Goal: Transaction & Acquisition: Purchase product/service

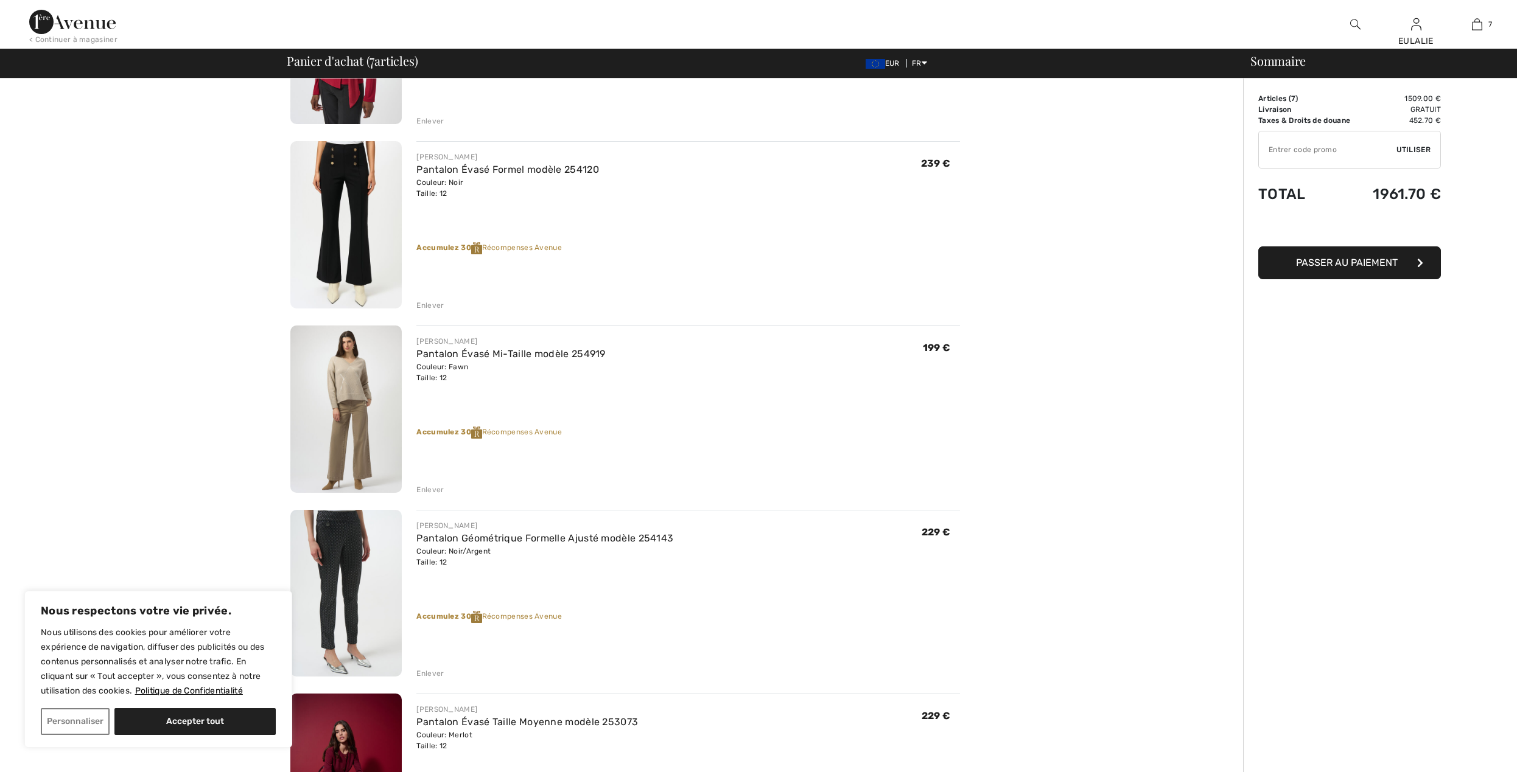
click at [351, 363] on img at bounding box center [345, 409] width 111 height 167
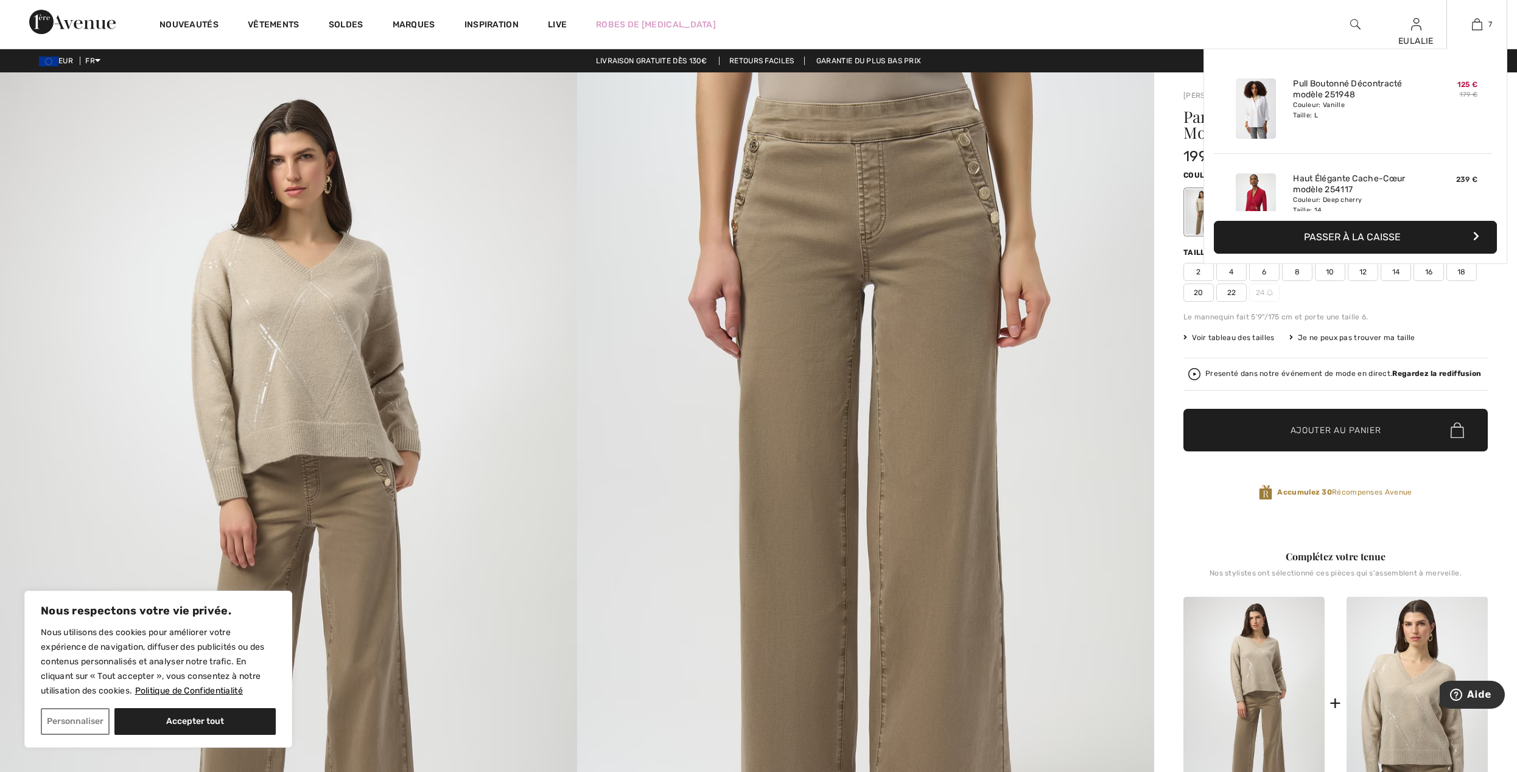
click at [1478, 16] on div "7 Ajouté au panier Joseph Ribkoff Pull Boutonné Décontracté Modèle 251948 125 €…" at bounding box center [1476, 24] width 61 height 49
click at [1473, 21] on img at bounding box center [1477, 24] width 10 height 15
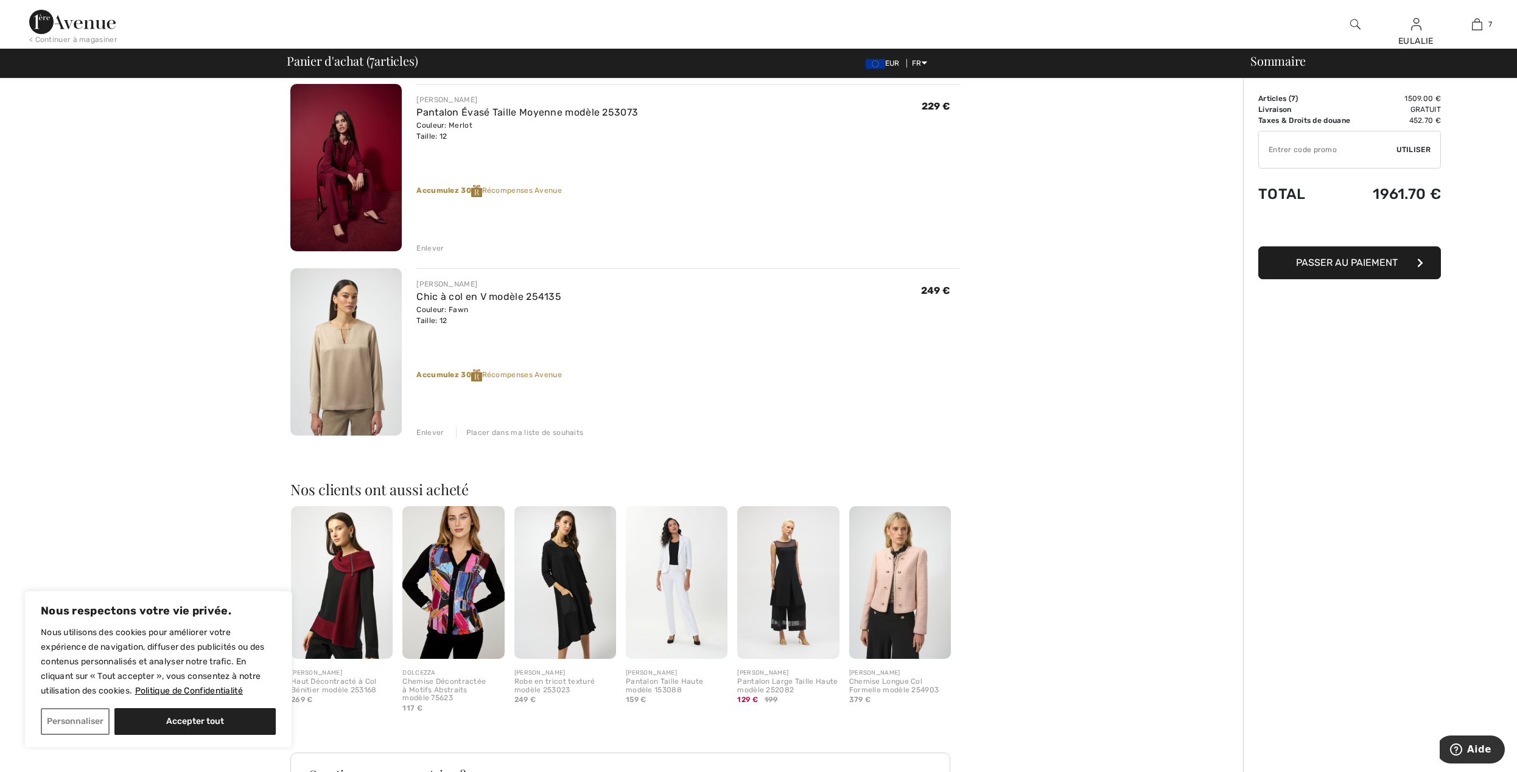
scroll to position [1055, 0]
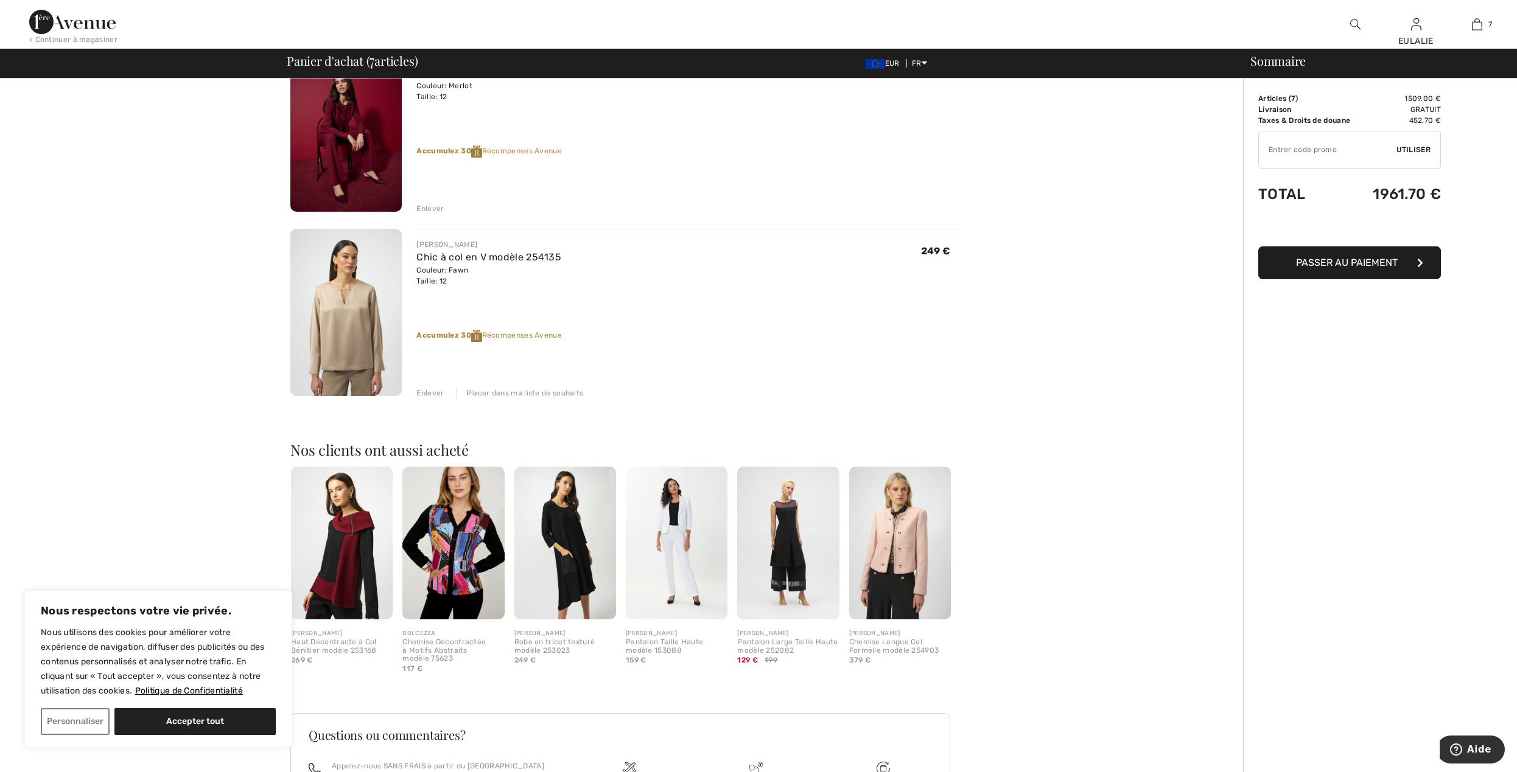
click at [344, 305] on img at bounding box center [345, 312] width 111 height 167
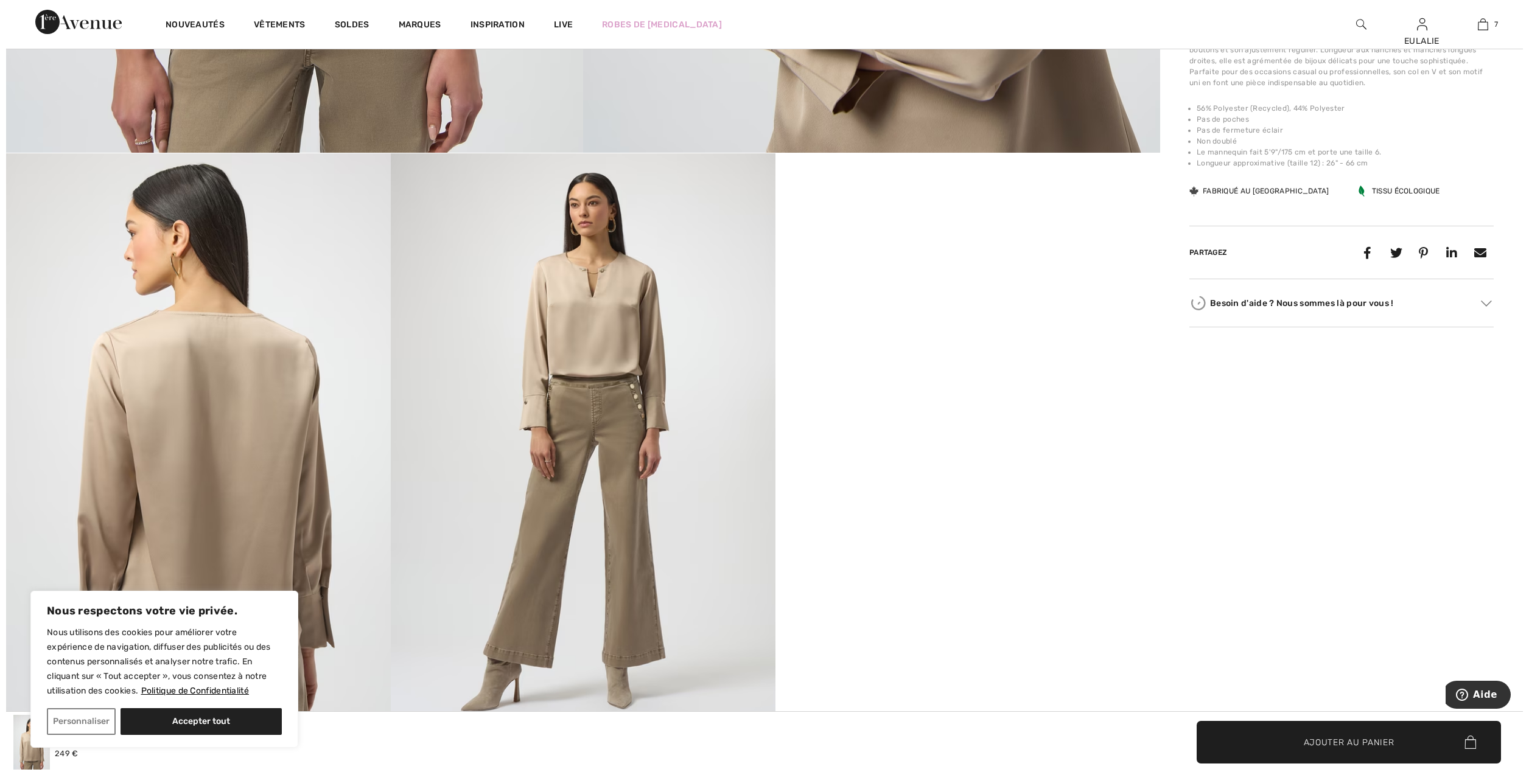
scroll to position [811, 0]
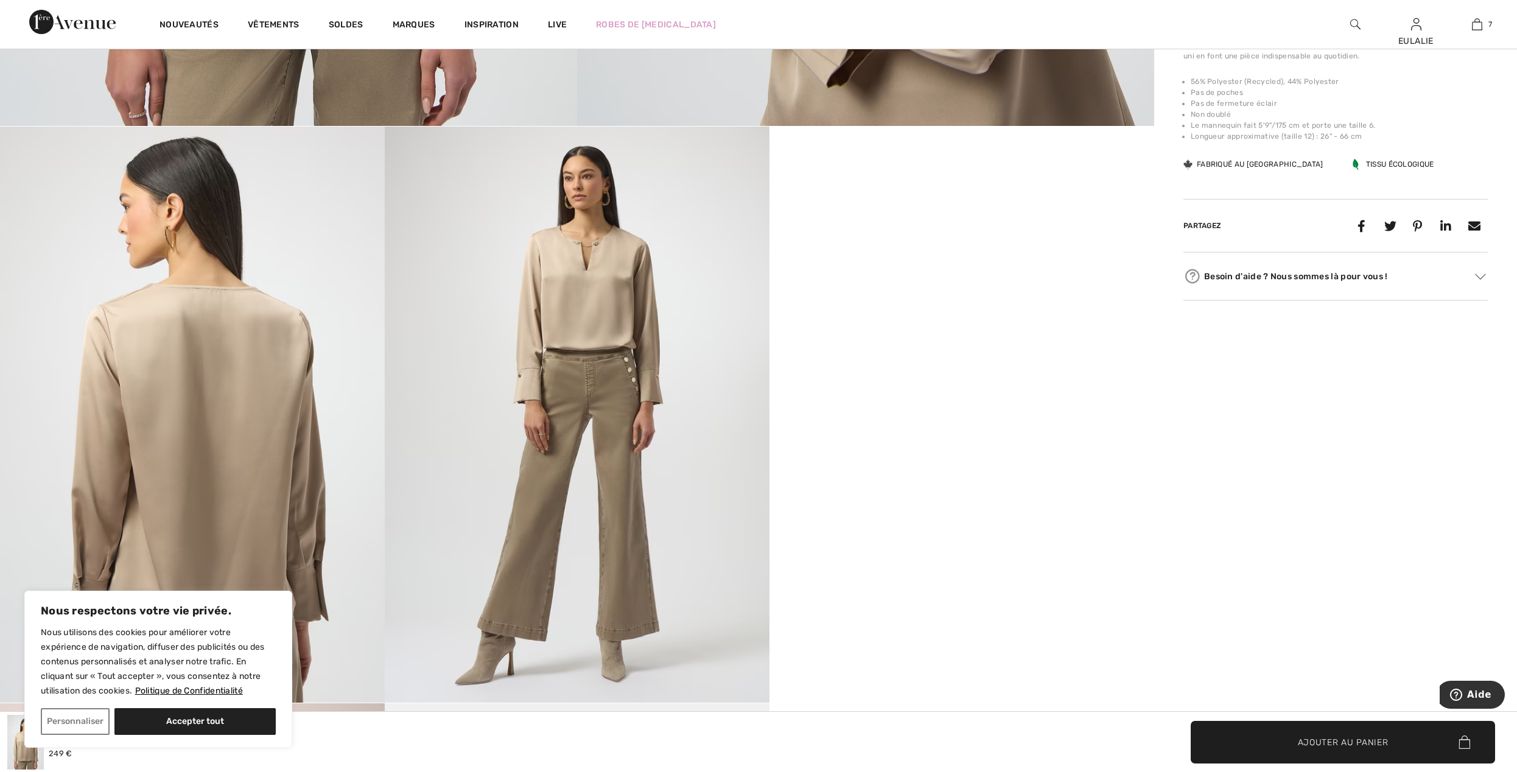
click at [572, 271] on img at bounding box center [577, 415] width 385 height 576
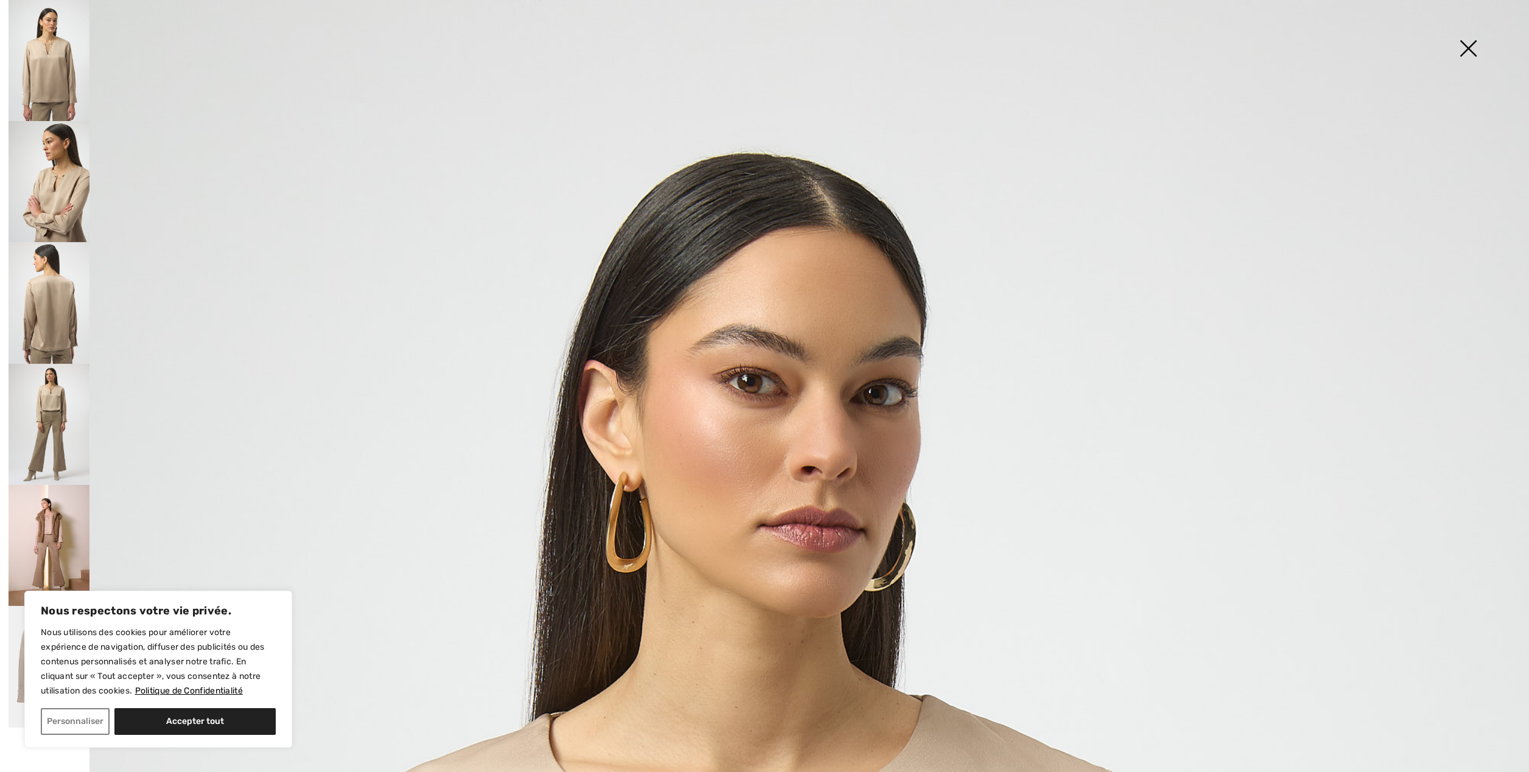
click at [32, 394] on img at bounding box center [49, 424] width 81 height 121
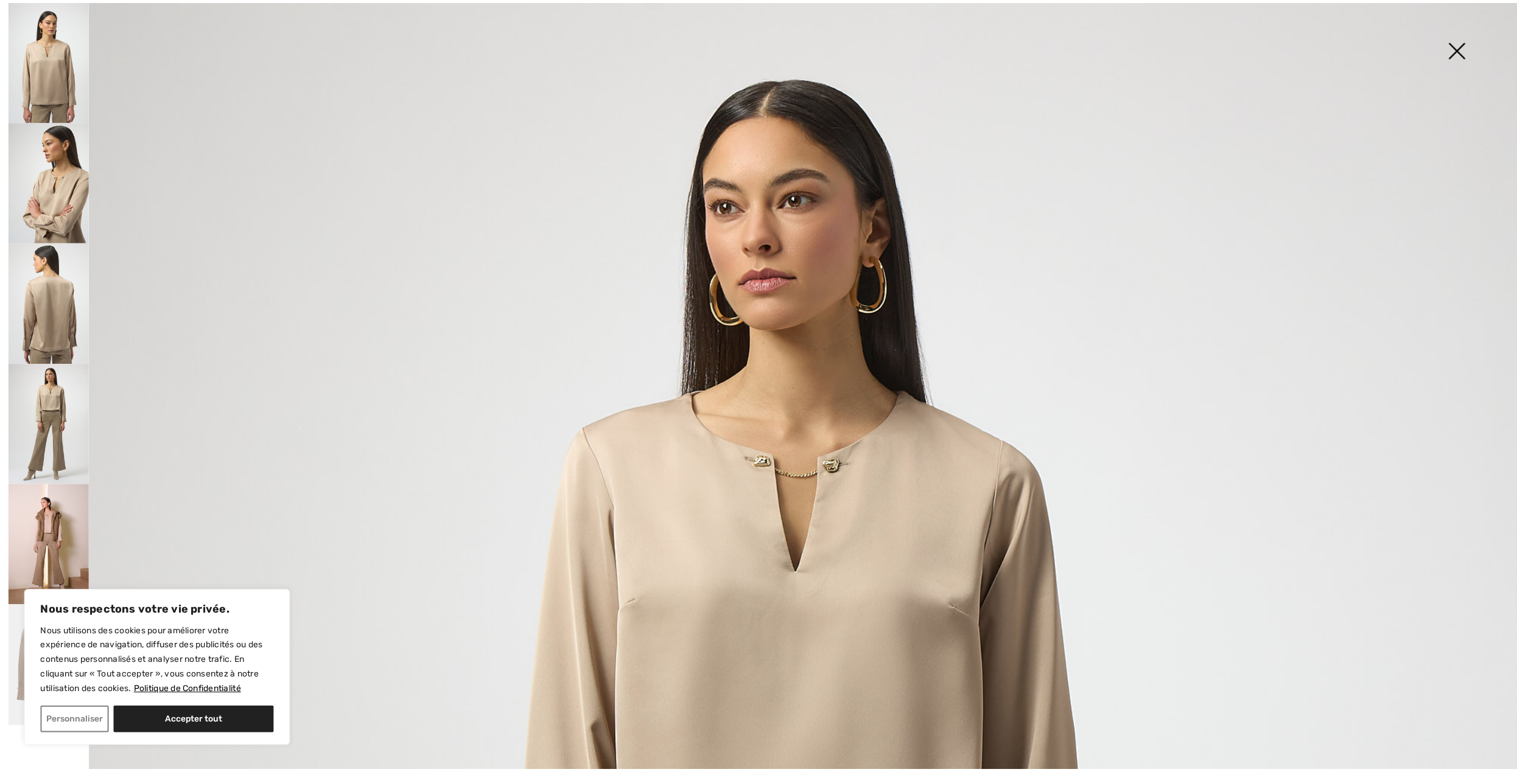
scroll to position [324, 0]
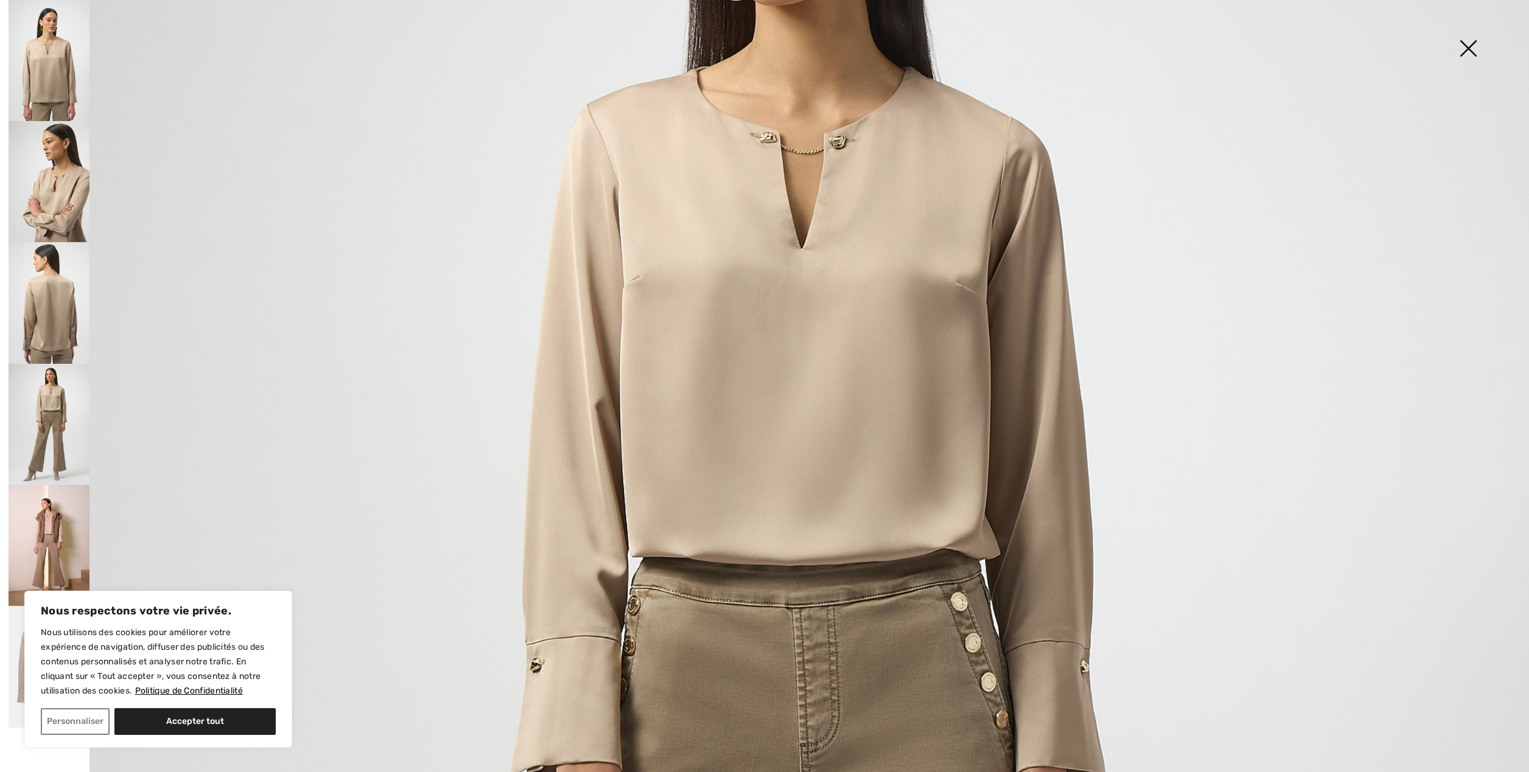
click at [1464, 47] on img at bounding box center [1467, 49] width 61 height 63
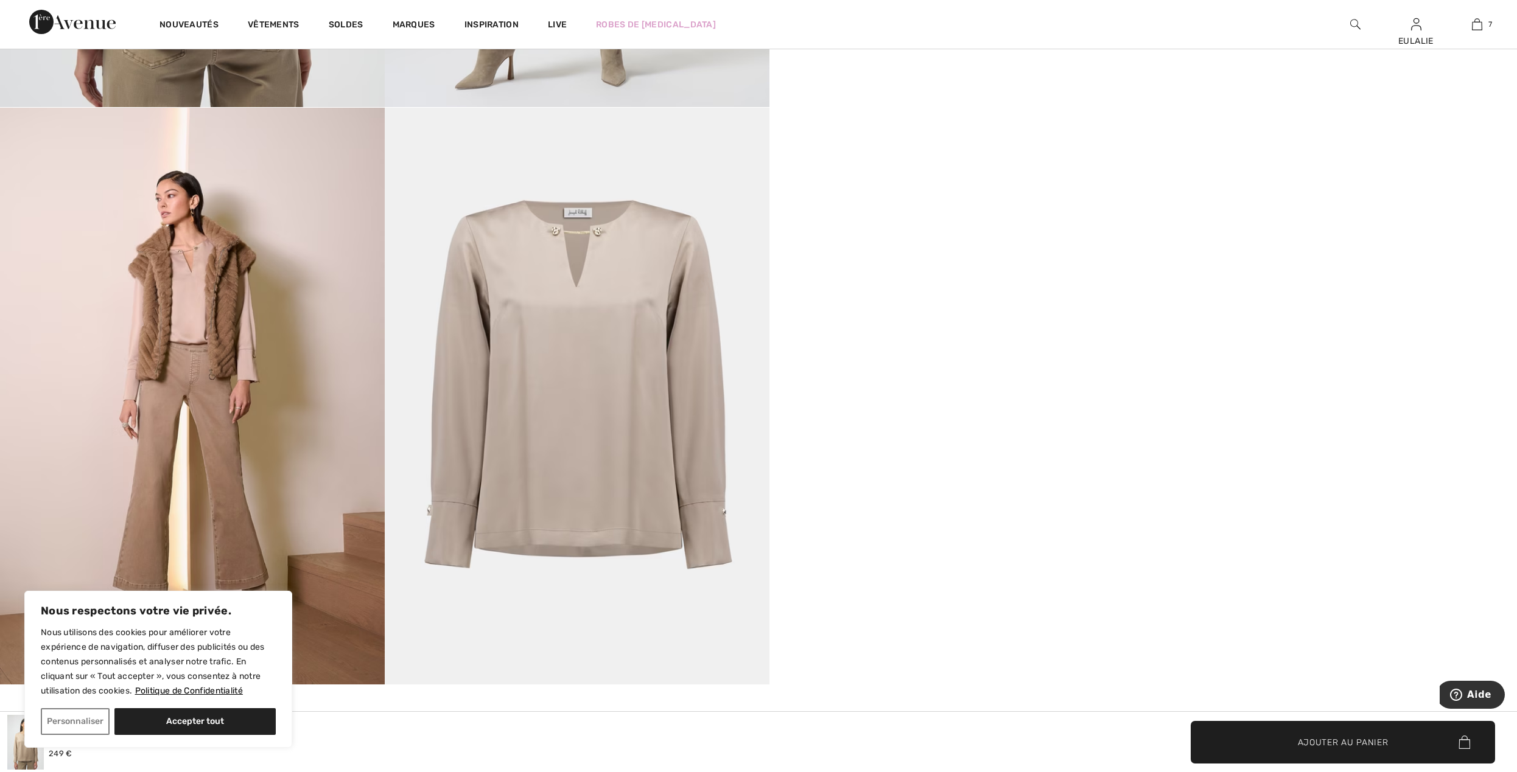
scroll to position [1461, 0]
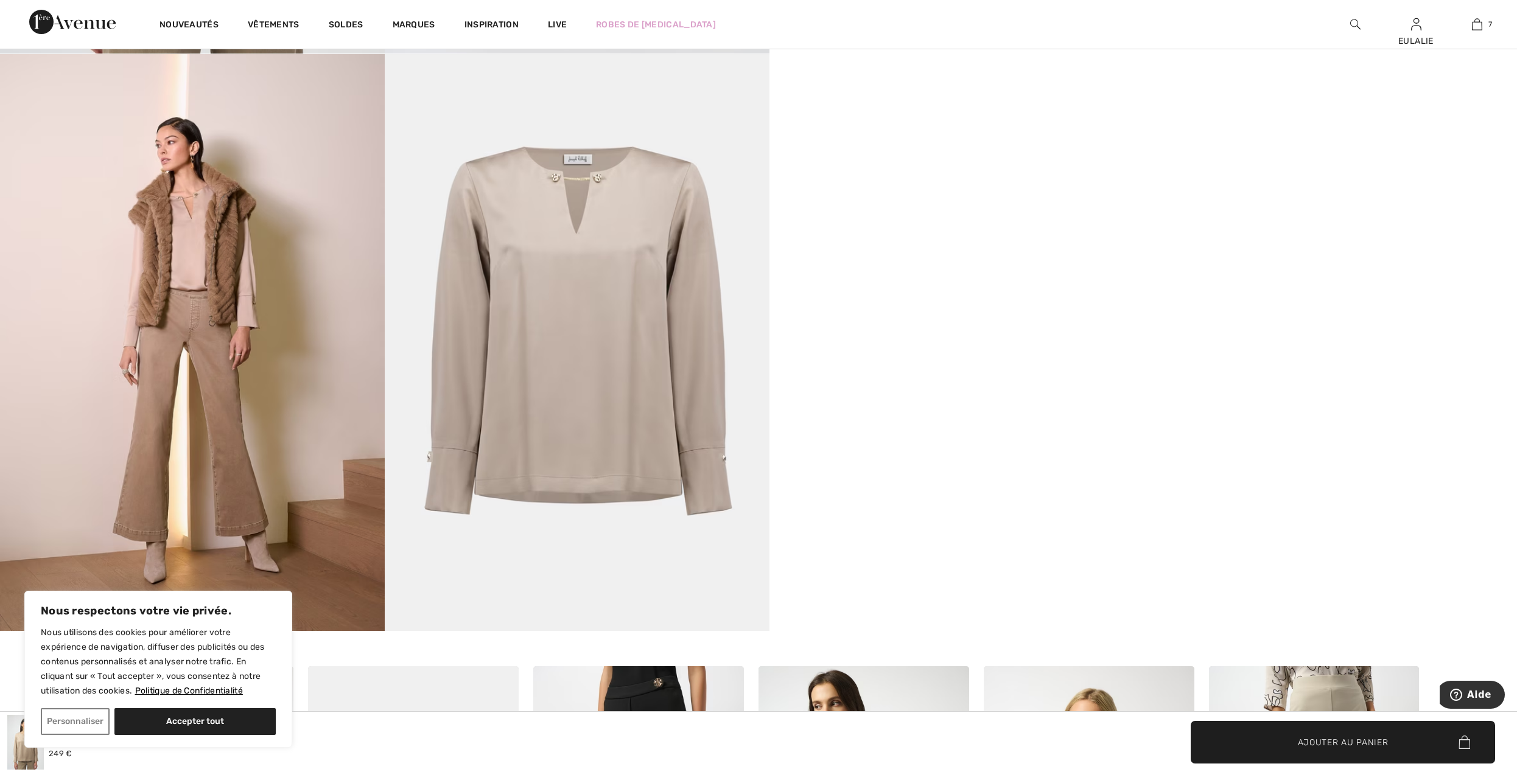
click at [195, 195] on img at bounding box center [192, 342] width 385 height 577
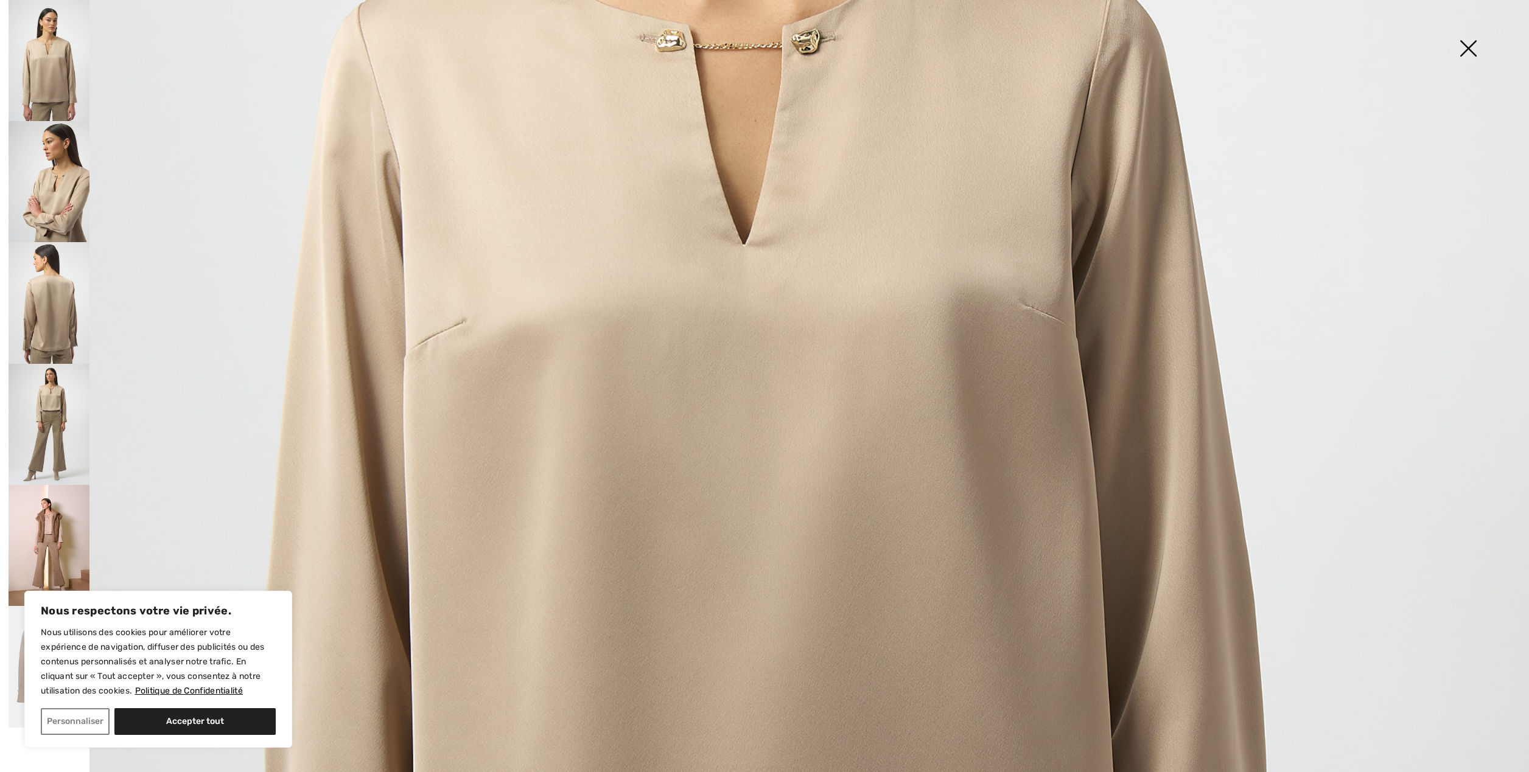
scroll to position [811, 0]
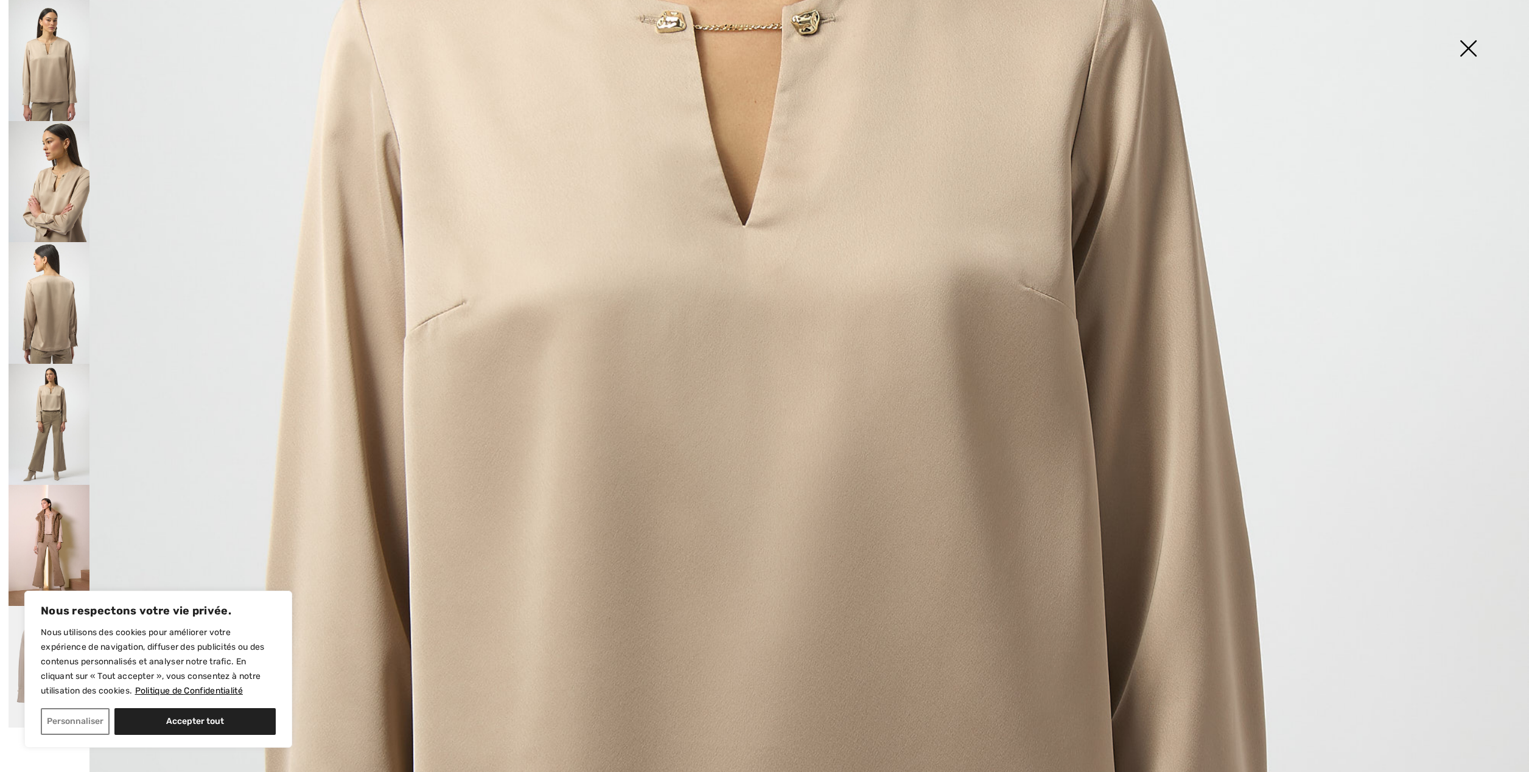
click at [39, 543] on img at bounding box center [49, 546] width 81 height 122
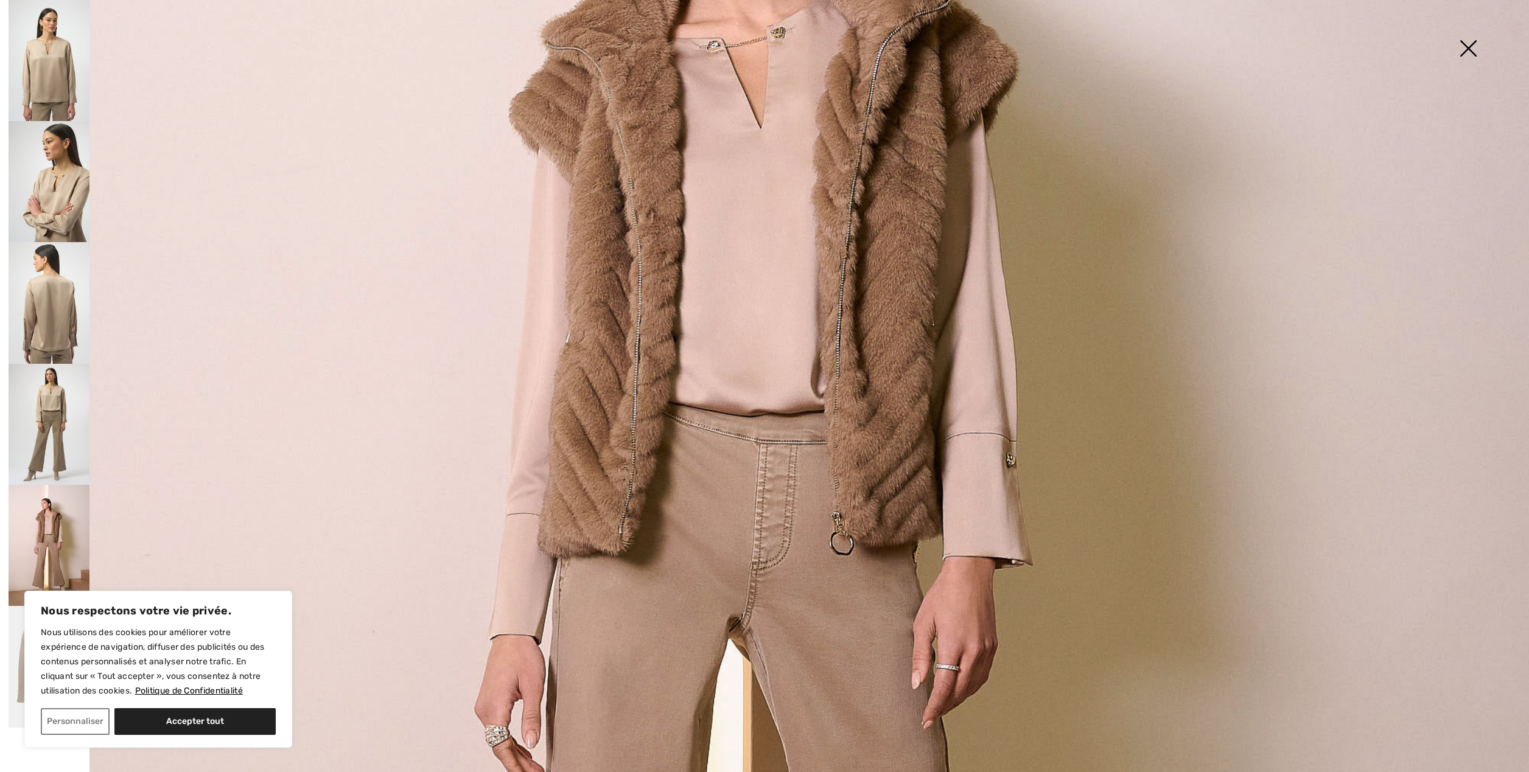
scroll to position [487, 0]
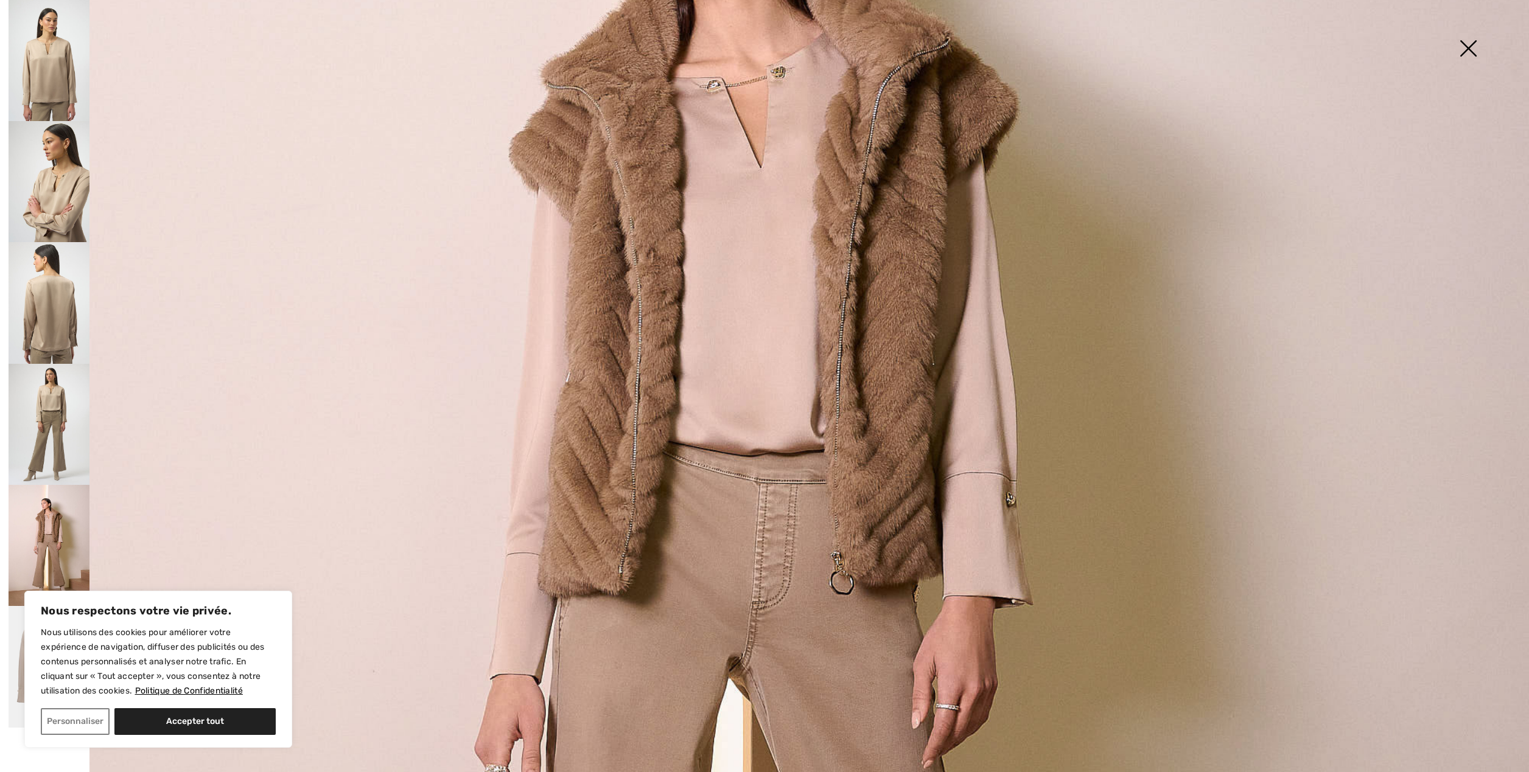
click at [58, 403] on img at bounding box center [49, 424] width 81 height 121
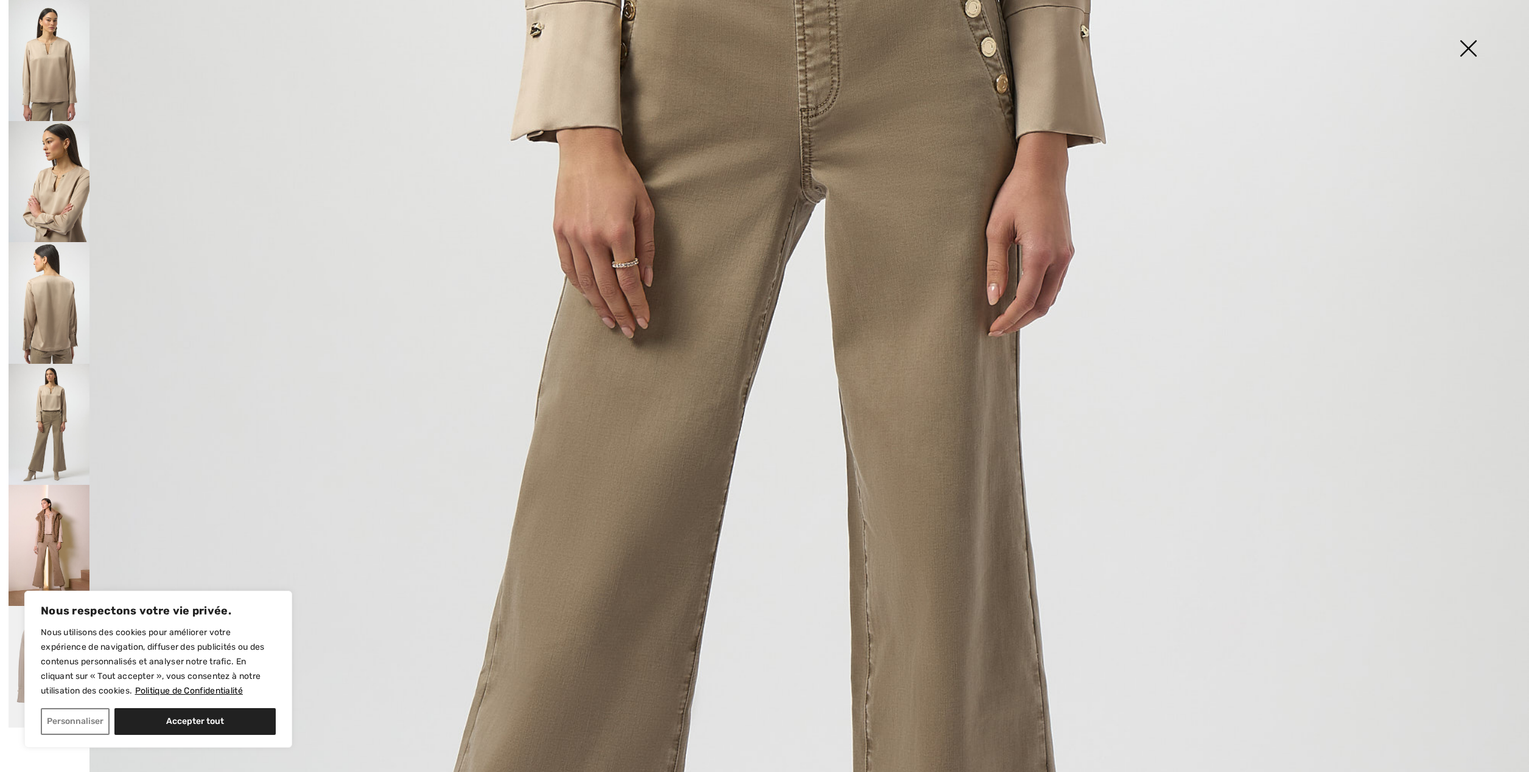
scroll to position [607, 0]
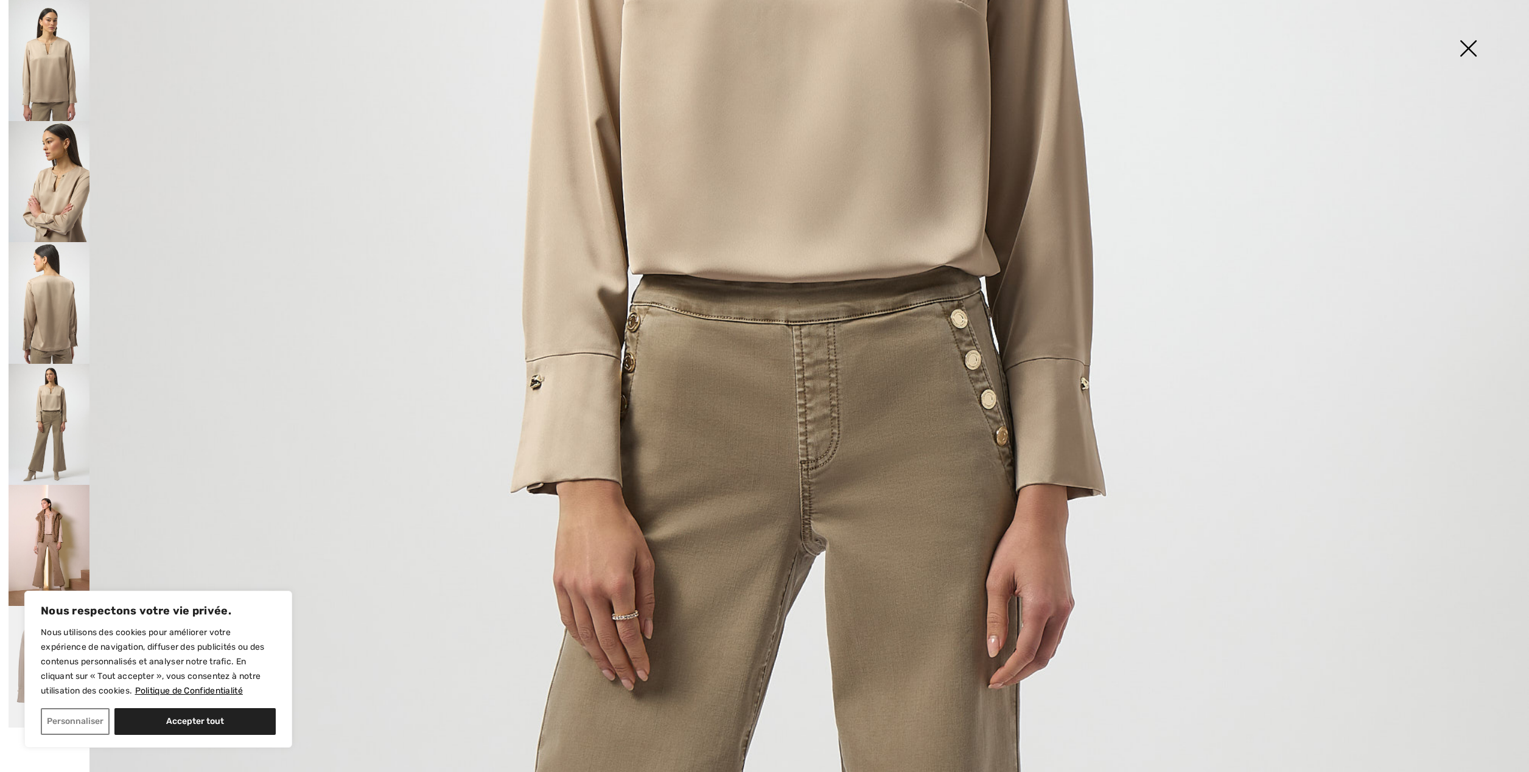
click at [1468, 43] on img at bounding box center [1467, 49] width 61 height 63
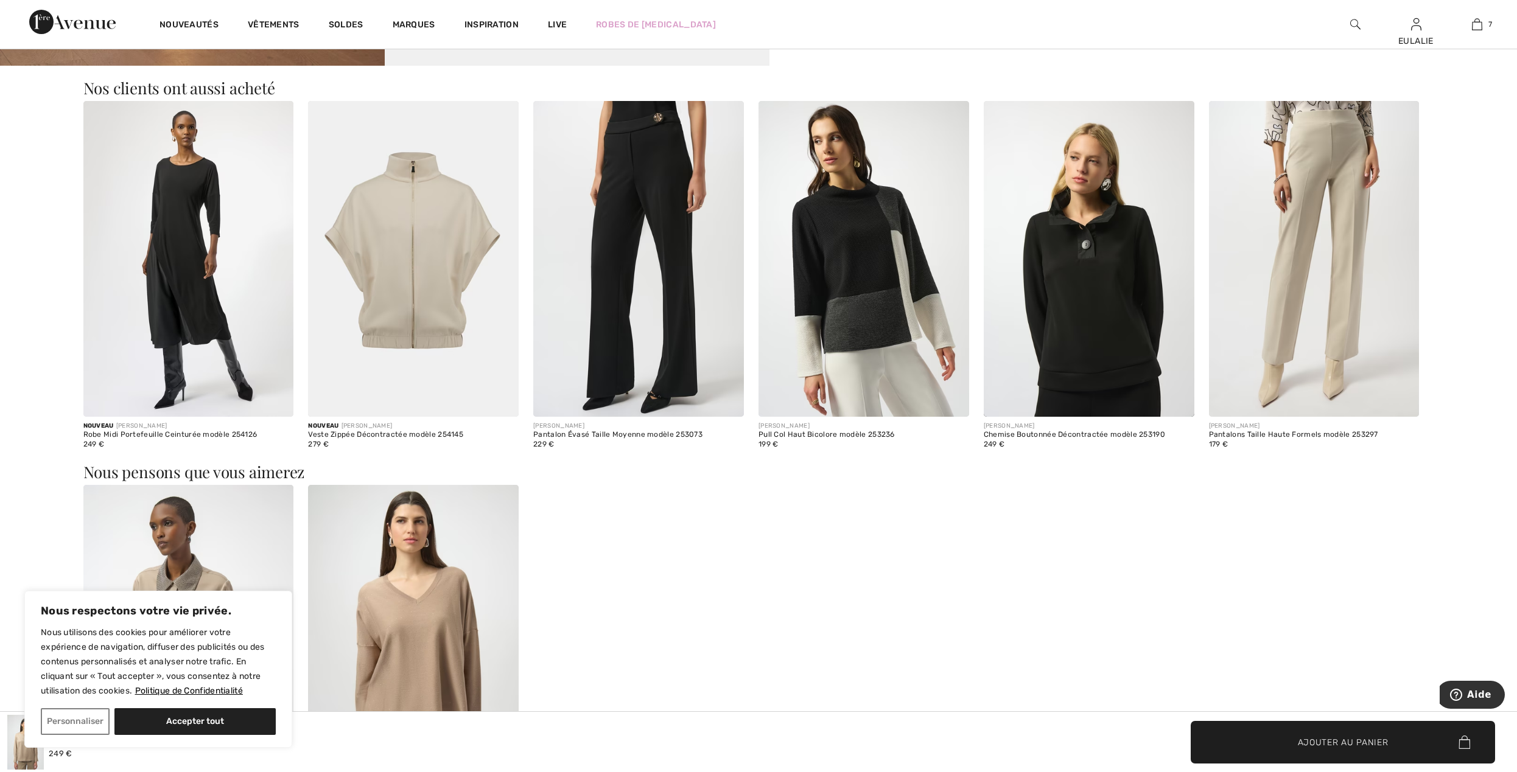
scroll to position [2028, 0]
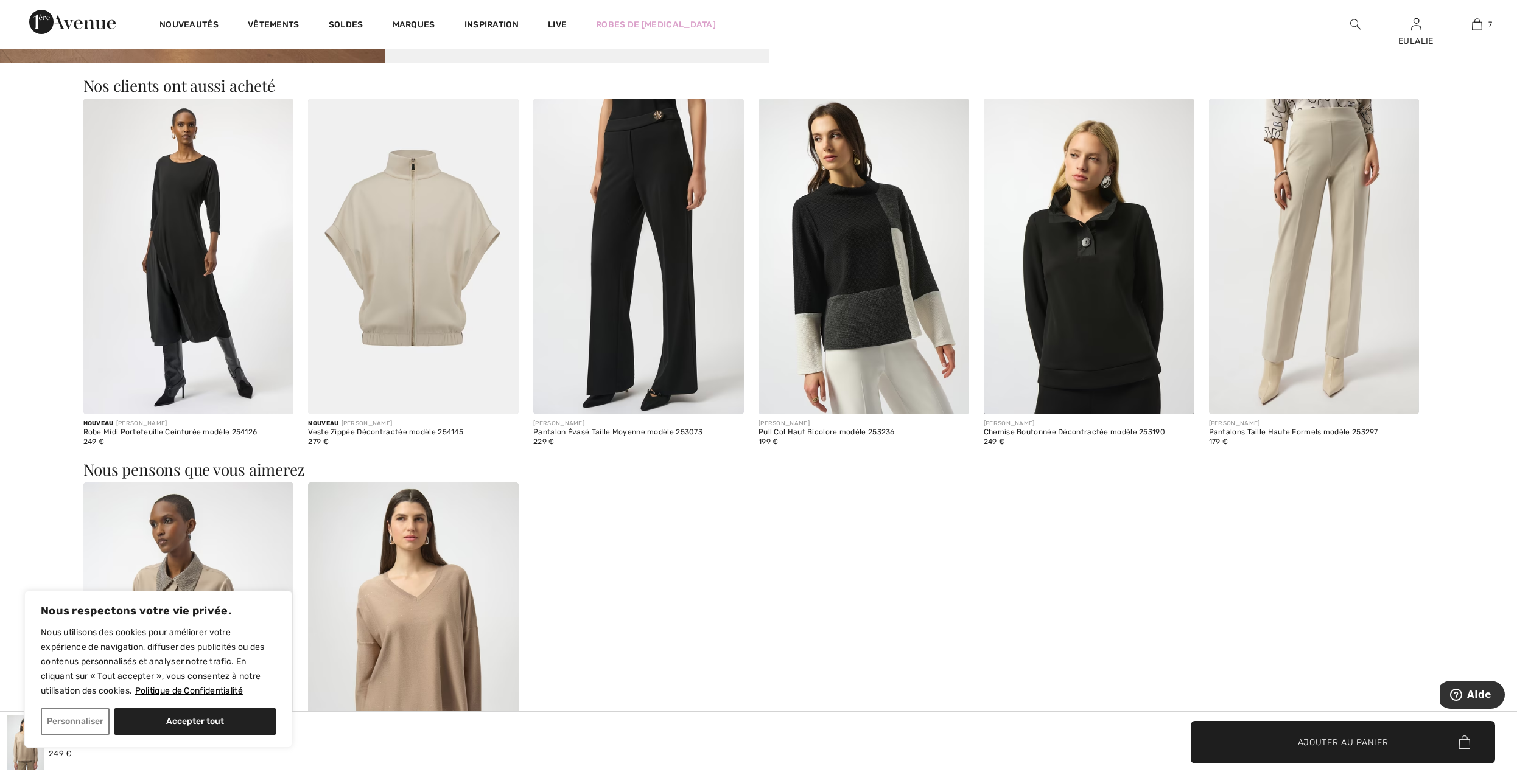
click at [850, 192] on img at bounding box center [863, 257] width 211 height 316
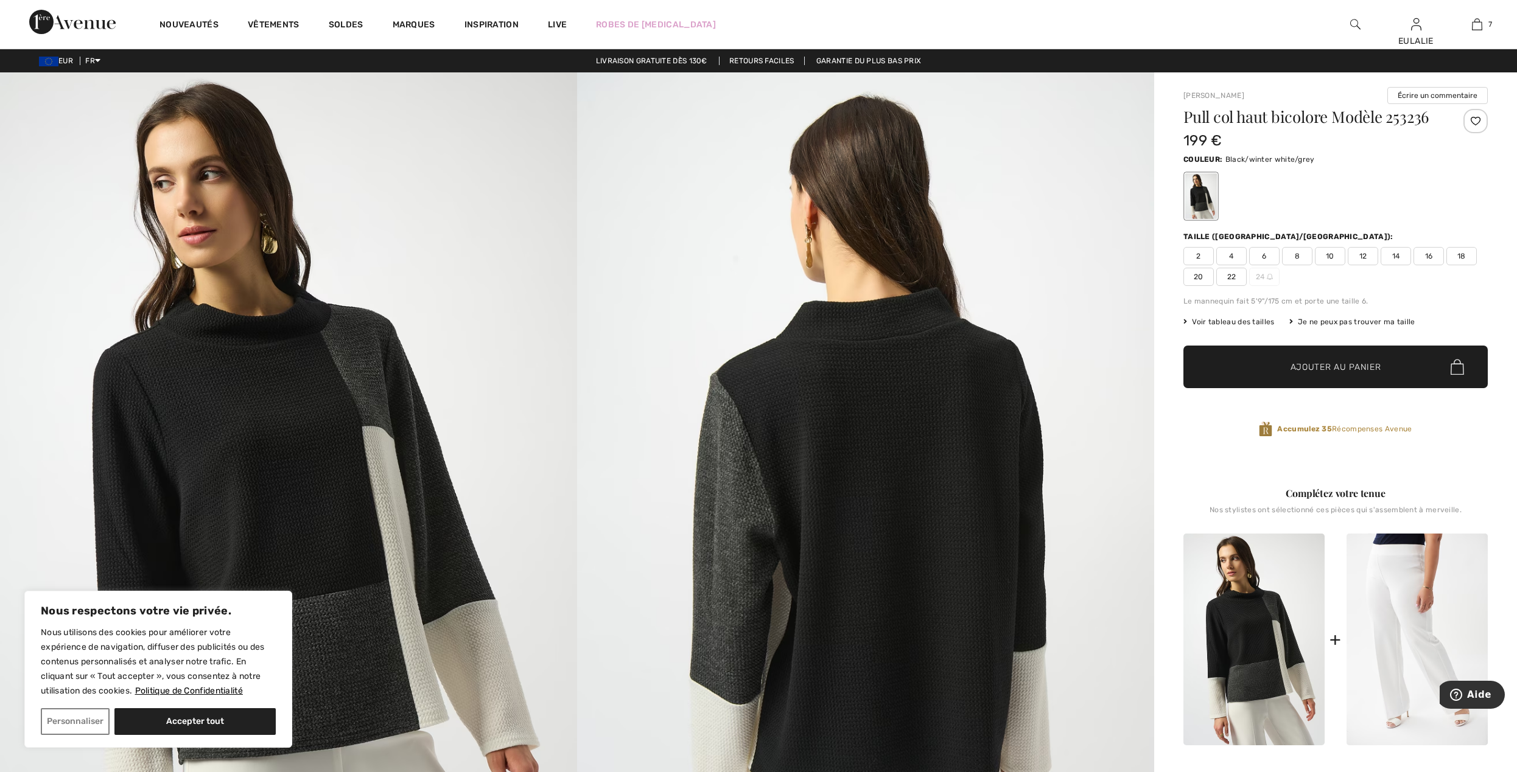
click at [281, 309] on img at bounding box center [288, 504] width 577 height 865
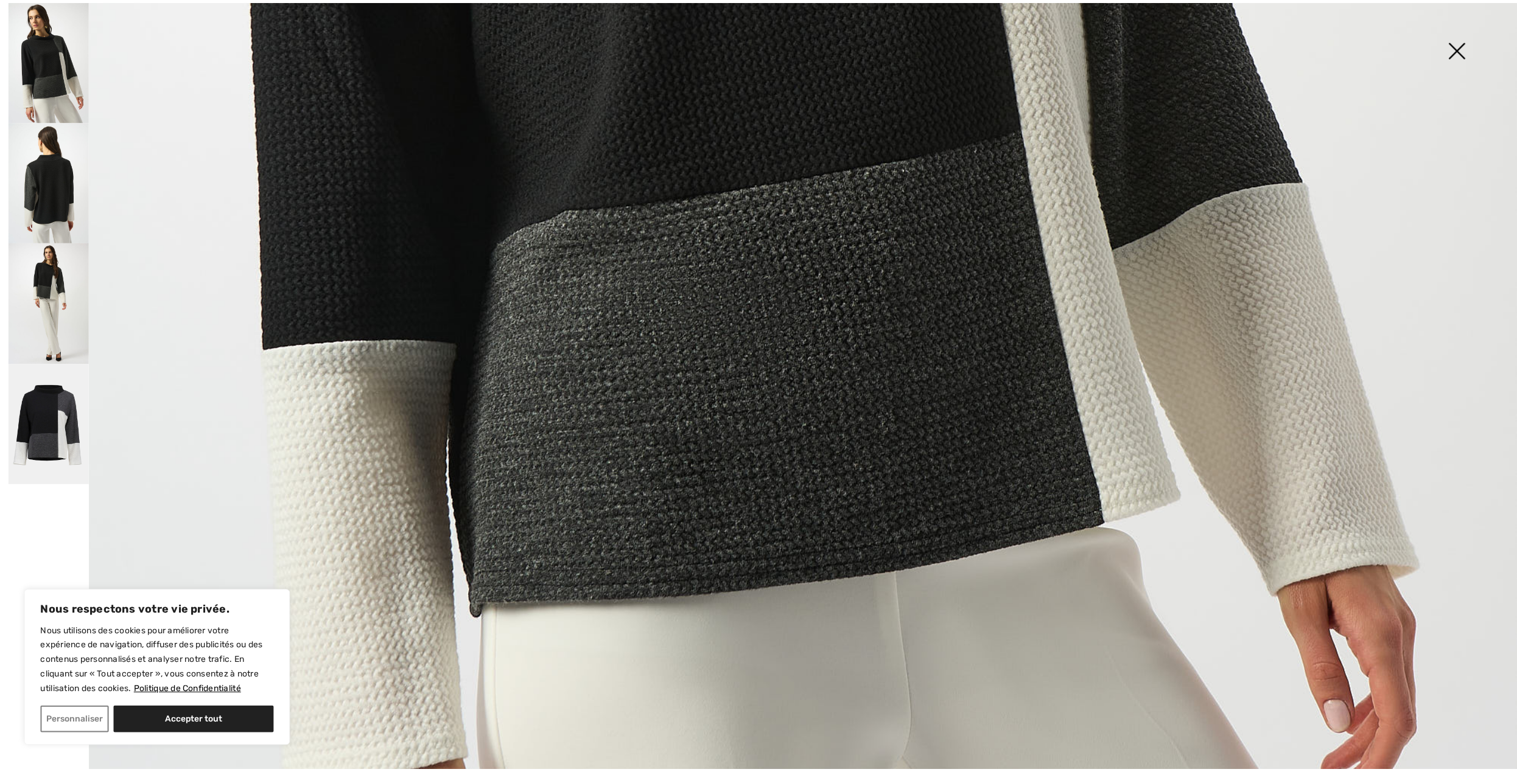
scroll to position [1217, 0]
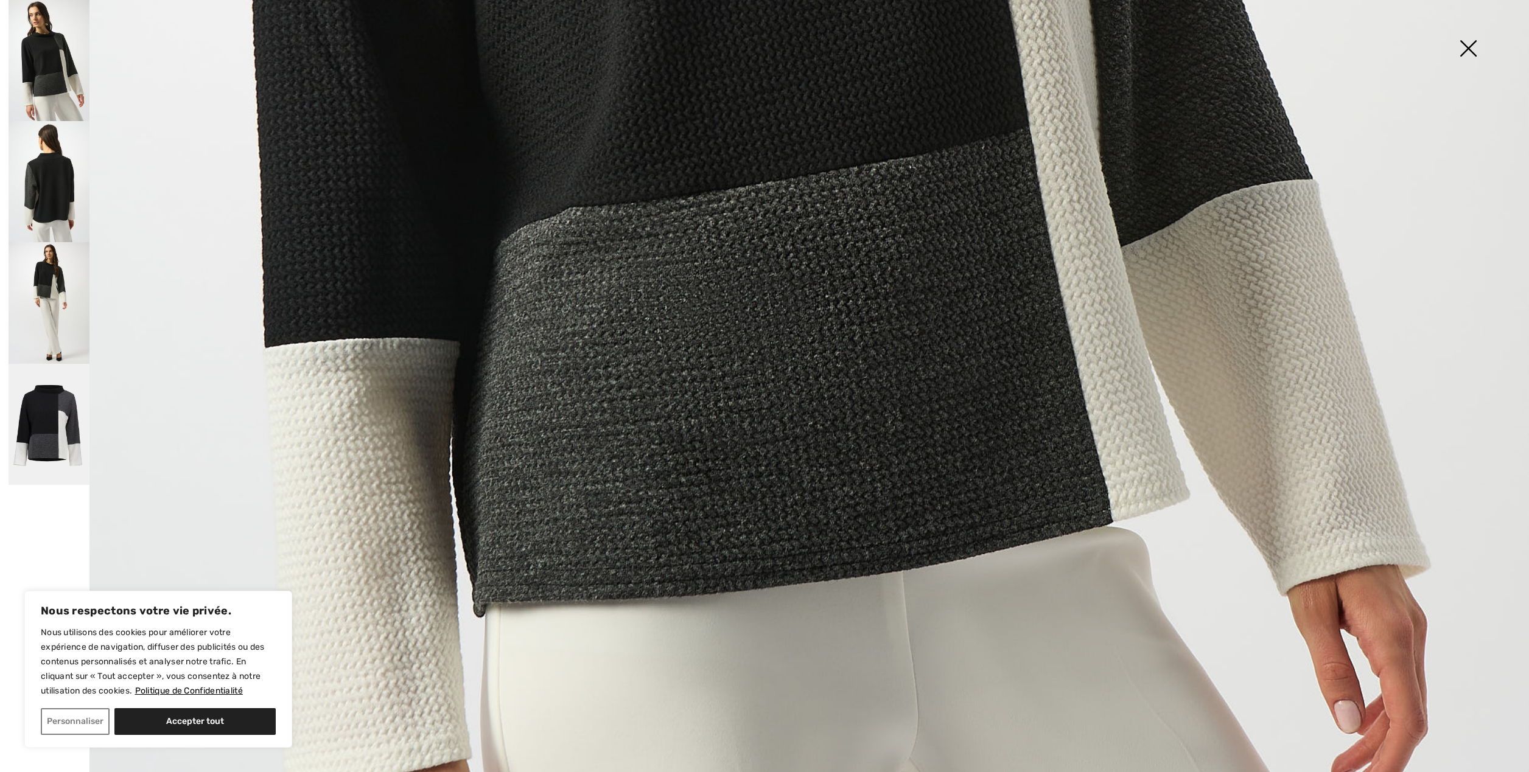
click at [1464, 54] on img at bounding box center [1467, 49] width 61 height 63
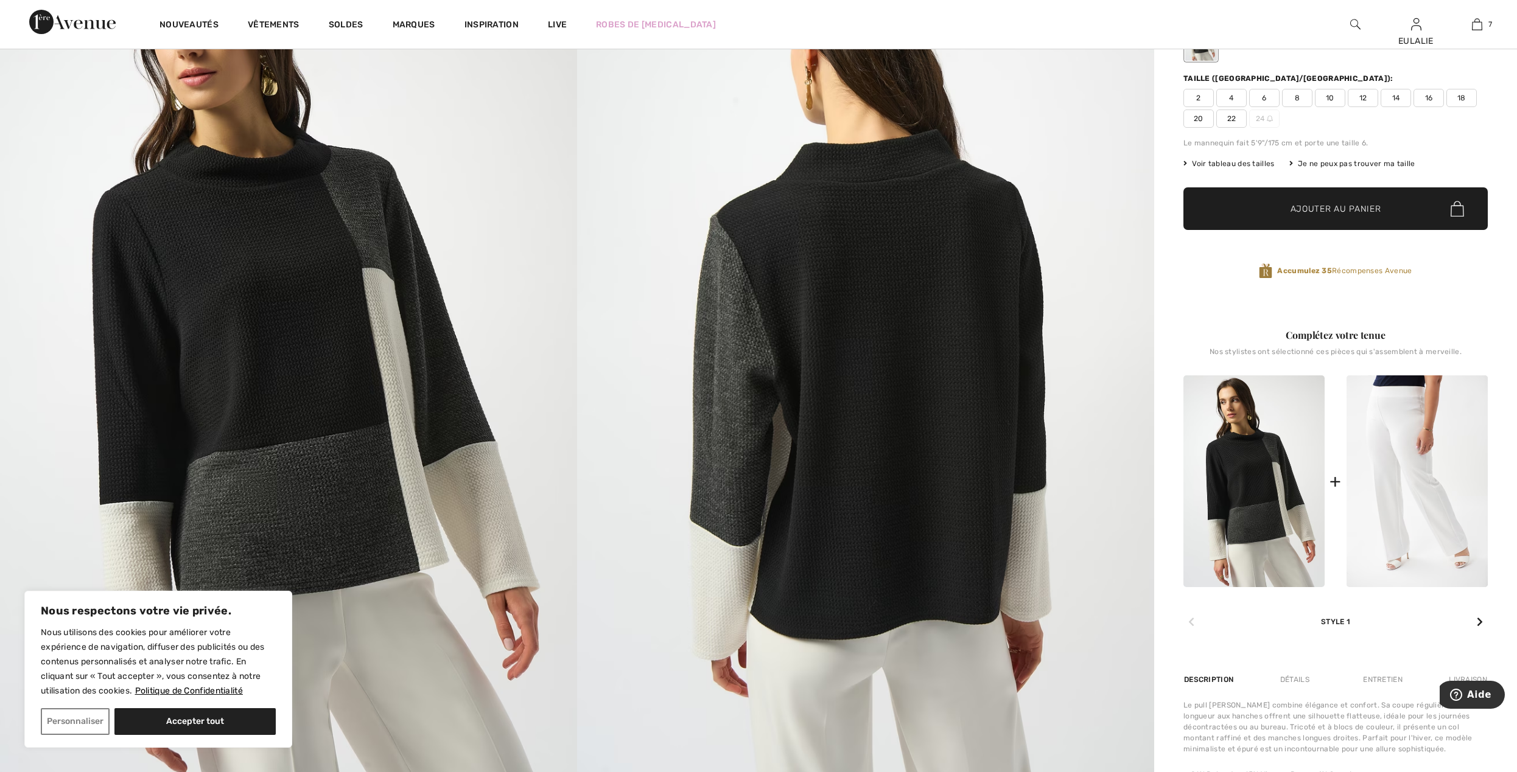
scroll to position [0, 0]
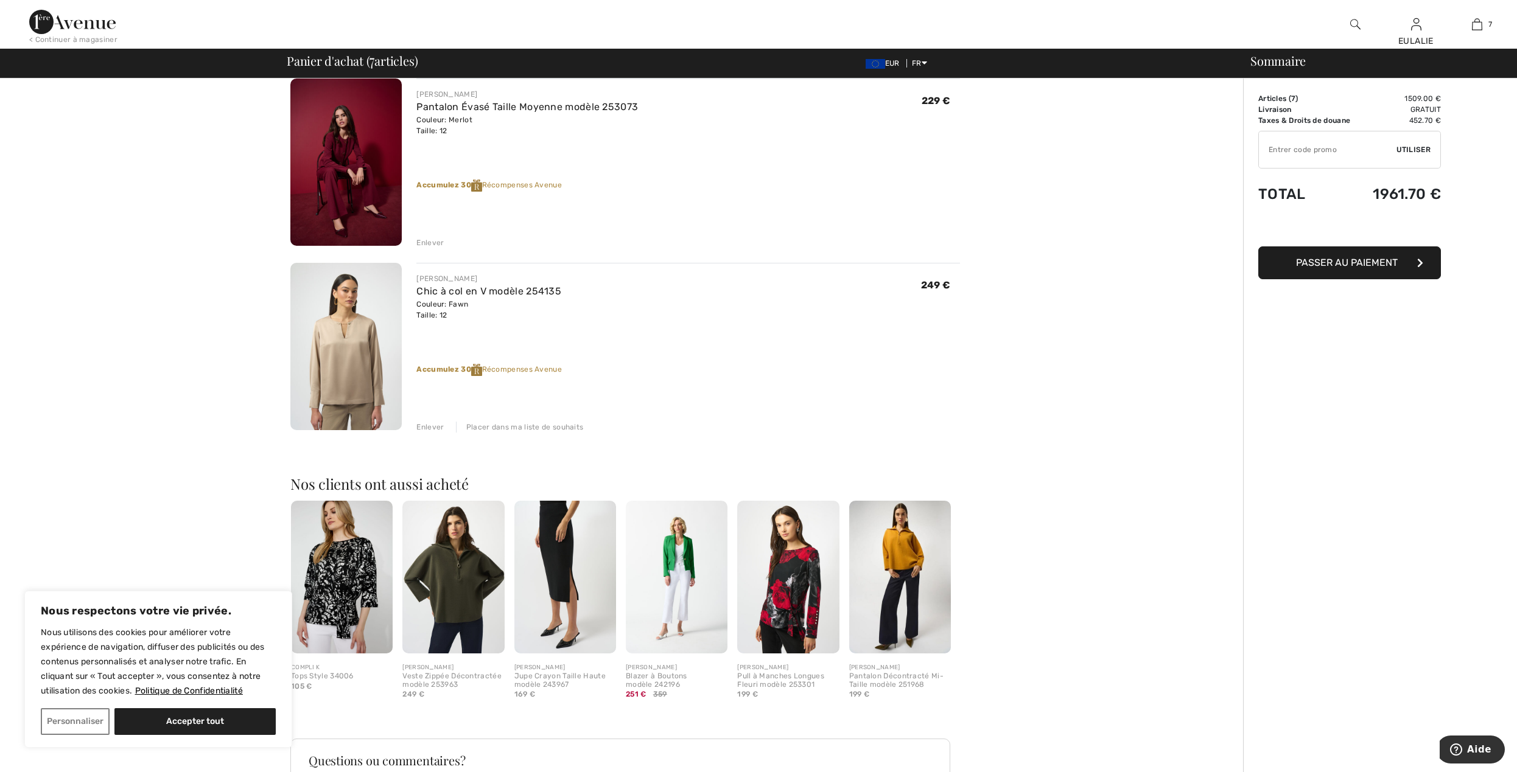
scroll to position [1055, 0]
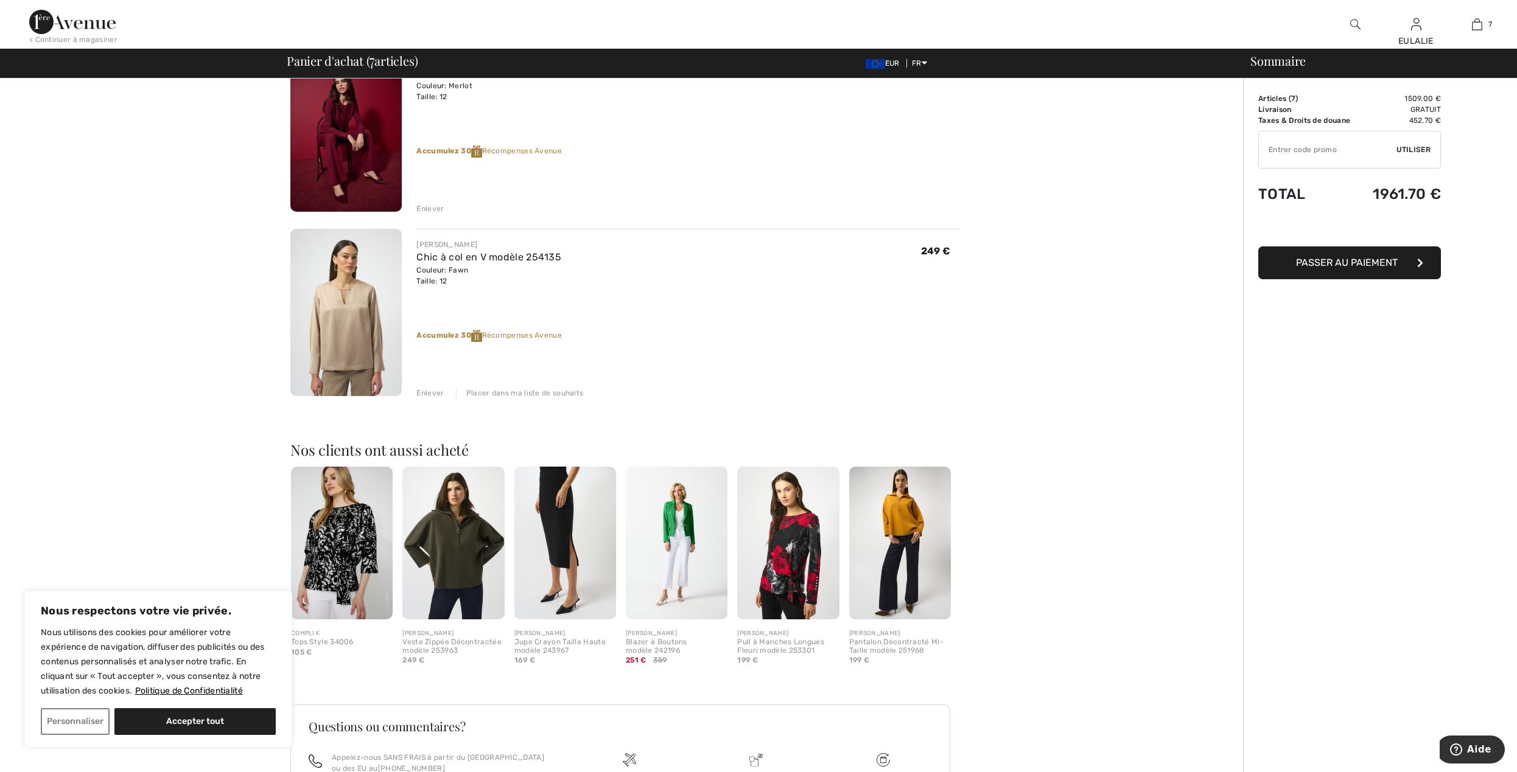
click at [792, 534] on img at bounding box center [788, 543] width 102 height 153
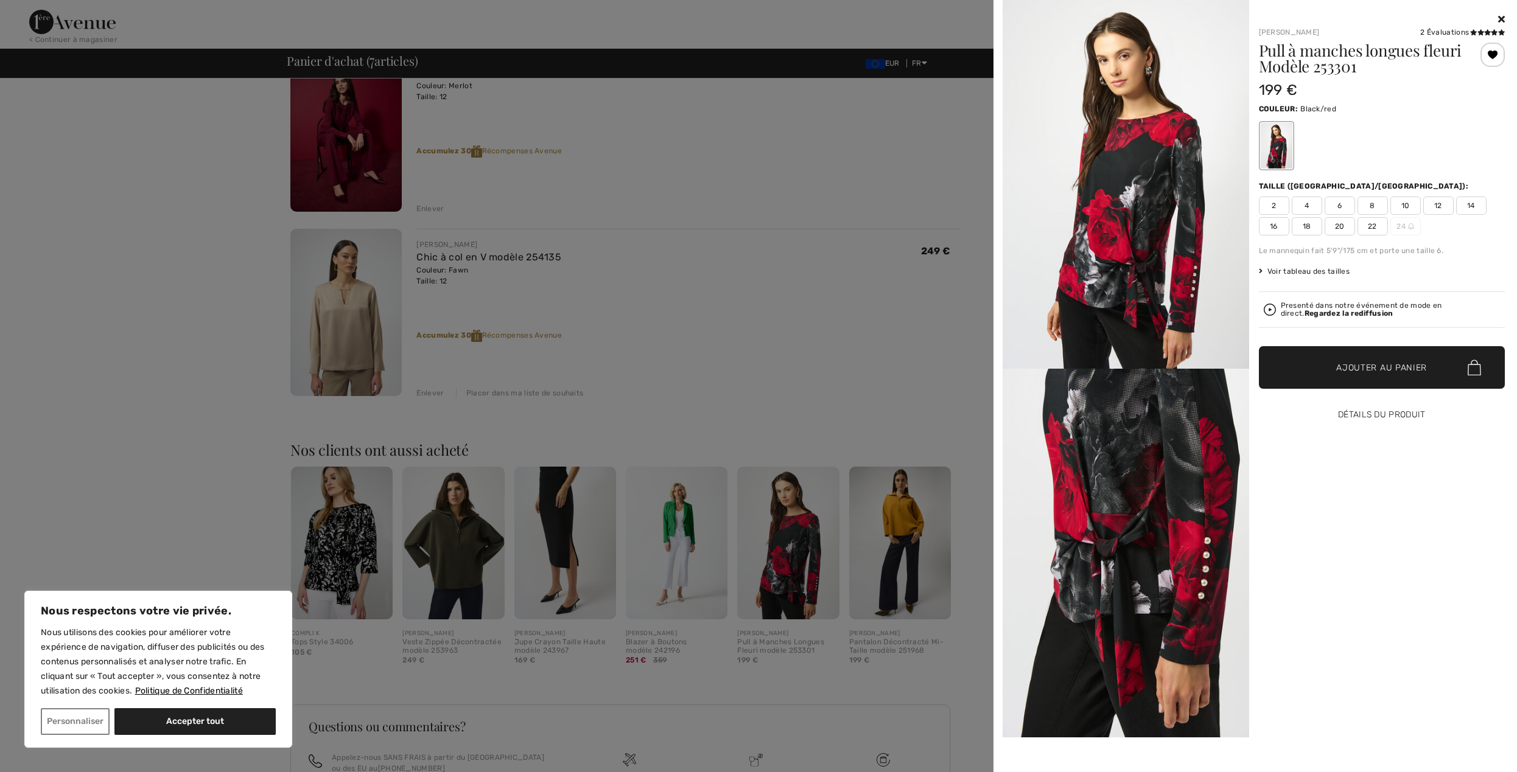
click at [1398, 419] on button "Détails du produit" at bounding box center [1382, 415] width 246 height 43
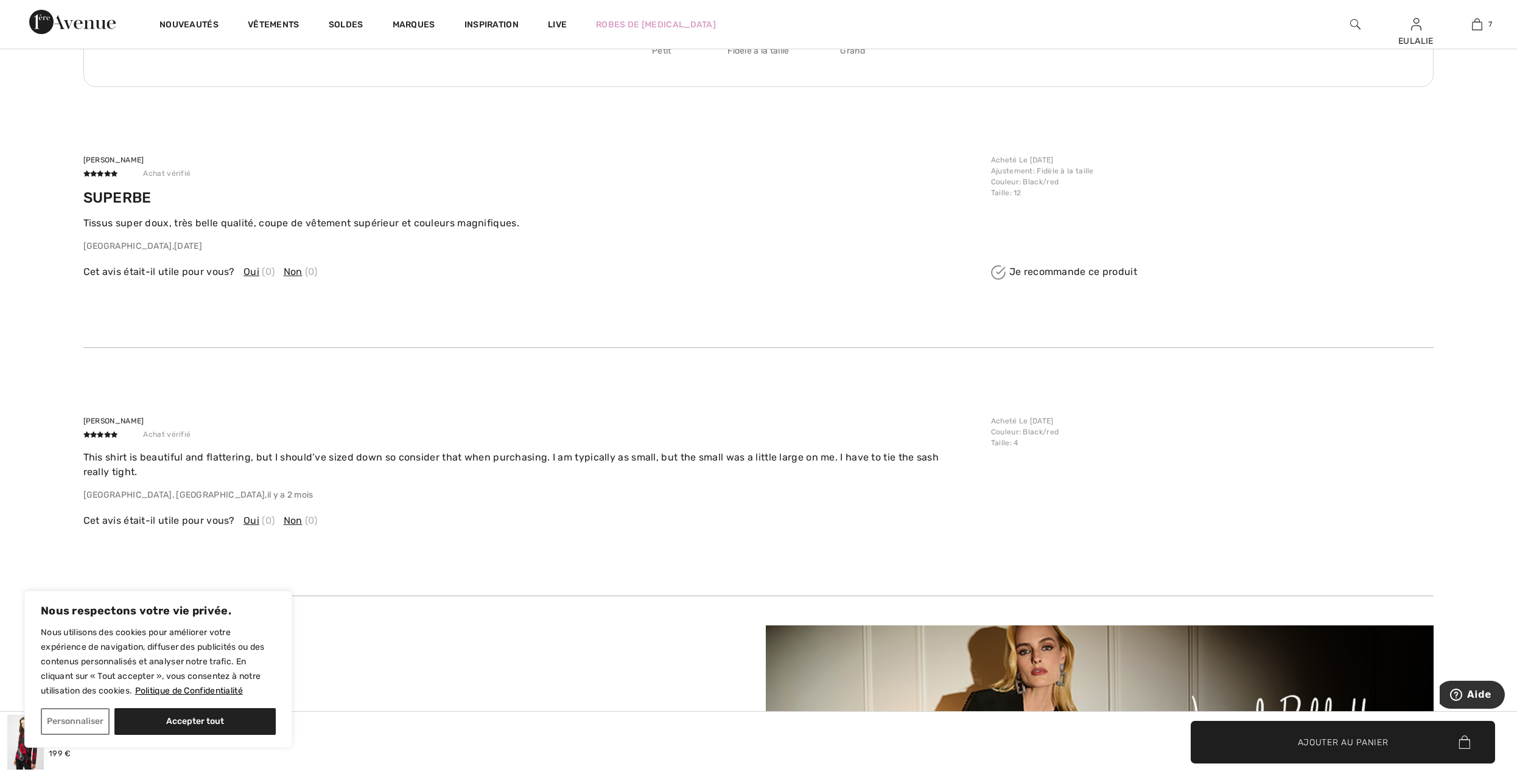
scroll to position [3326, 0]
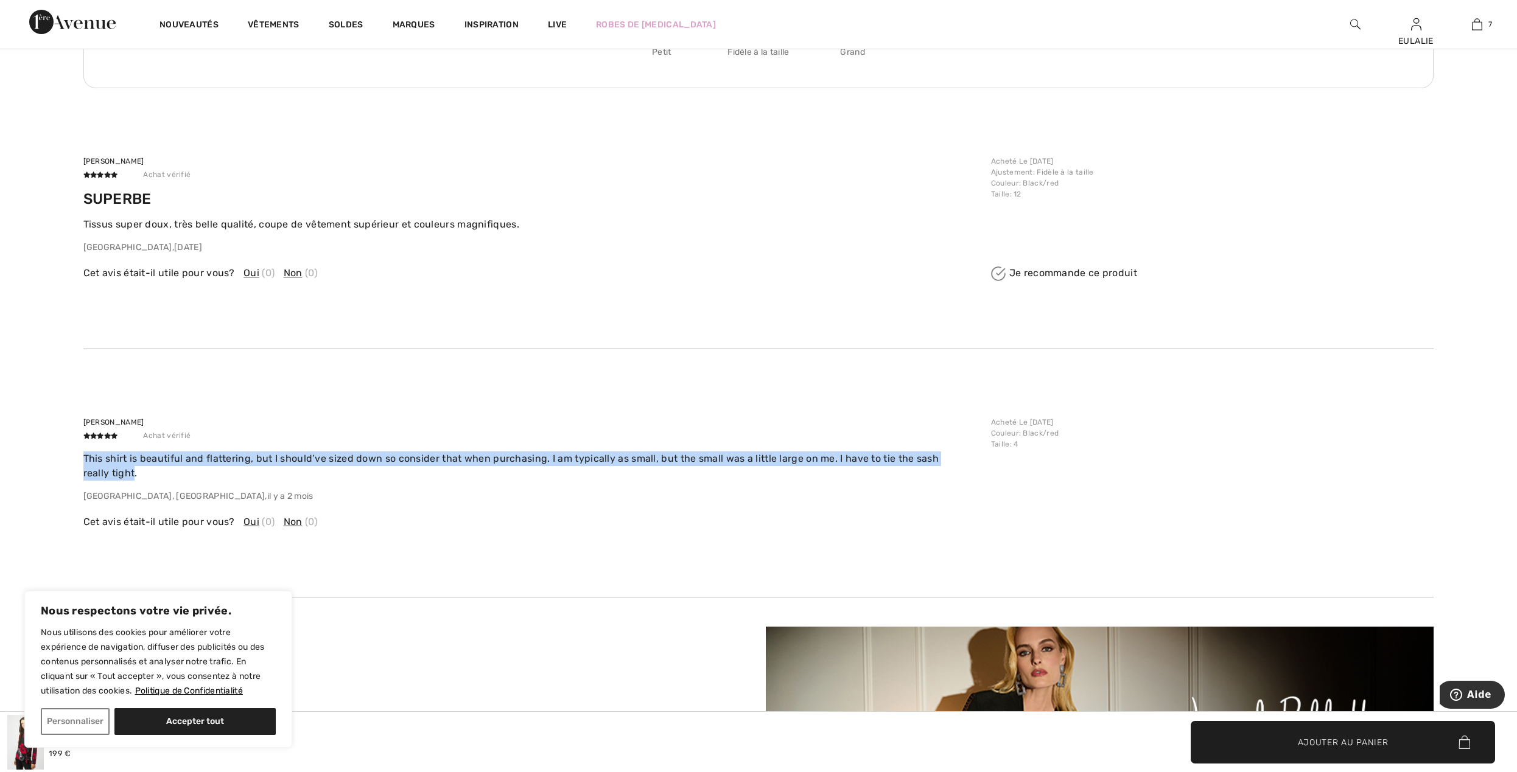
drag, startPoint x: 85, startPoint y: 459, endPoint x: 979, endPoint y: 459, distance: 894.0
click at [979, 459] on p "This shirt is beautiful and flattering, but I should’ve sized down so consider …" at bounding box center [533, 466] width 900 height 29
copy p "This shirt is beautiful and flattering, but I should’ve sized down so consider …"
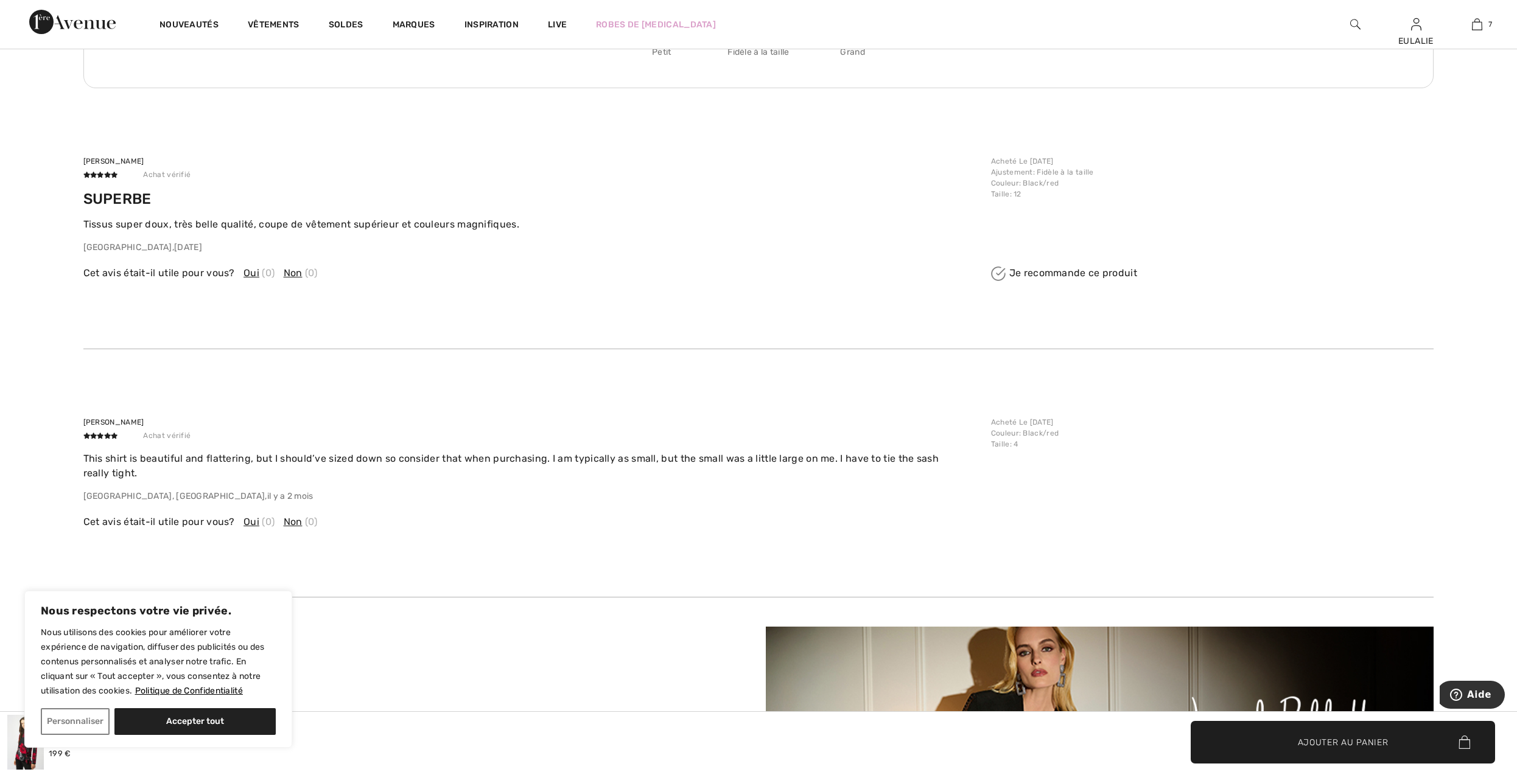
click at [1223, 478] on div "Acheté Le [DATE] Couleur : Black/red Taille : 4" at bounding box center [1208, 460] width 450 height 86
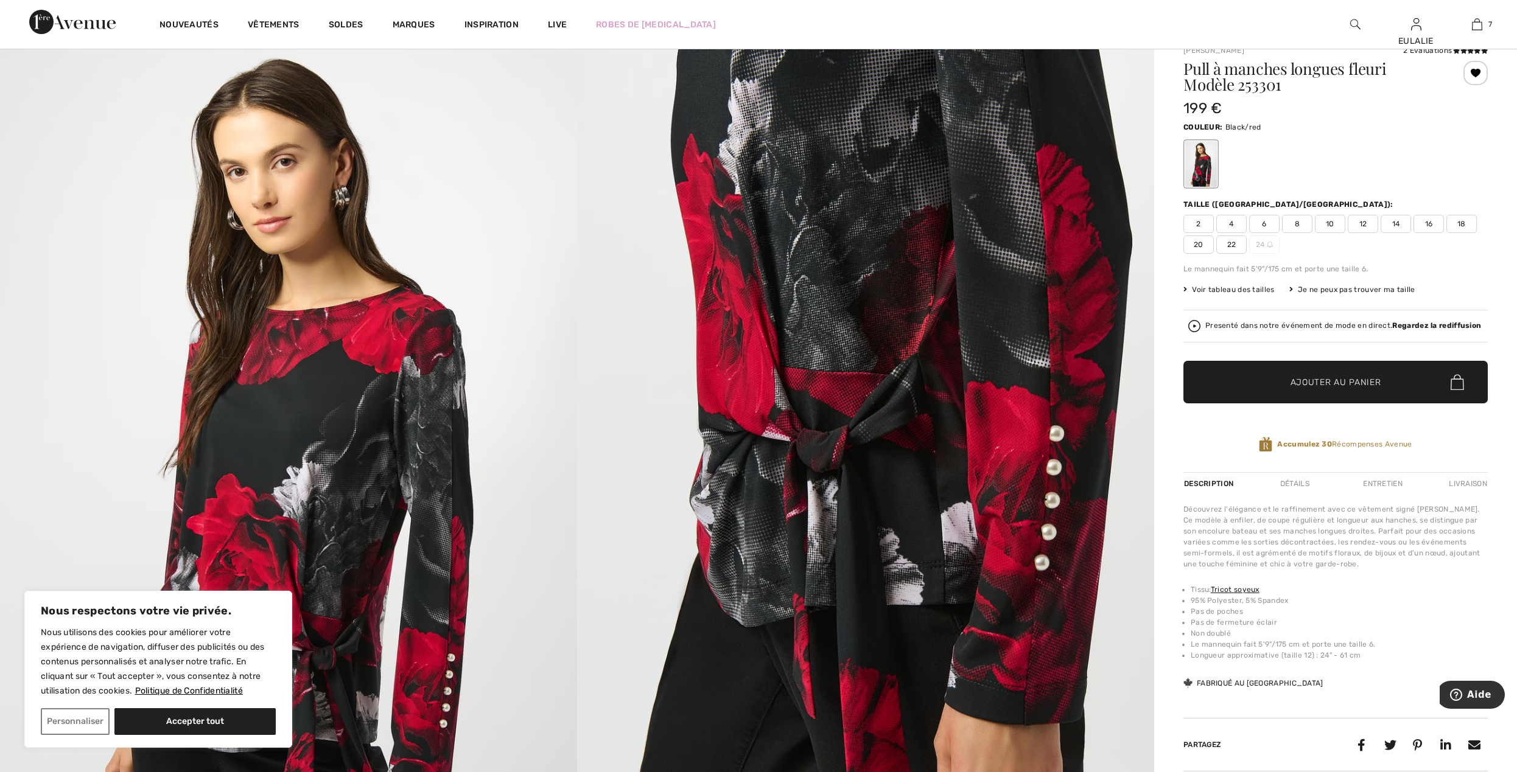
scroll to position [0, 0]
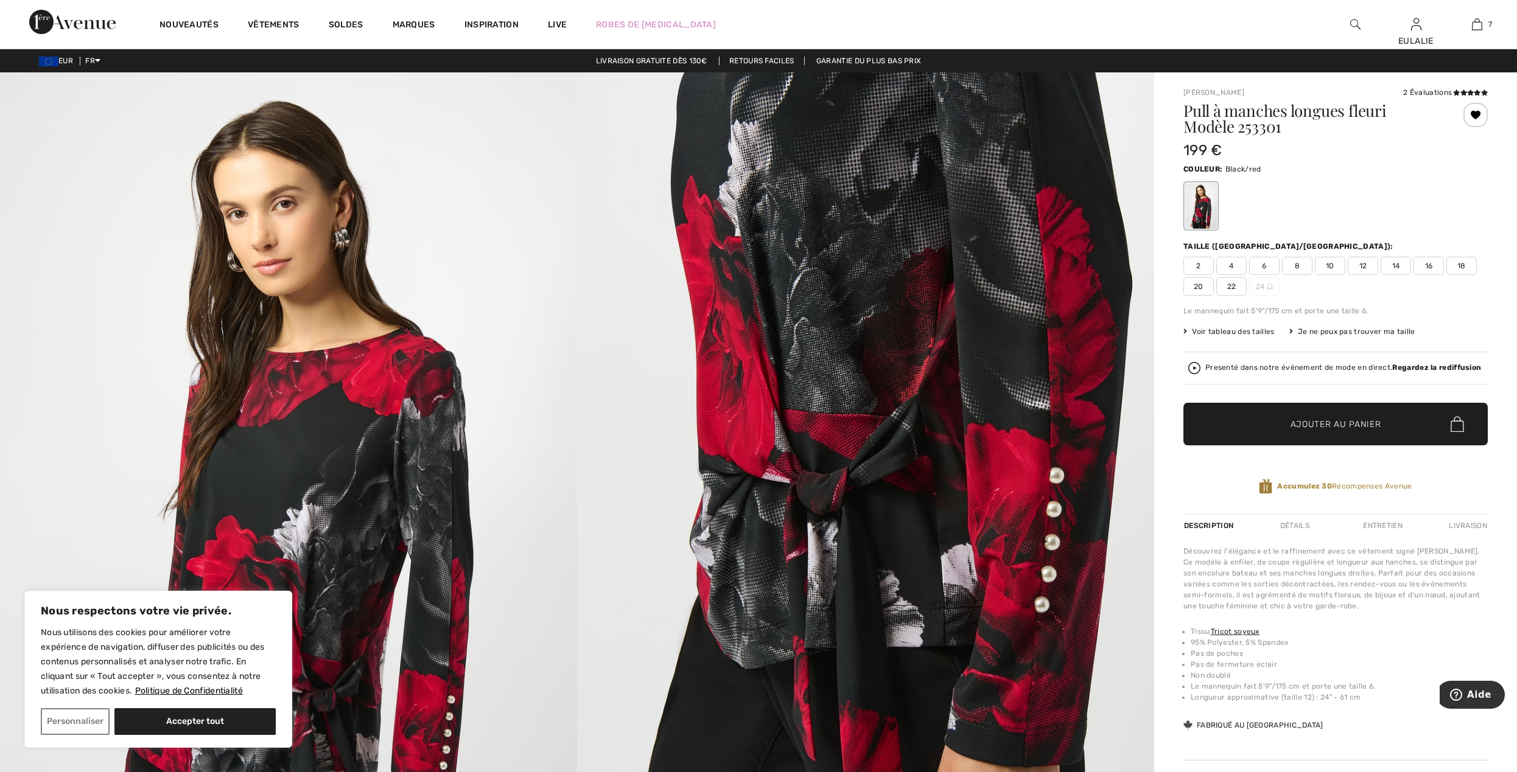
click at [1356, 263] on span "12" at bounding box center [1362, 266] width 30 height 18
click at [1320, 420] on span "Ajouter au panier" at bounding box center [1335, 424] width 91 height 13
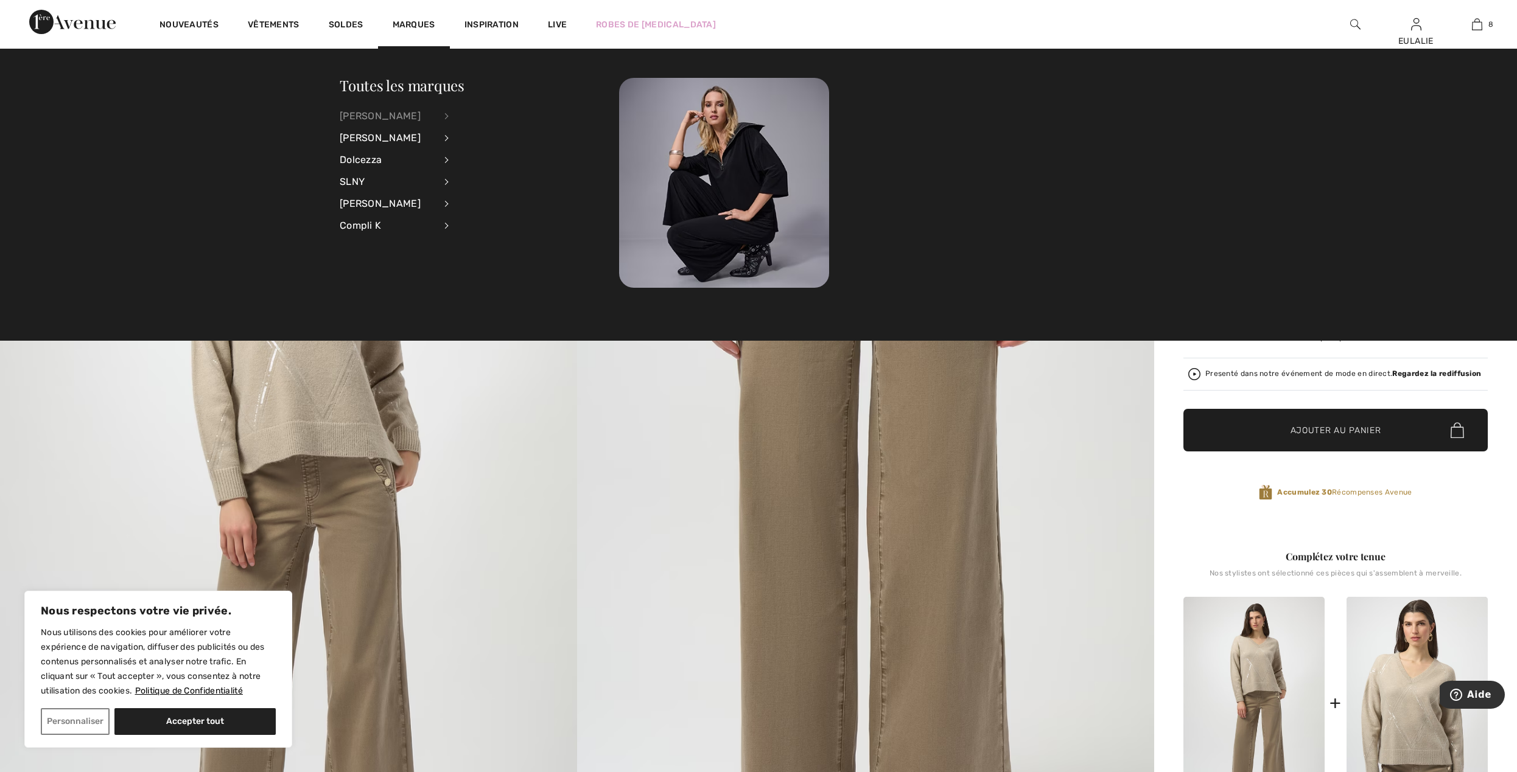
click at [402, 111] on div "[PERSON_NAME]" at bounding box center [388, 116] width 96 height 22
click at [472, 155] on link "Hauts" at bounding box center [513, 155] width 98 height 20
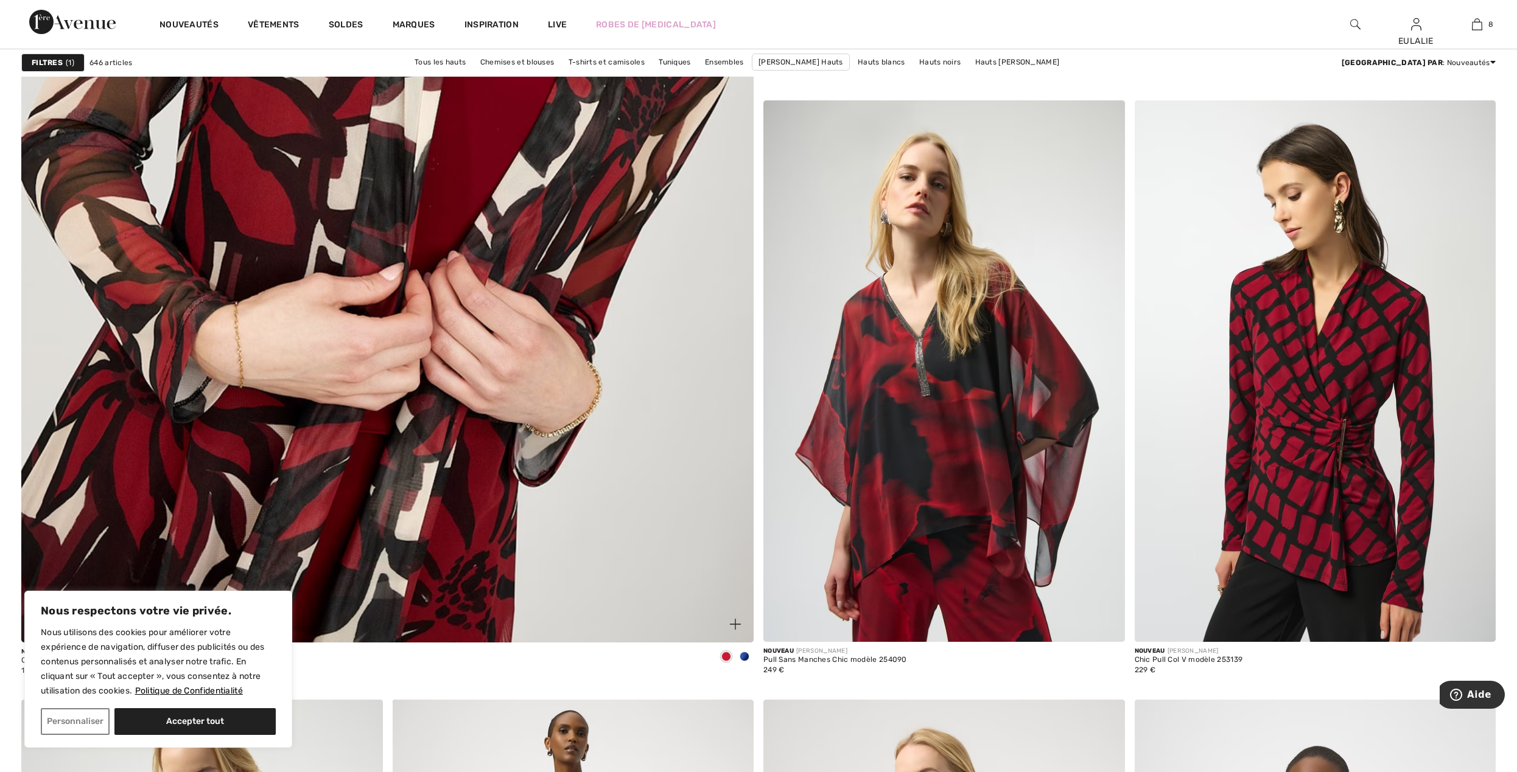
scroll to position [5322, 0]
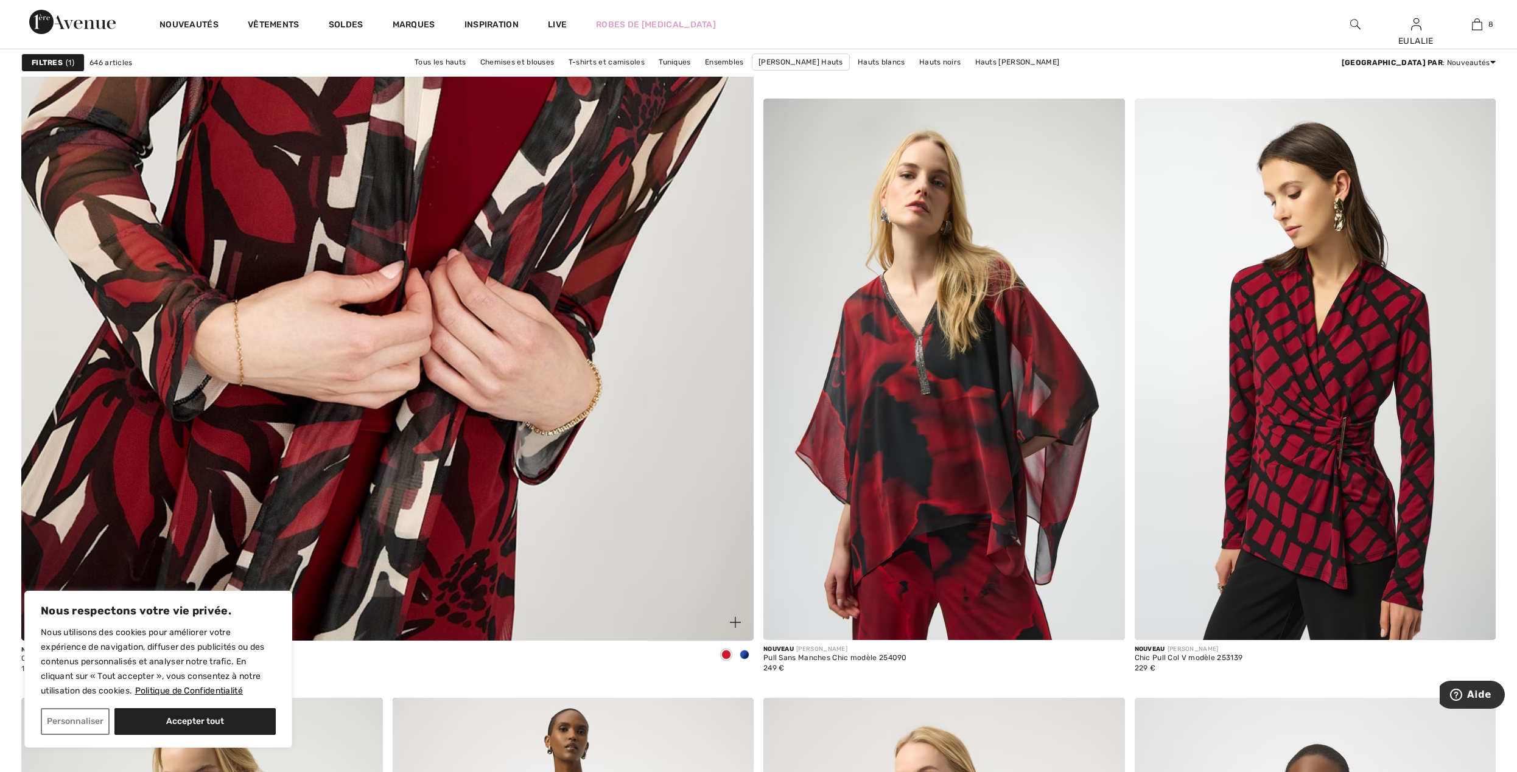
click at [740, 656] on span at bounding box center [744, 655] width 10 height 10
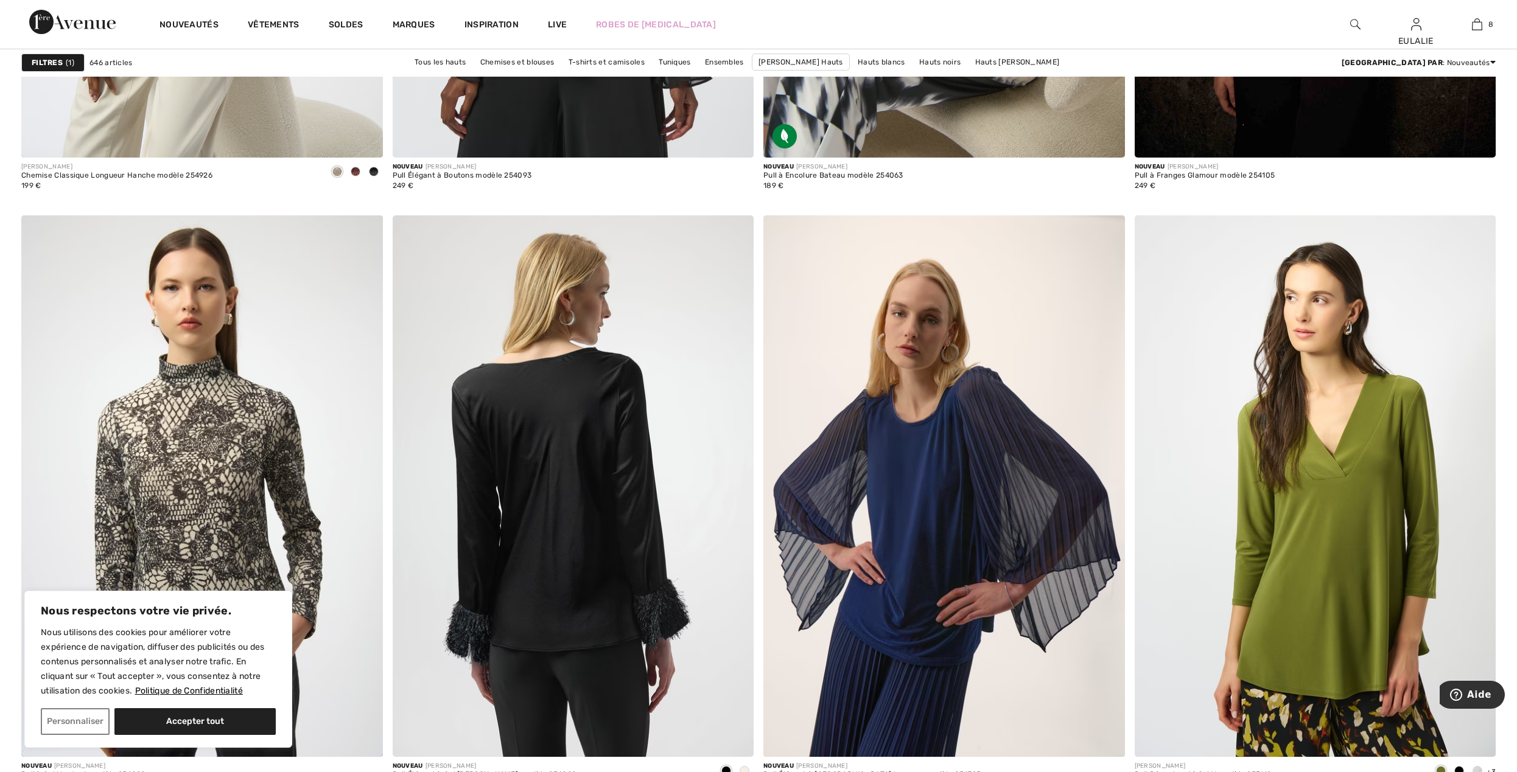
scroll to position [8649, 0]
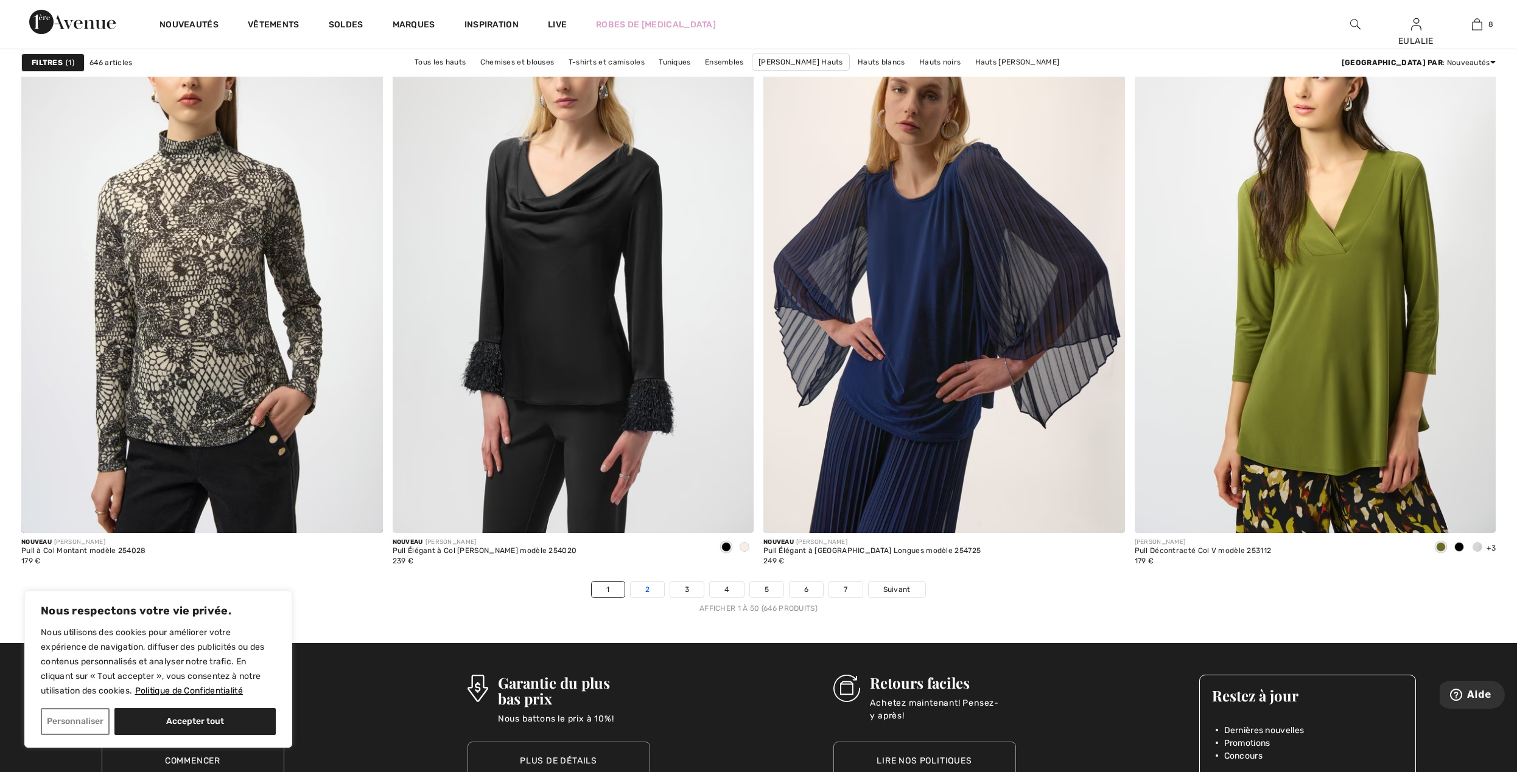
click at [644, 592] on link "2" at bounding box center [646, 590] width 33 height 16
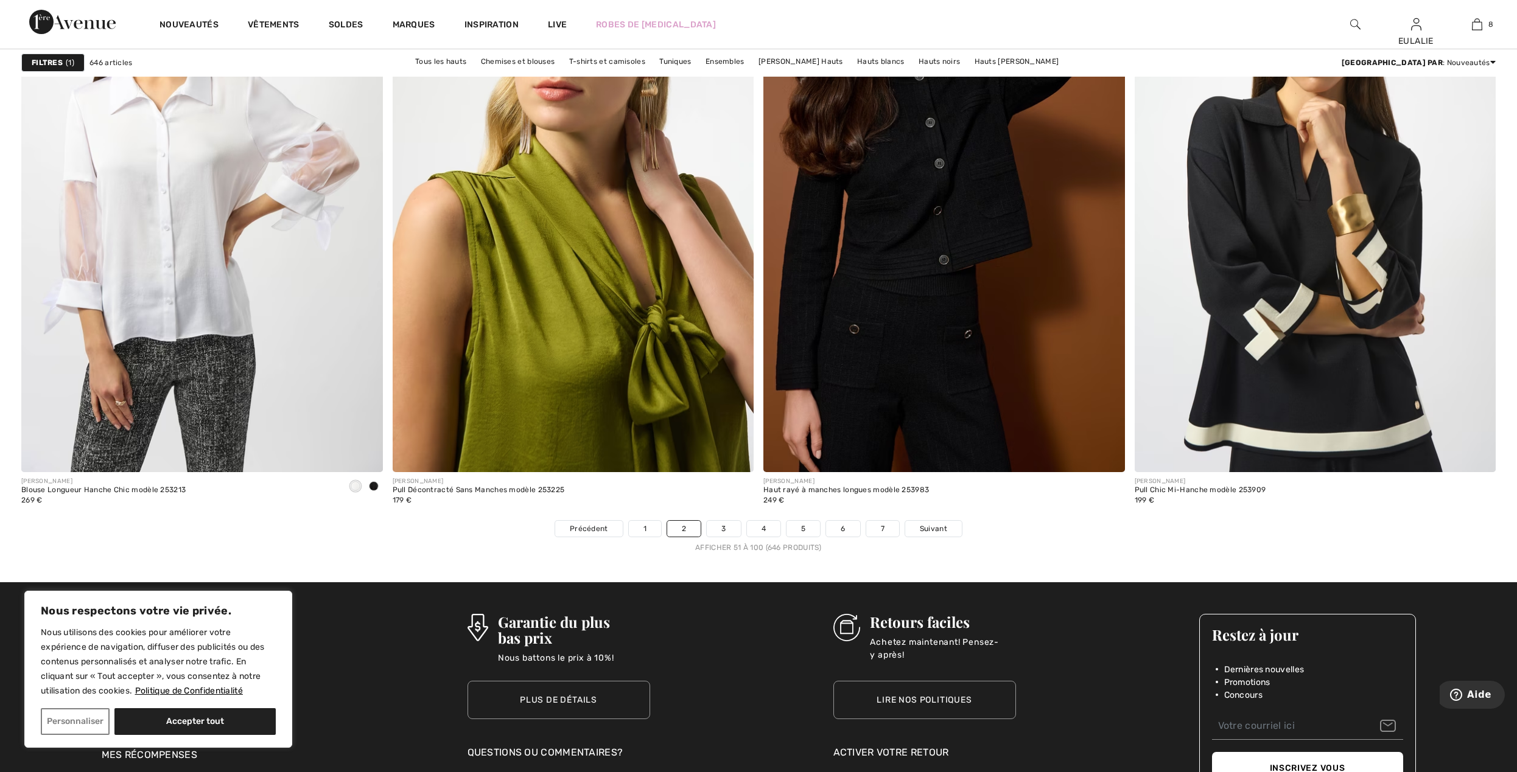
scroll to position [8763, 0]
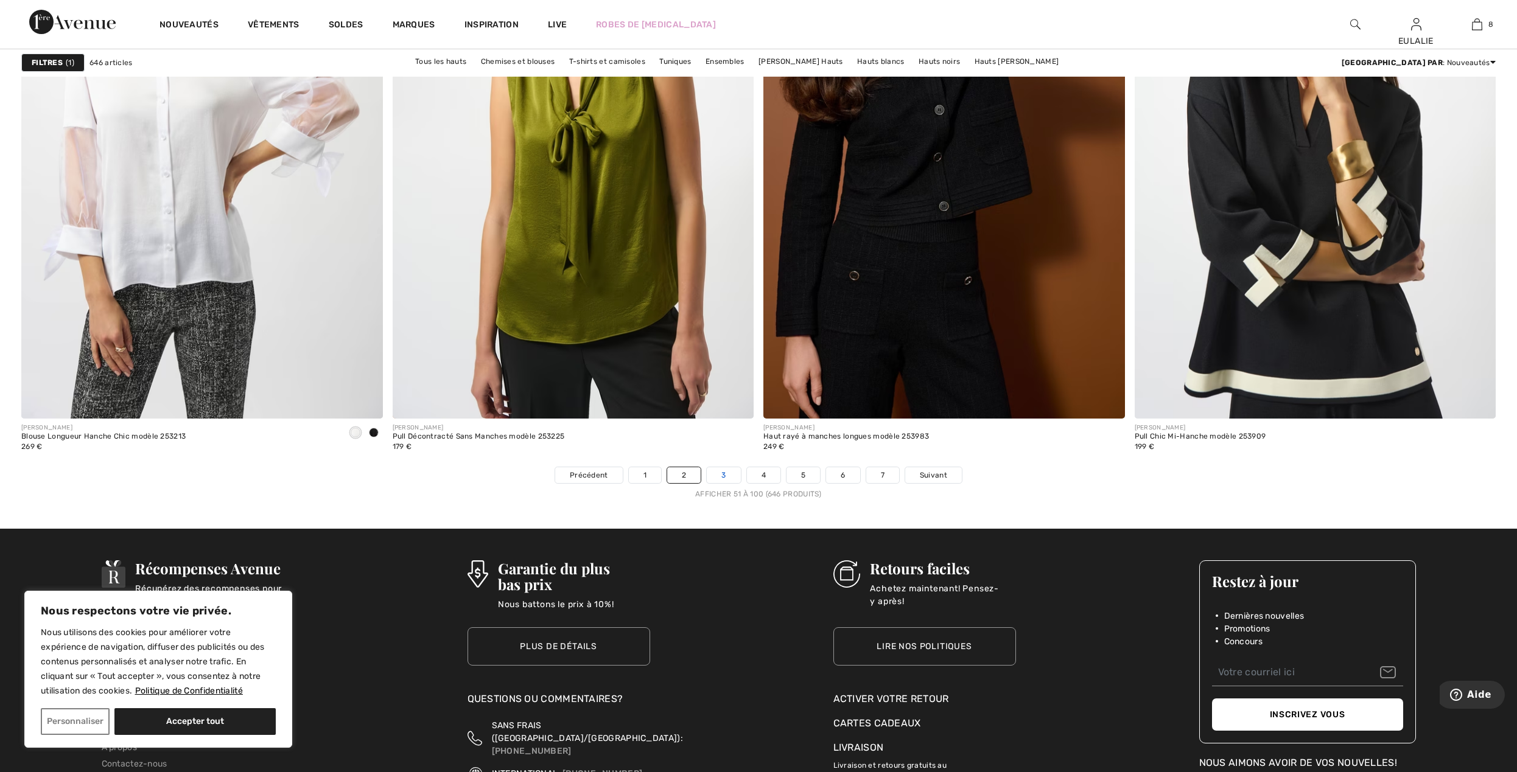
click at [722, 477] on link "3" at bounding box center [723, 475] width 33 height 16
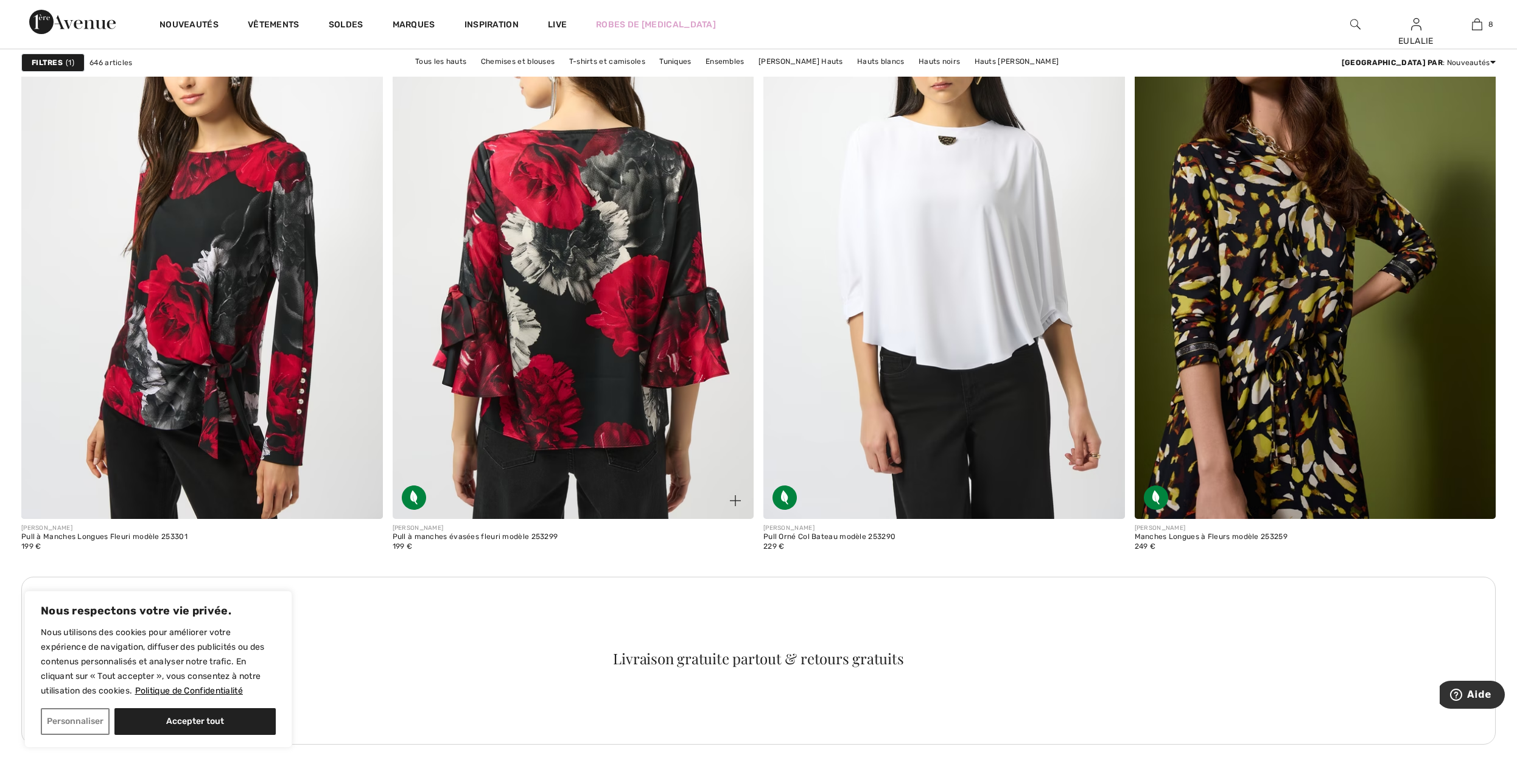
scroll to position [4057, 0]
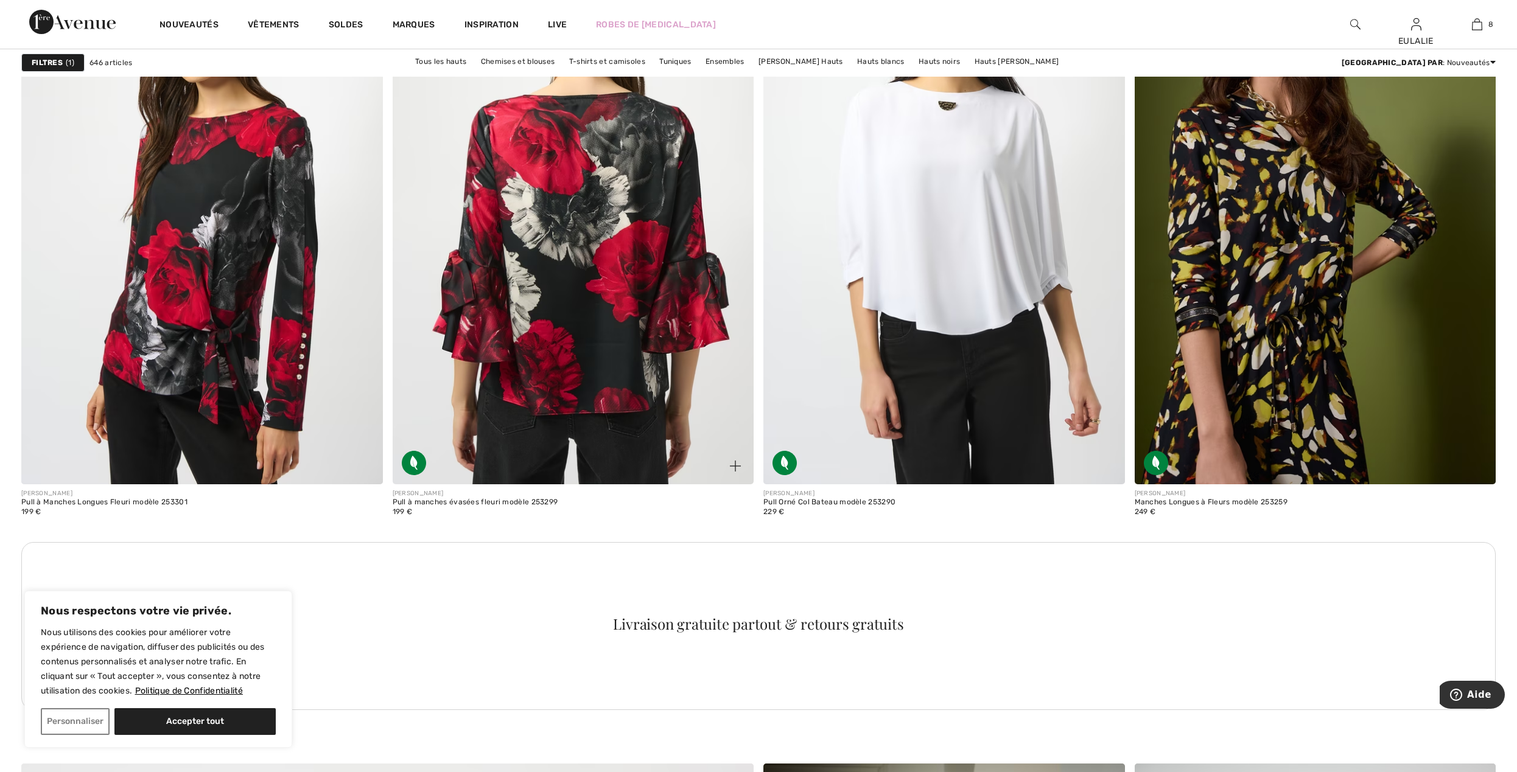
click at [597, 229] on img at bounding box center [573, 213] width 361 height 542
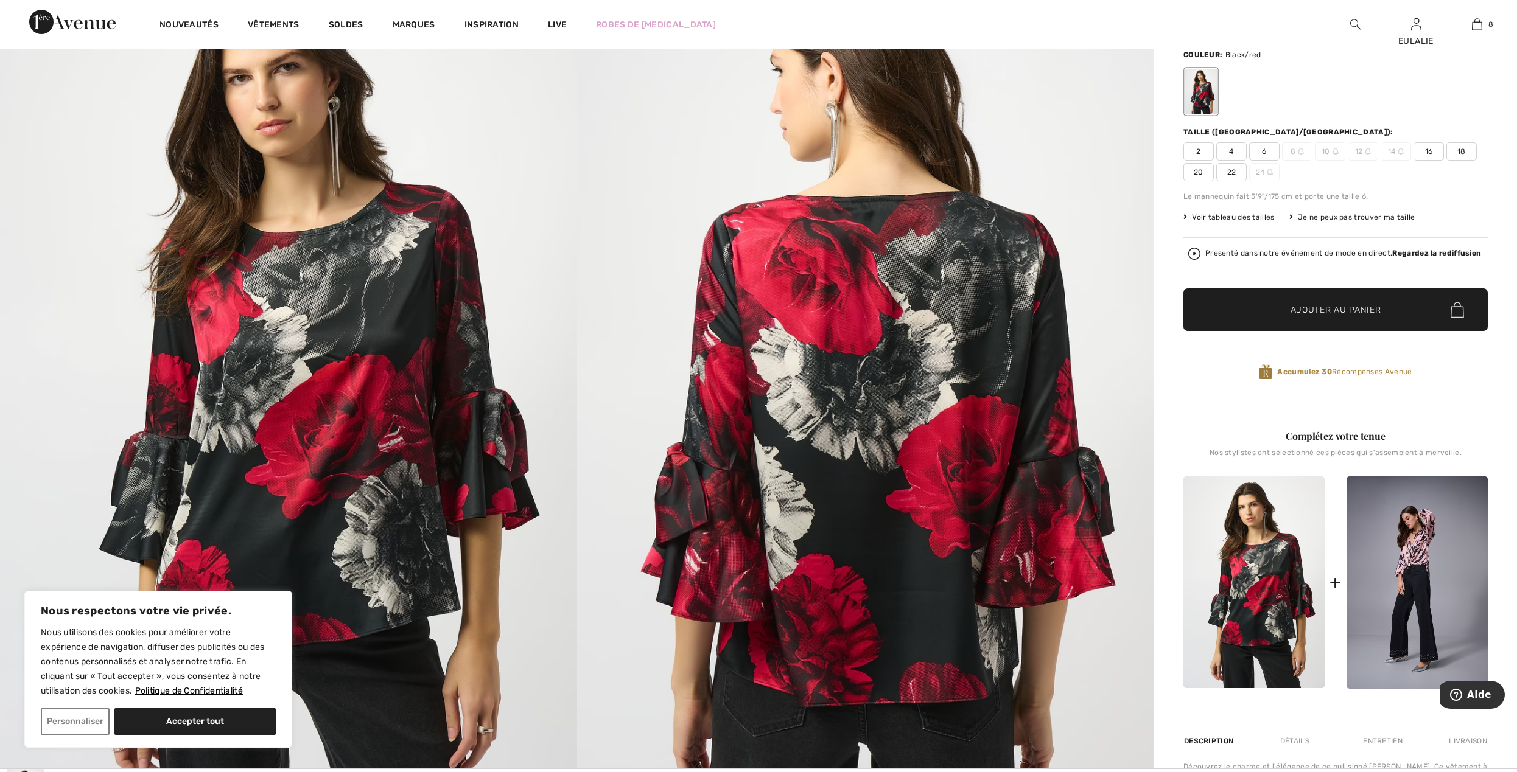
scroll to position [81, 0]
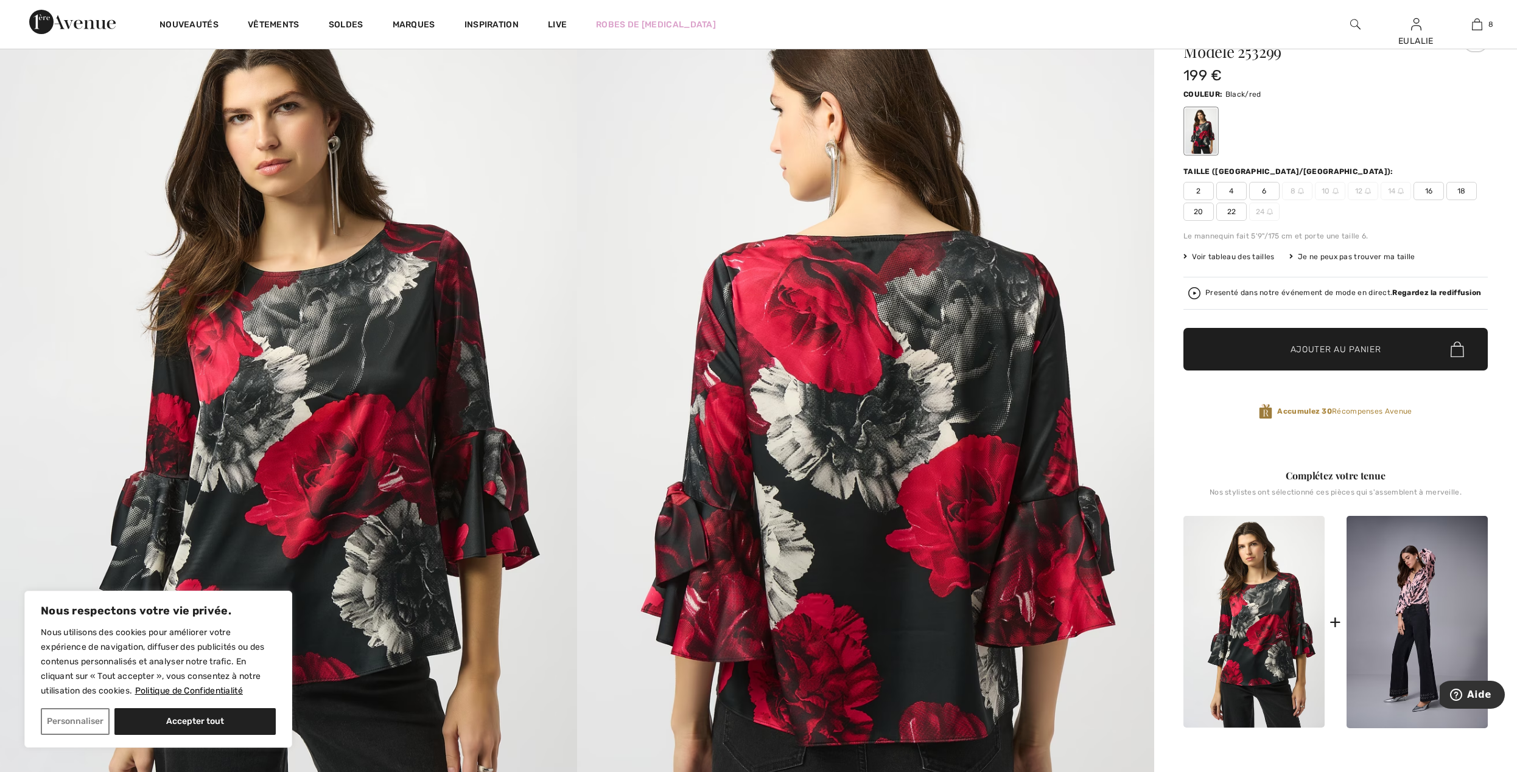
click at [1424, 189] on span "16" at bounding box center [1428, 191] width 30 height 18
click at [1361, 346] on span "Ajouter au panier" at bounding box center [1335, 349] width 91 height 13
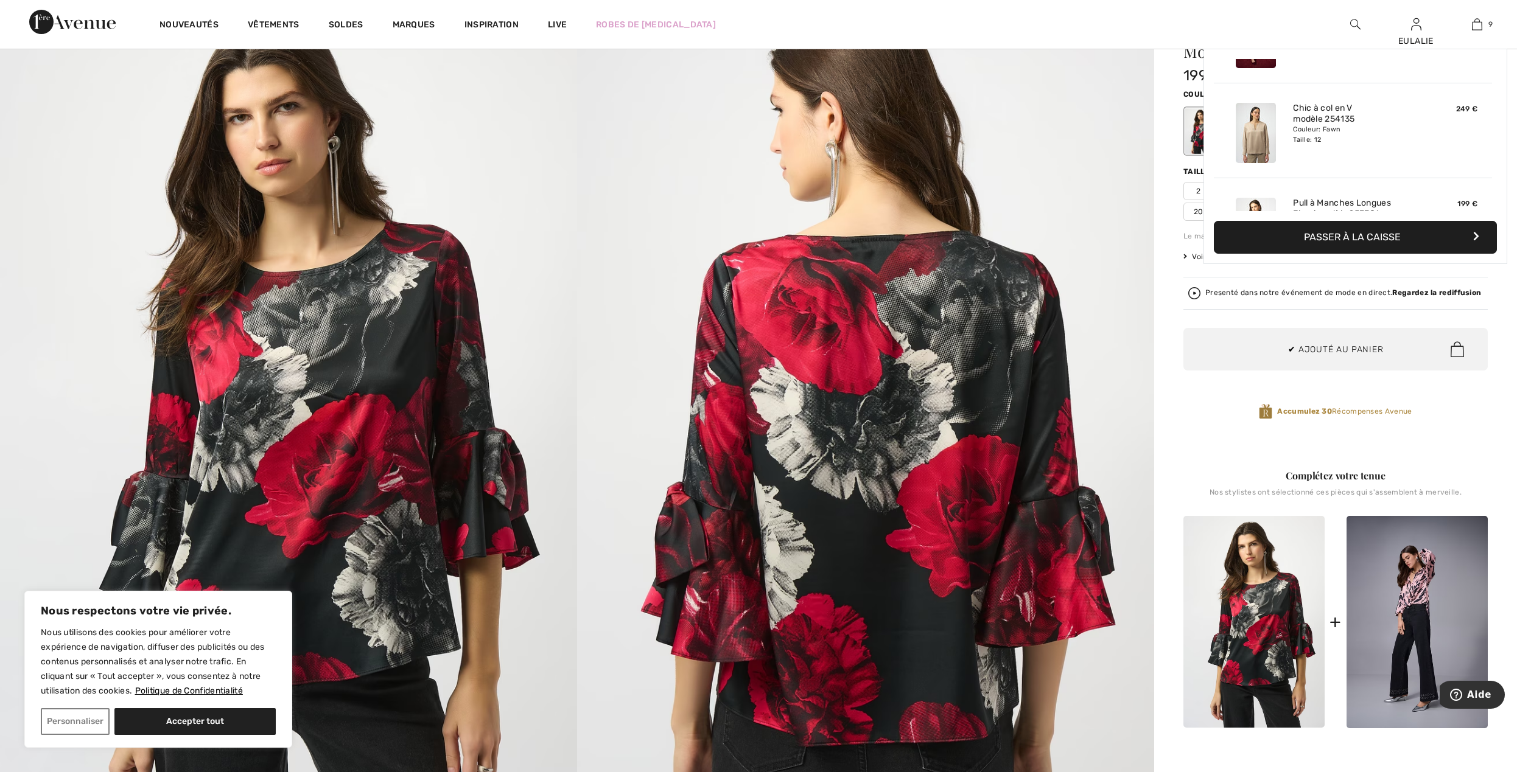
scroll to position [703, 0]
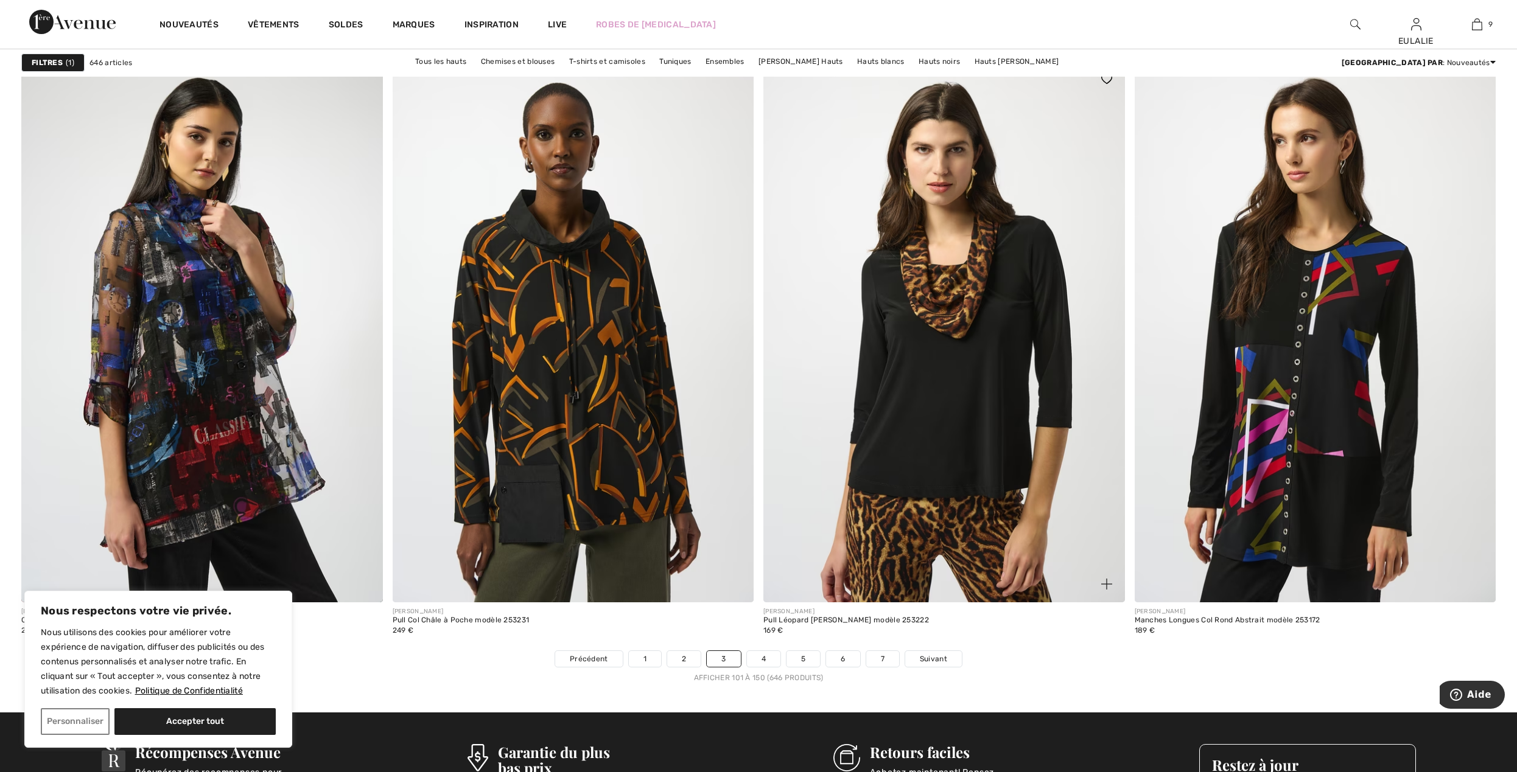
scroll to position [8520, 0]
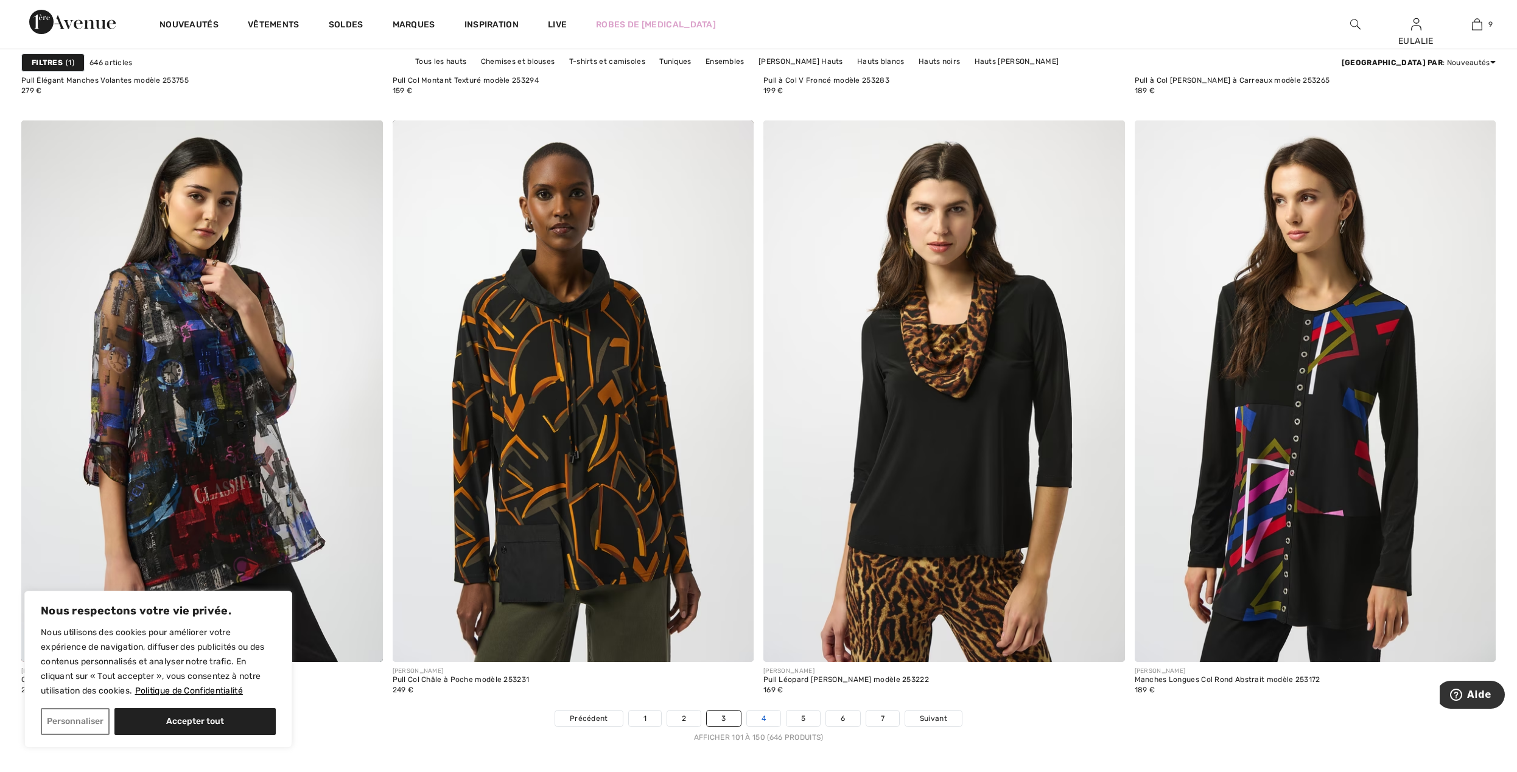
click at [757, 716] on link "4" at bounding box center [763, 719] width 33 height 16
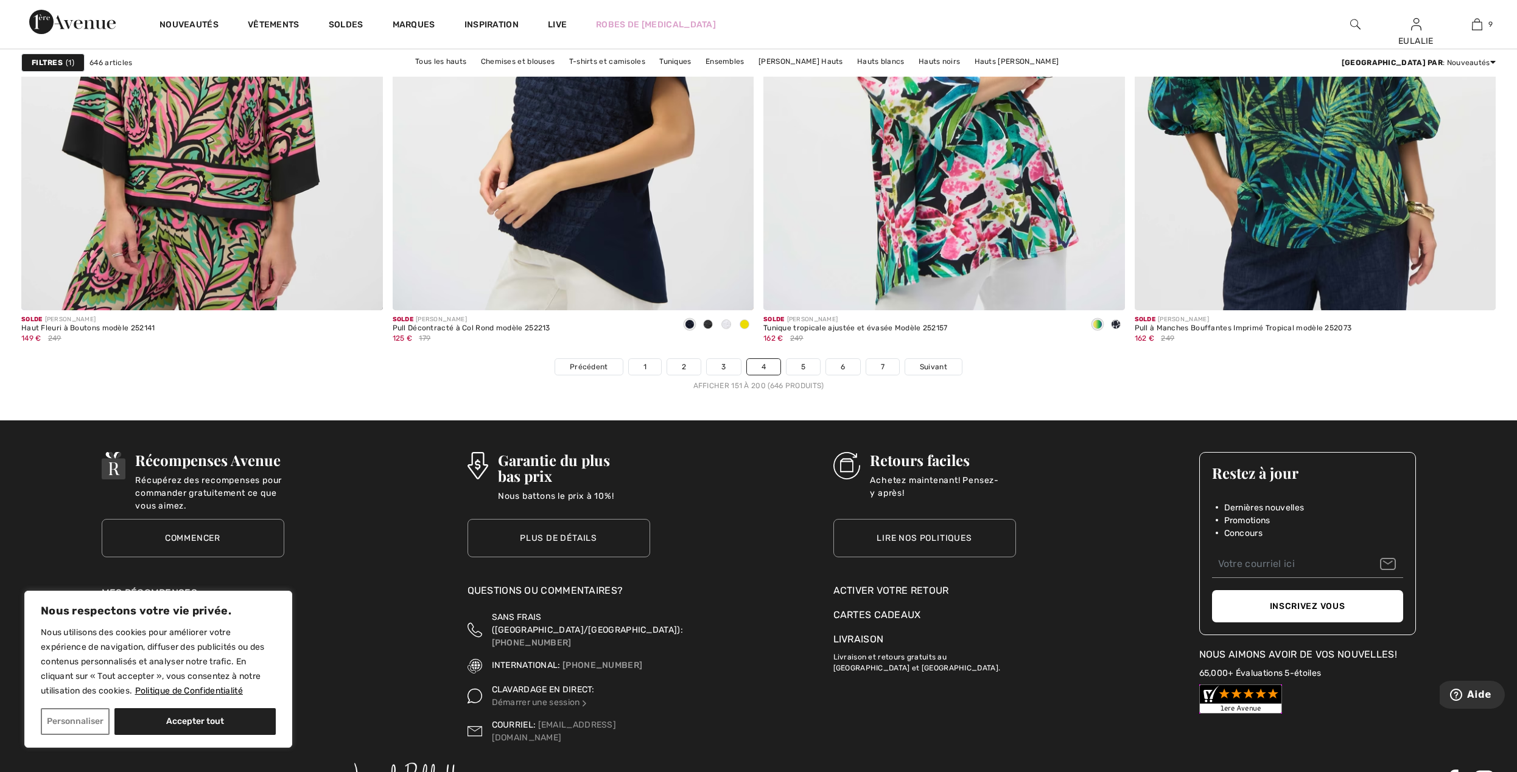
scroll to position [8956, 0]
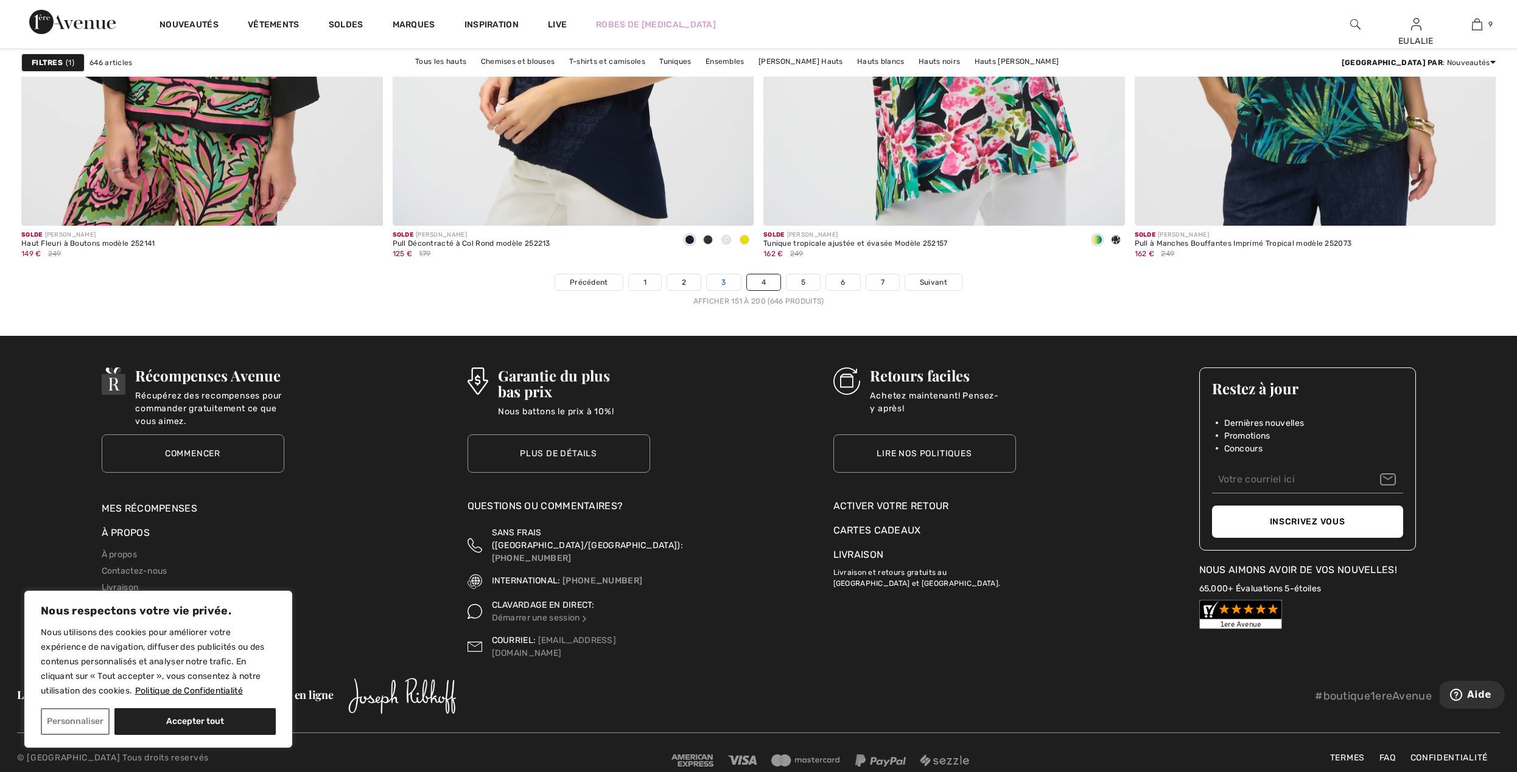
click at [725, 282] on link "3" at bounding box center [723, 282] width 33 height 16
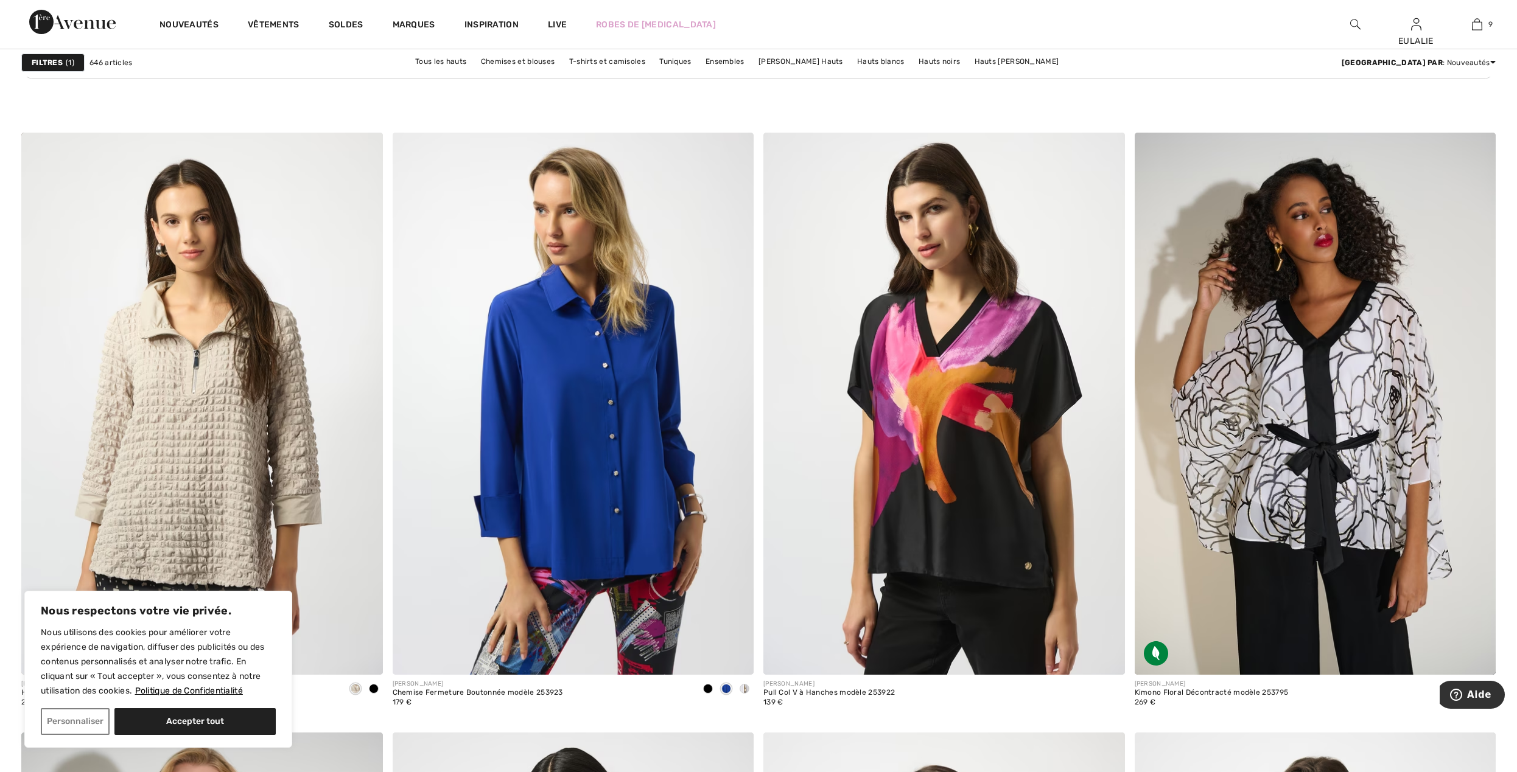
scroll to position [7319, 0]
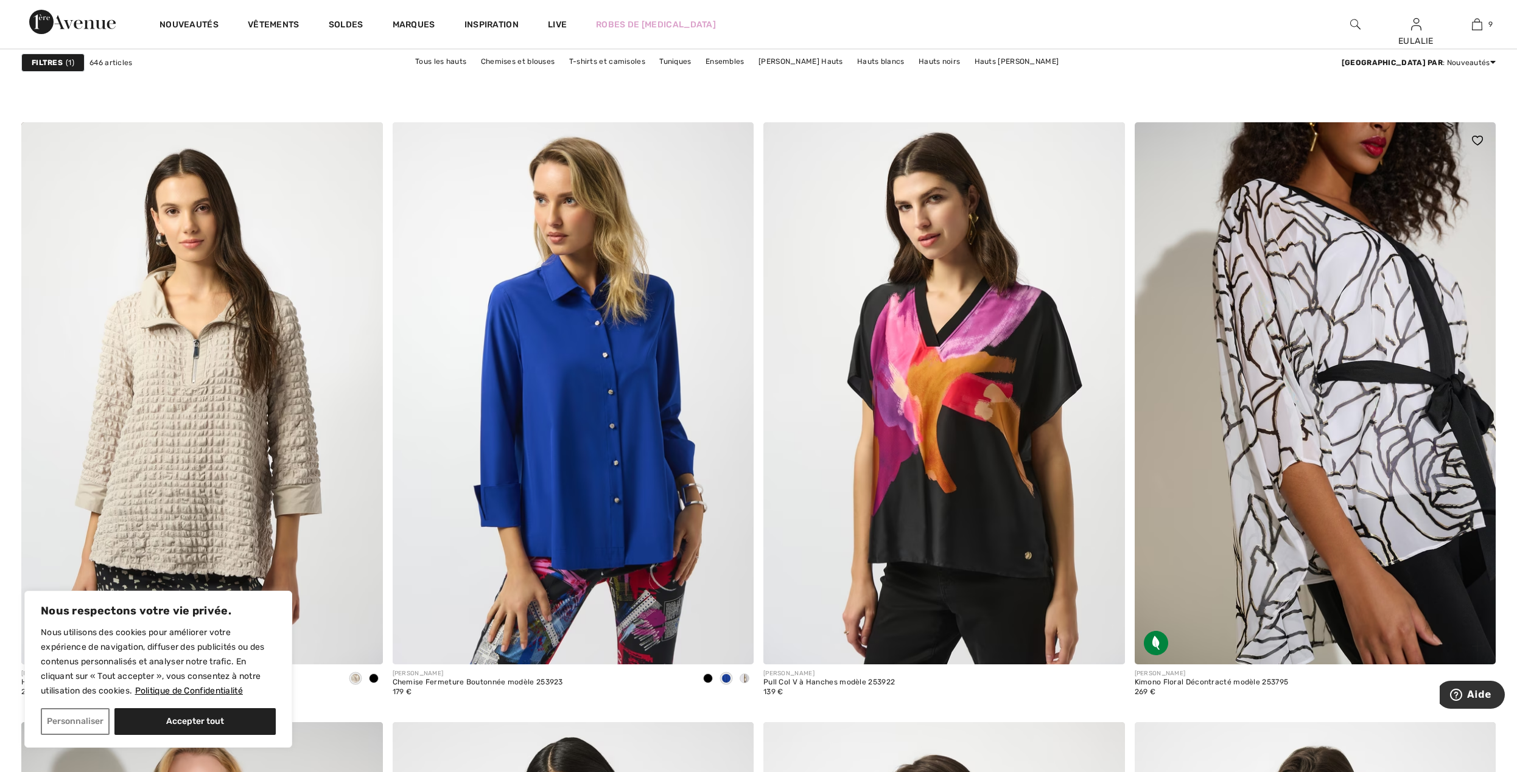
click at [1290, 332] on img at bounding box center [1314, 393] width 361 height 542
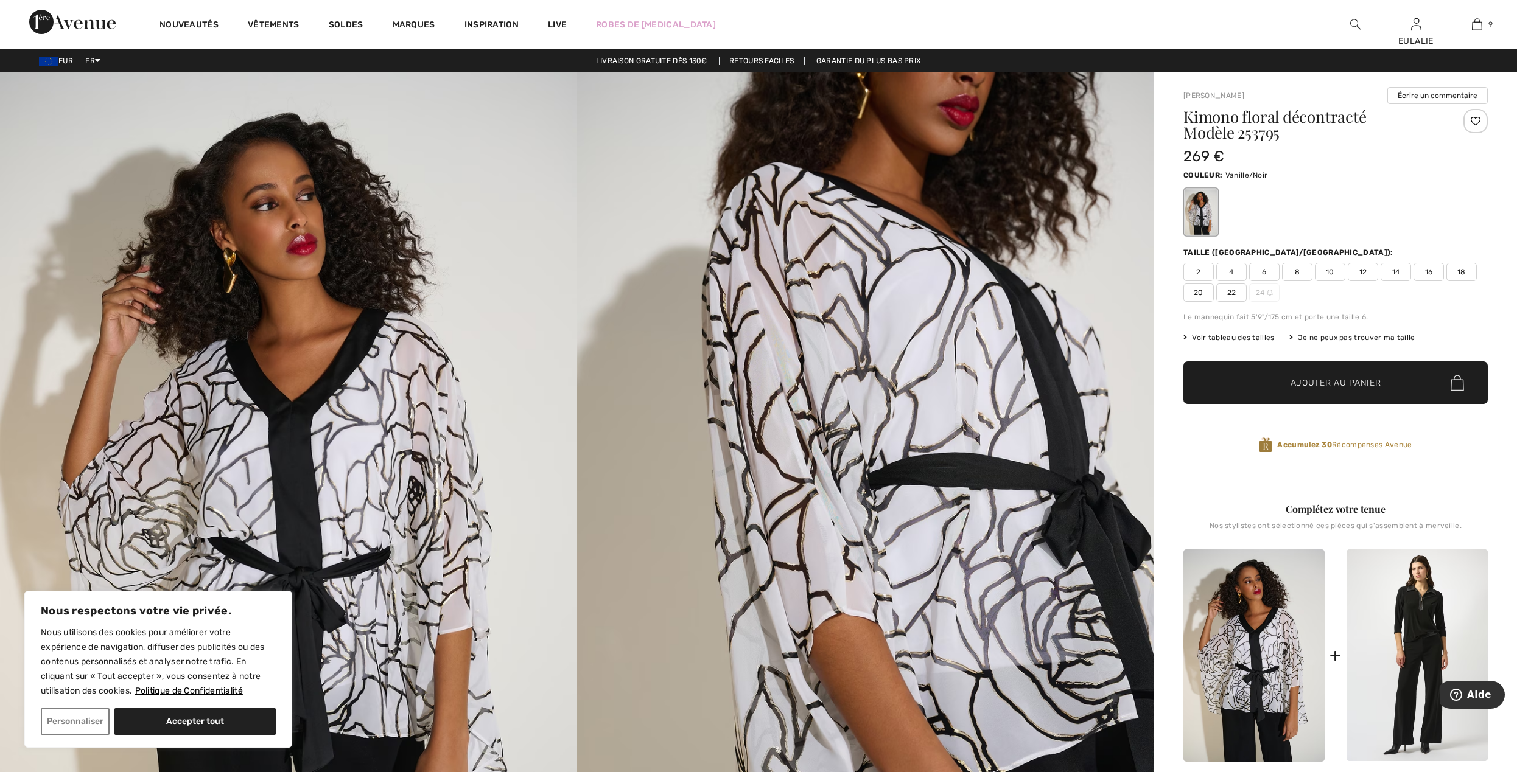
click at [327, 422] on img at bounding box center [288, 504] width 577 height 865
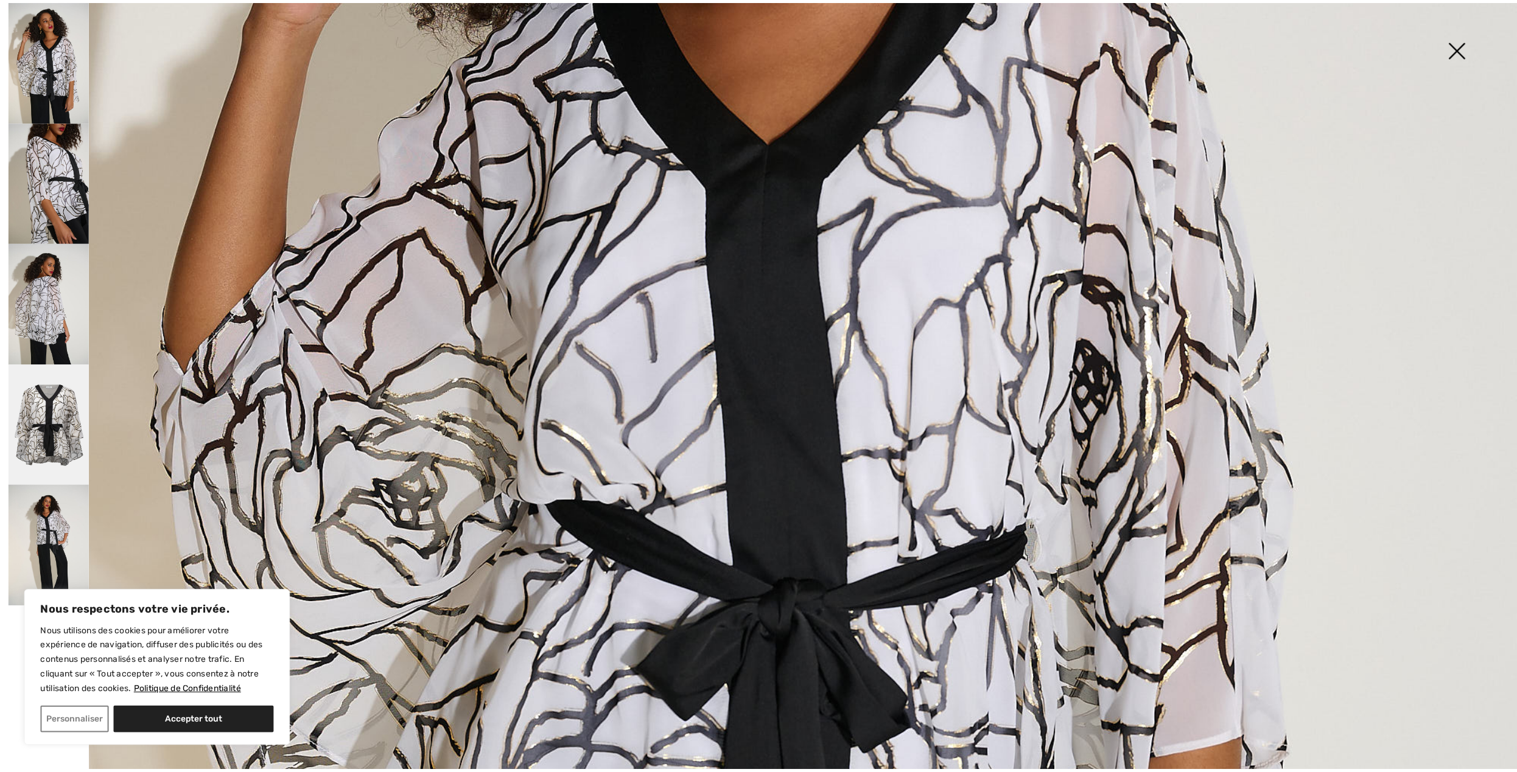
scroll to position [892, 0]
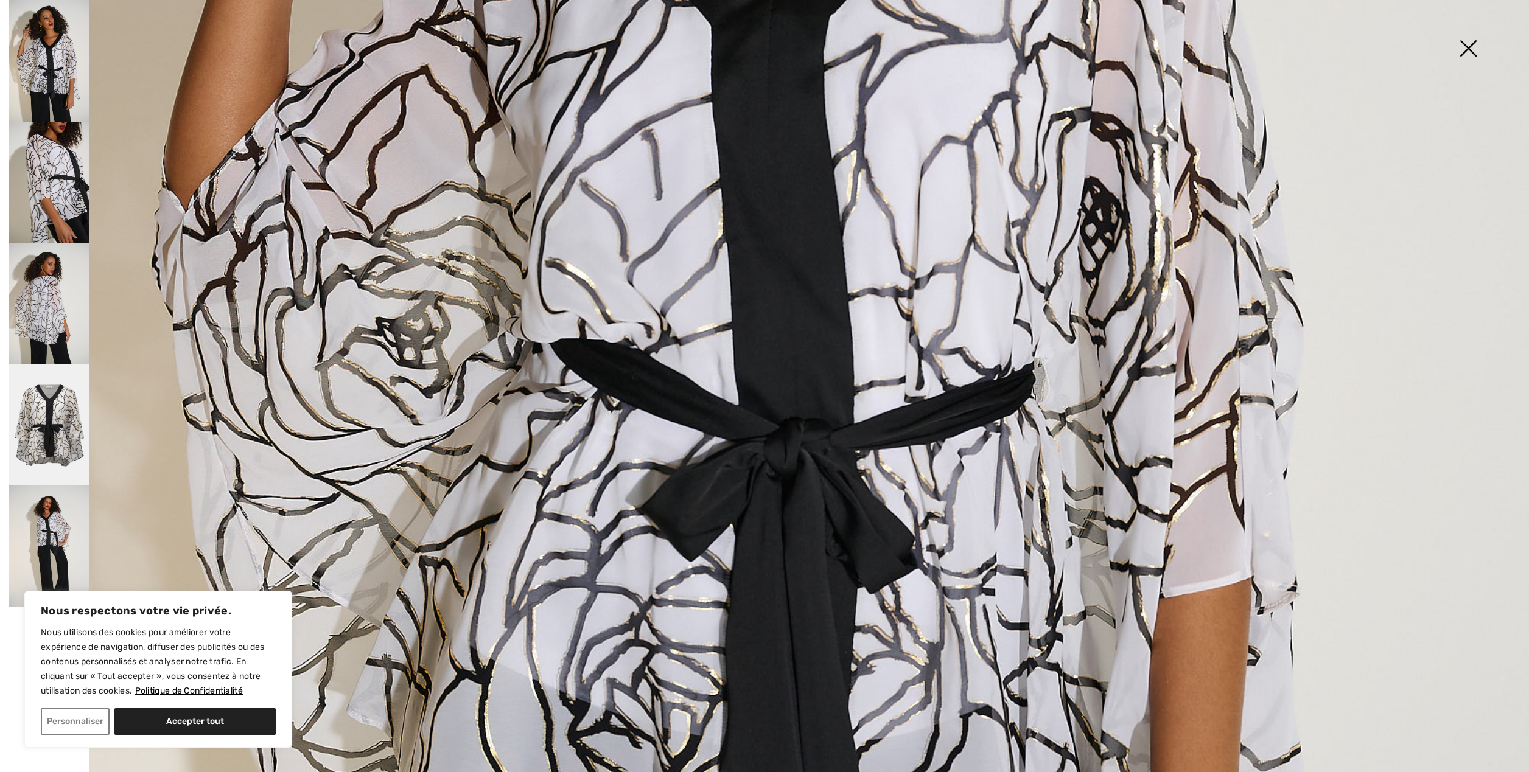
click at [43, 302] on img at bounding box center [49, 304] width 81 height 122
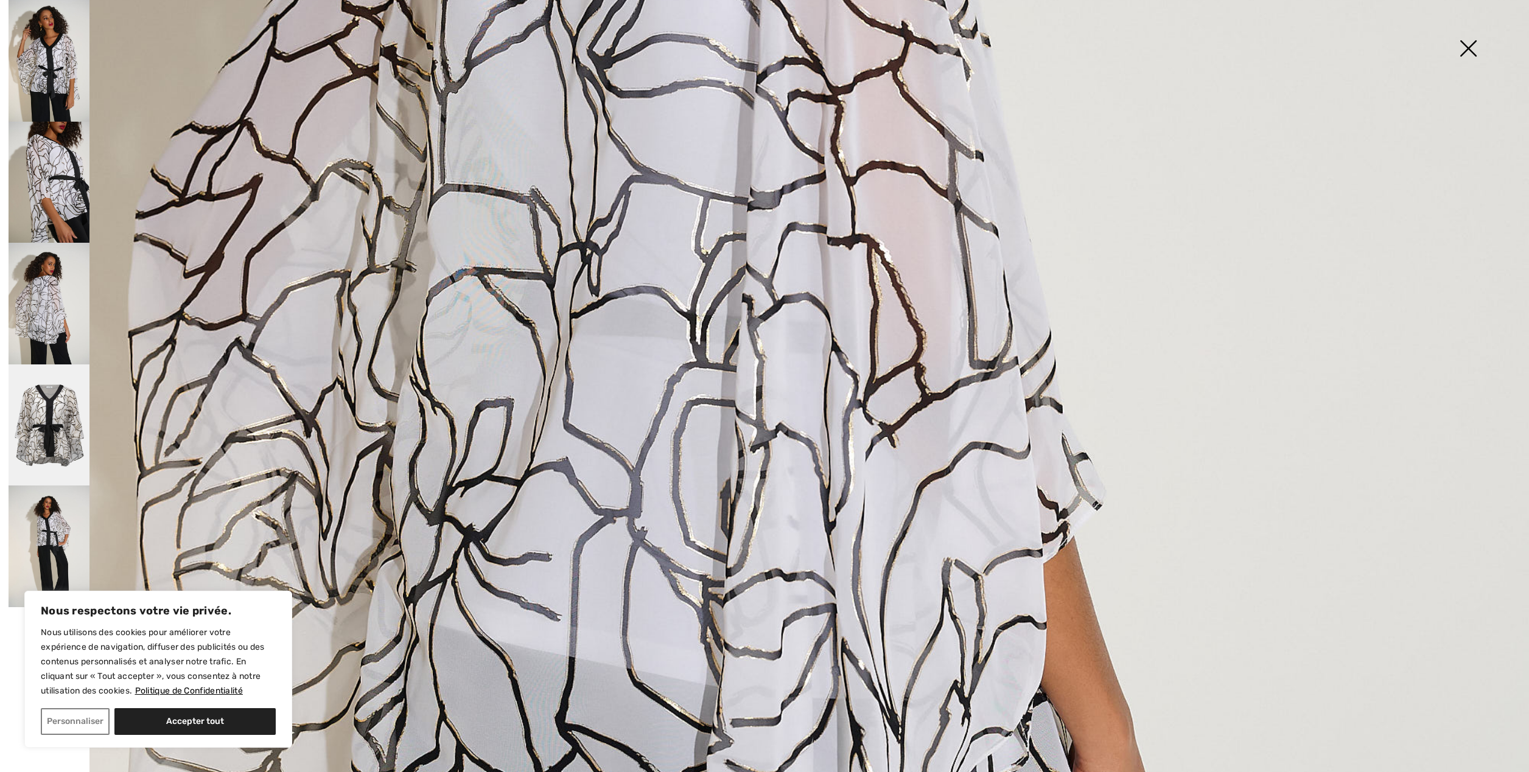
click at [1471, 45] on img at bounding box center [1467, 49] width 61 height 63
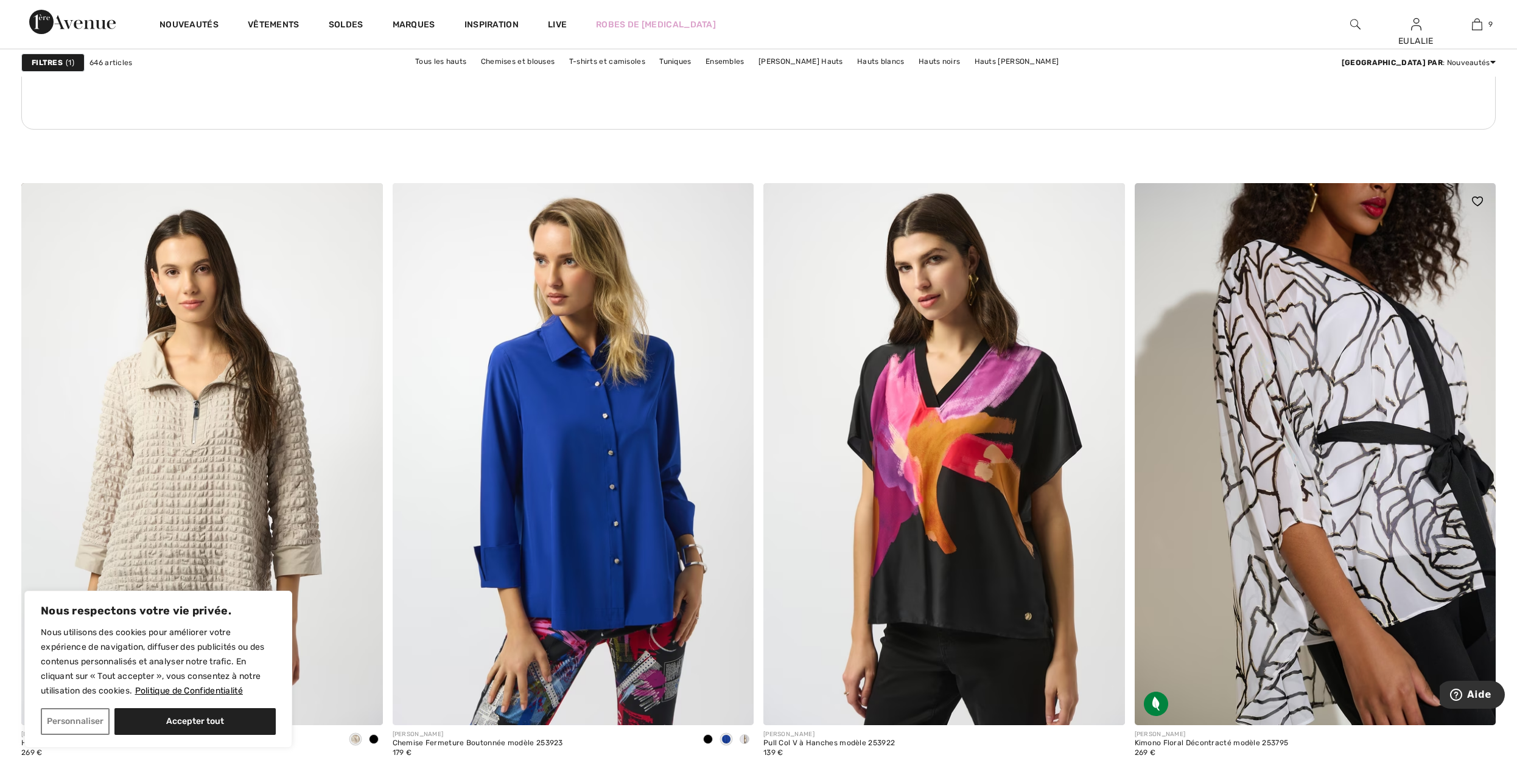
scroll to position [7400, 0]
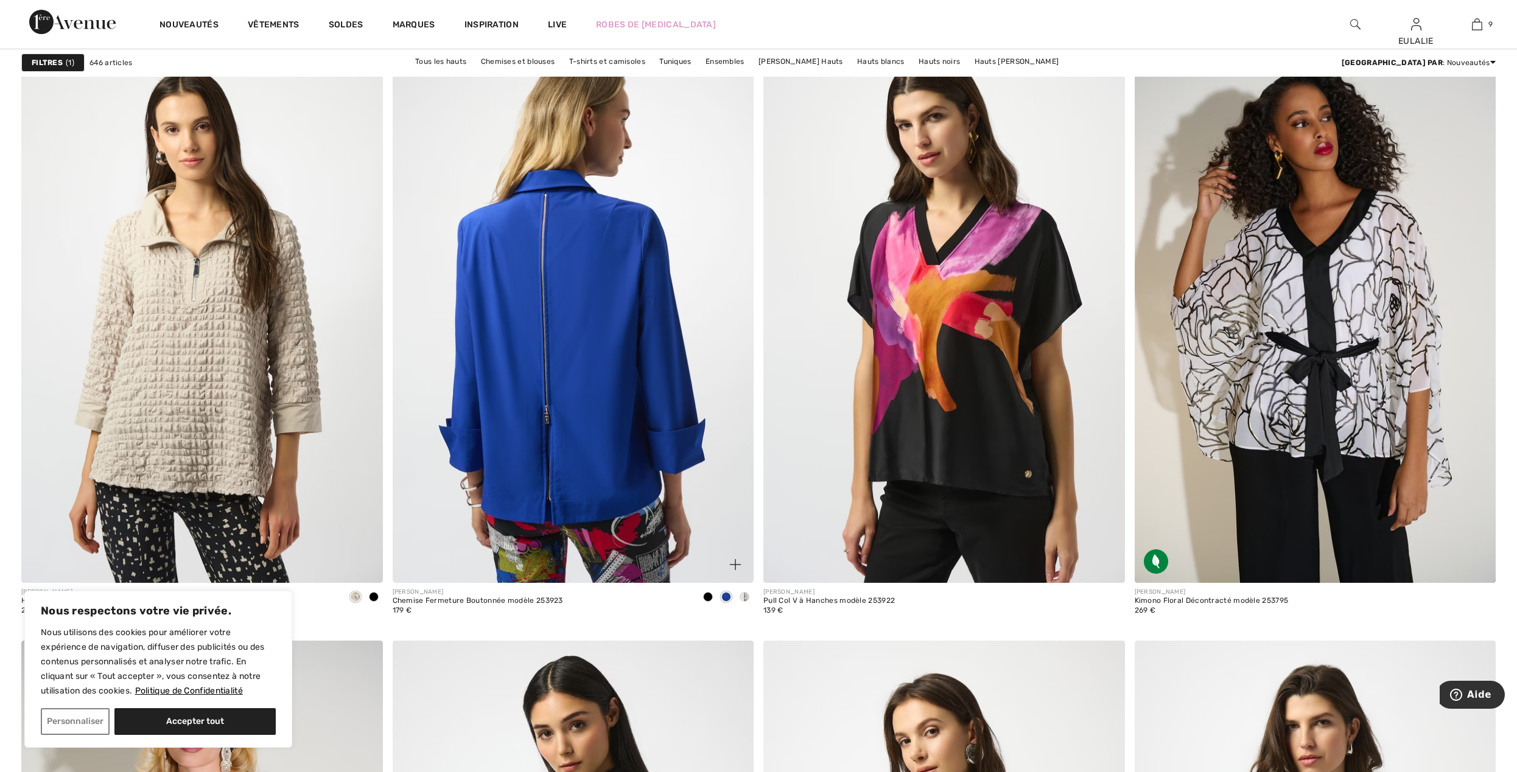
click at [531, 305] on img at bounding box center [573, 312] width 361 height 542
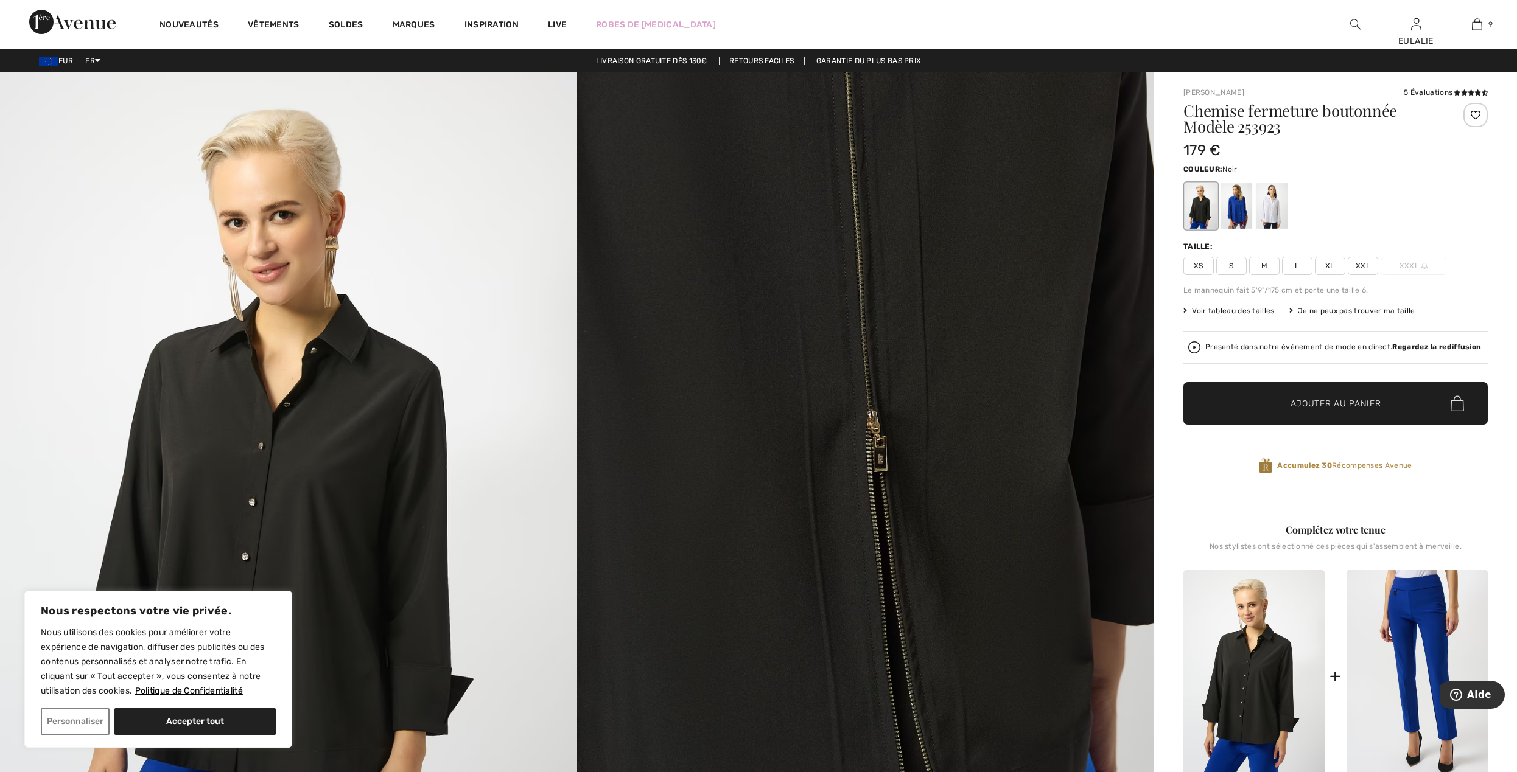
click at [200, 375] on img at bounding box center [288, 504] width 577 height 865
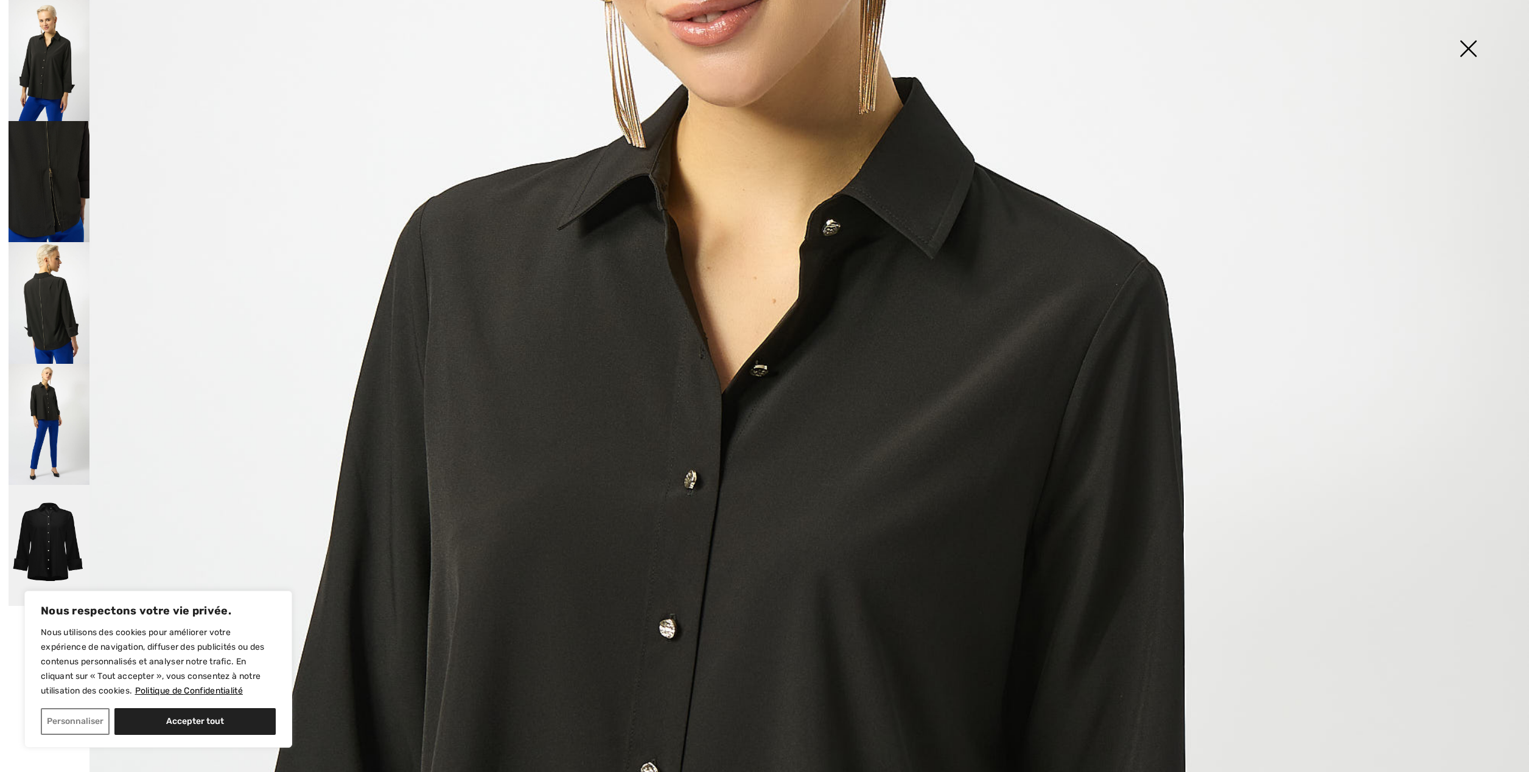
scroll to position [405, 0]
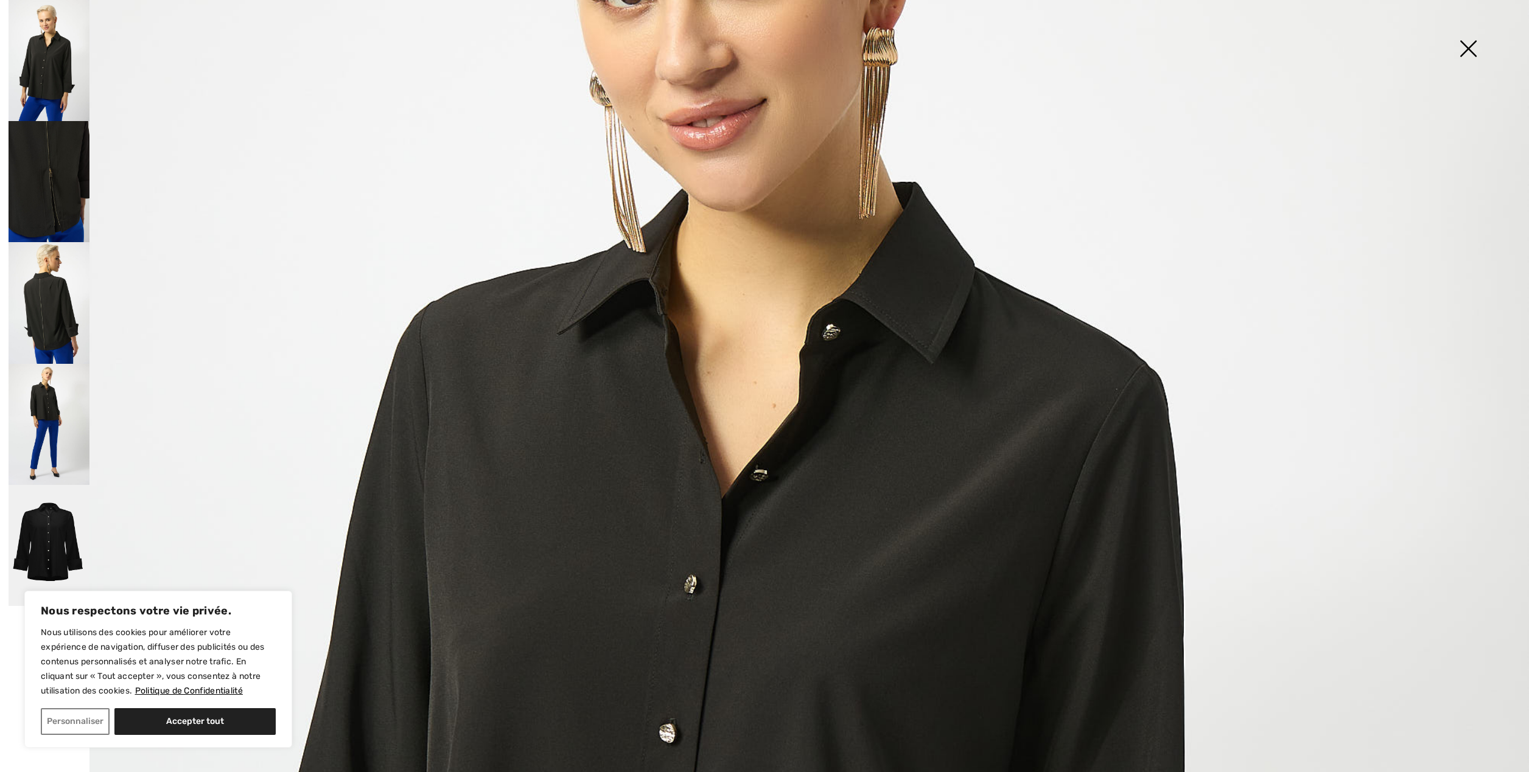
click at [37, 157] on img at bounding box center [49, 181] width 81 height 121
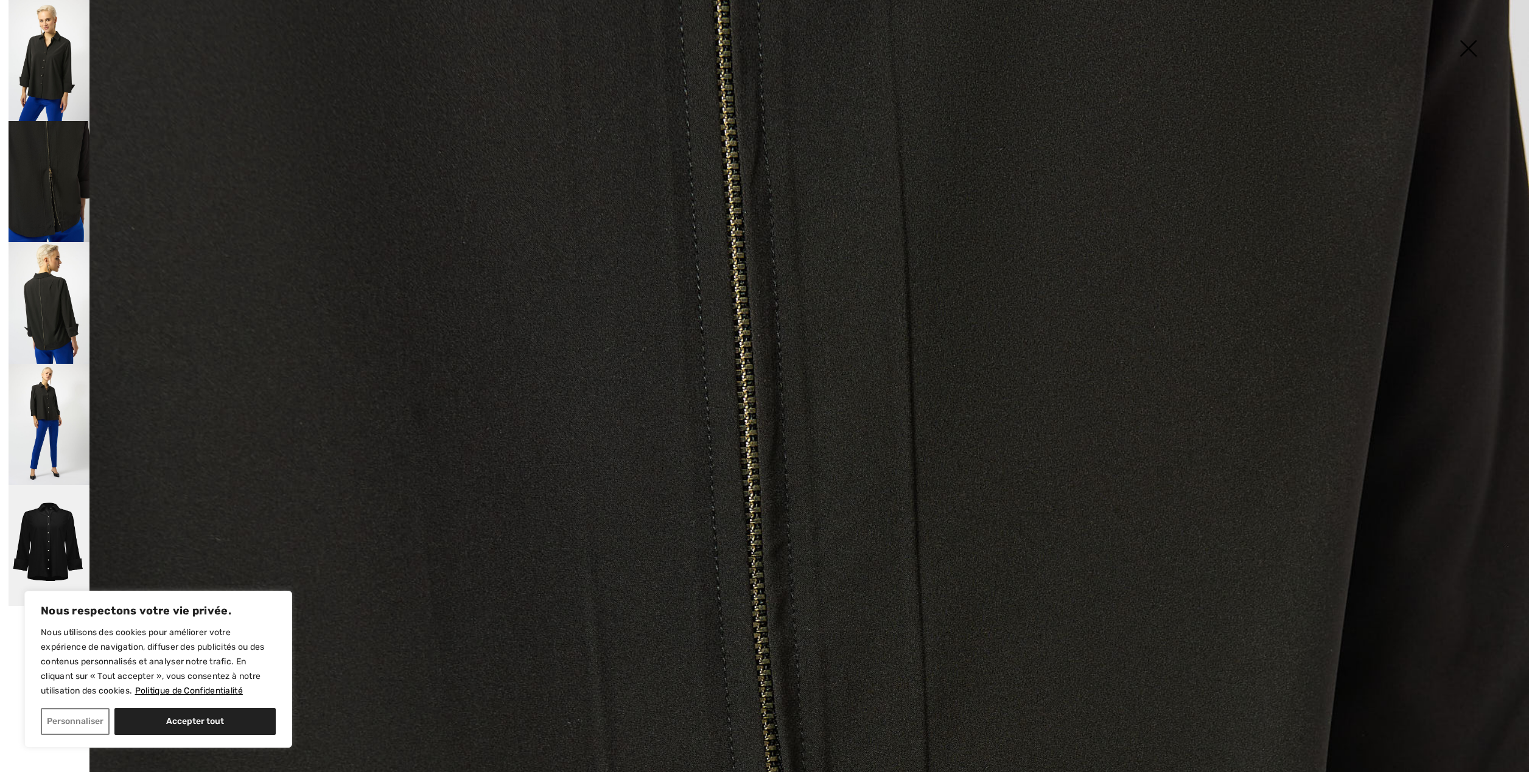
scroll to position [0, 0]
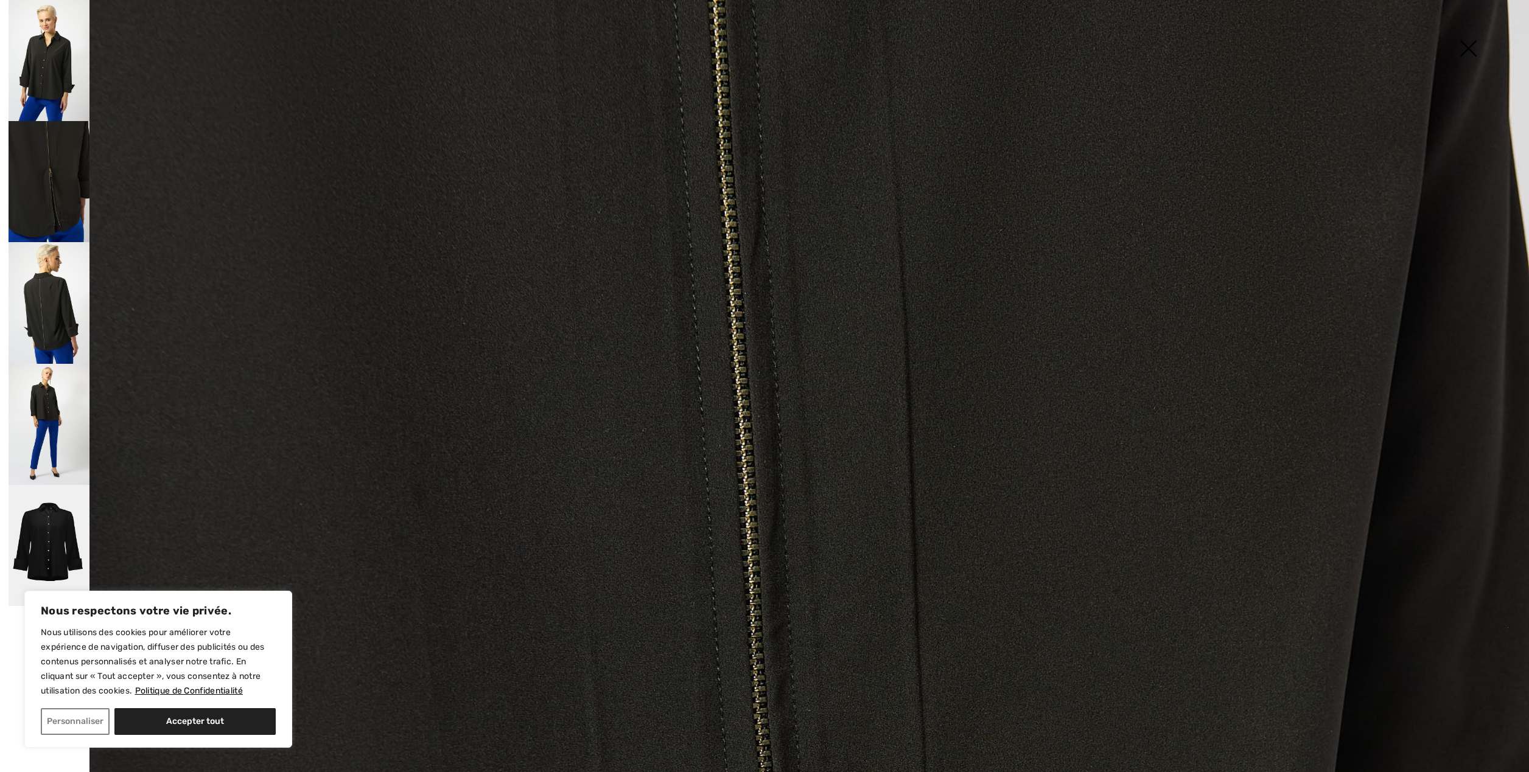
click at [44, 312] on img at bounding box center [49, 302] width 81 height 121
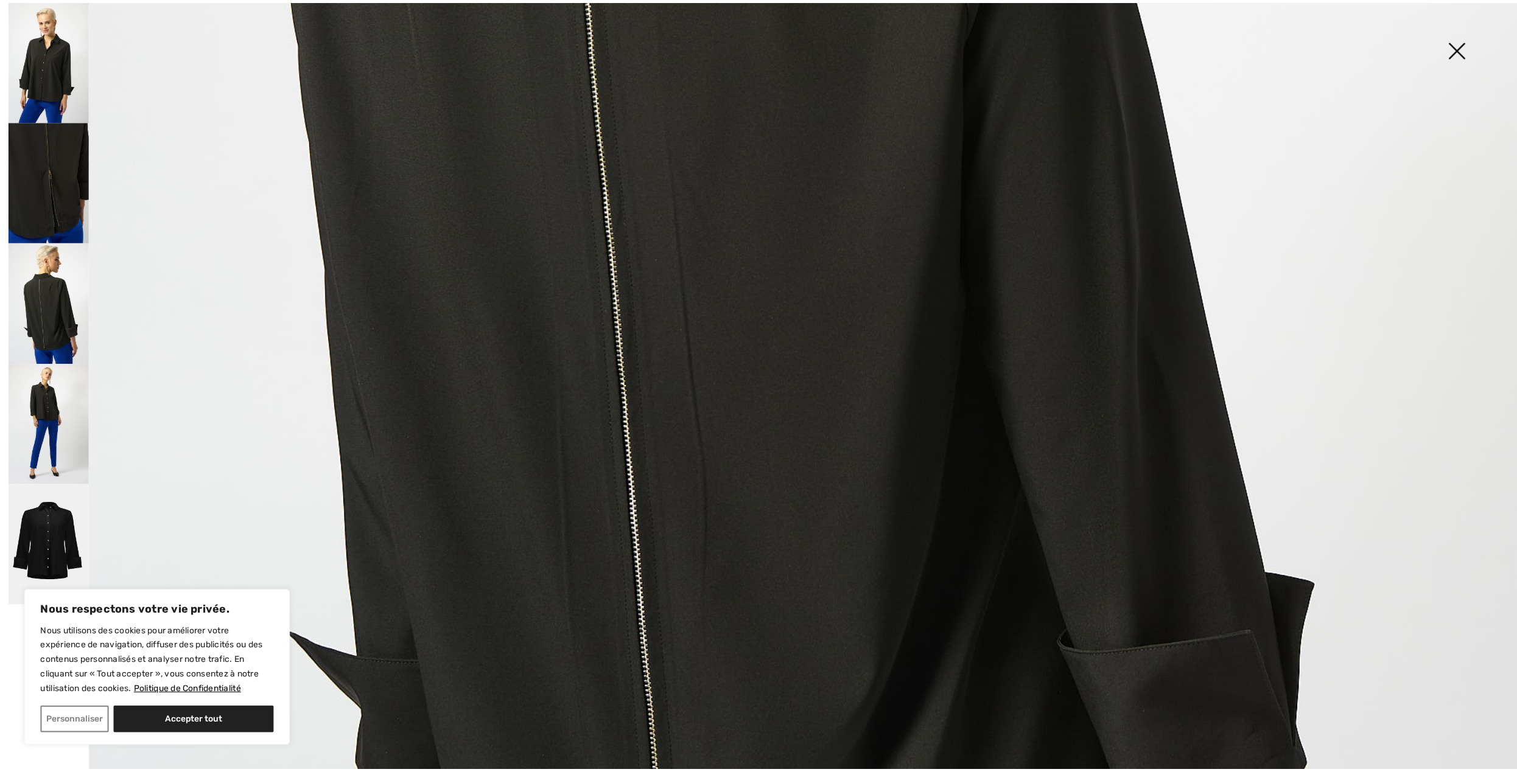
scroll to position [1136, 0]
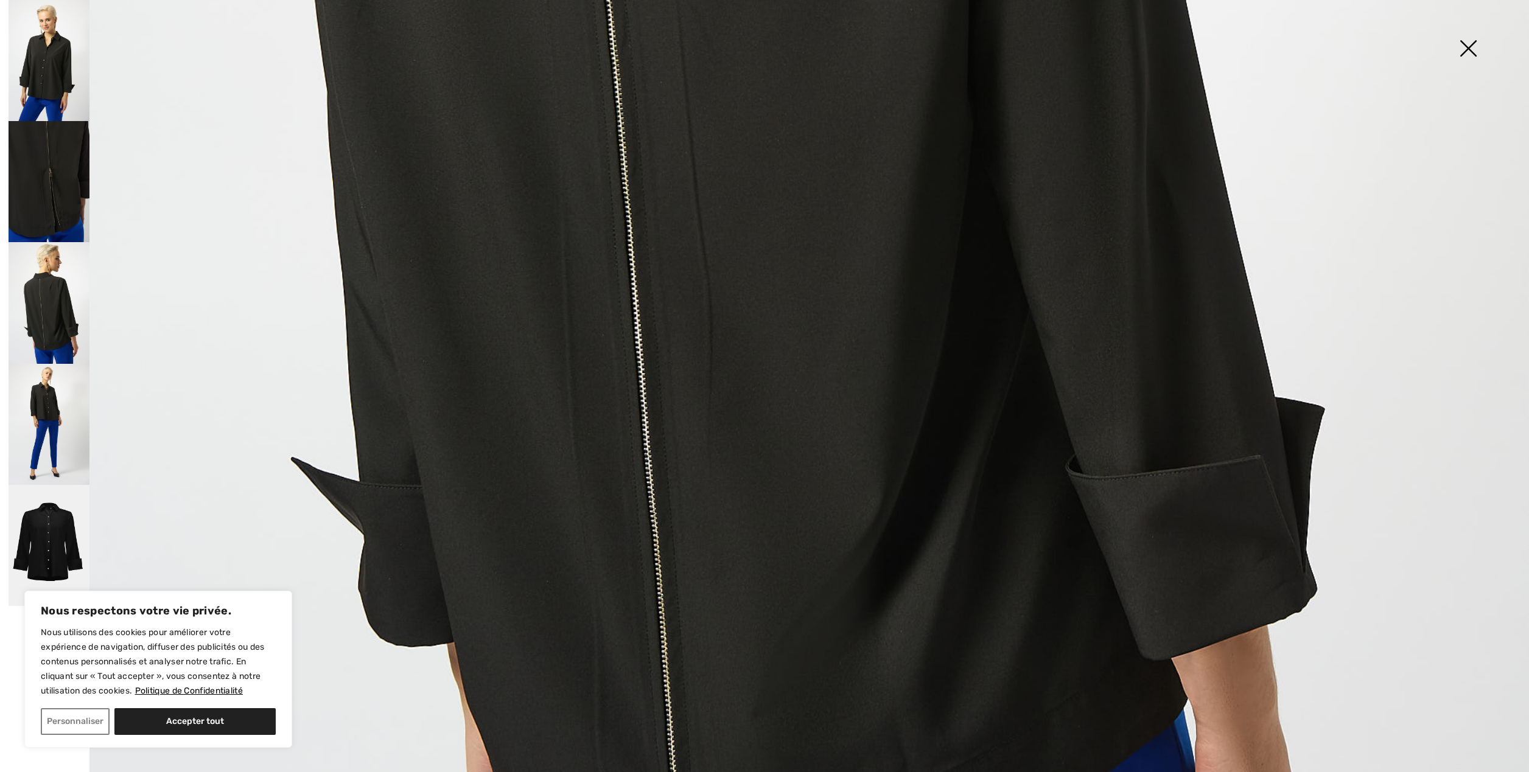
click at [1468, 47] on img at bounding box center [1467, 49] width 61 height 63
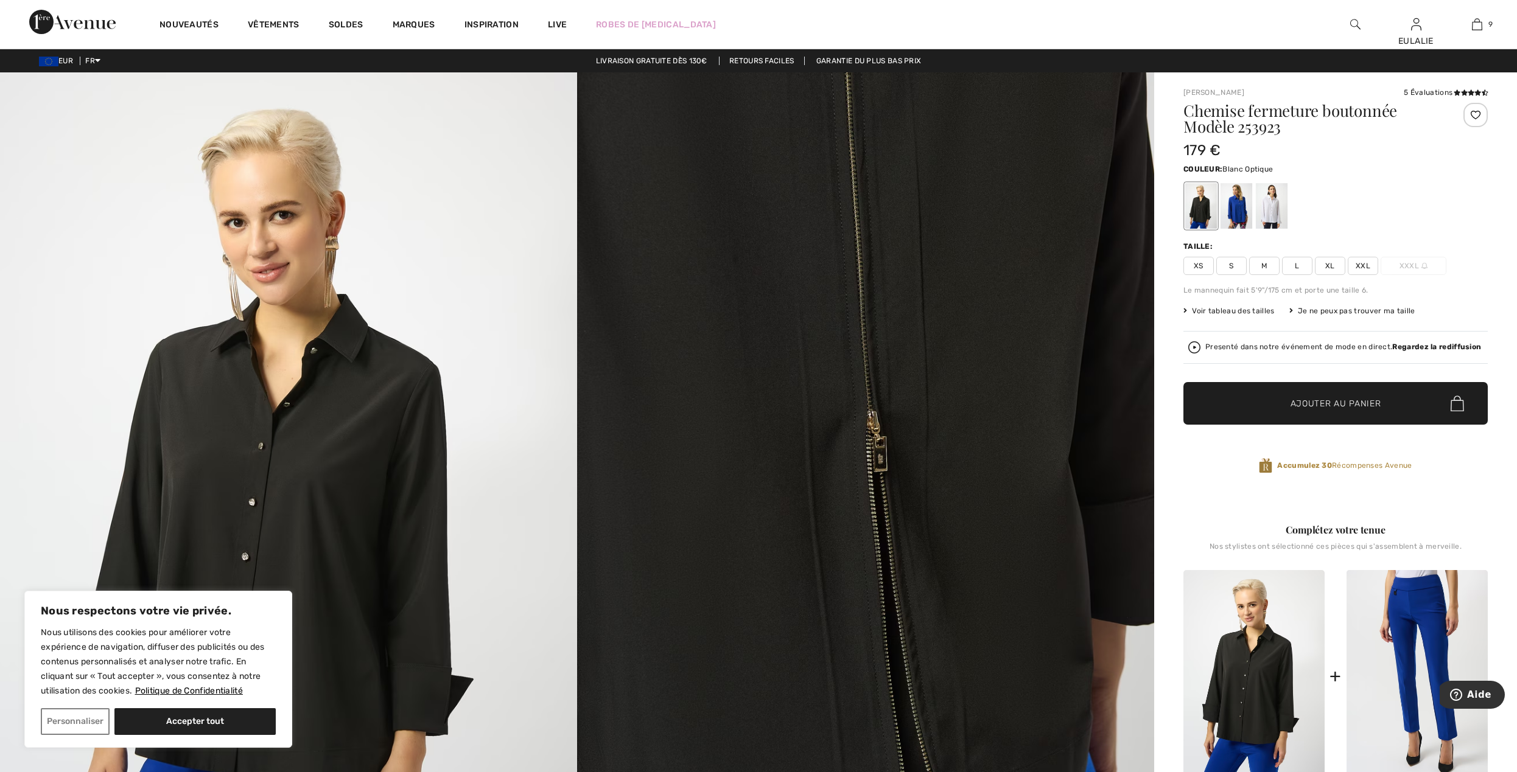
click at [1272, 204] on div at bounding box center [1271, 206] width 32 height 46
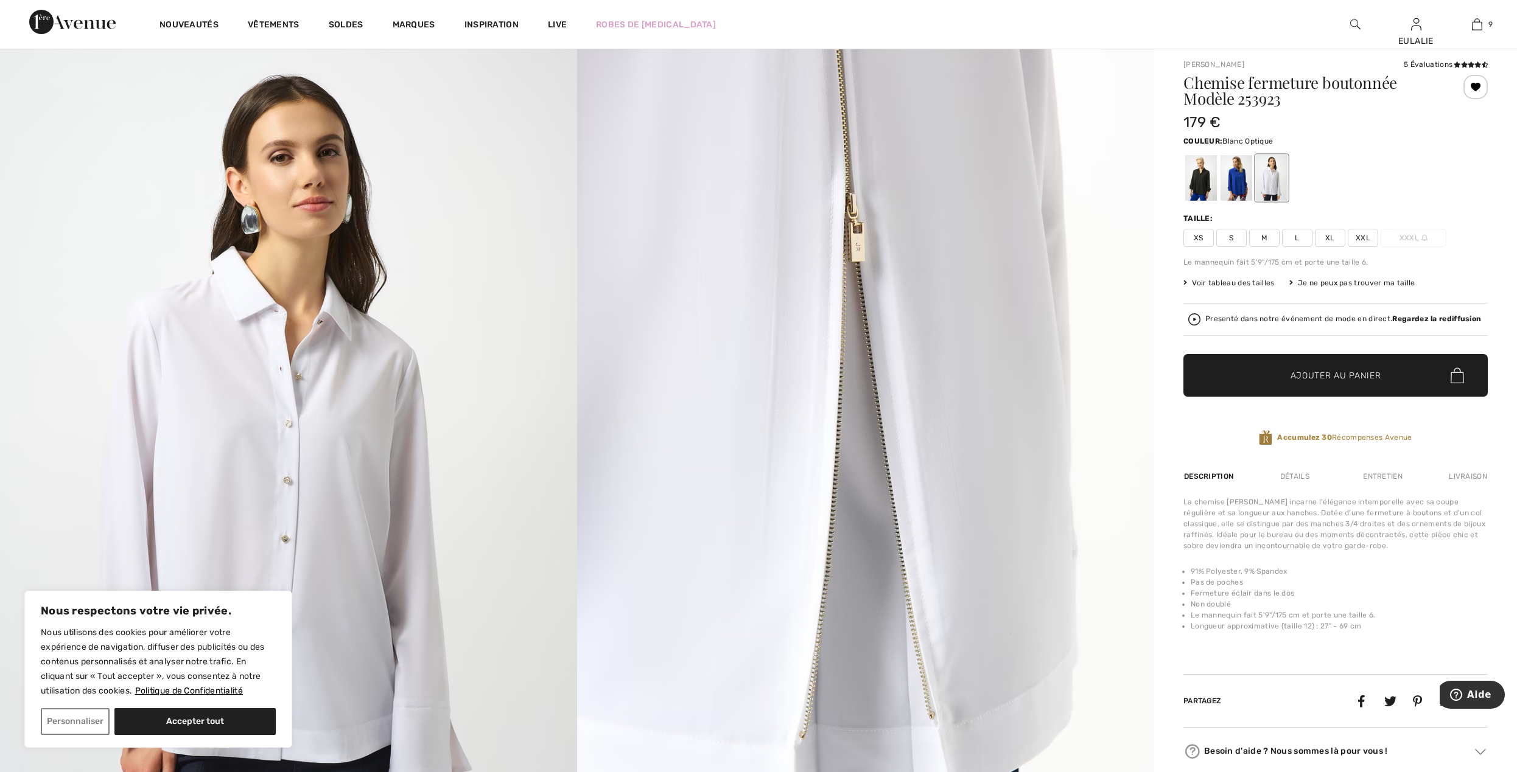
scroll to position [0, 0]
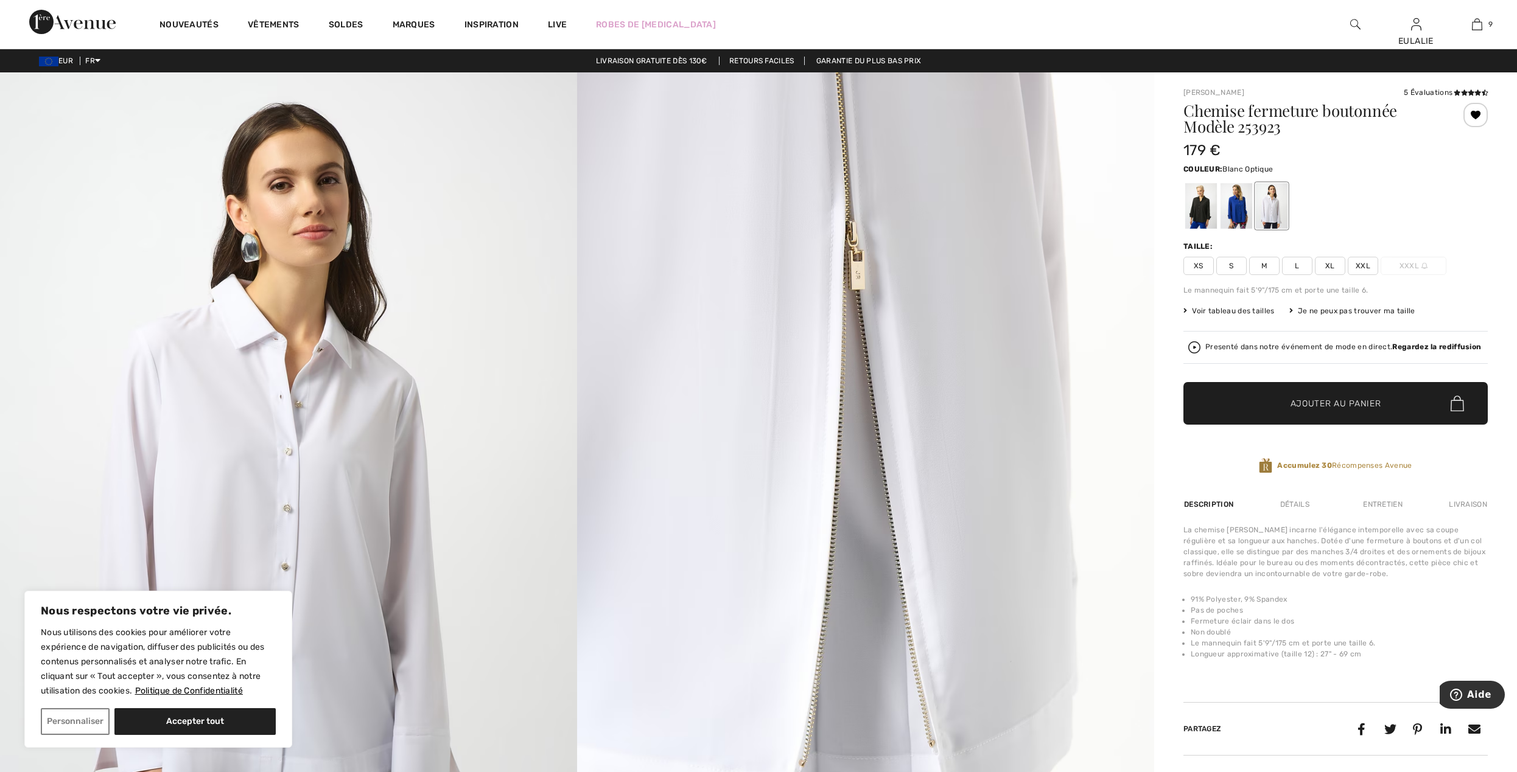
click at [1293, 266] on span "L" at bounding box center [1297, 266] width 30 height 18
click at [1308, 404] on span "Ajouter au panier" at bounding box center [1335, 403] width 91 height 13
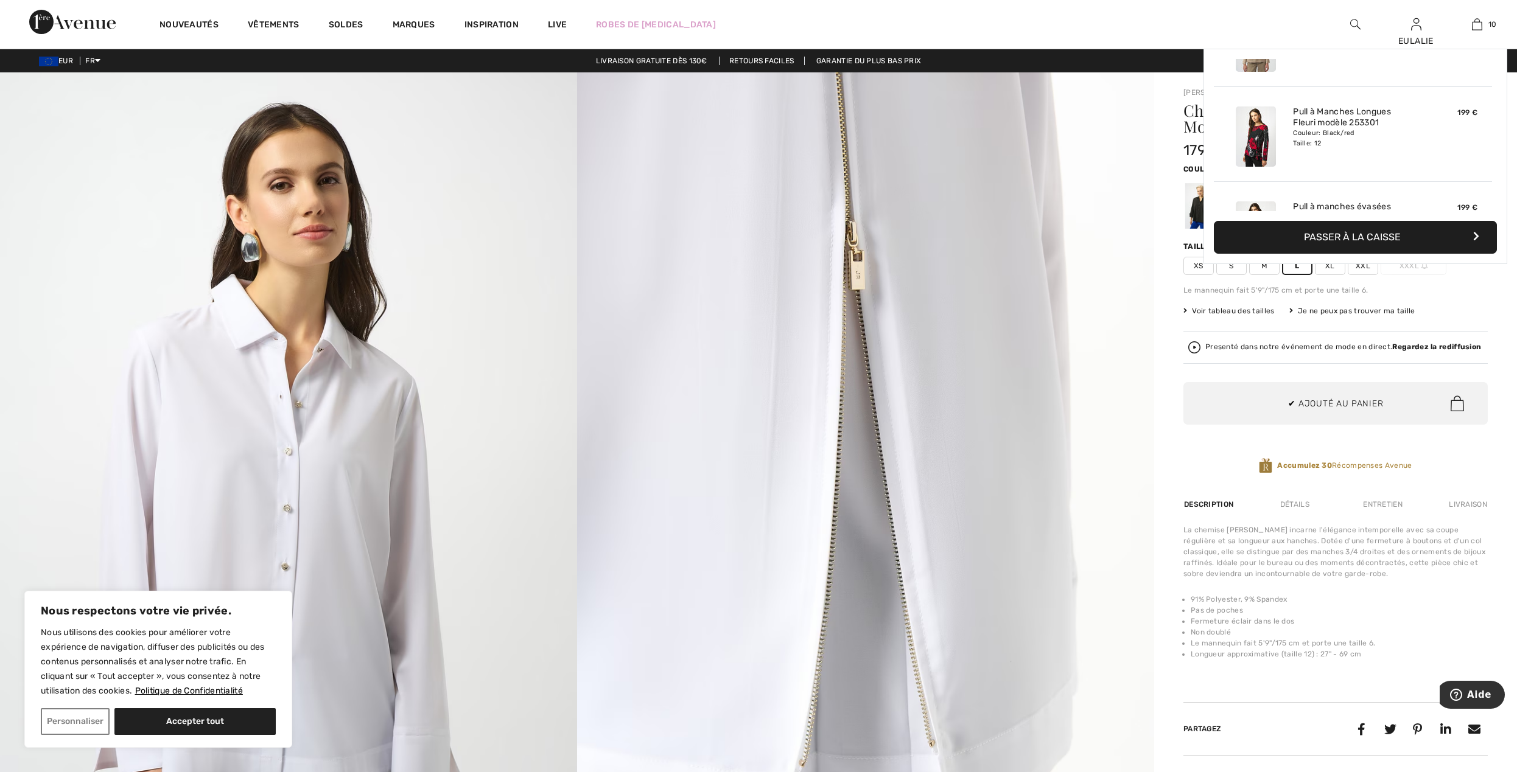
scroll to position [799, 0]
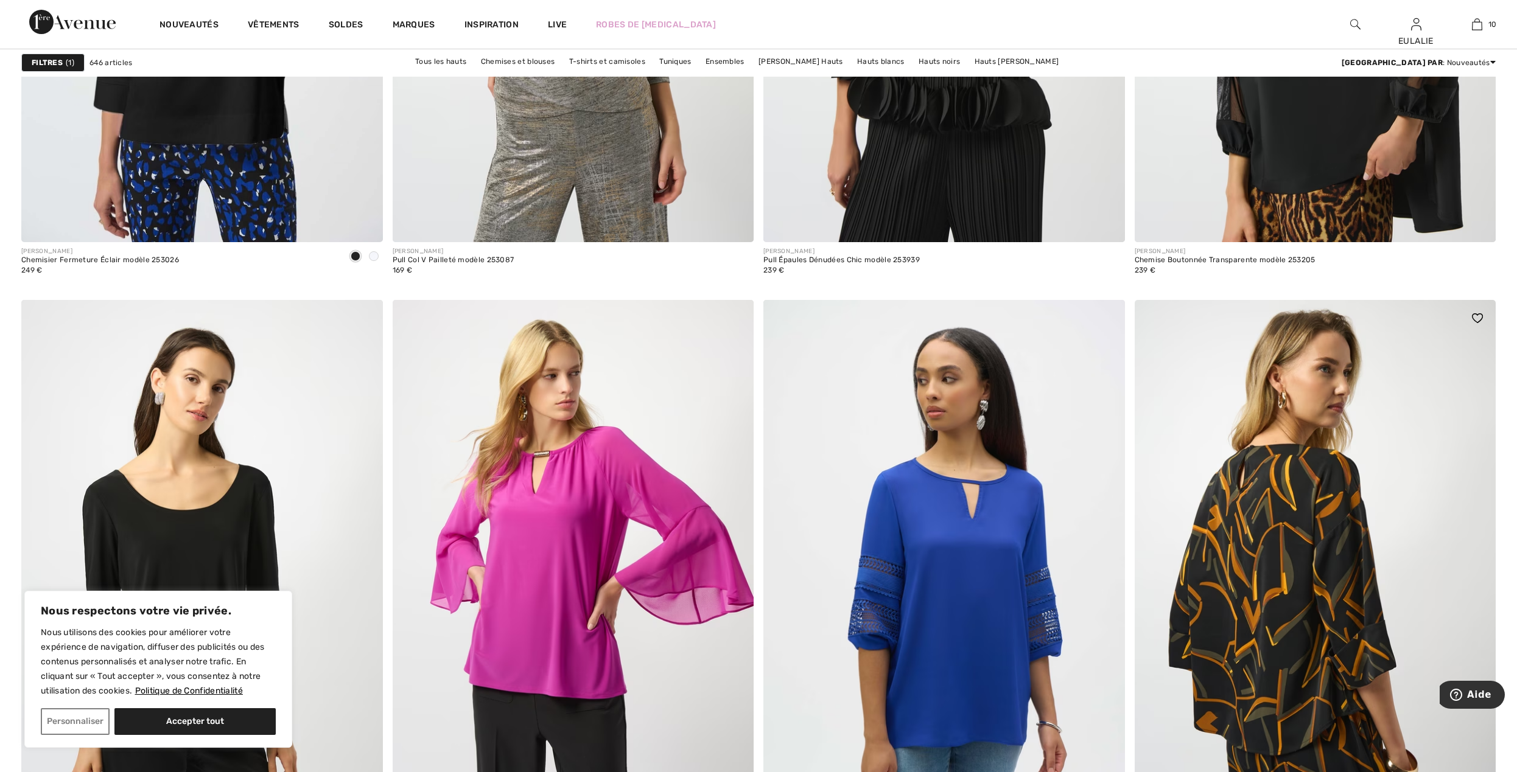
scroll to position [2775, 0]
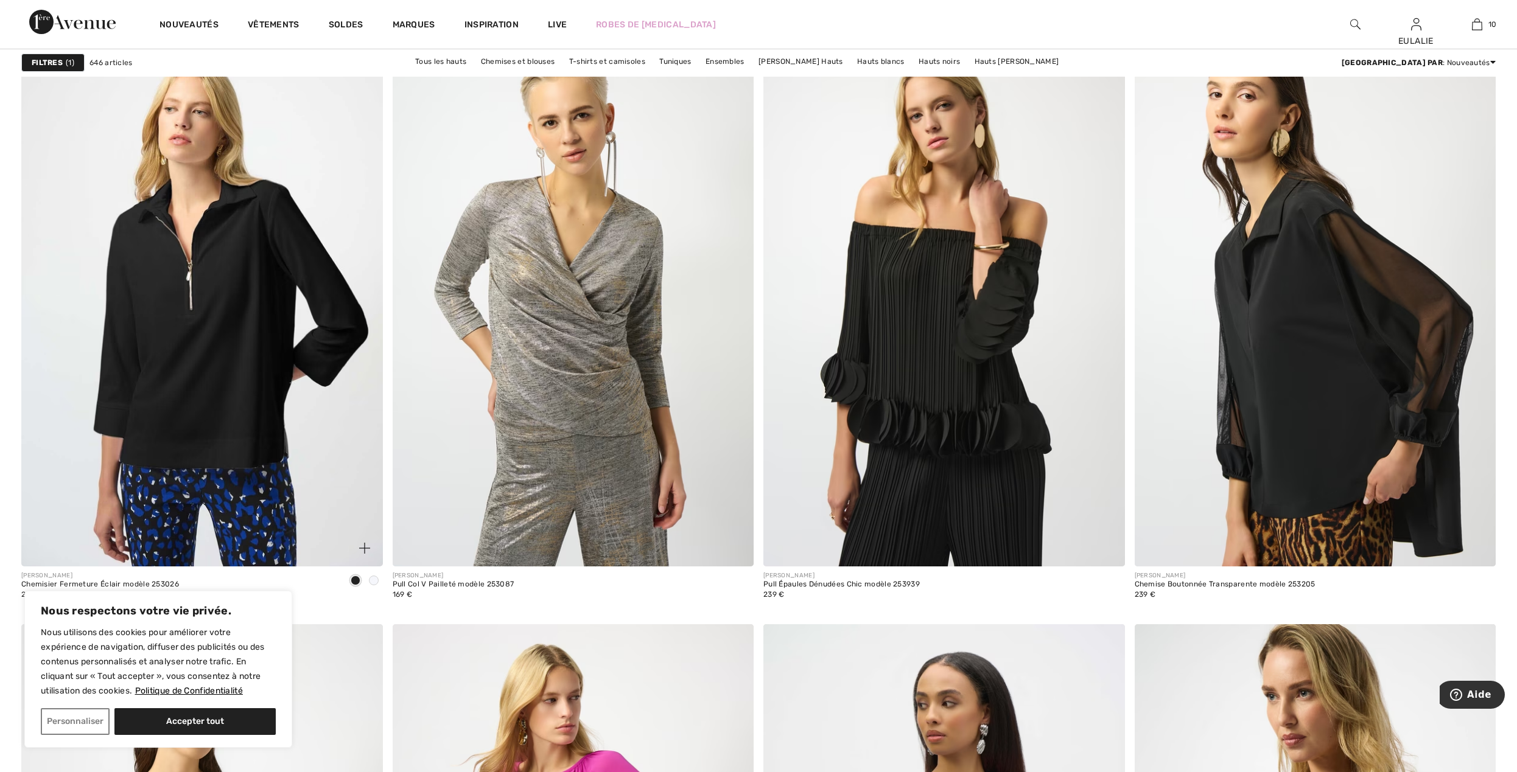
click at [371, 585] on span at bounding box center [374, 581] width 10 height 10
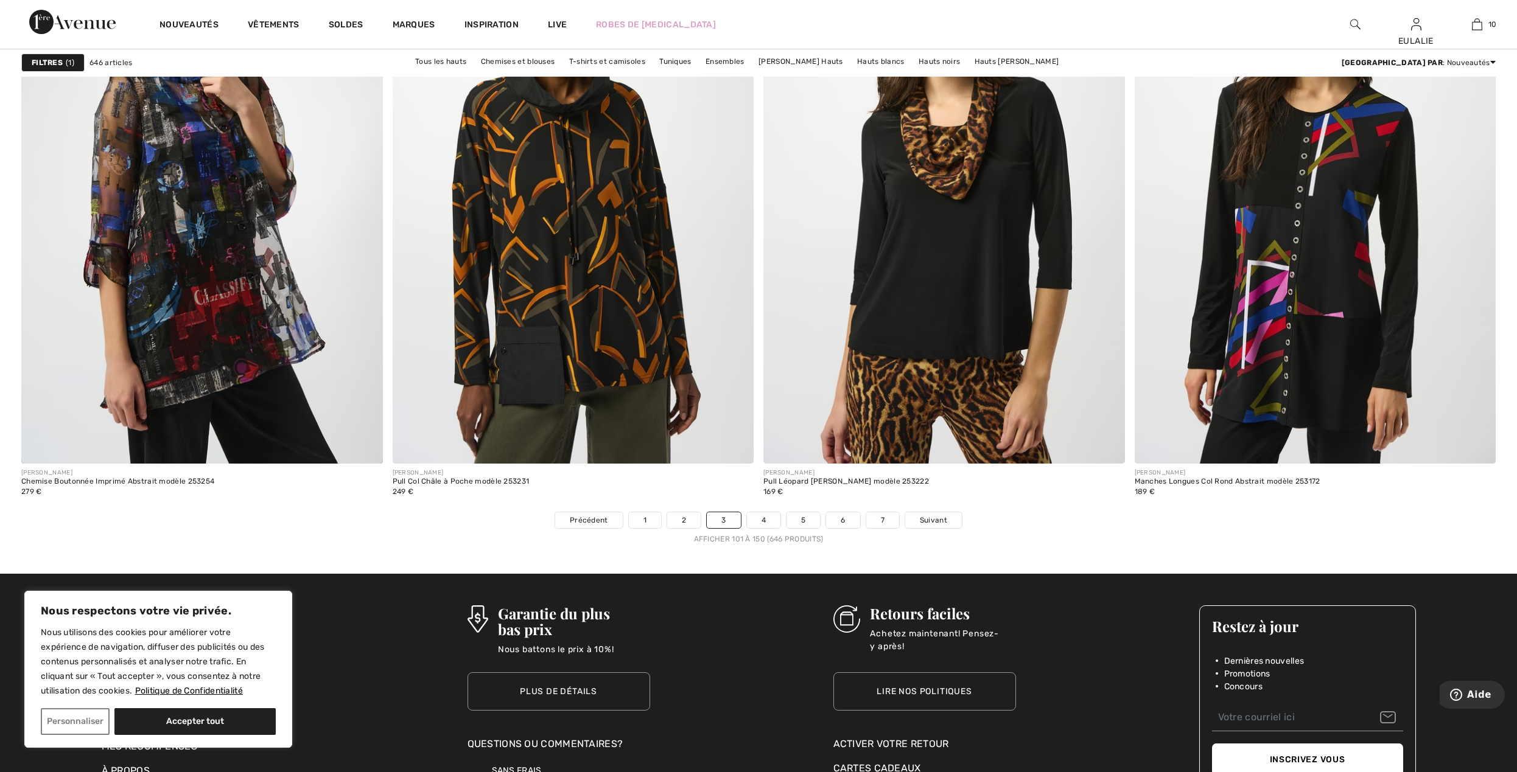
scroll to position [8956, 0]
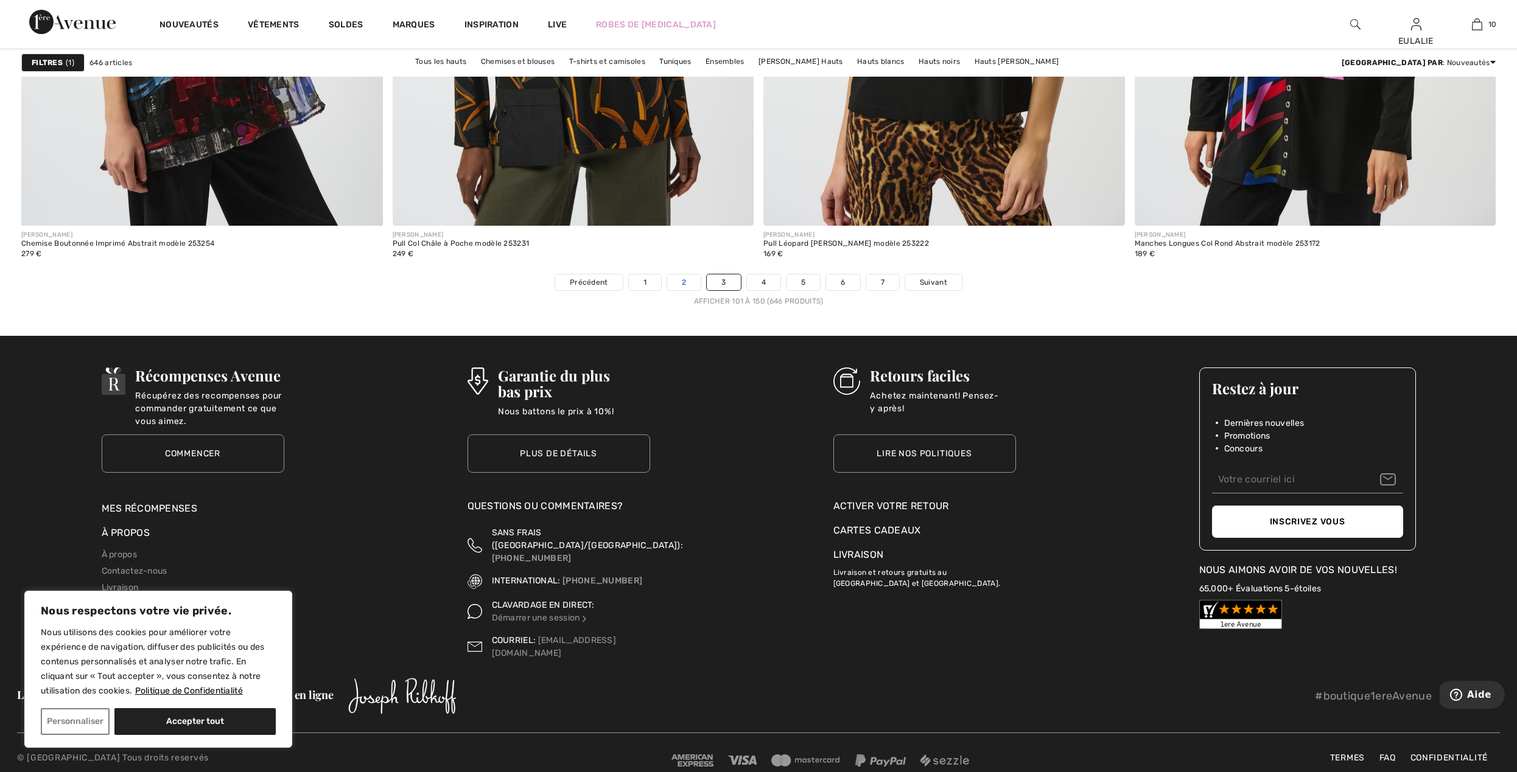
click at [678, 279] on link "2" at bounding box center [683, 282] width 33 height 16
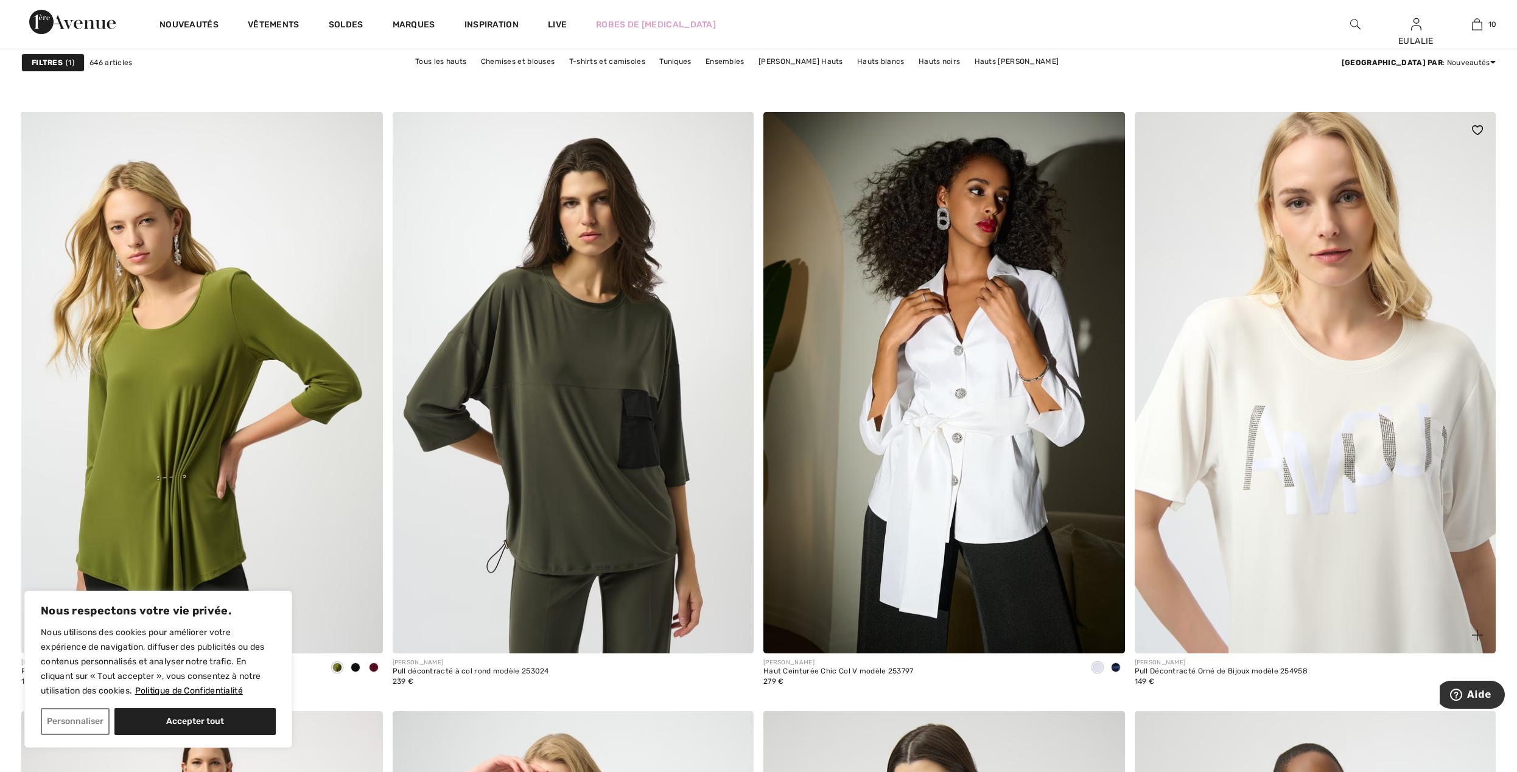
scroll to position [2921, 0]
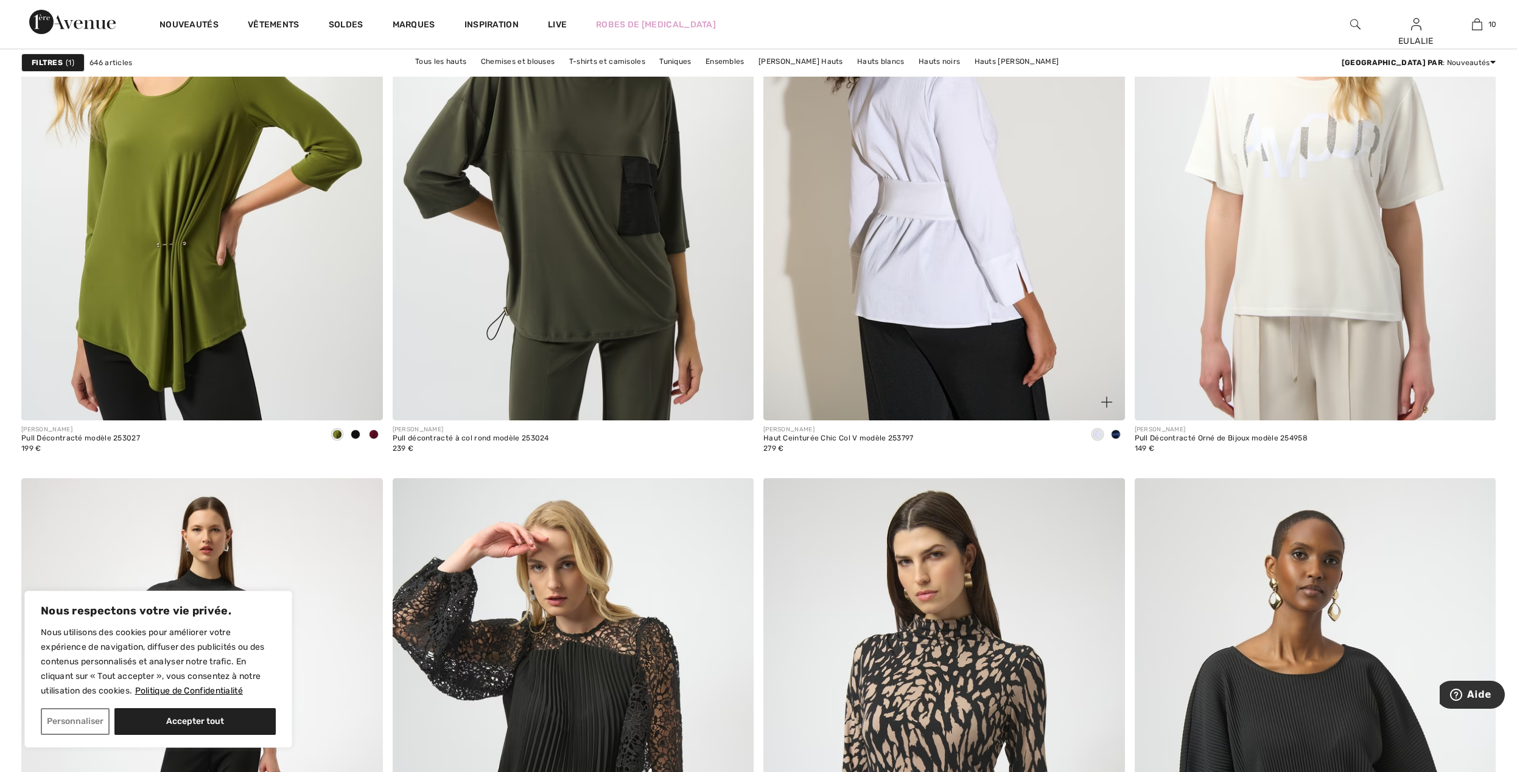
click at [950, 144] on img at bounding box center [943, 150] width 361 height 542
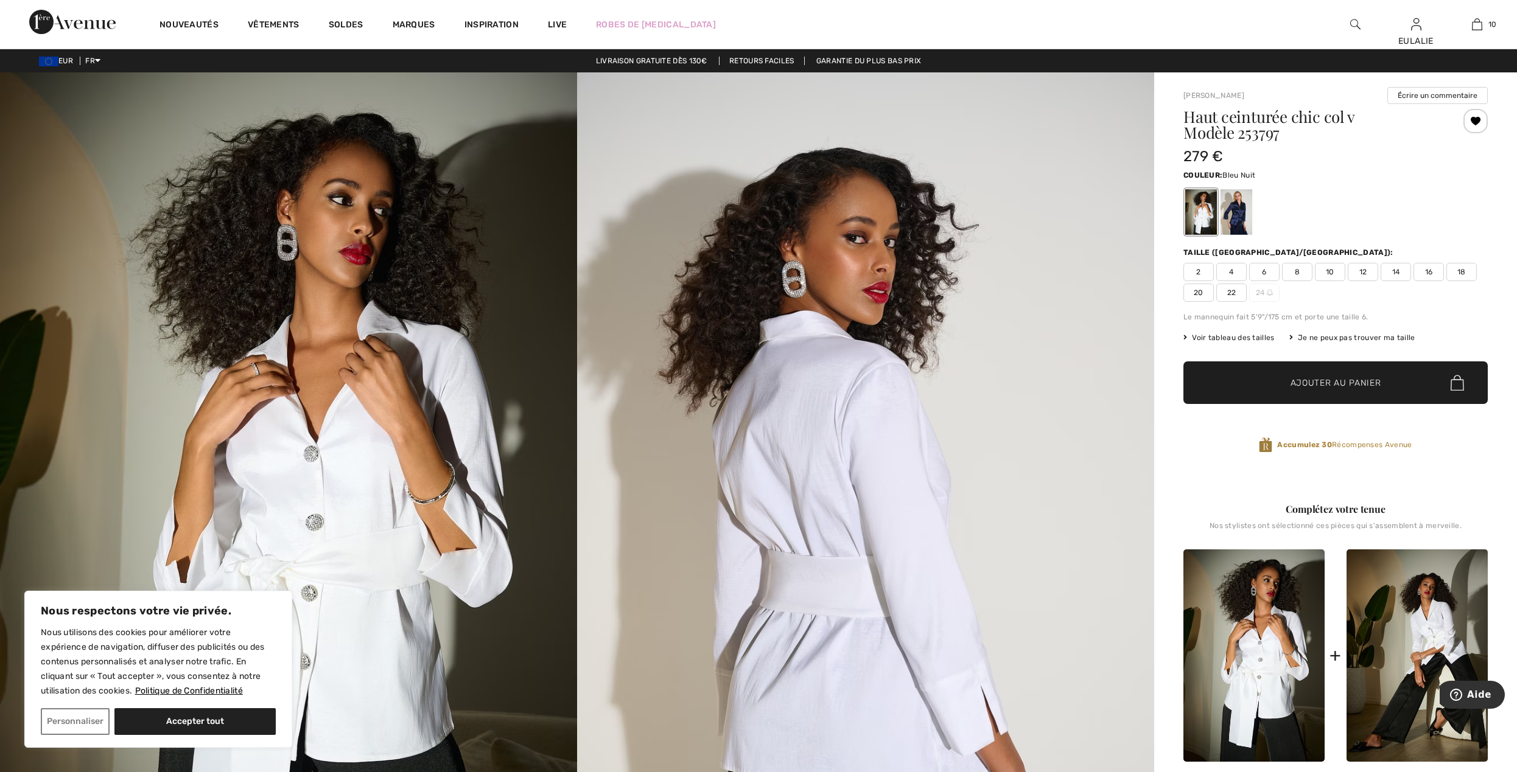
click at [1237, 210] on div at bounding box center [1236, 212] width 32 height 46
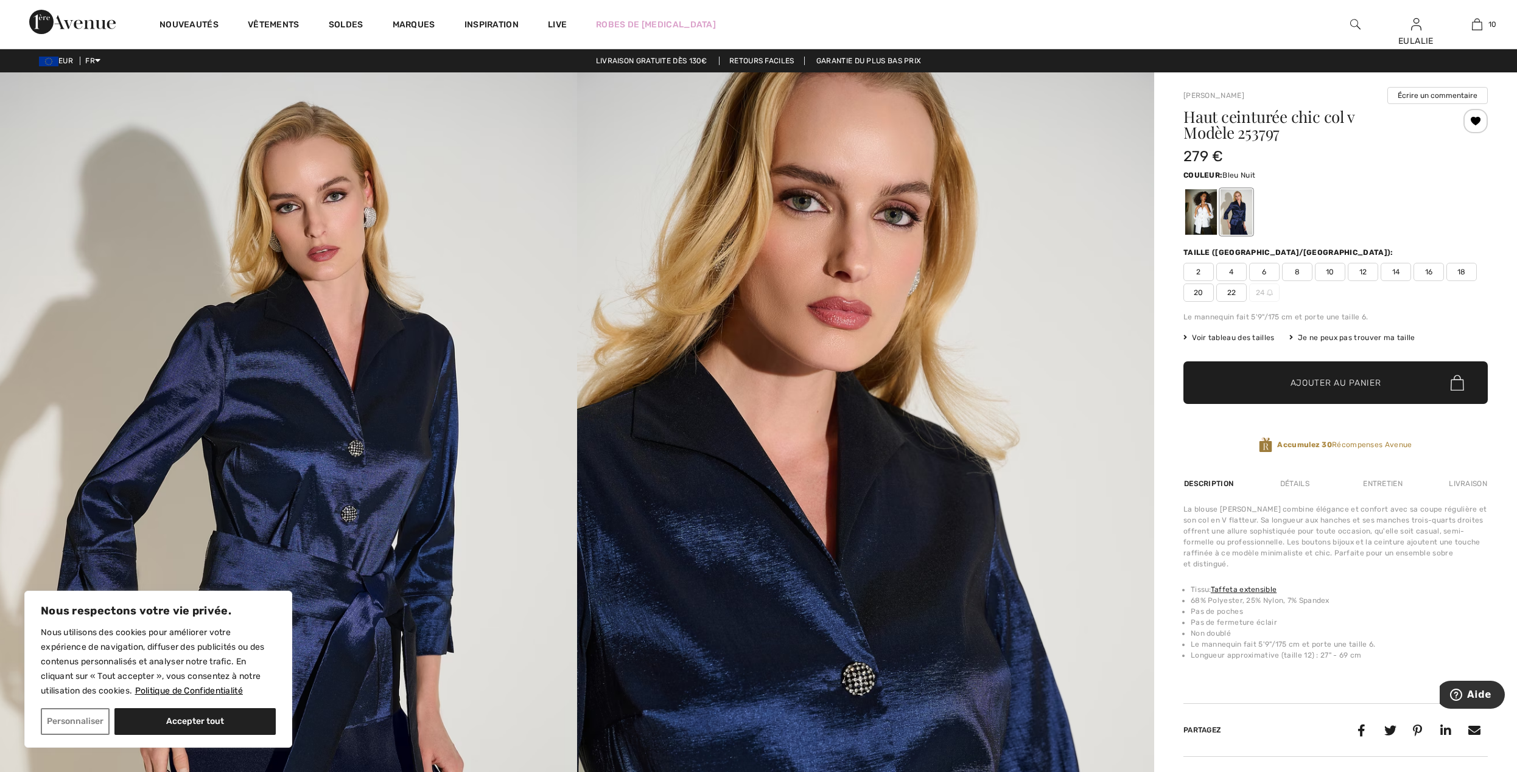
click at [1392, 271] on span "14" at bounding box center [1395, 272] width 30 height 18
click at [1357, 382] on span "Ajouter au panier" at bounding box center [1335, 383] width 91 height 13
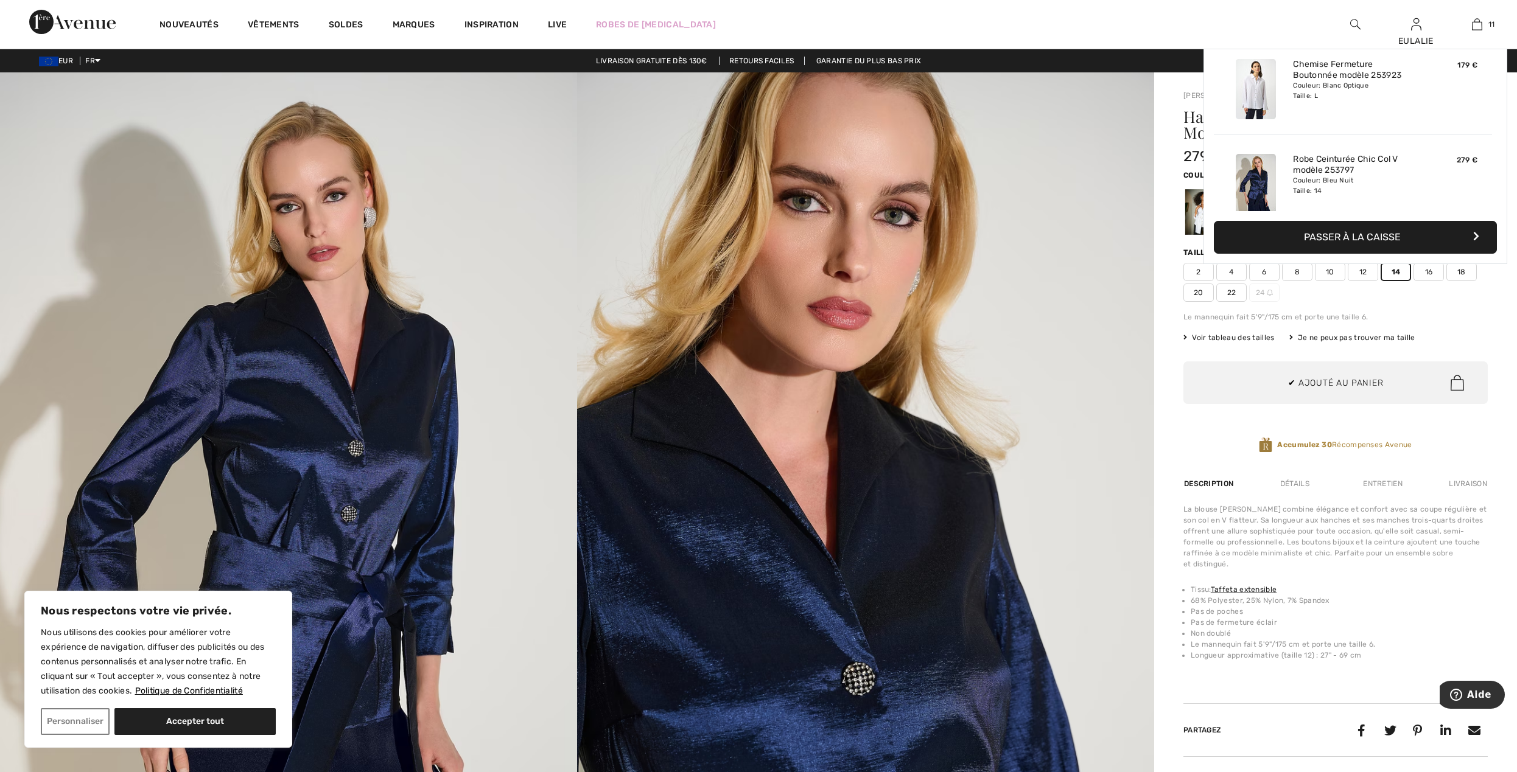
scroll to position [894, 0]
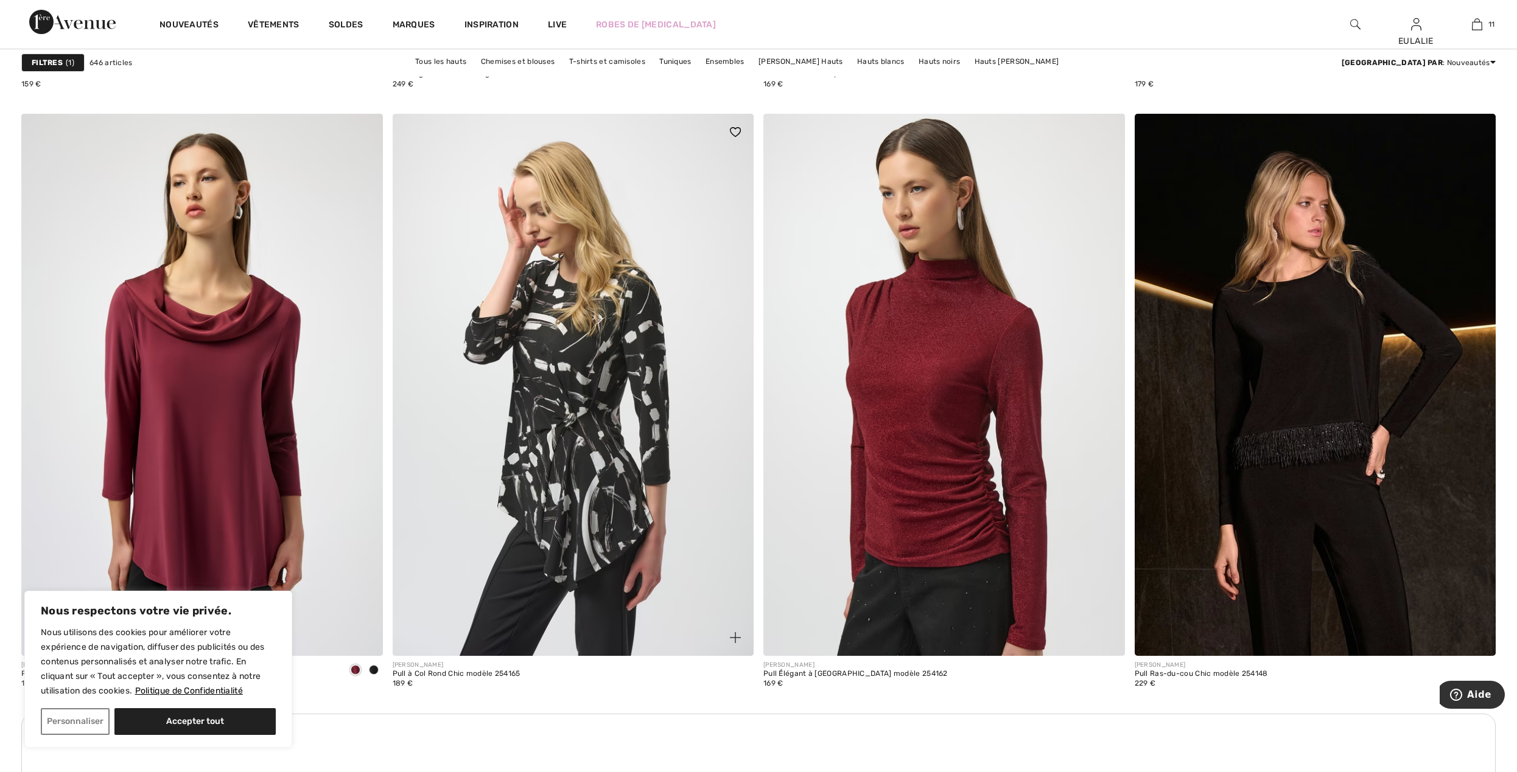
scroll to position [3978, 0]
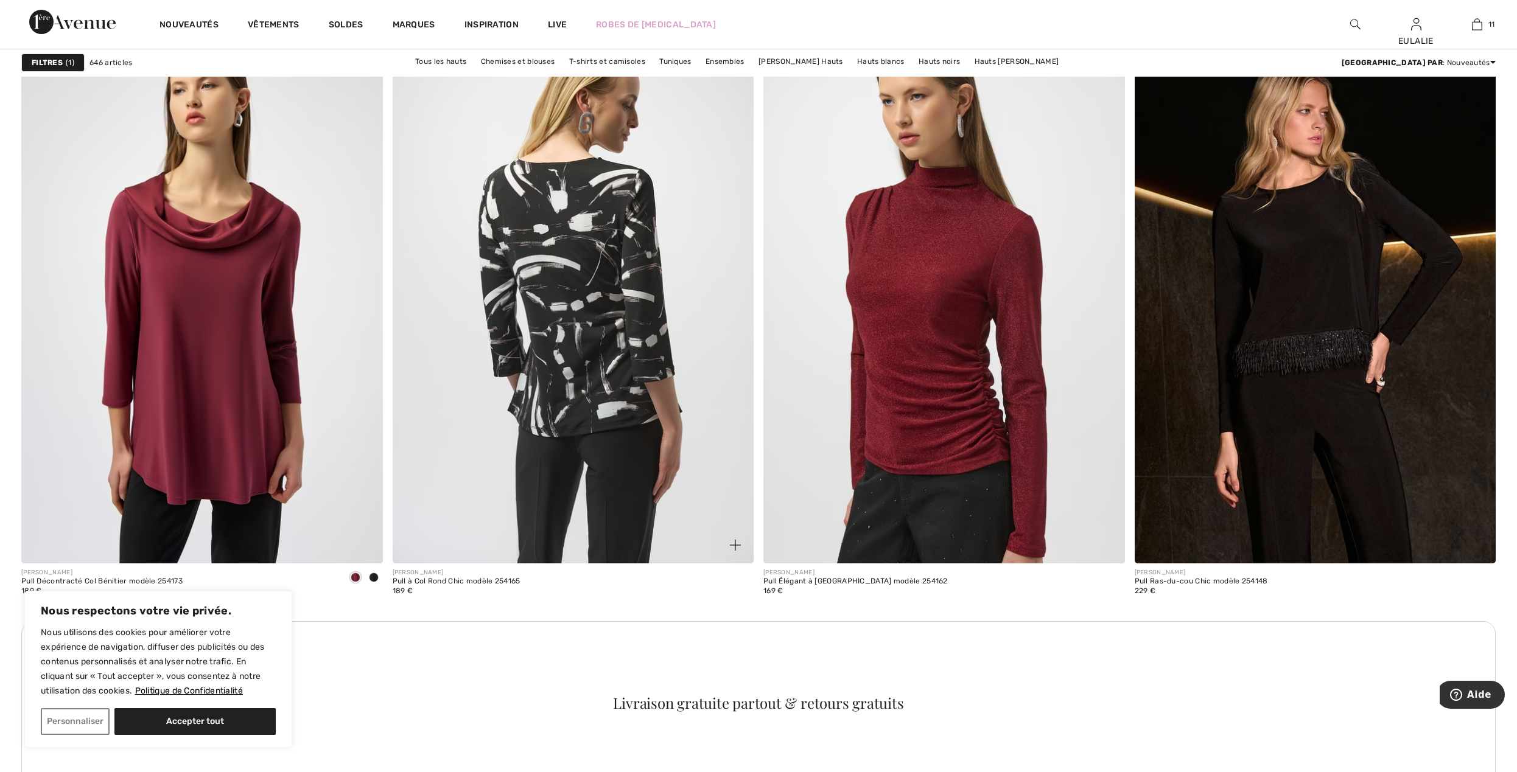
click at [601, 226] on img at bounding box center [573, 292] width 361 height 542
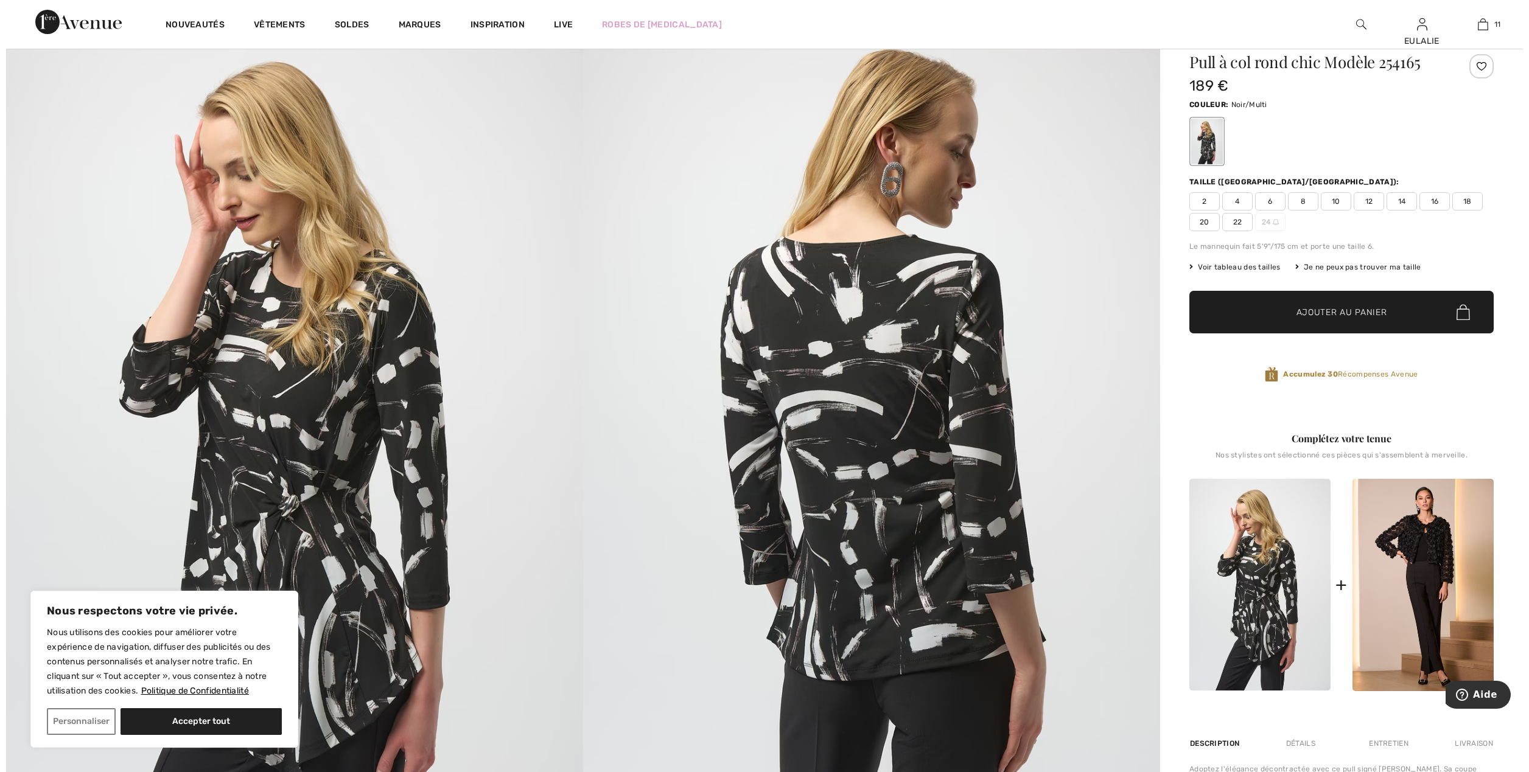
scroll to position [81, 0]
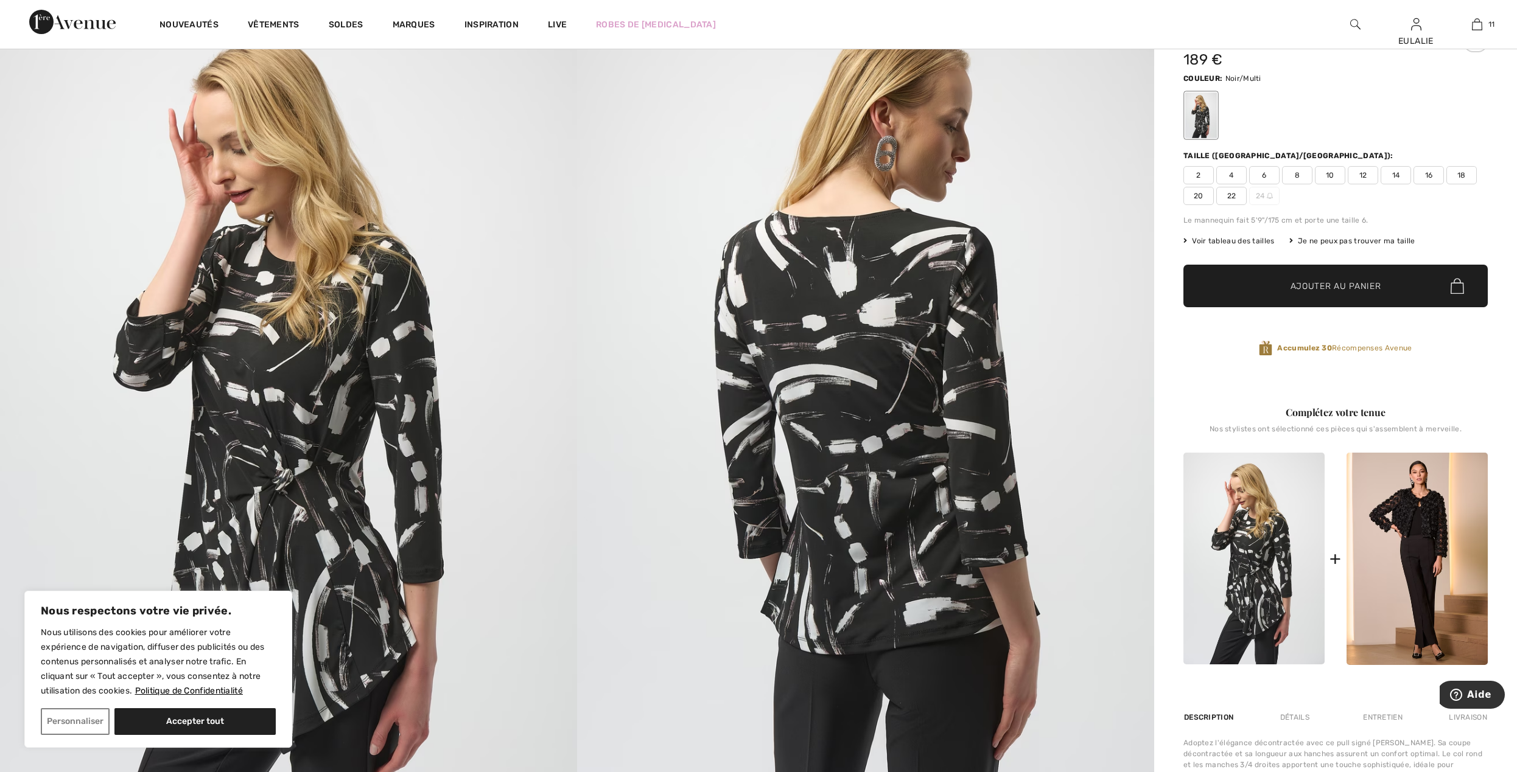
click at [329, 317] on img at bounding box center [288, 423] width 577 height 865
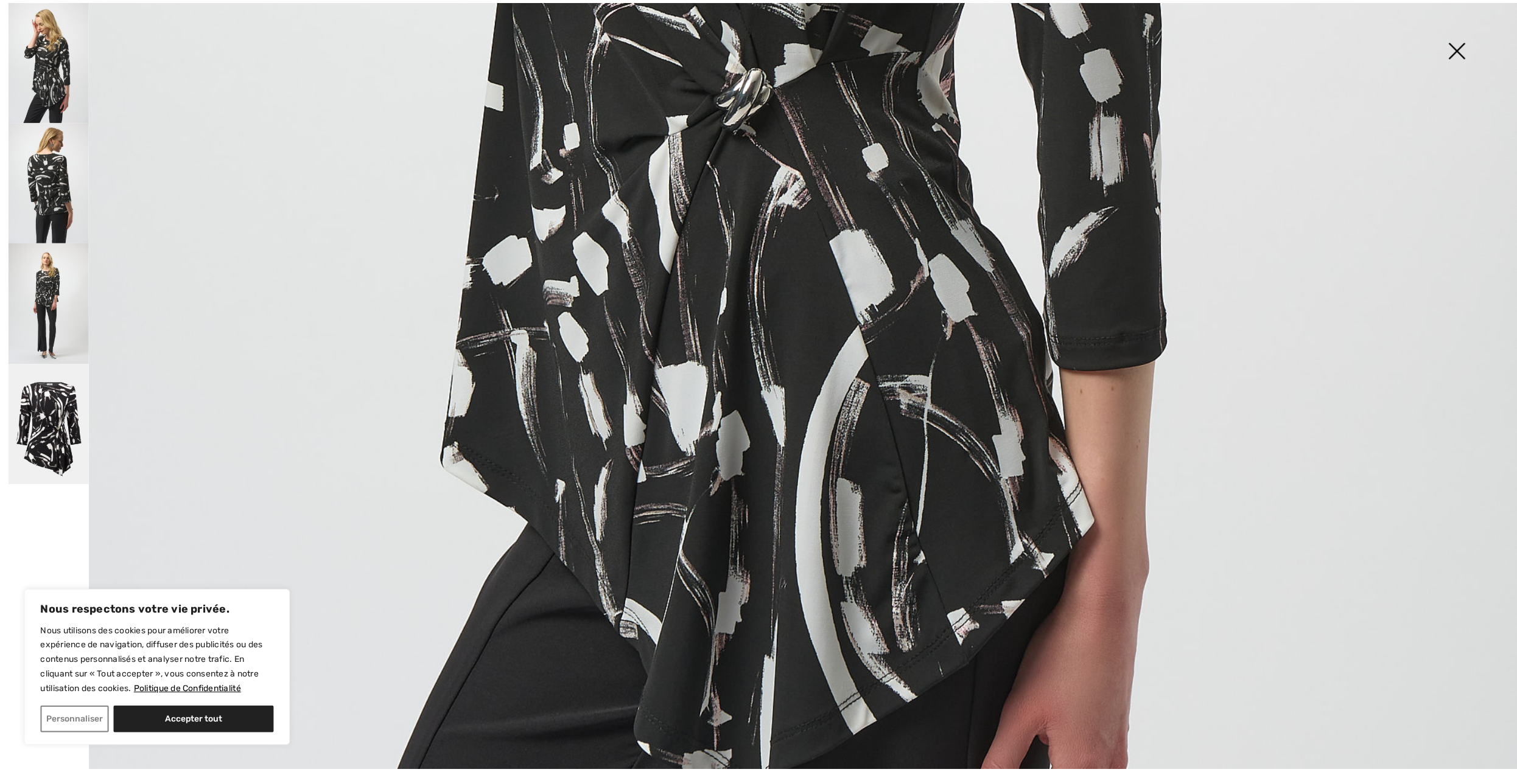
scroll to position [1217, 0]
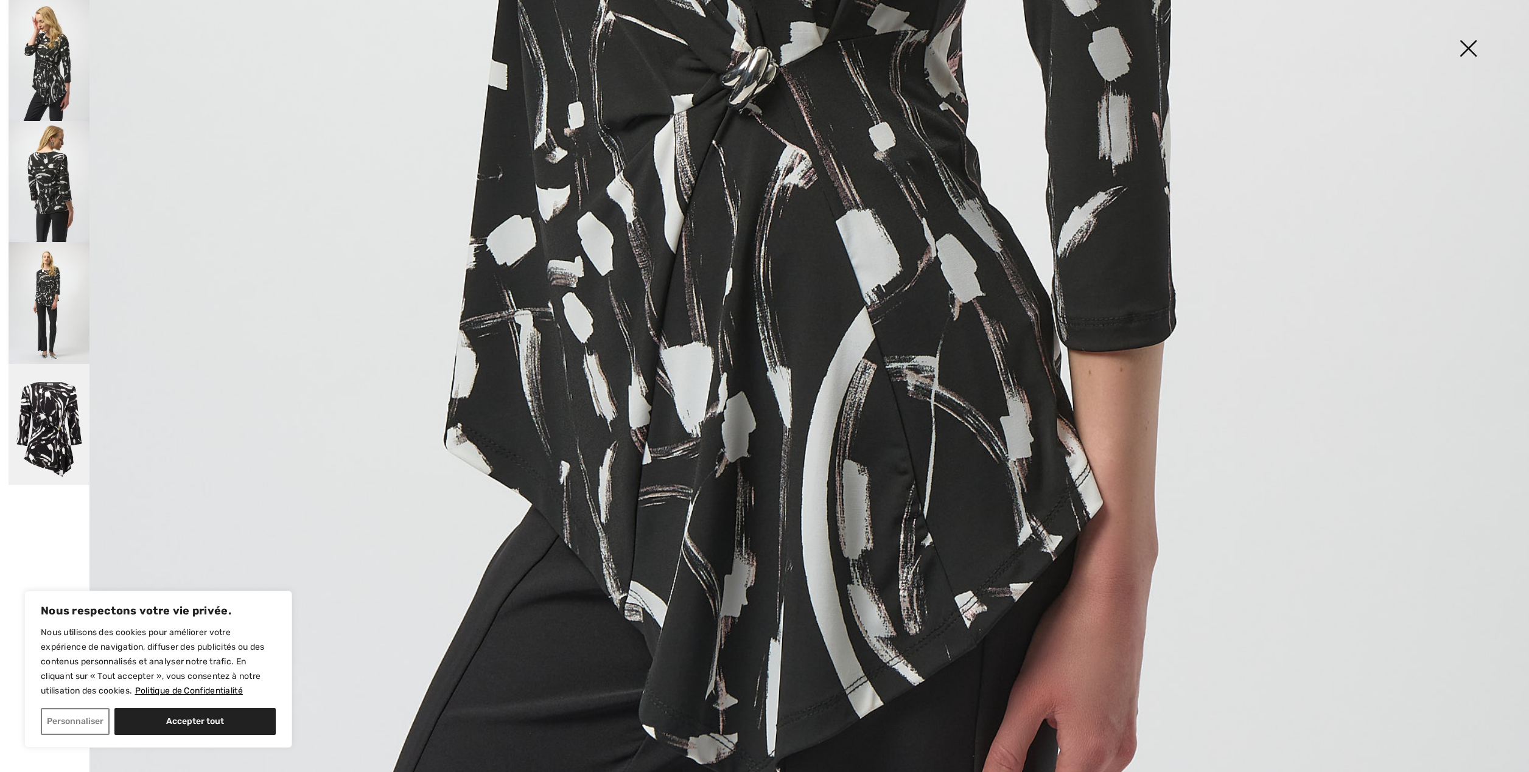
click at [1473, 40] on img at bounding box center [1467, 49] width 61 height 63
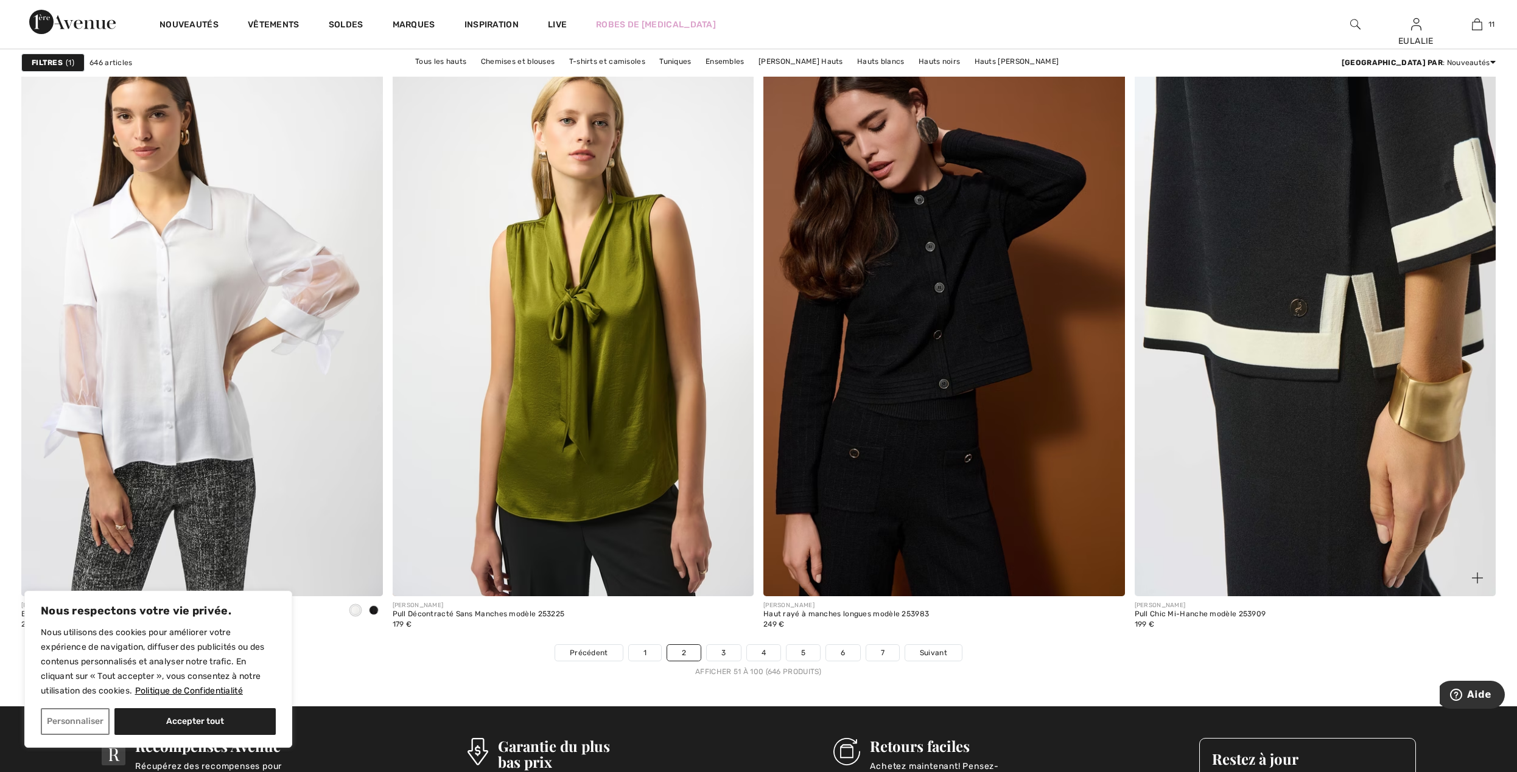
scroll to position [8603, 0]
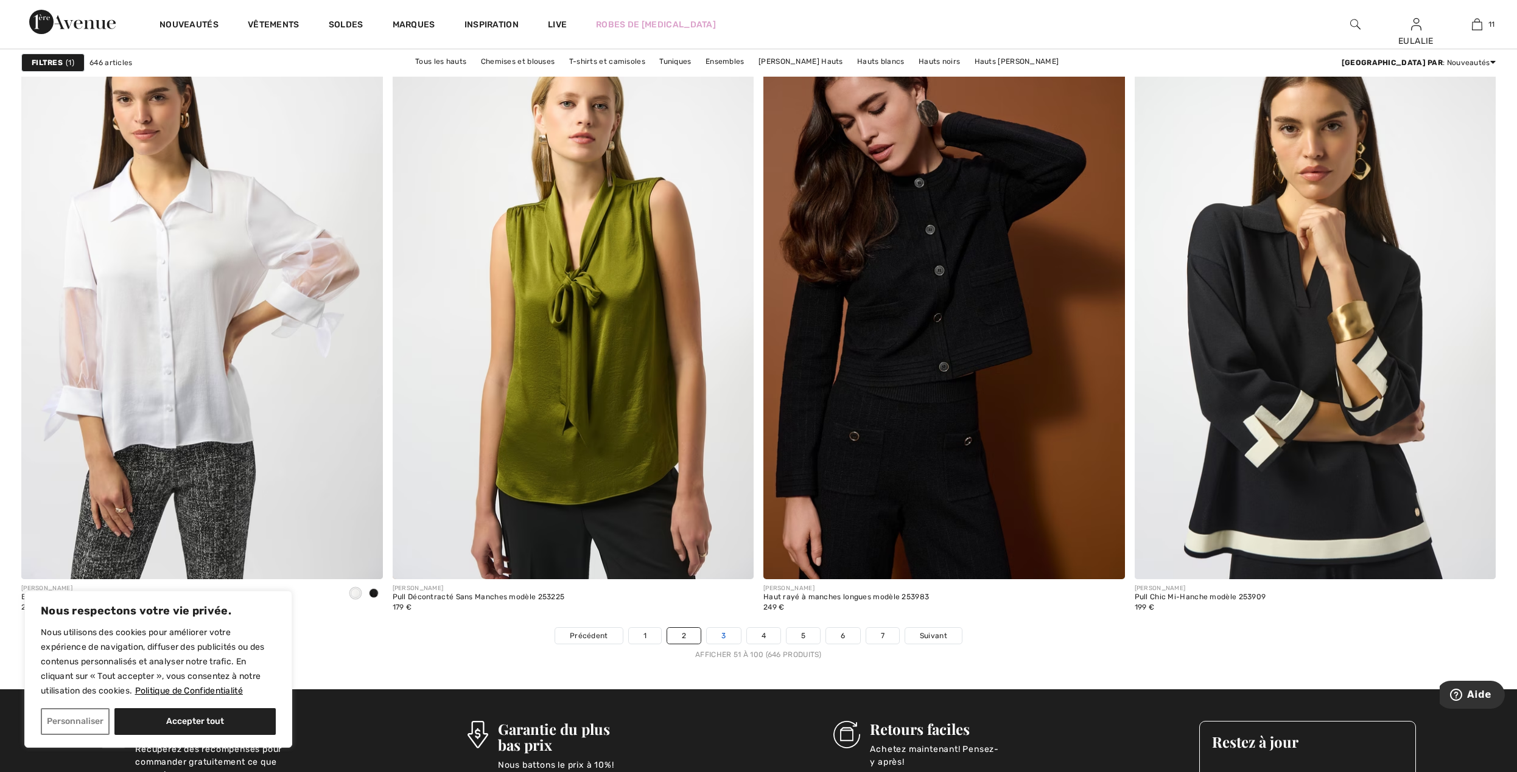
click at [718, 638] on link "3" at bounding box center [723, 636] width 33 height 16
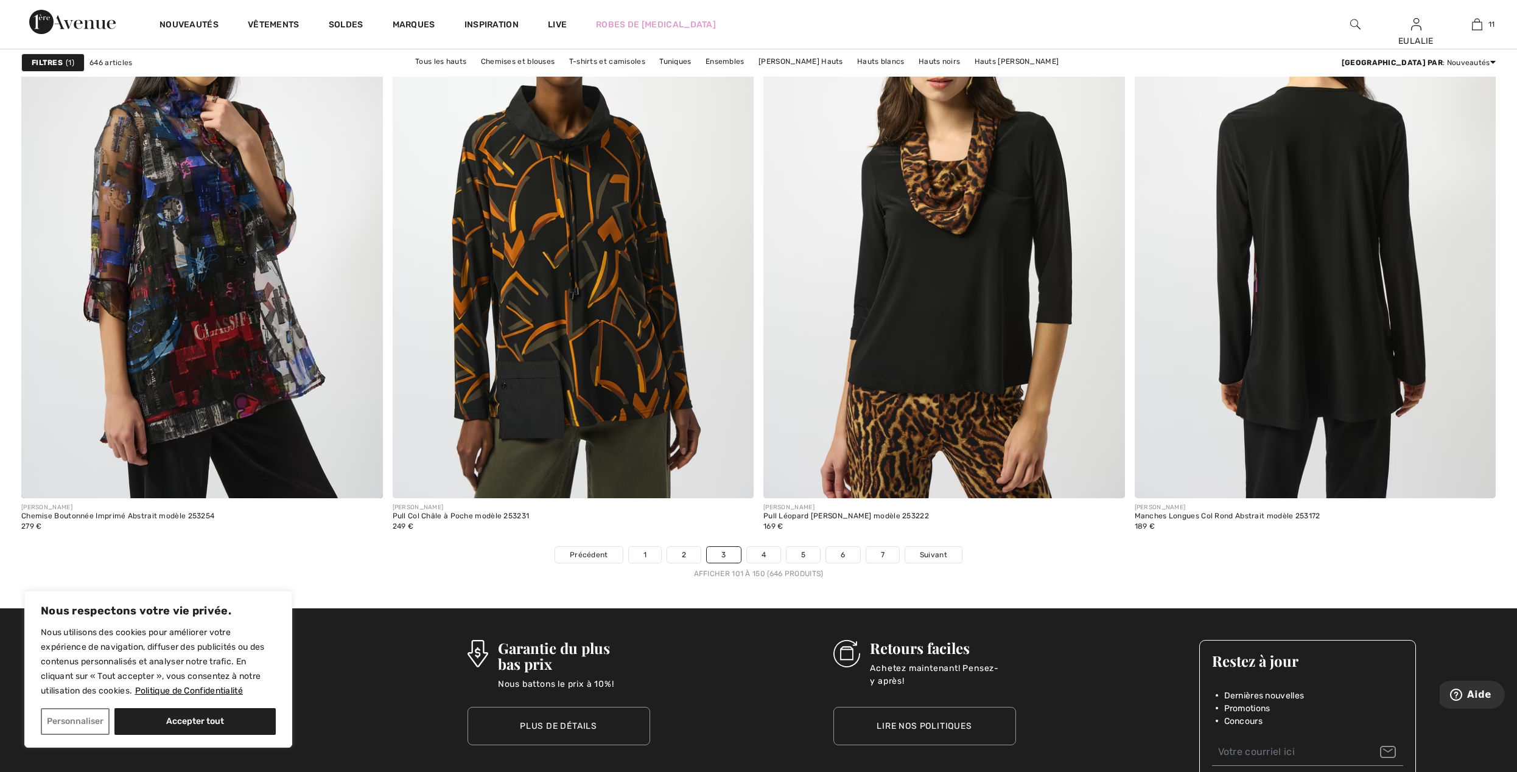
scroll to position [8763, 0]
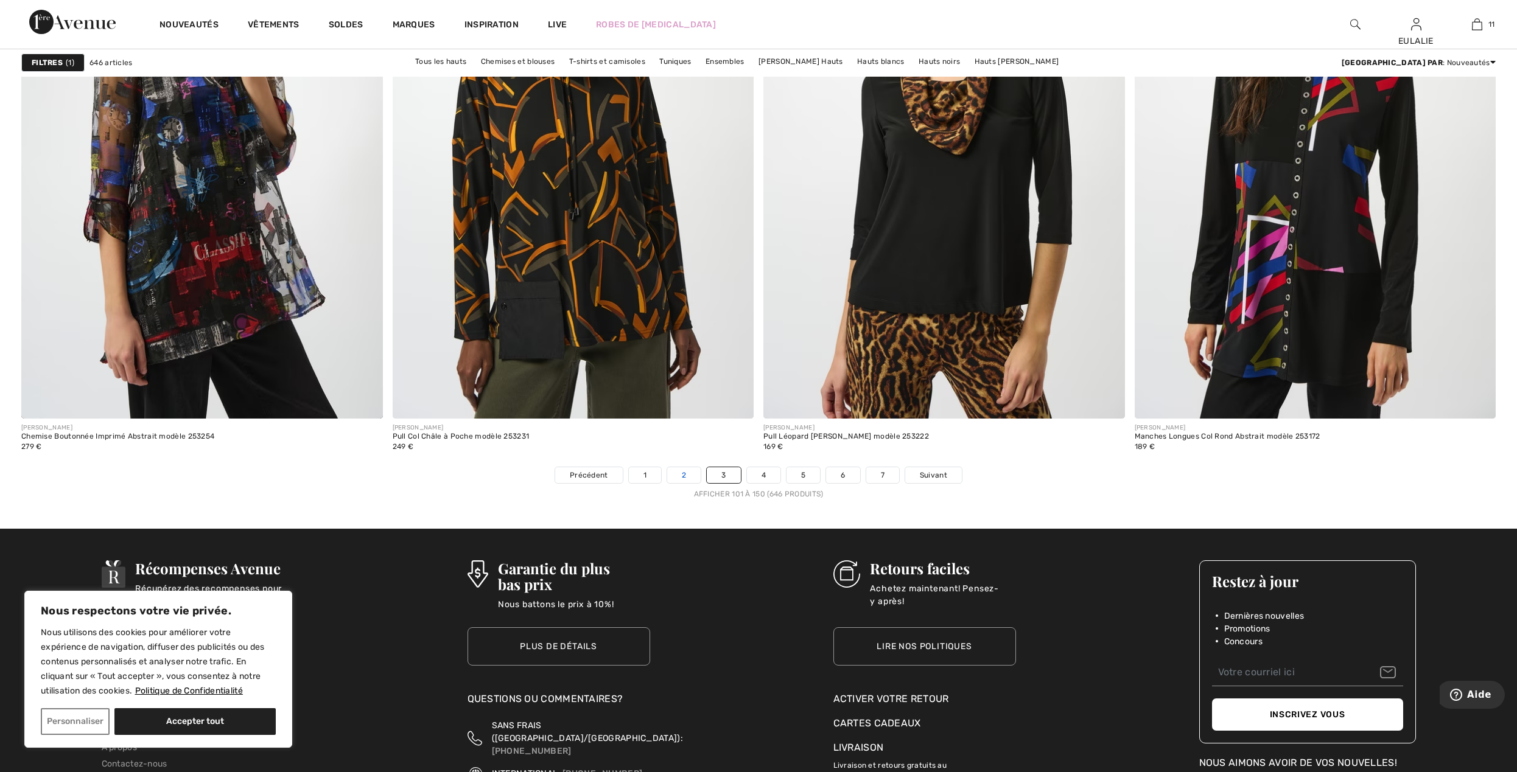
click at [676, 475] on link "2" at bounding box center [683, 475] width 33 height 16
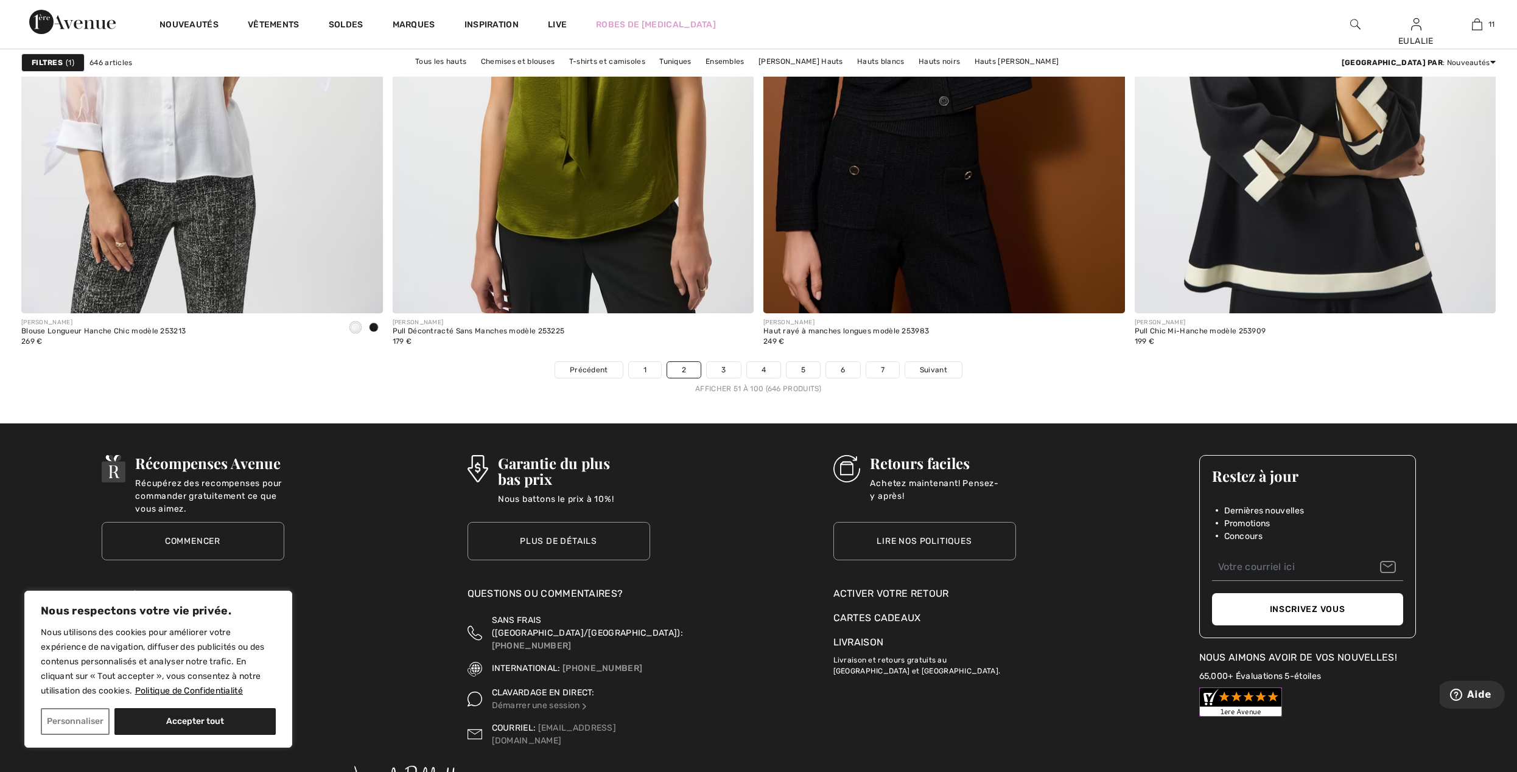
scroll to position [8956, 0]
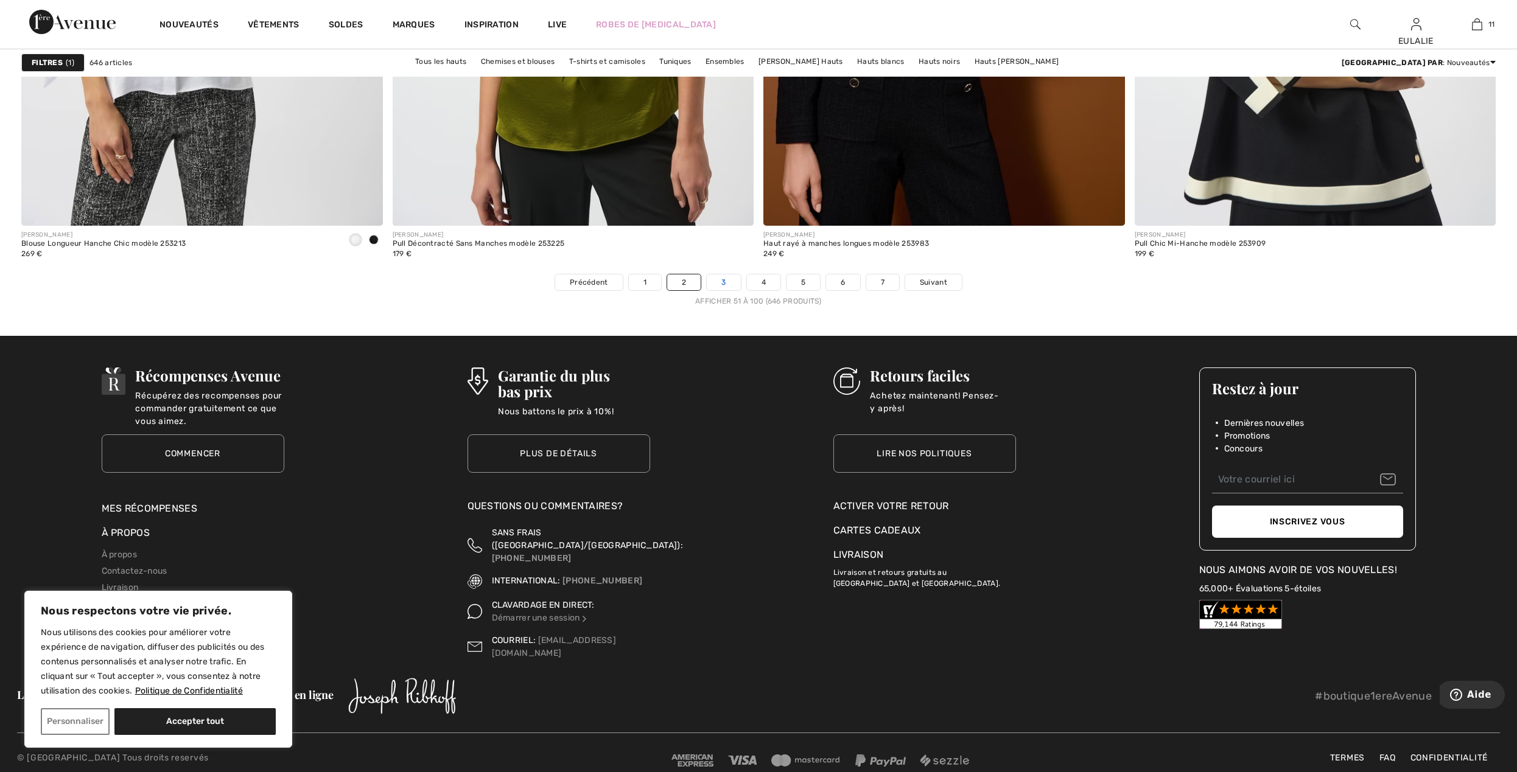
click at [724, 281] on link "3" at bounding box center [723, 282] width 33 height 16
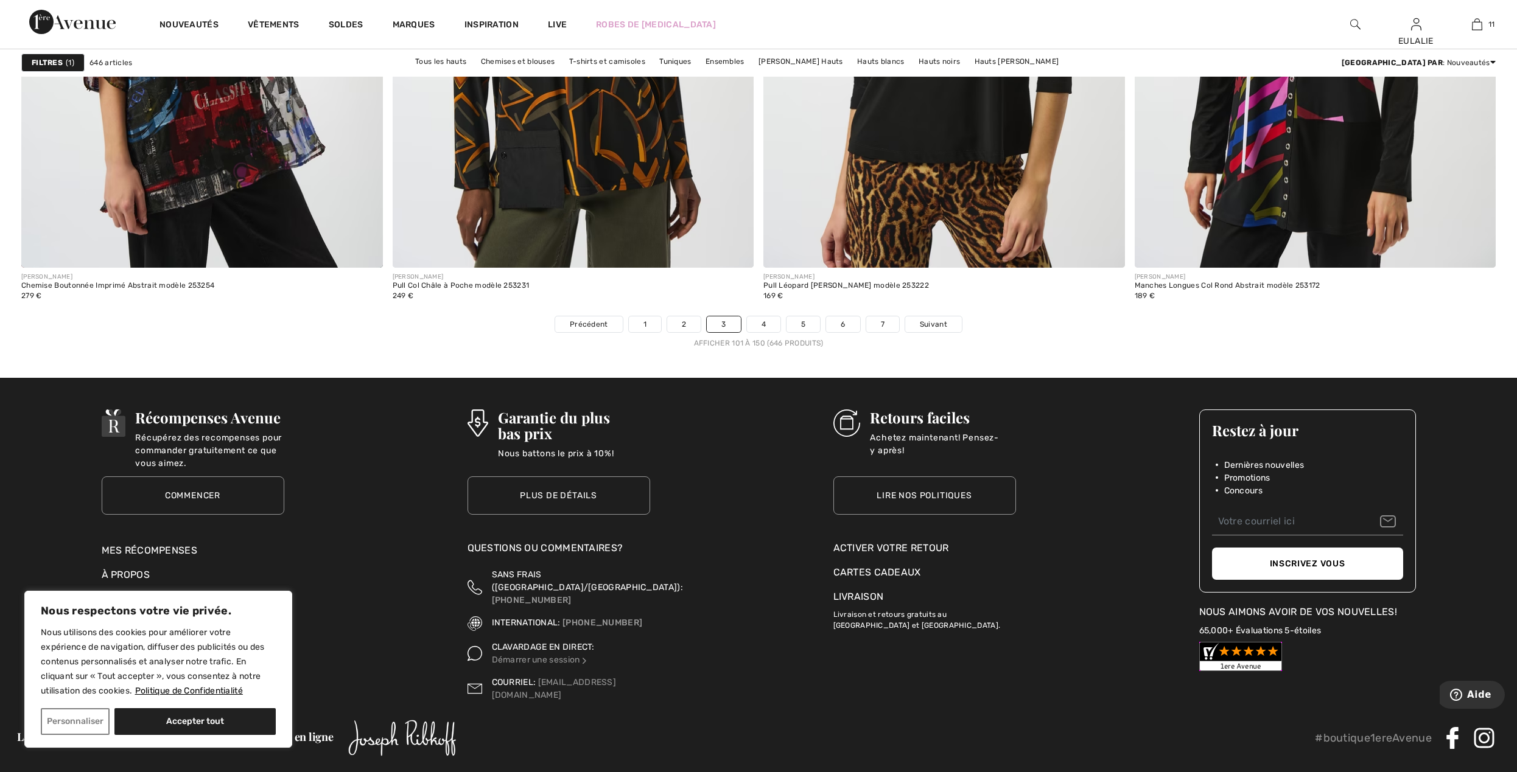
scroll to position [8956, 0]
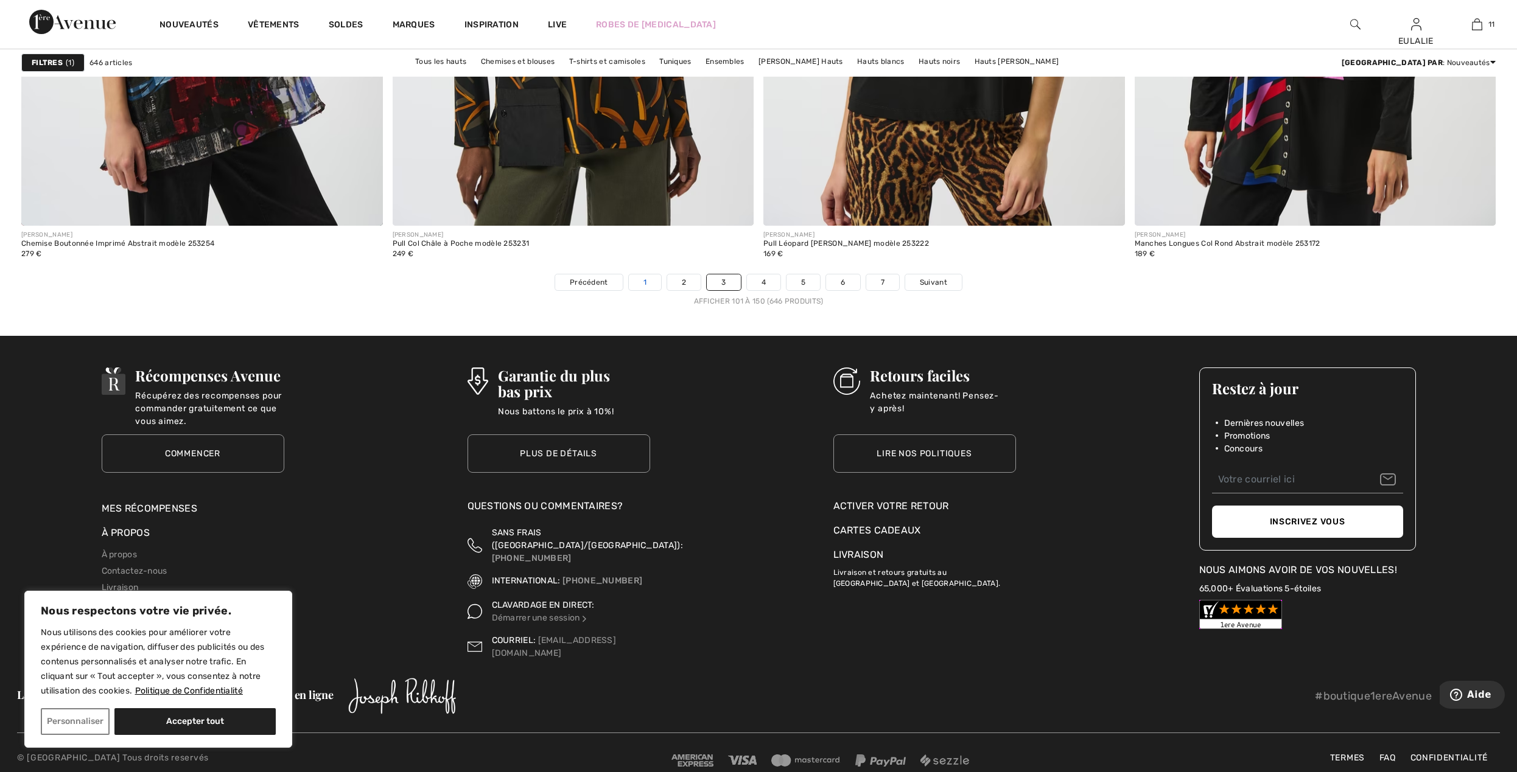
click at [646, 279] on link "1" at bounding box center [645, 282] width 32 height 16
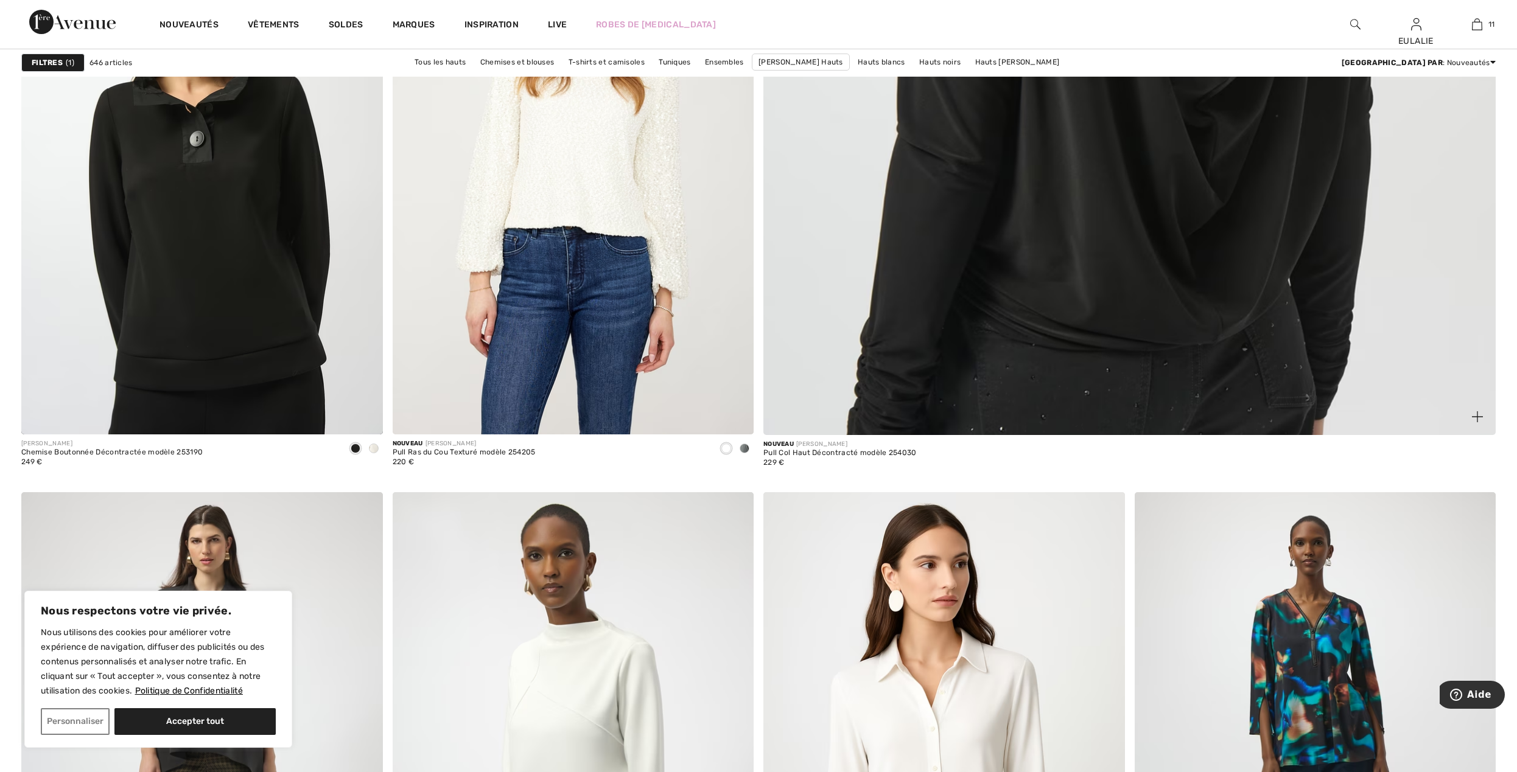
scroll to position [892, 0]
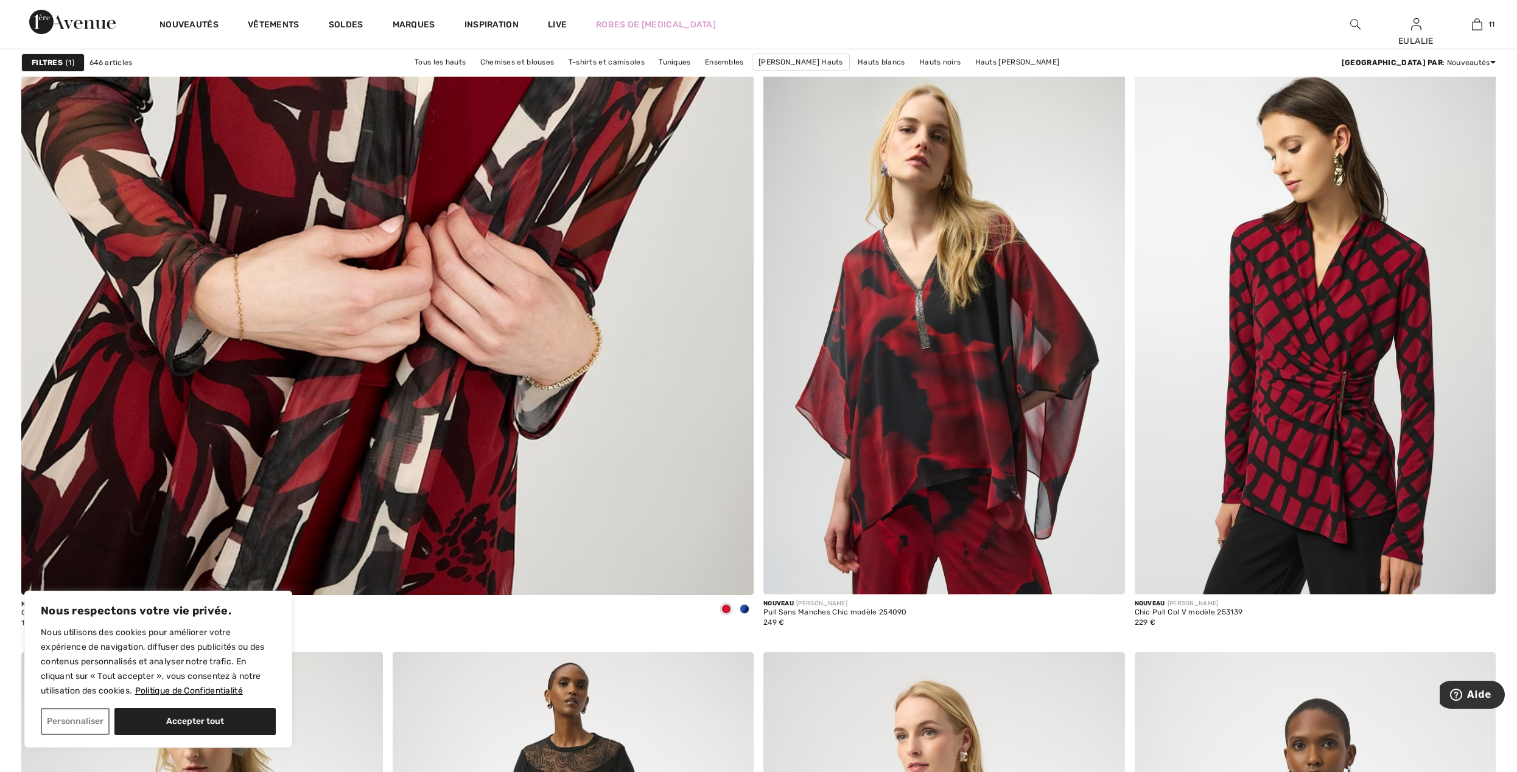
scroll to position [5346, 0]
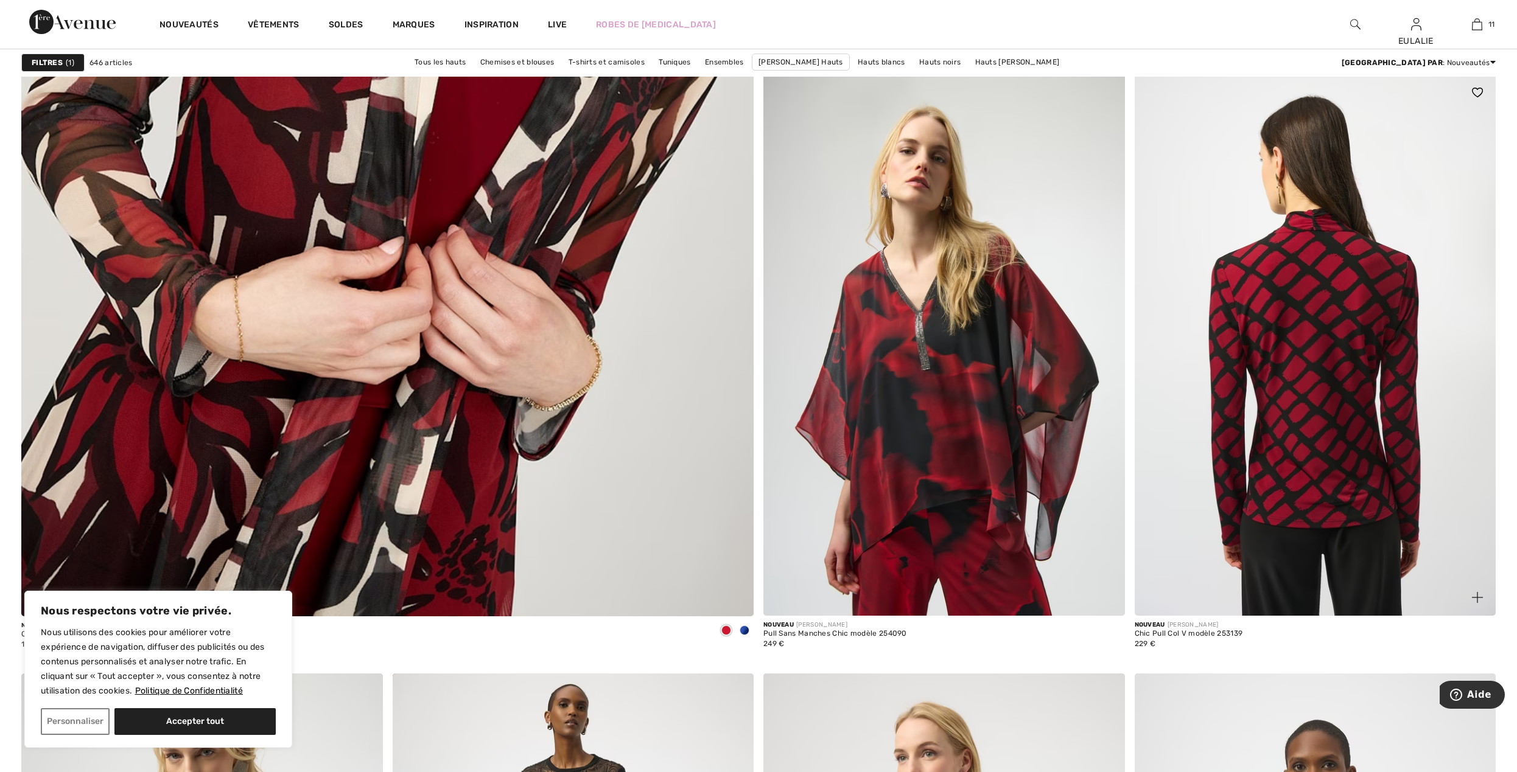
click at [1313, 264] on img at bounding box center [1314, 345] width 361 height 542
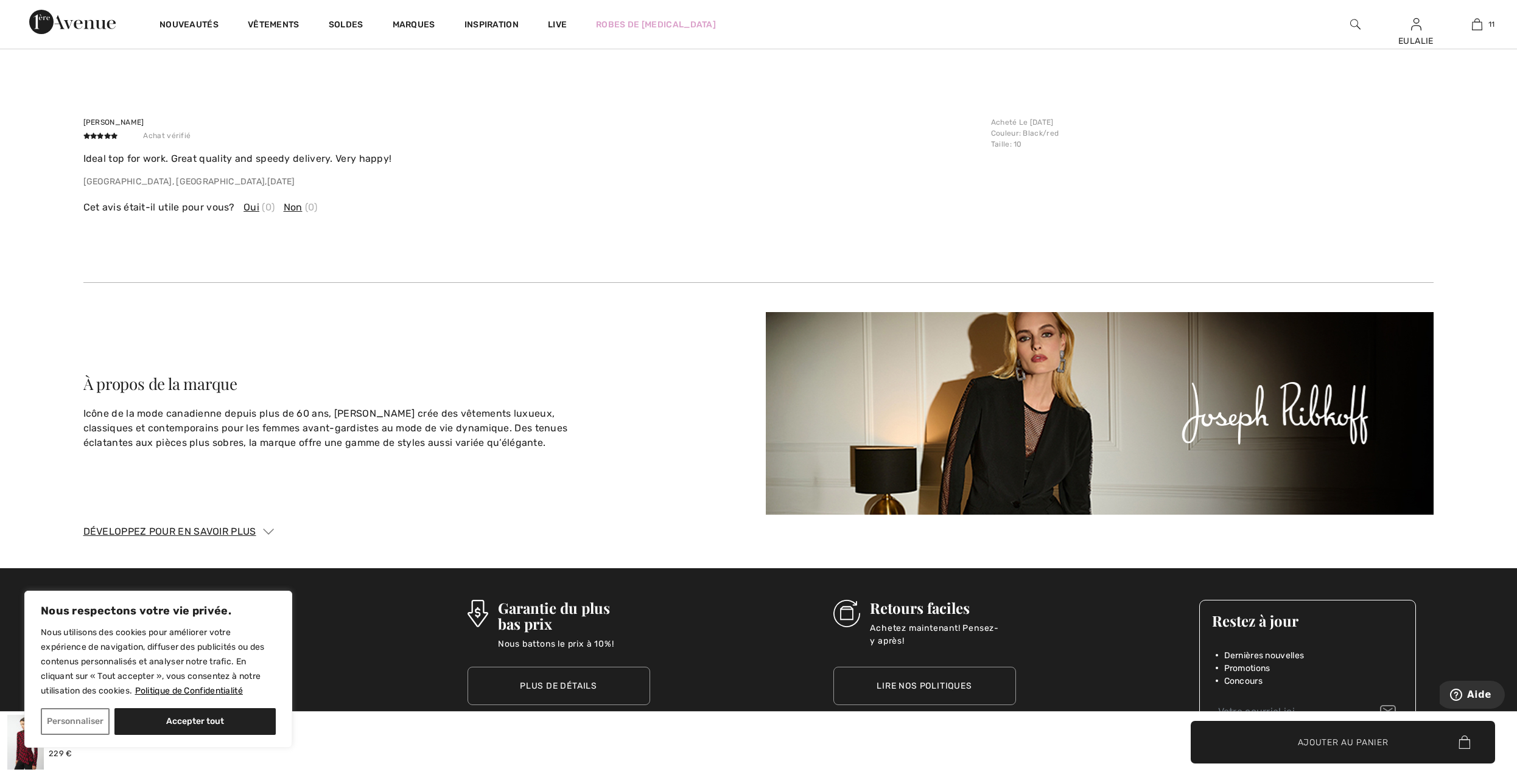
scroll to position [3338, 0]
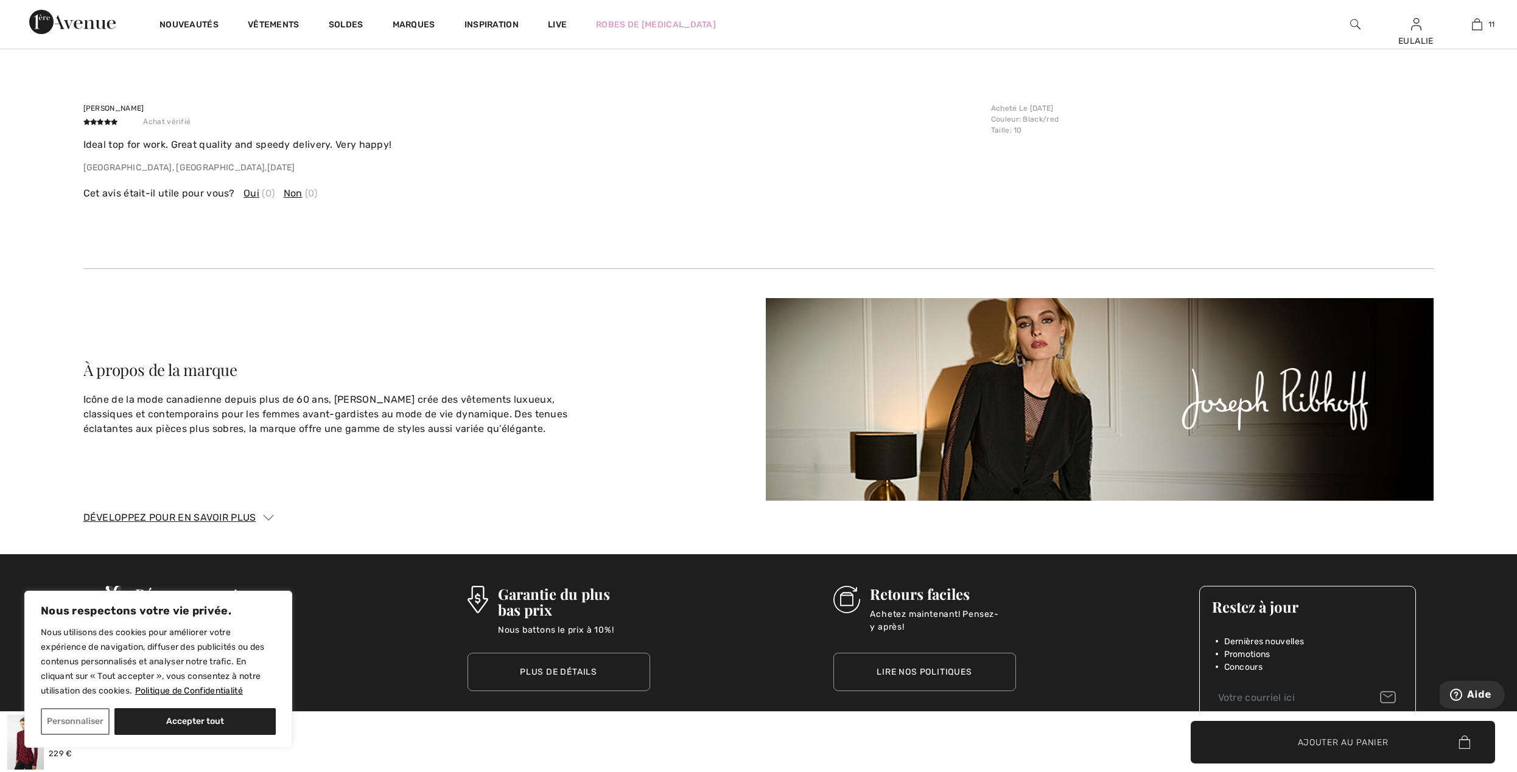
drag, startPoint x: 83, startPoint y: 146, endPoint x: 405, endPoint y: 153, distance: 322.0
click at [405, 153] on div "Ideal top for work. Great quality and speedy delivery. Very happy! [GEOGRAPHIC_…" at bounding box center [533, 156] width 900 height 37
click at [100, 147] on p "Ideal top for work. Great quality and speedy delivery. Very happy!" at bounding box center [533, 145] width 900 height 15
drag, startPoint x: 83, startPoint y: 142, endPoint x: 400, endPoint y: 151, distance: 317.2
click at [400, 151] on p "Ideal top for work. Great quality and speedy delivery. Very happy!" at bounding box center [533, 145] width 900 height 15
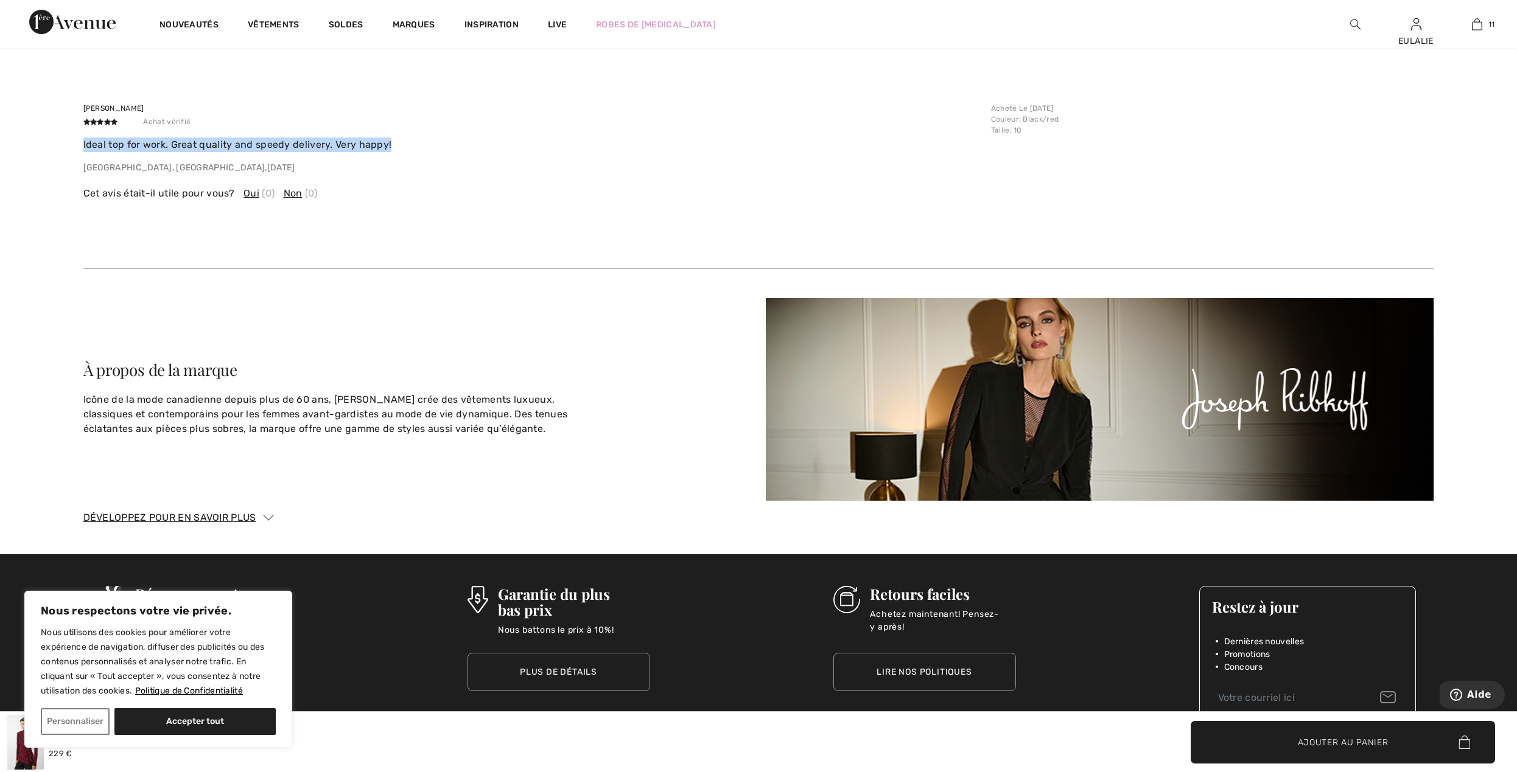
copy p "Ideal top for work. Great quality and speedy delivery. Very happy!"
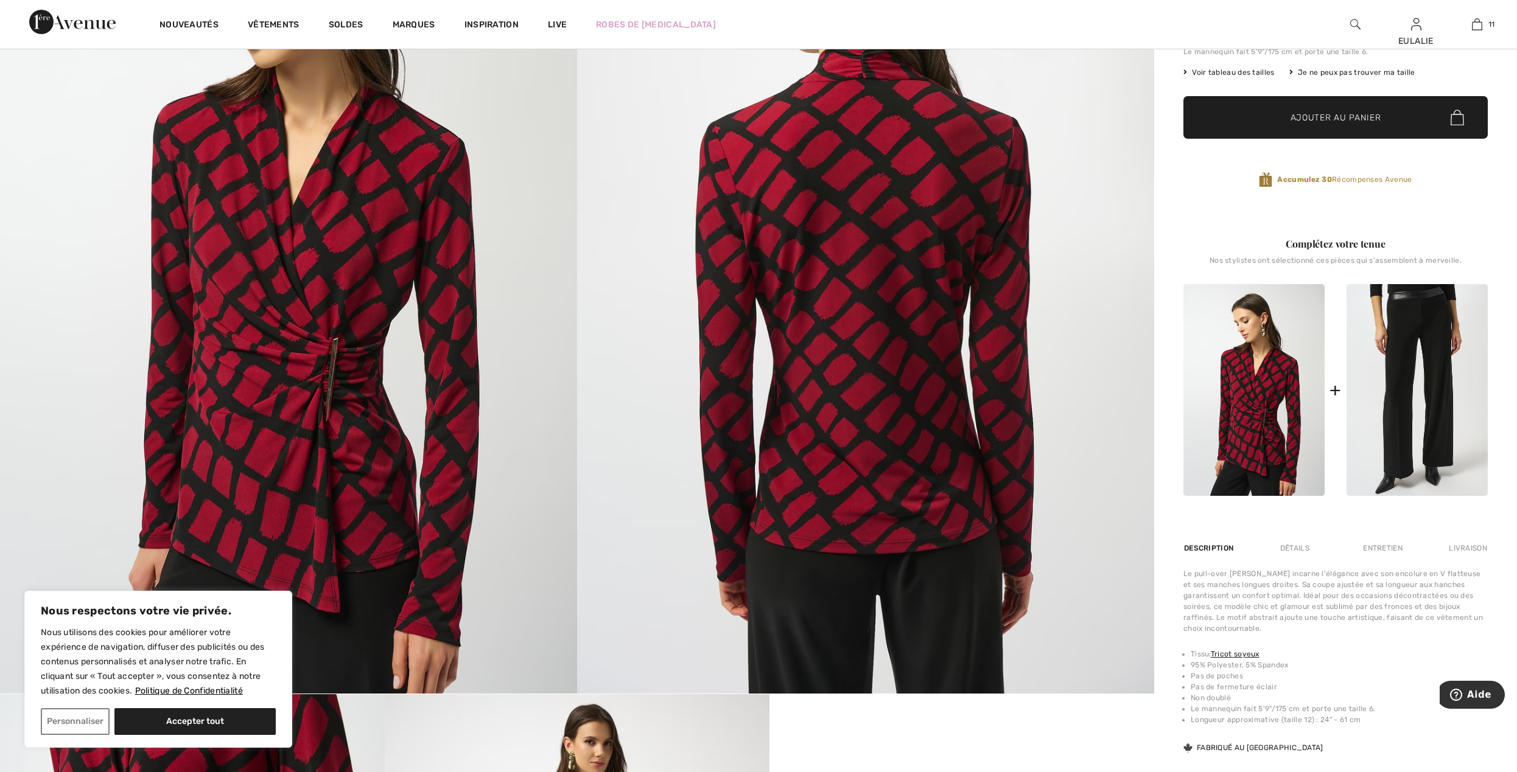
scroll to position [0, 0]
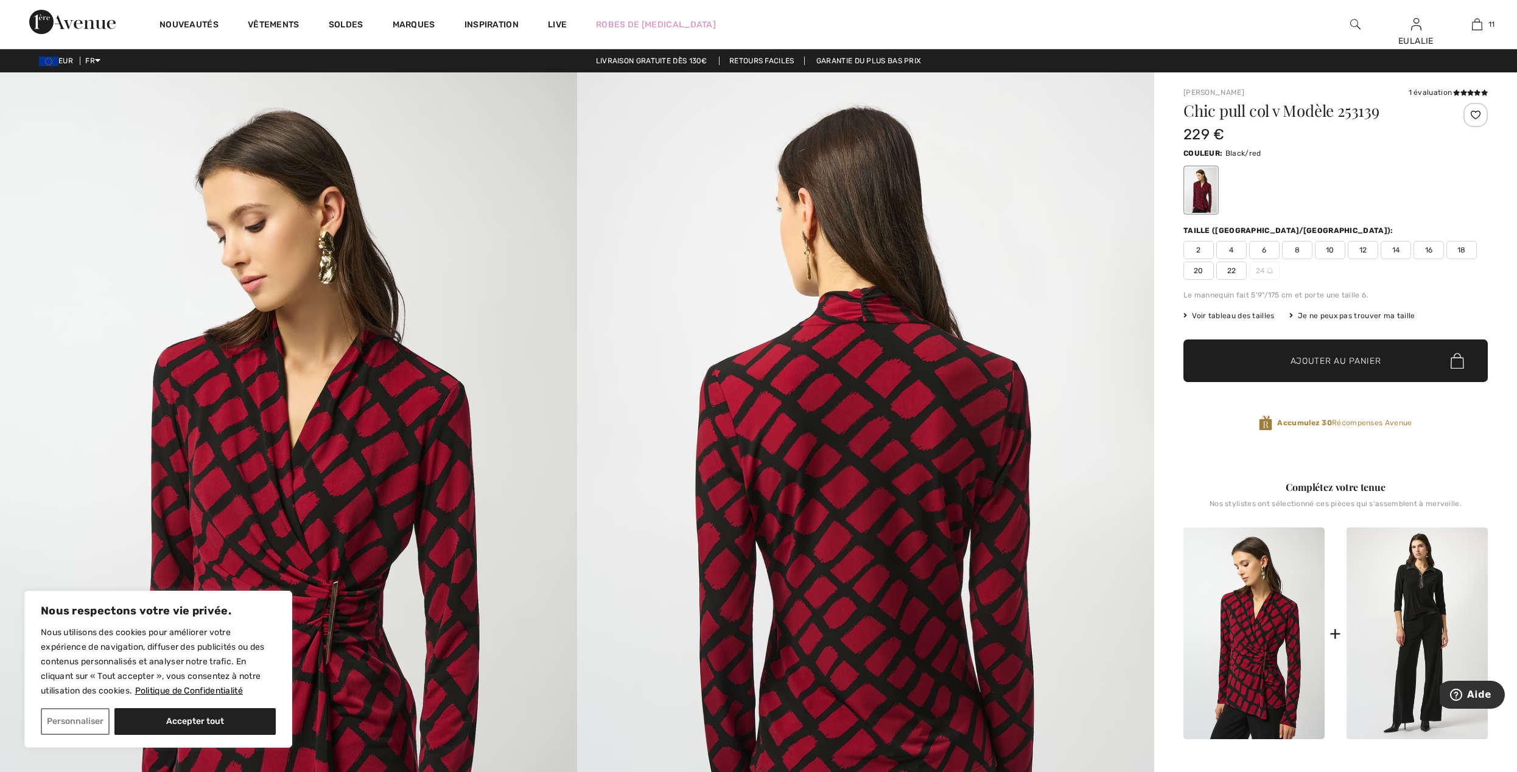
click at [1394, 249] on span "14" at bounding box center [1395, 250] width 30 height 18
click at [1369, 359] on span "Ajouter au panier" at bounding box center [1335, 361] width 91 height 13
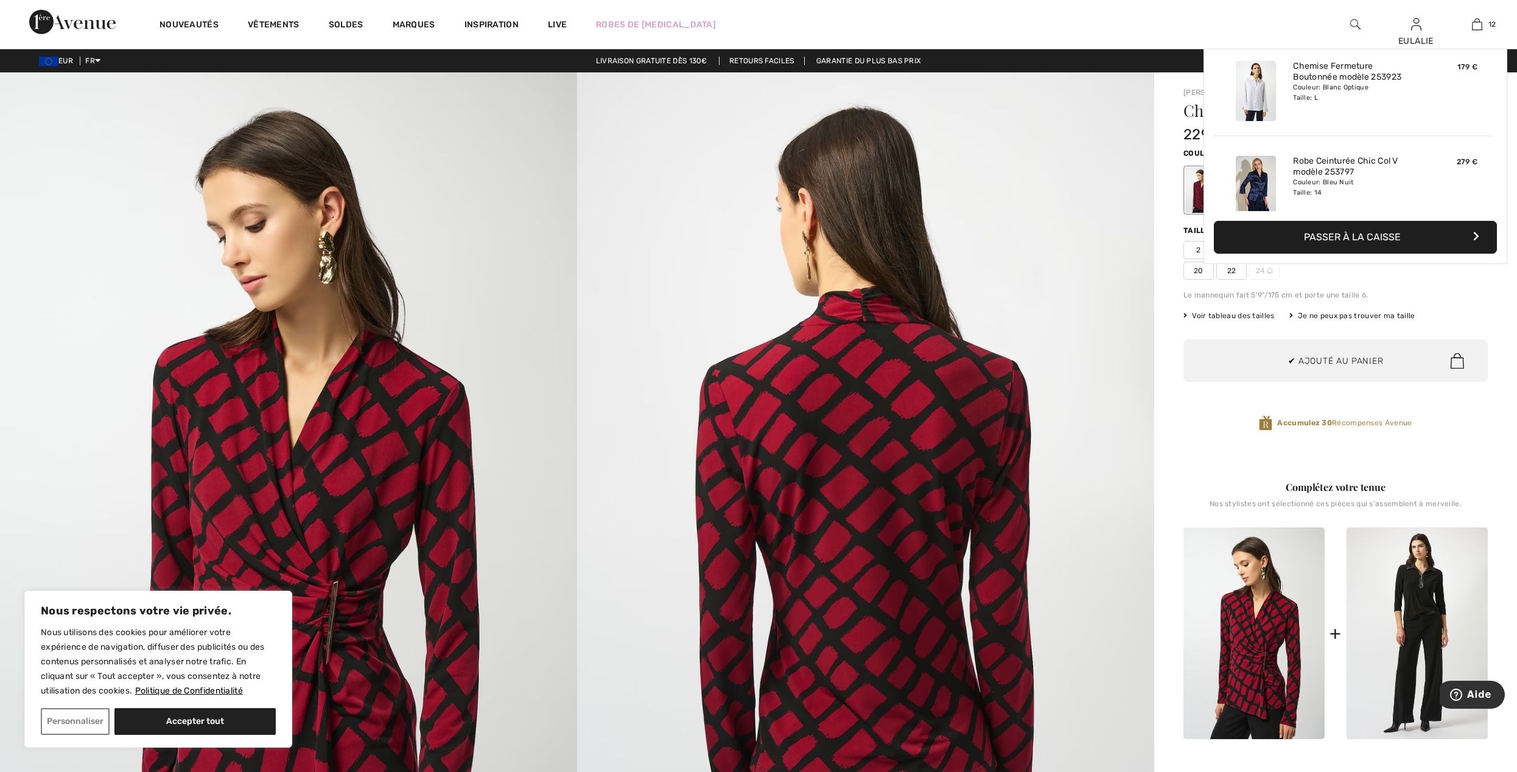
scroll to position [989, 0]
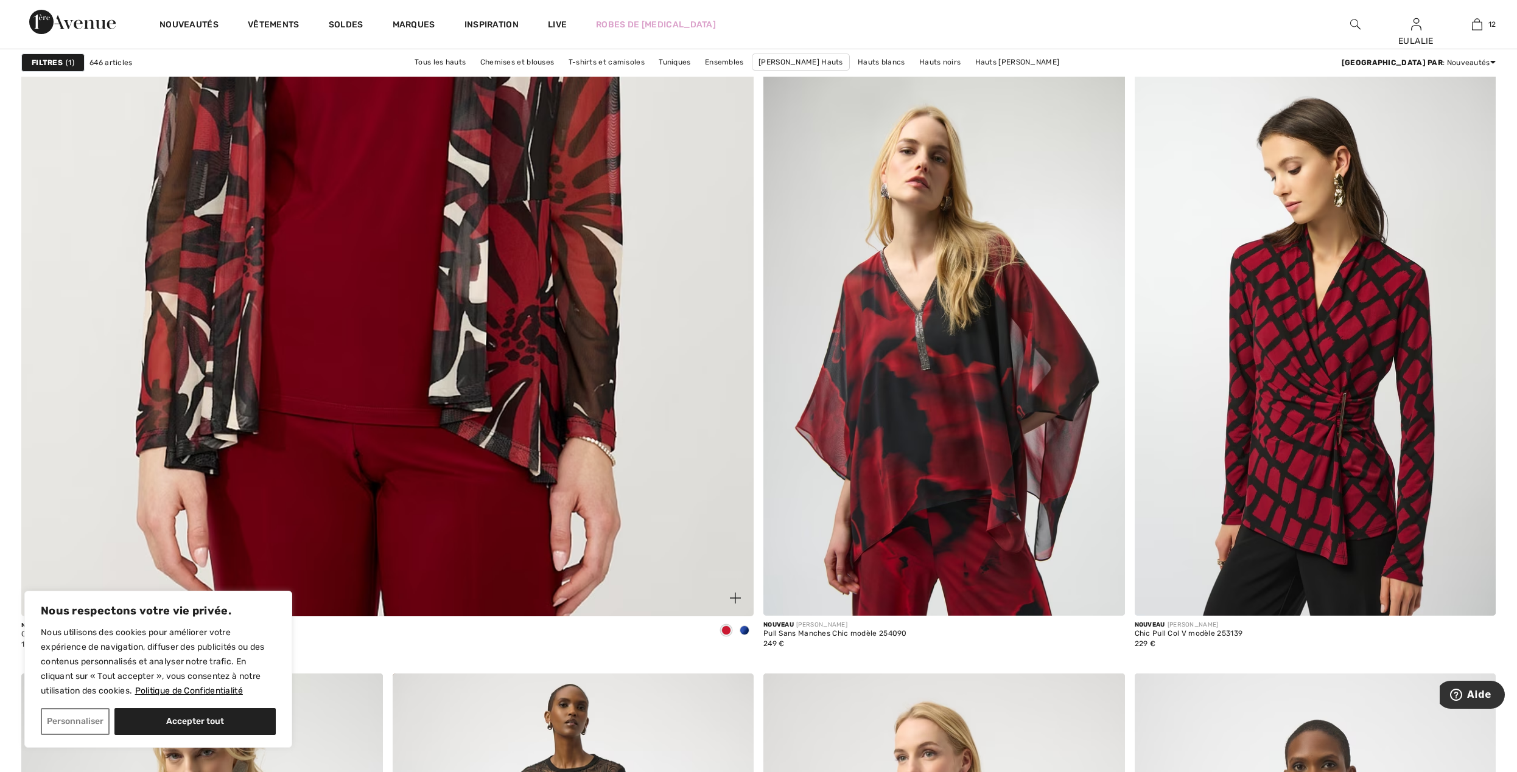
click at [427, 205] on img at bounding box center [387, 133] width 879 height 1318
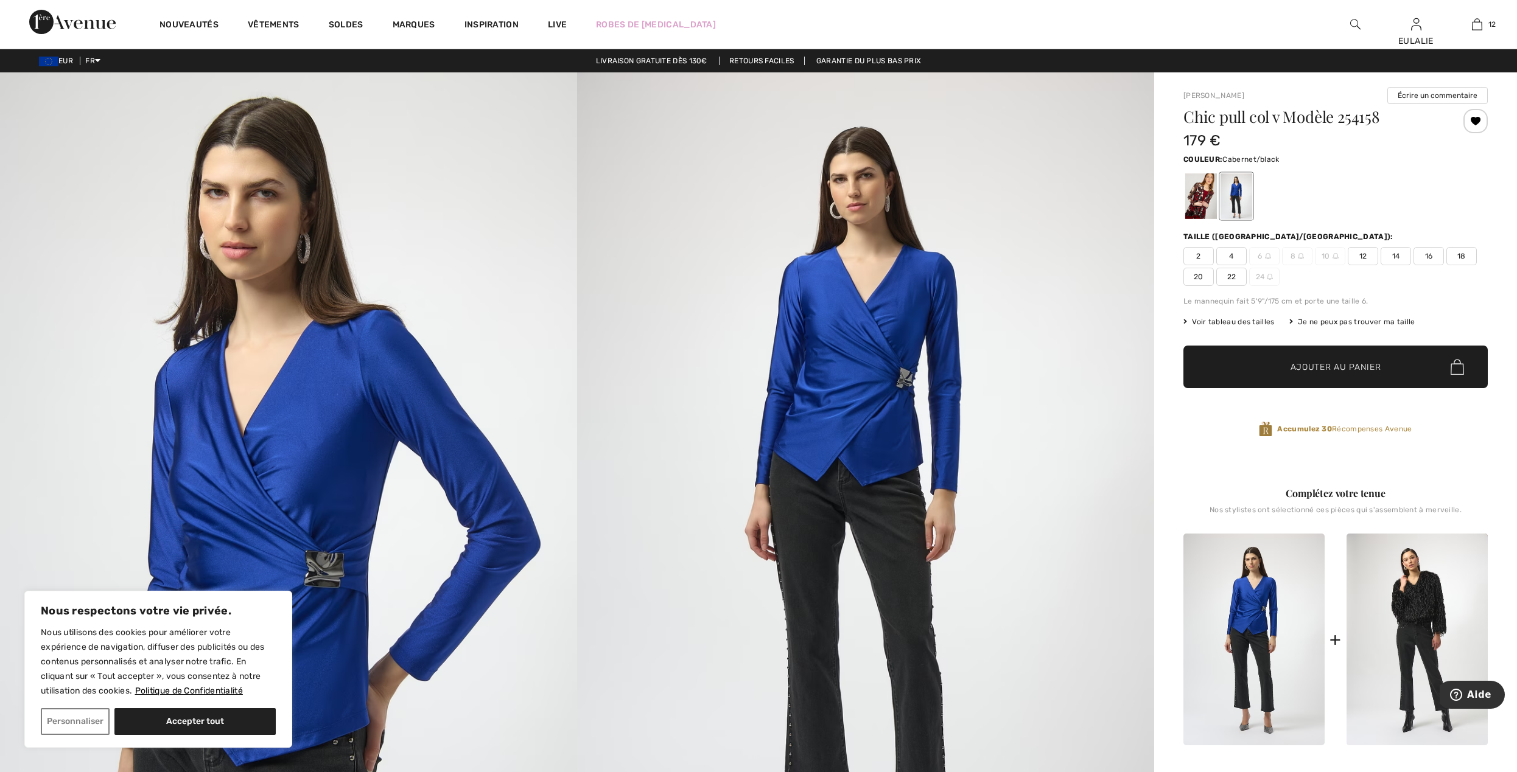
click at [1200, 196] on div at bounding box center [1201, 196] width 32 height 46
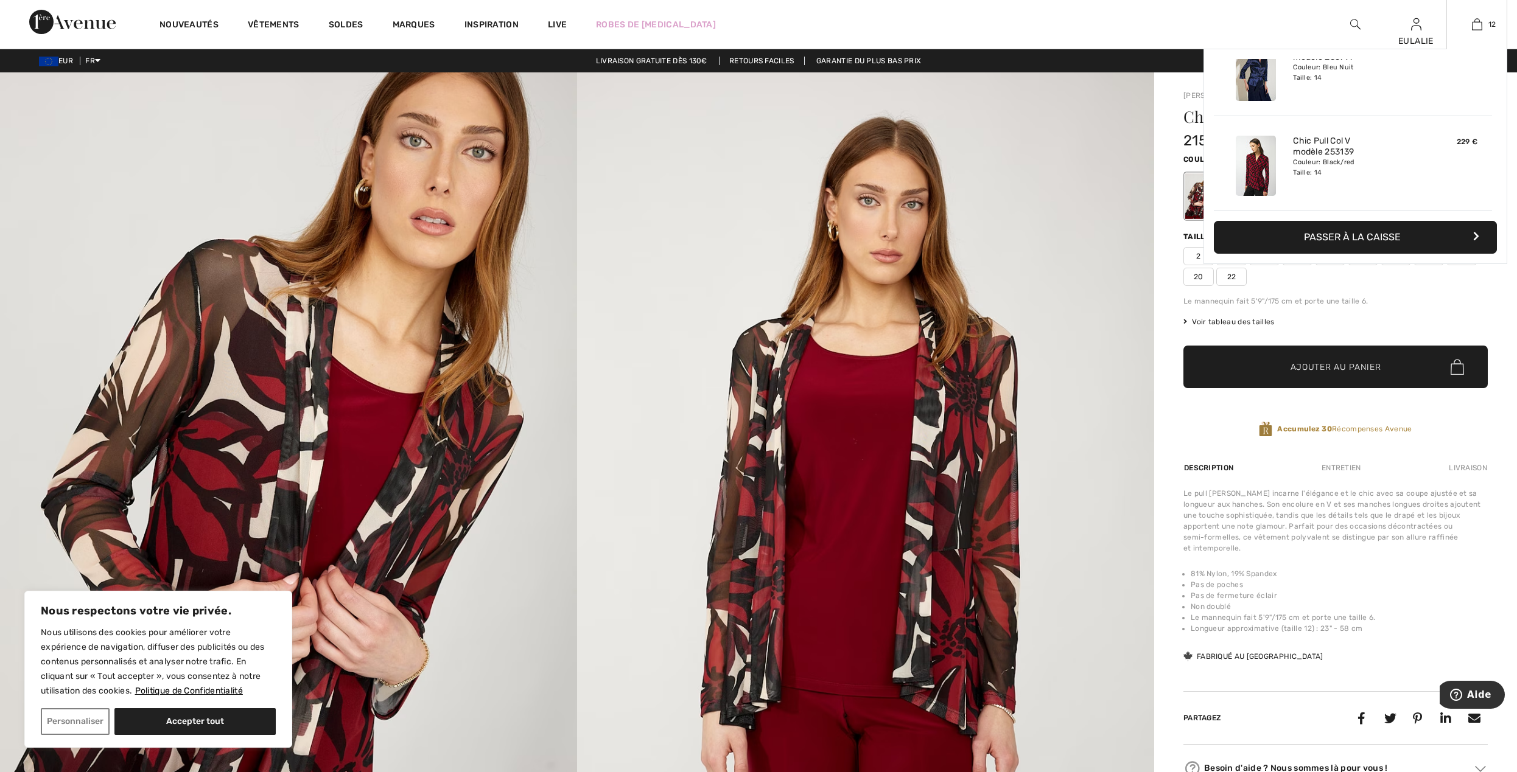
scroll to position [989, 0]
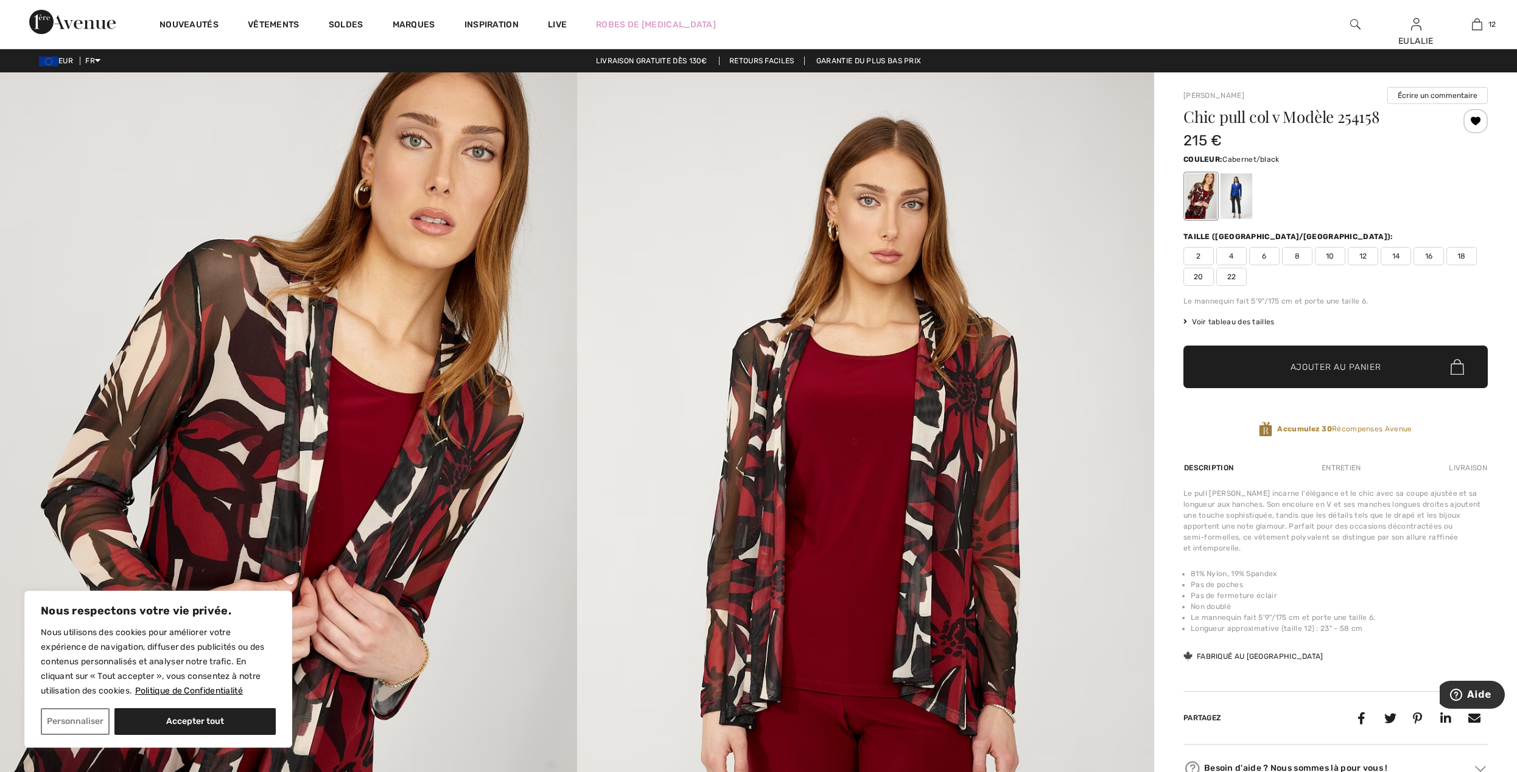
click at [1394, 254] on span "14" at bounding box center [1395, 256] width 30 height 18
click at [1332, 368] on span "Ajouter au panier" at bounding box center [1335, 367] width 91 height 13
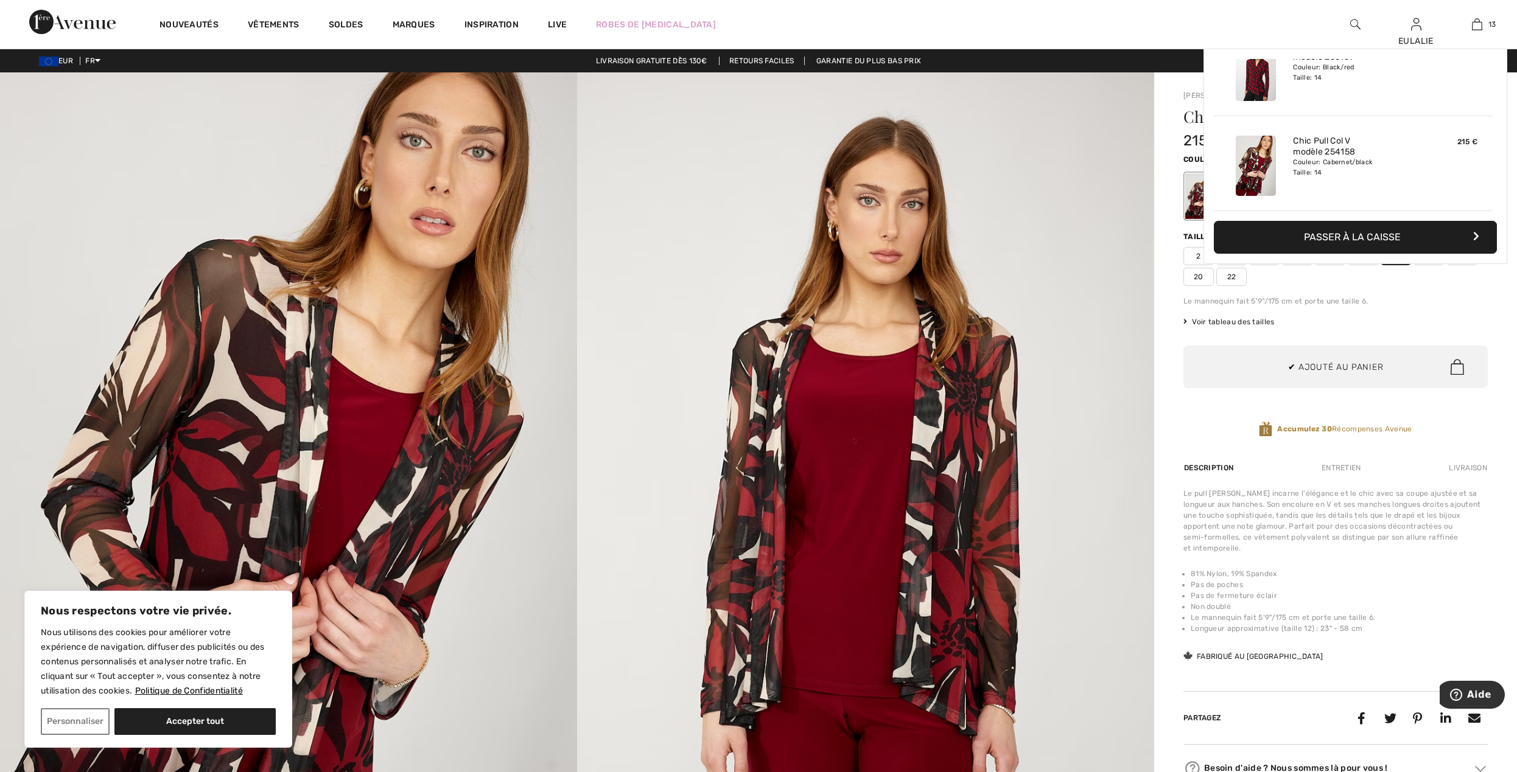
scroll to position [1084, 0]
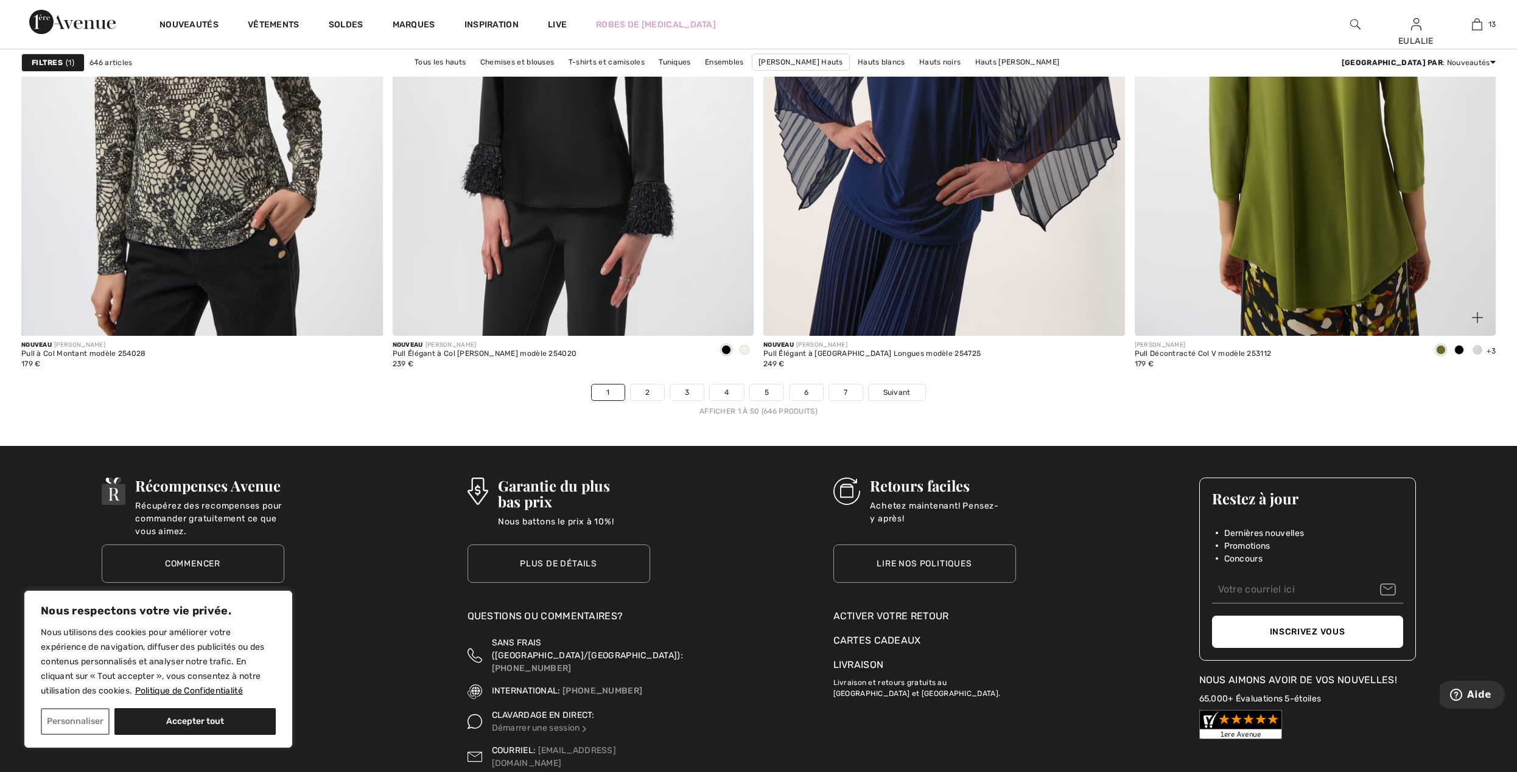
scroll to position [8917, 0]
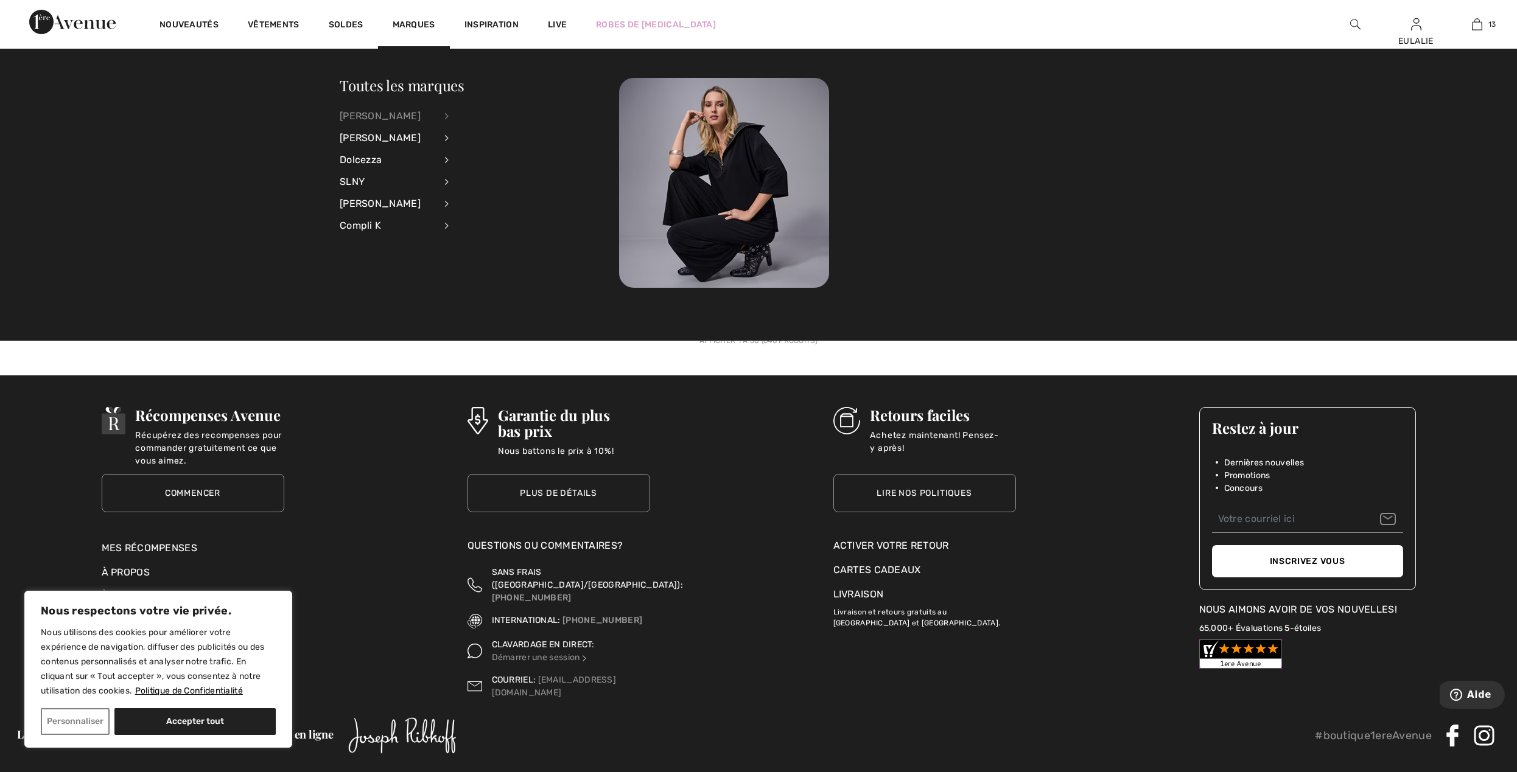
click at [403, 112] on div "[PERSON_NAME]" at bounding box center [388, 116] width 96 height 22
click at [511, 254] on link "Vestes et blazers" at bounding box center [513, 256] width 98 height 20
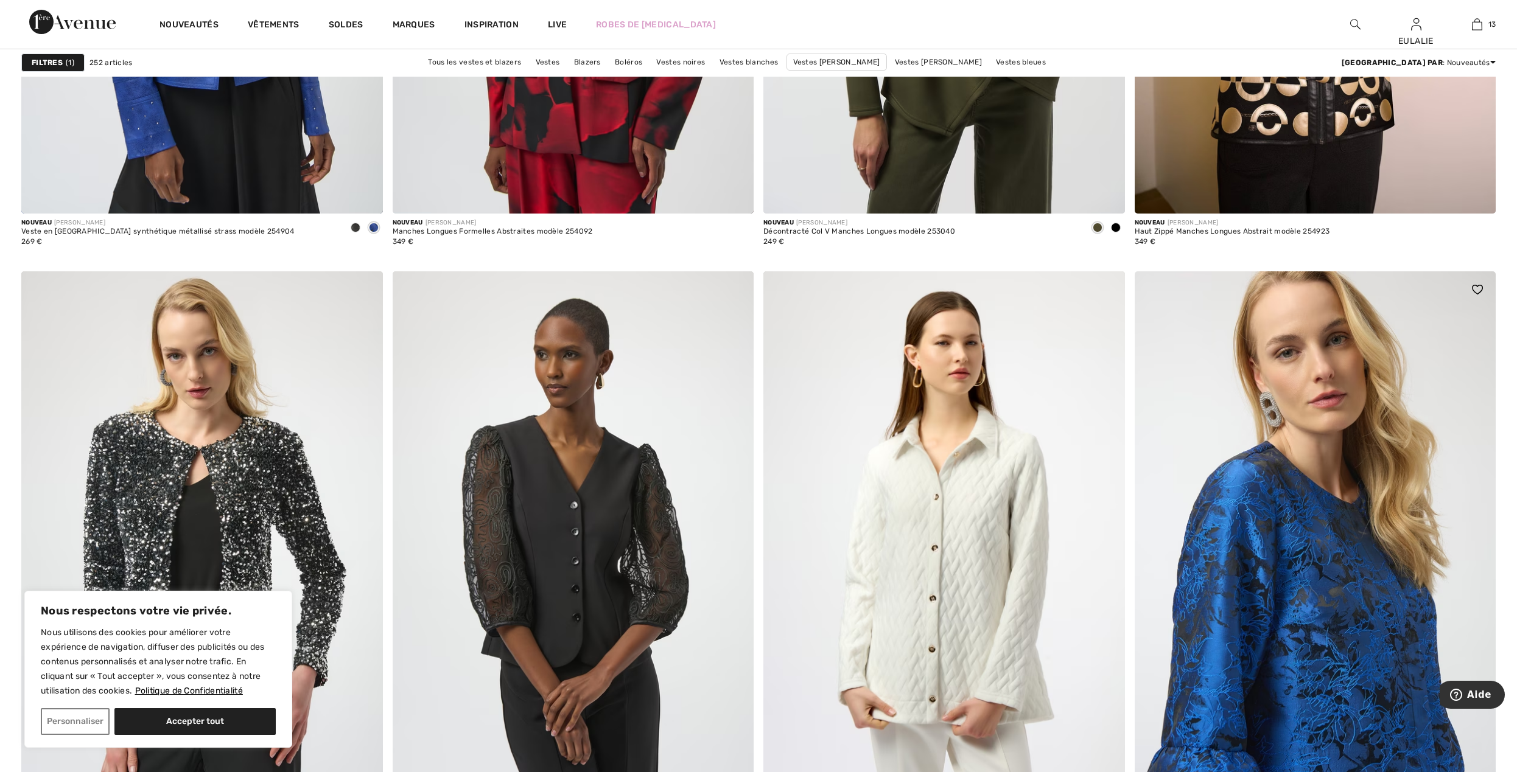
scroll to position [1866, 0]
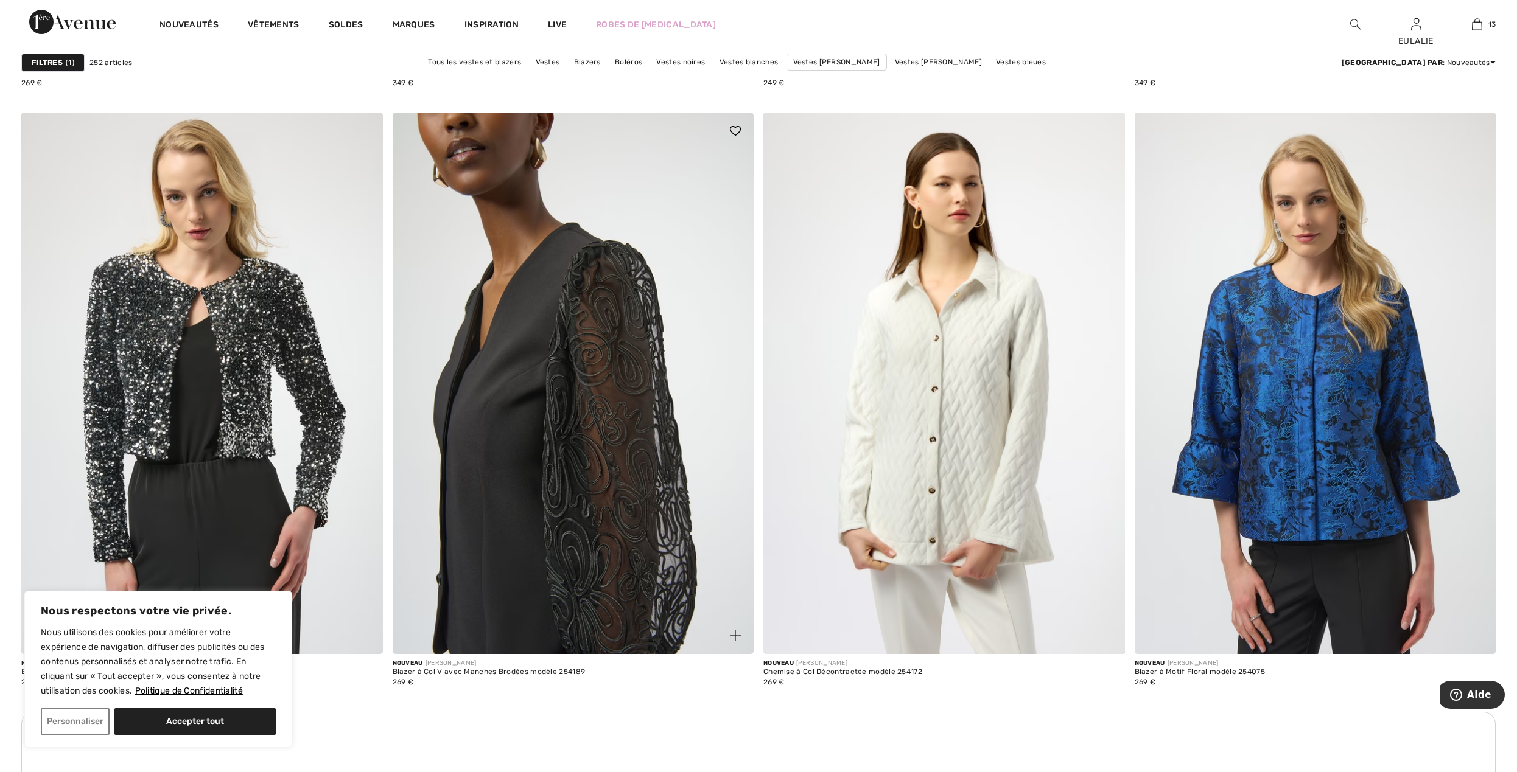
click at [544, 332] on img at bounding box center [573, 384] width 361 height 542
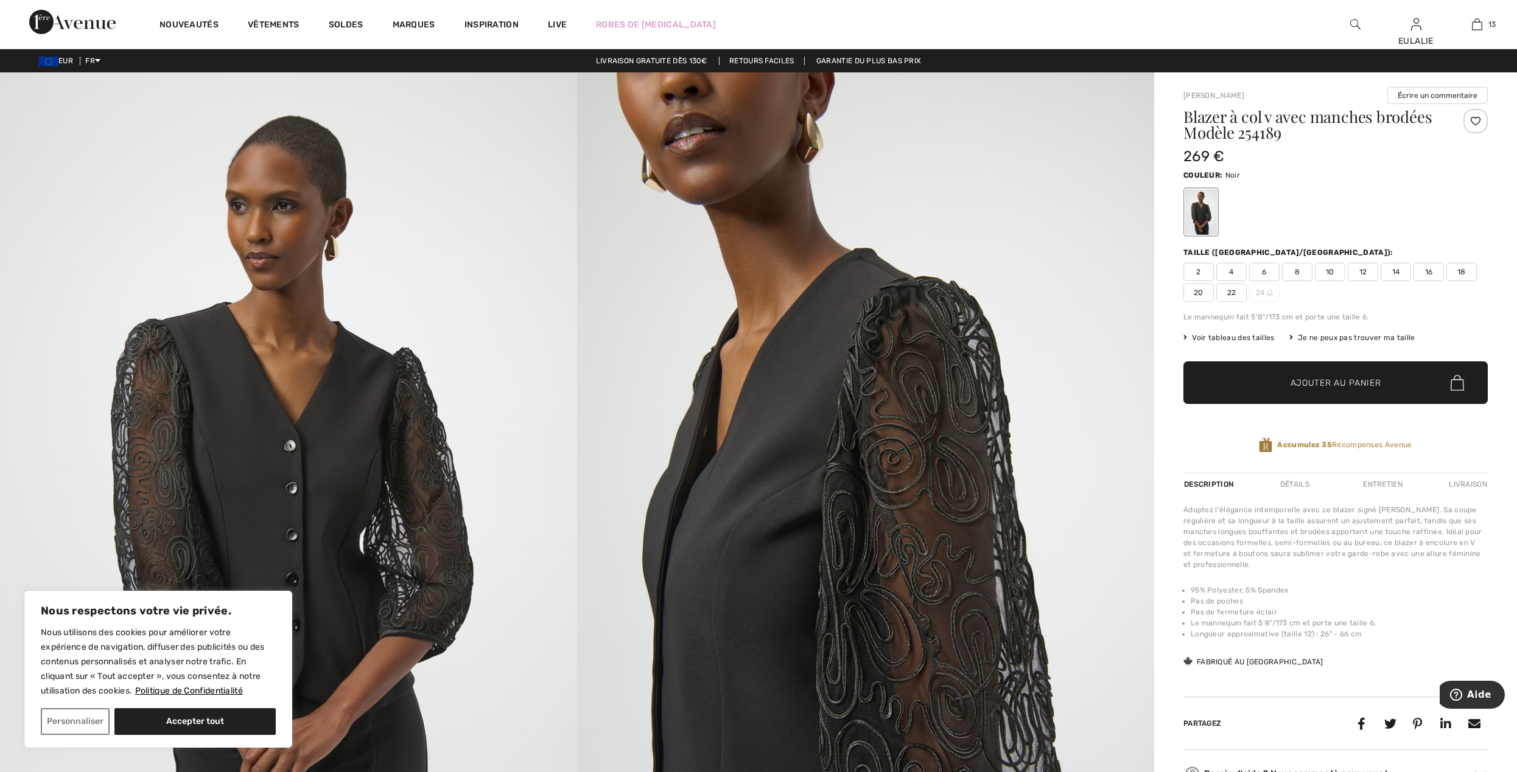
click at [344, 390] on img at bounding box center [288, 504] width 577 height 865
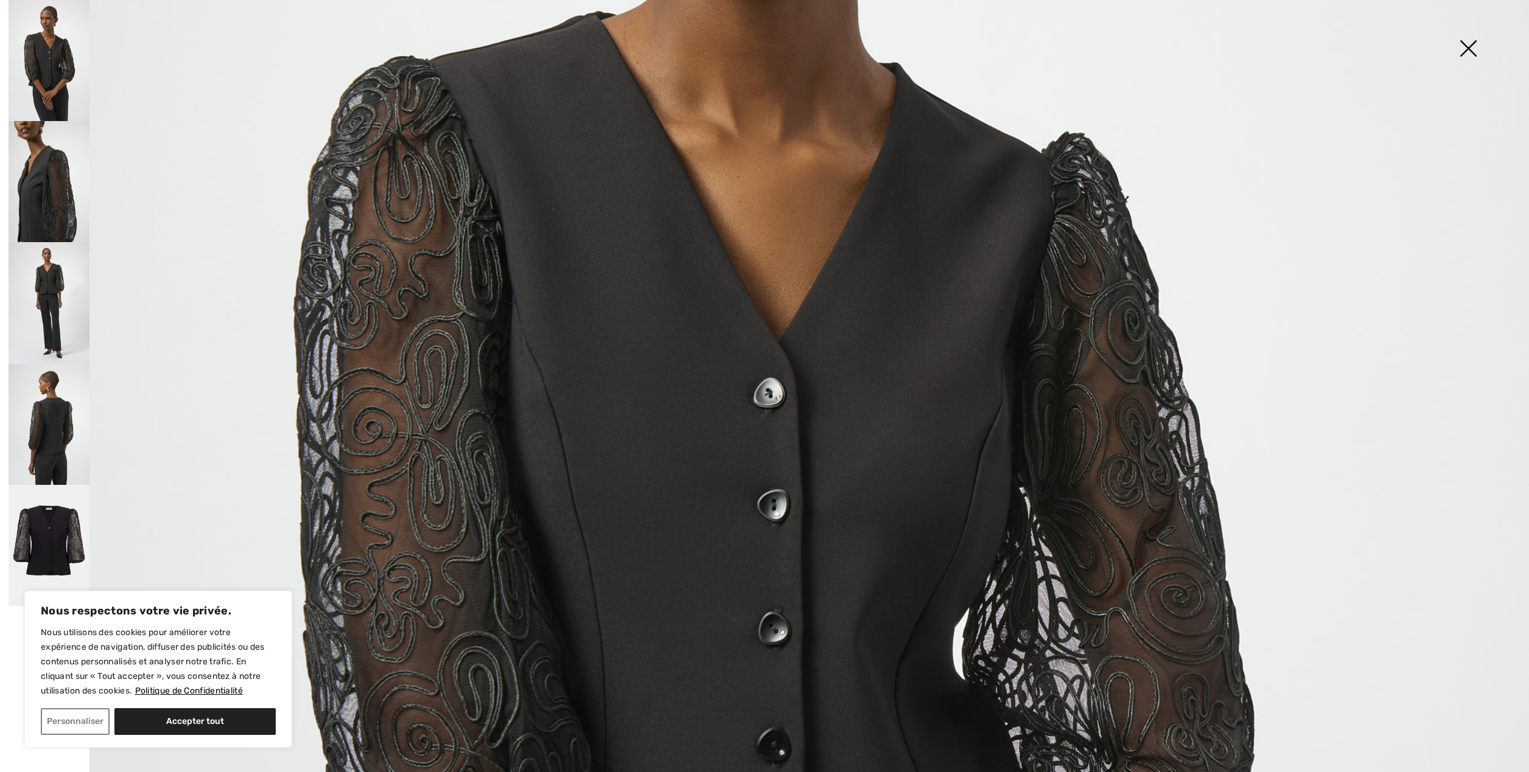
scroll to position [568, 0]
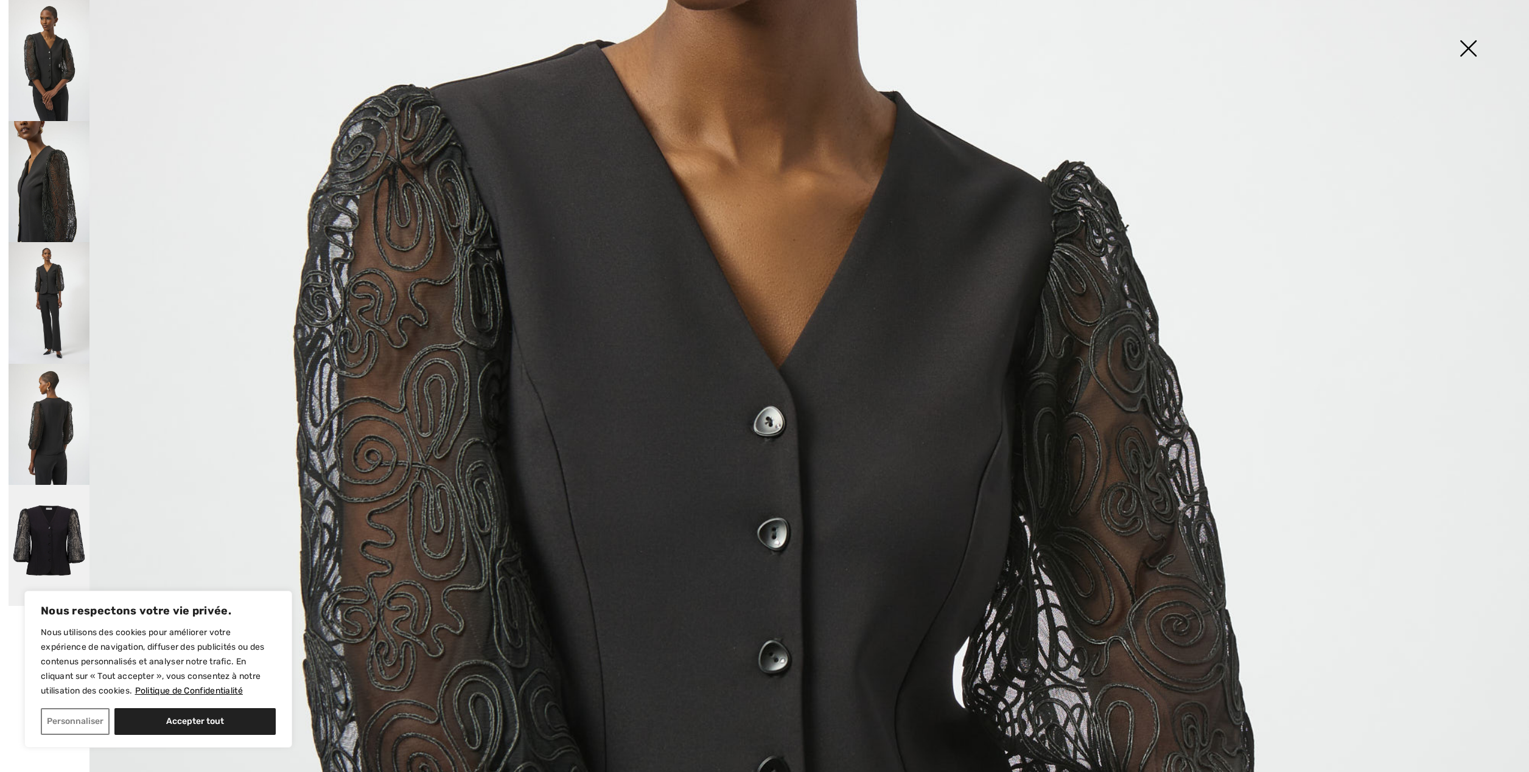
click at [44, 413] on img at bounding box center [49, 424] width 81 height 121
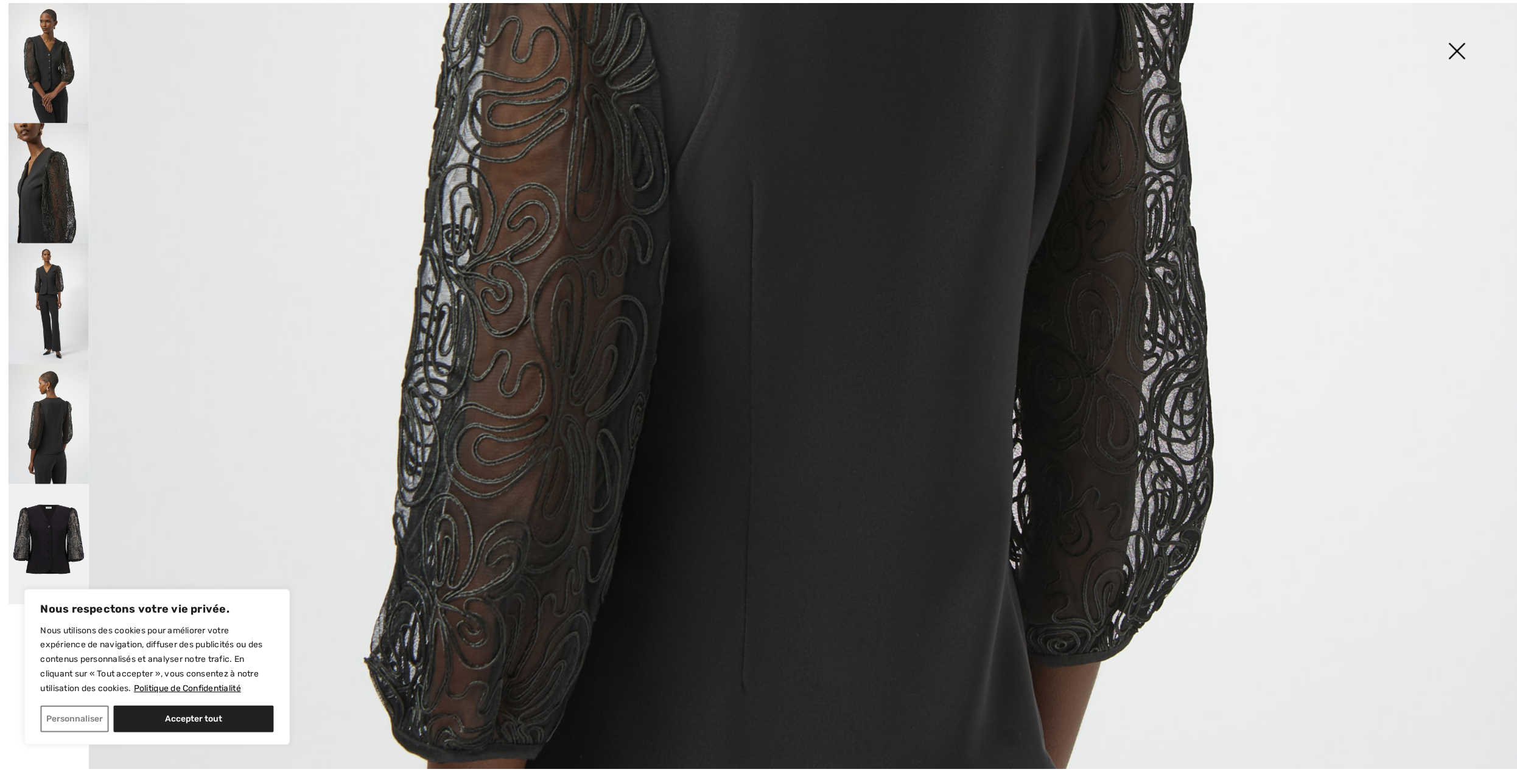
scroll to position [811, 0]
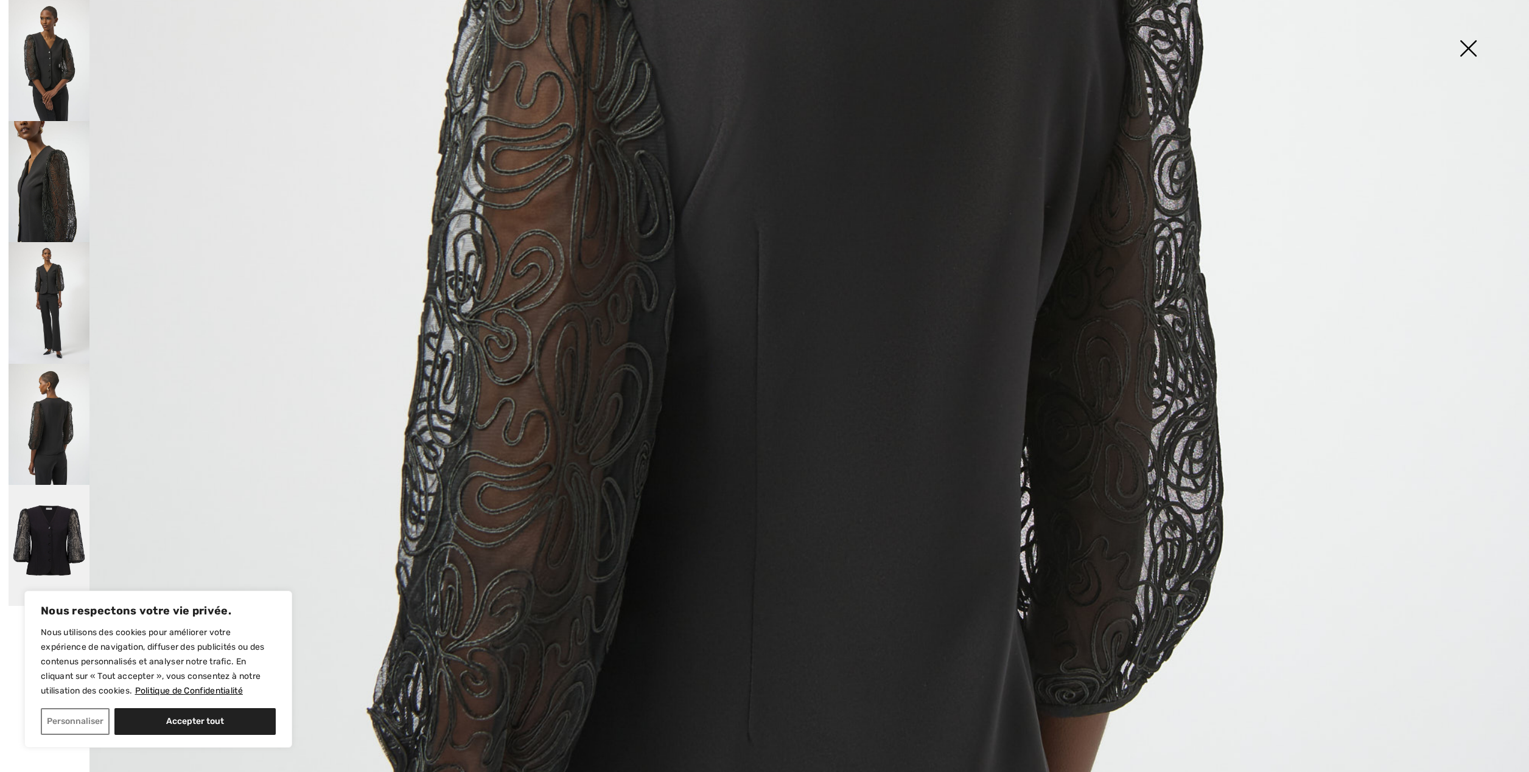
click at [1470, 40] on img at bounding box center [1467, 49] width 61 height 63
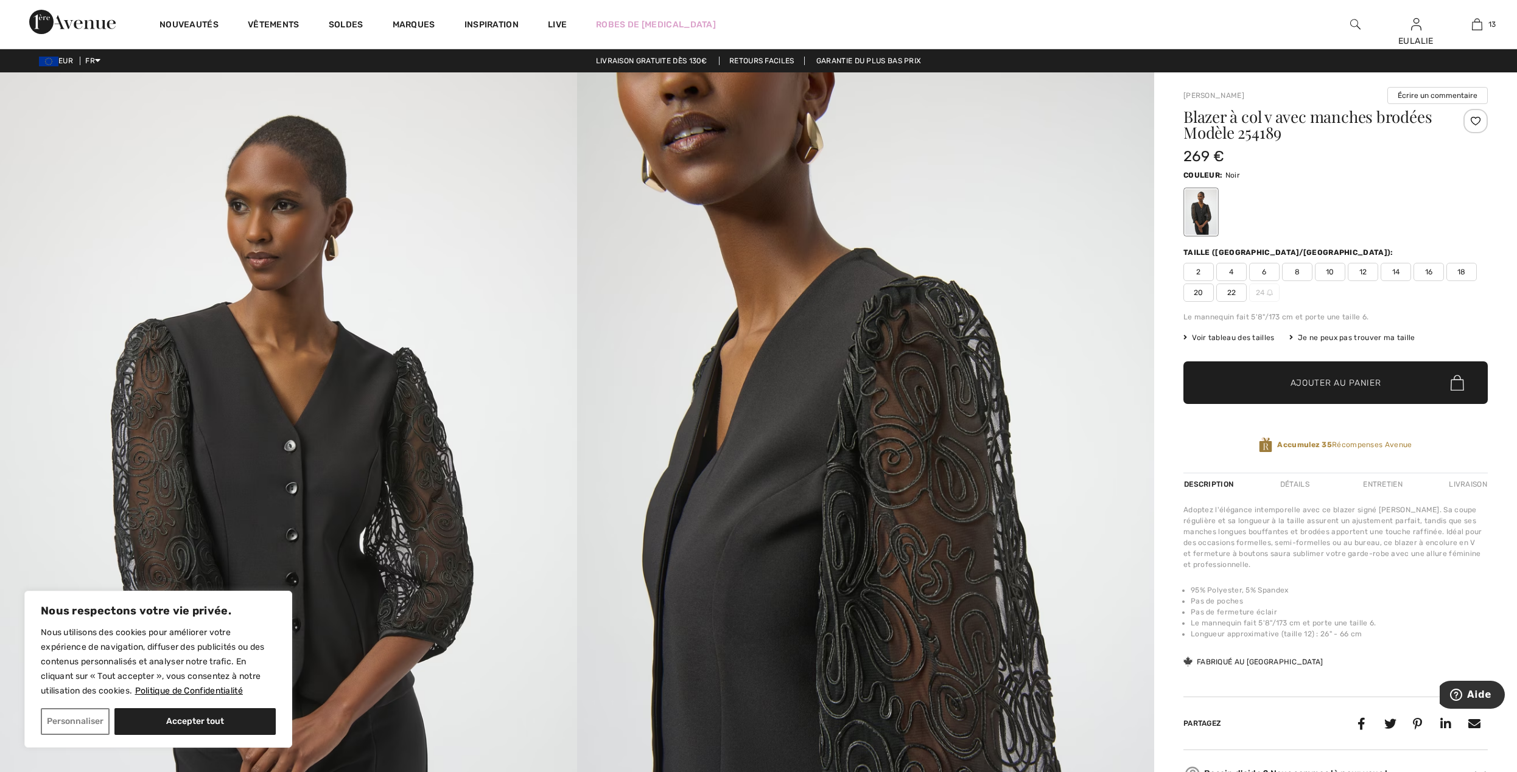
click at [1396, 273] on span "14" at bounding box center [1395, 272] width 30 height 18
click at [1347, 382] on span "Ajouter au panier" at bounding box center [1335, 383] width 91 height 13
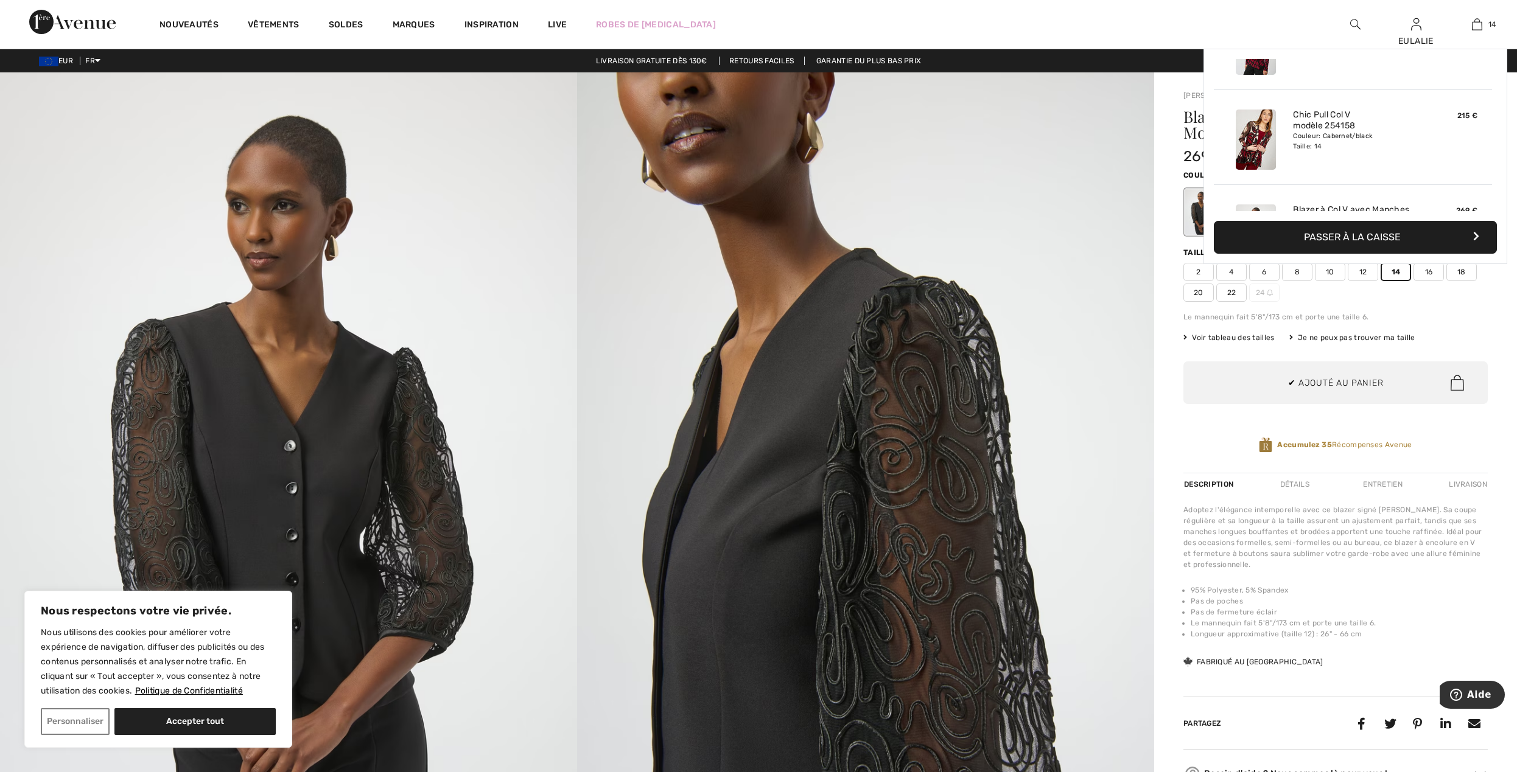
scroll to position [1179, 0]
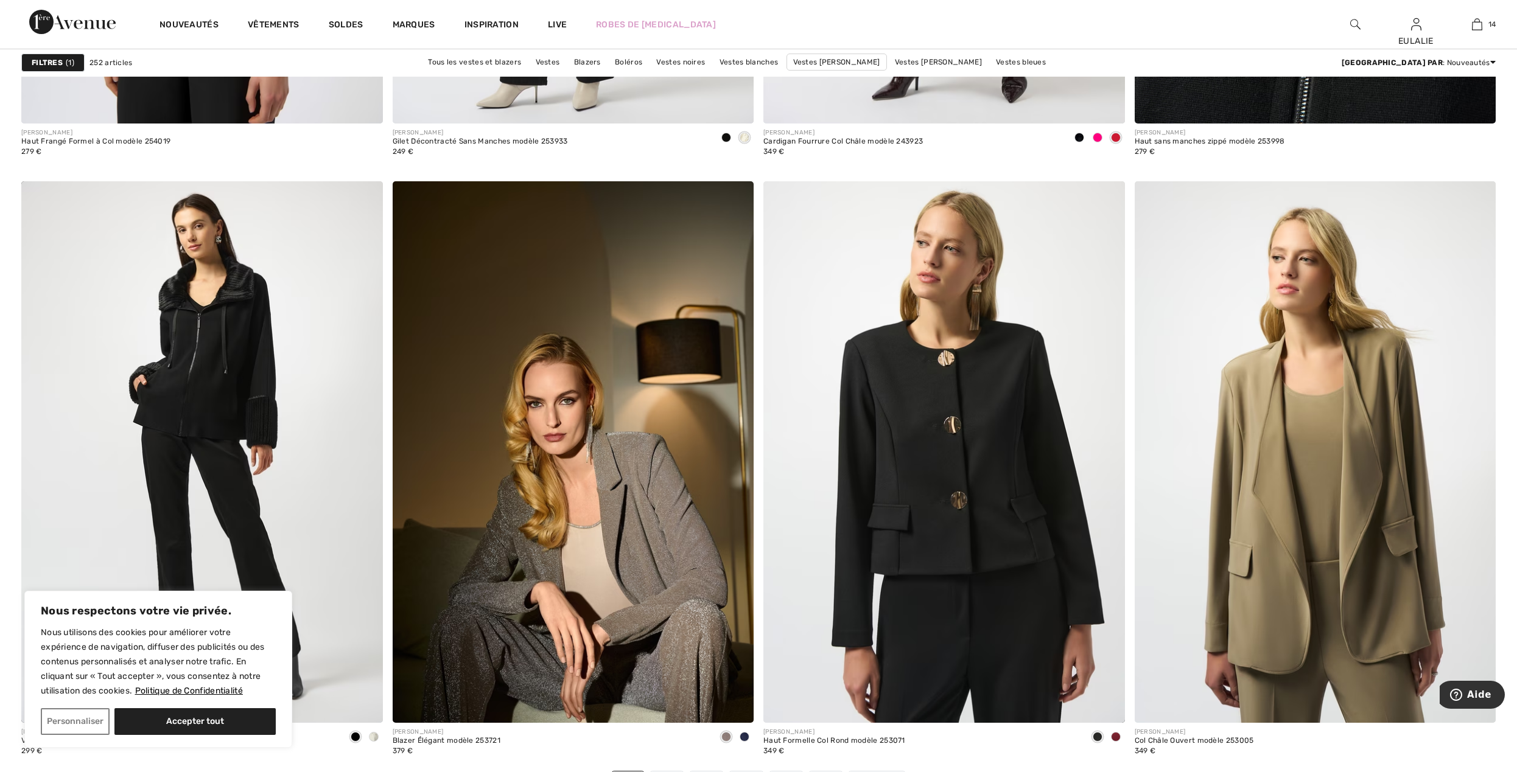
scroll to position [8601, 0]
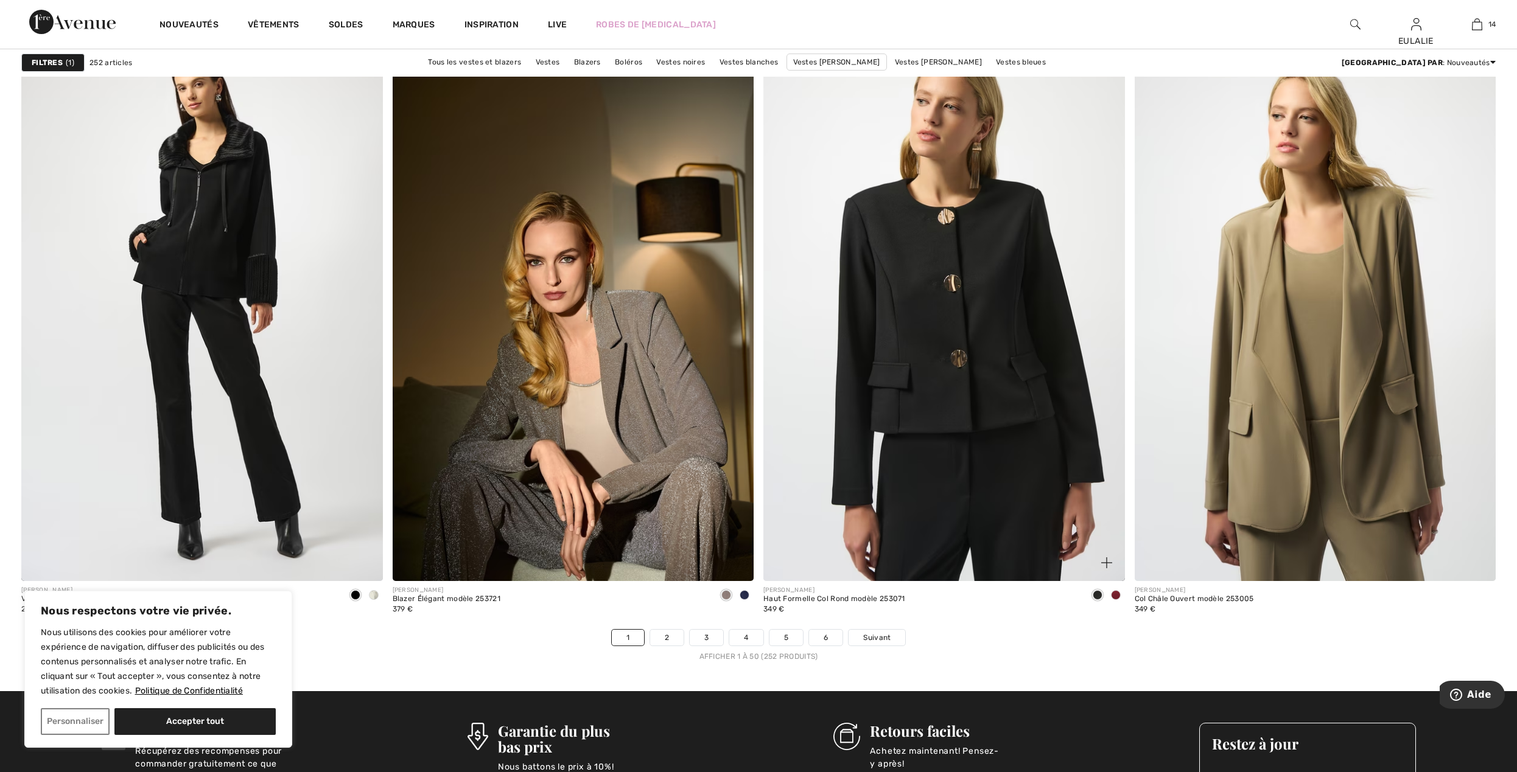
click at [1116, 596] on span at bounding box center [1116, 595] width 10 height 10
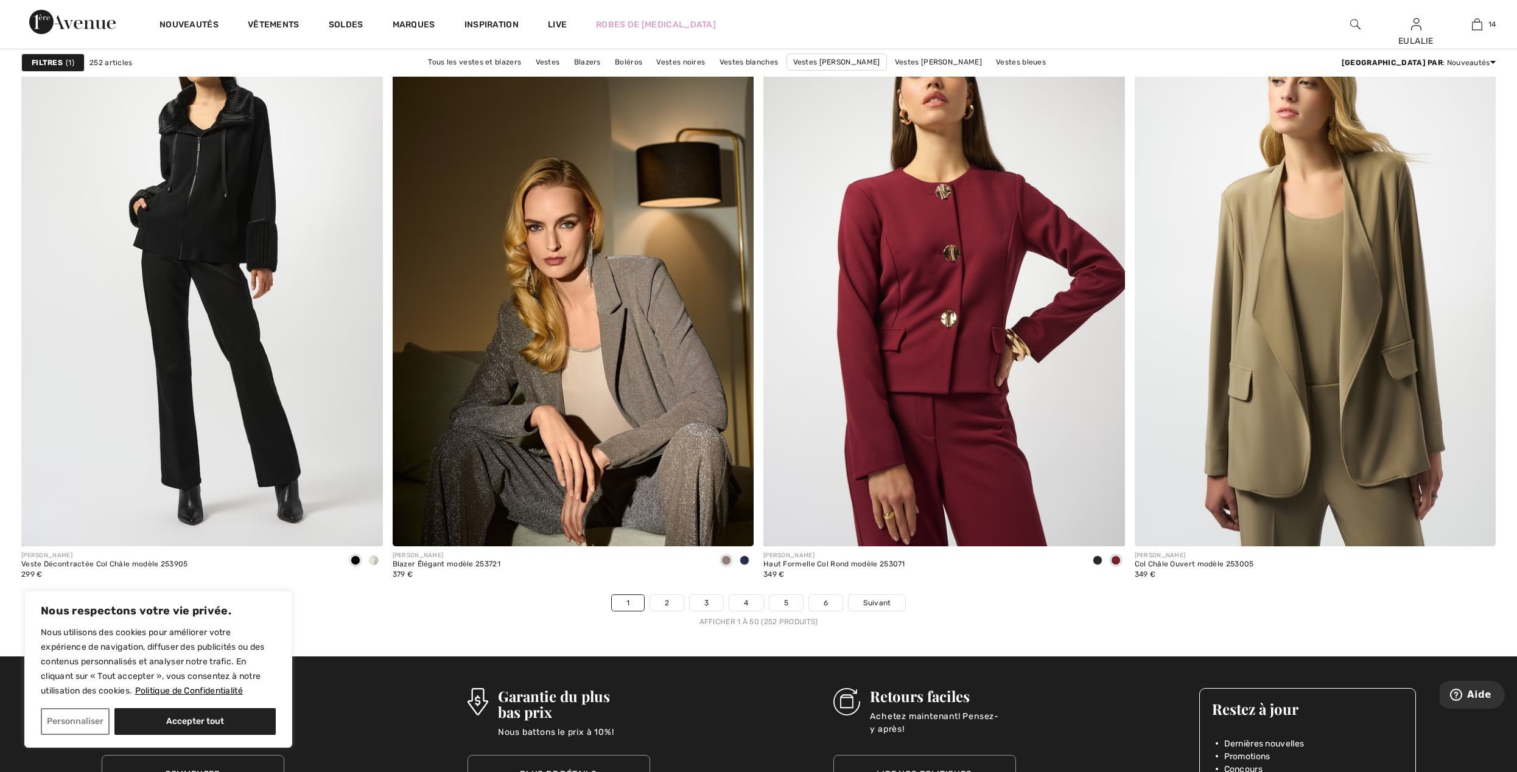
scroll to position [8632, 0]
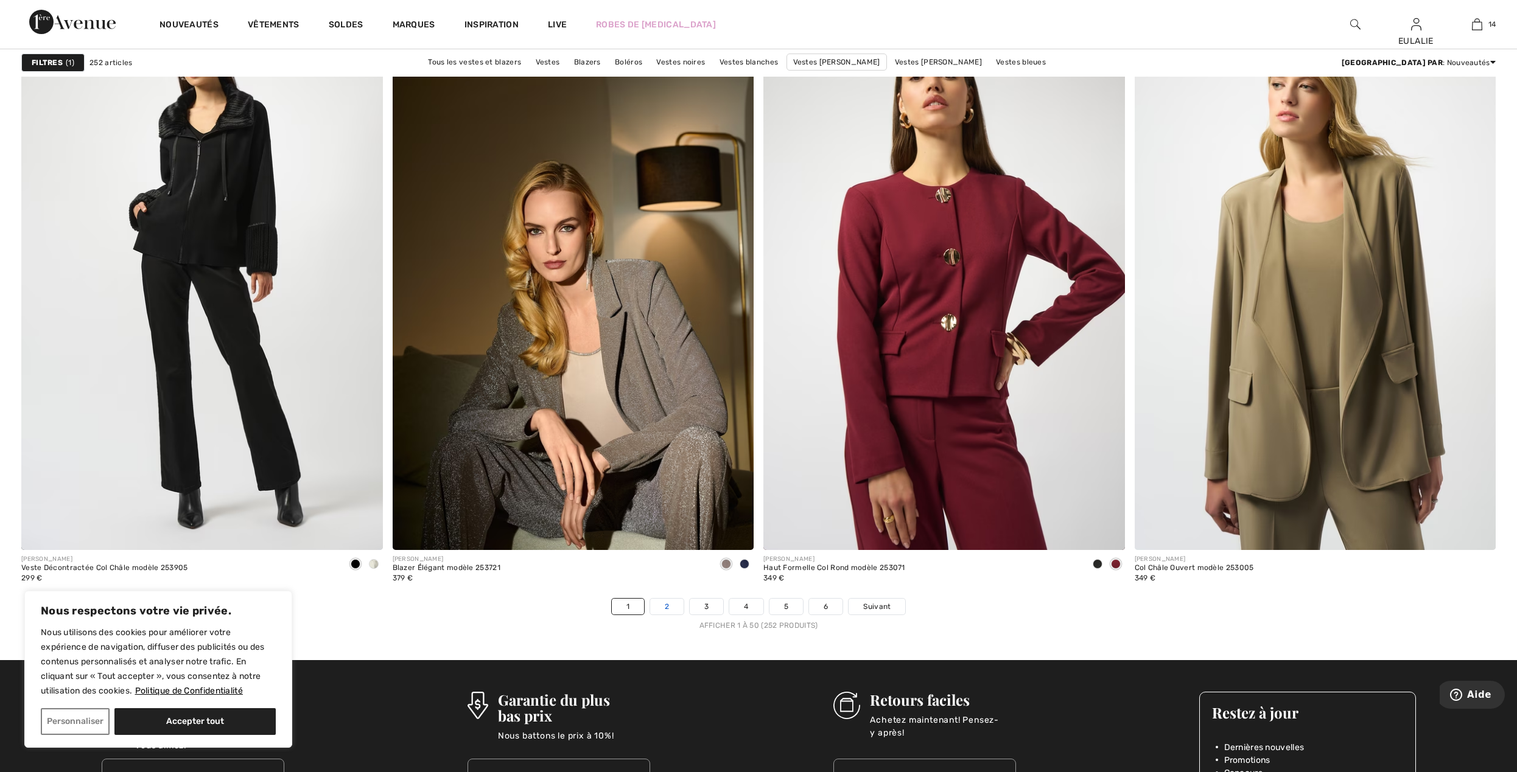
click at [665, 606] on link "2" at bounding box center [666, 607] width 33 height 16
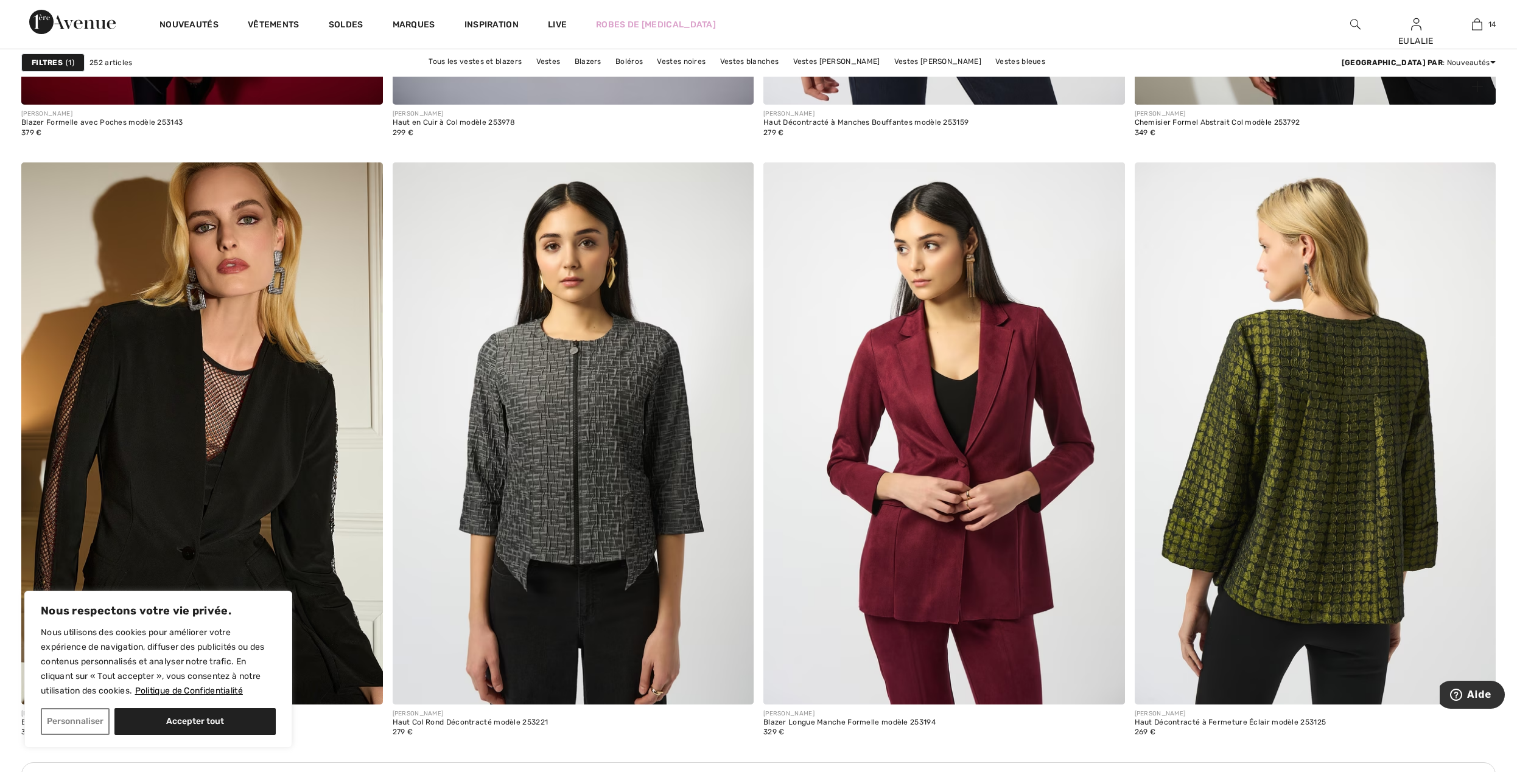
scroll to position [3895, 0]
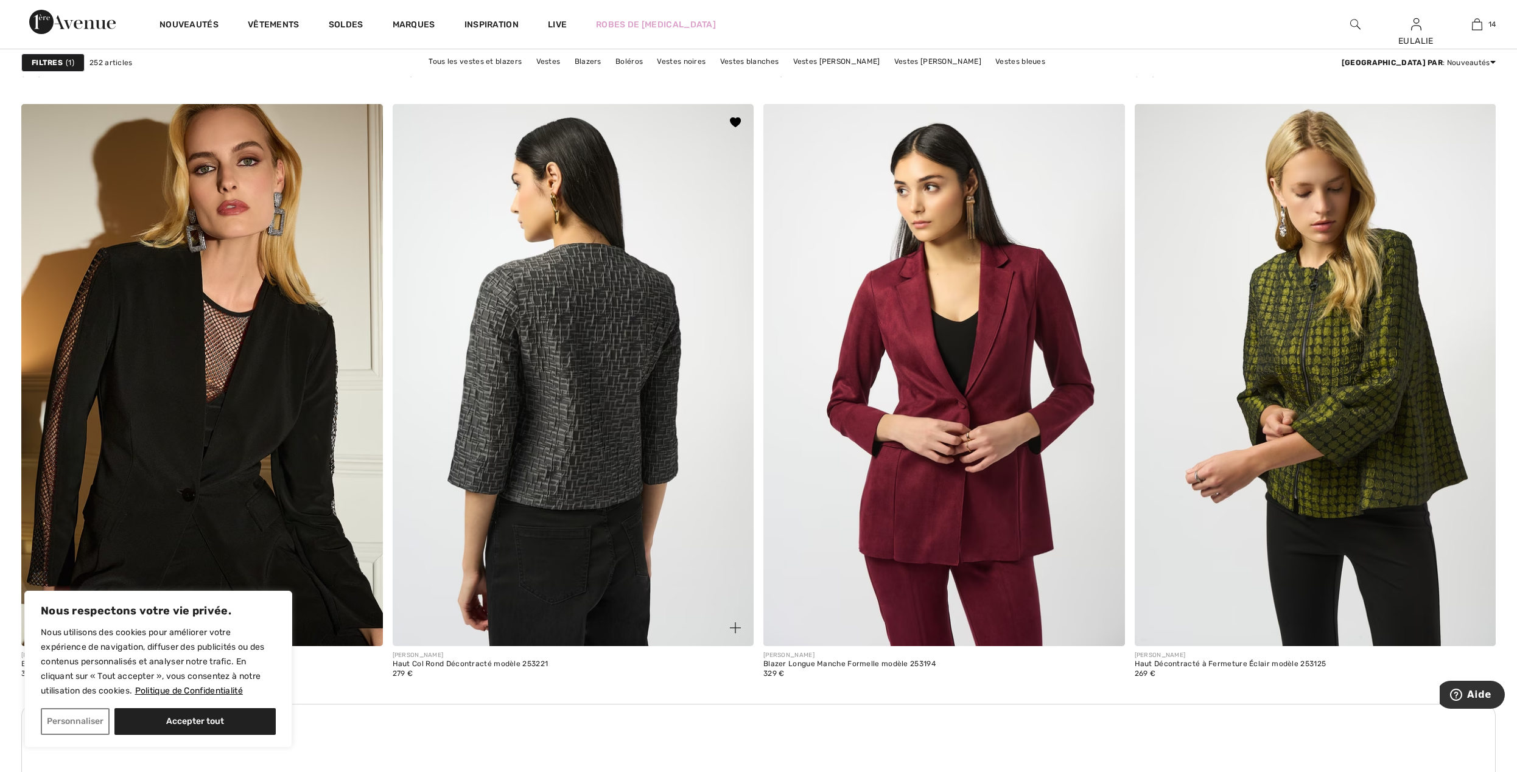
click at [584, 316] on img at bounding box center [573, 375] width 361 height 542
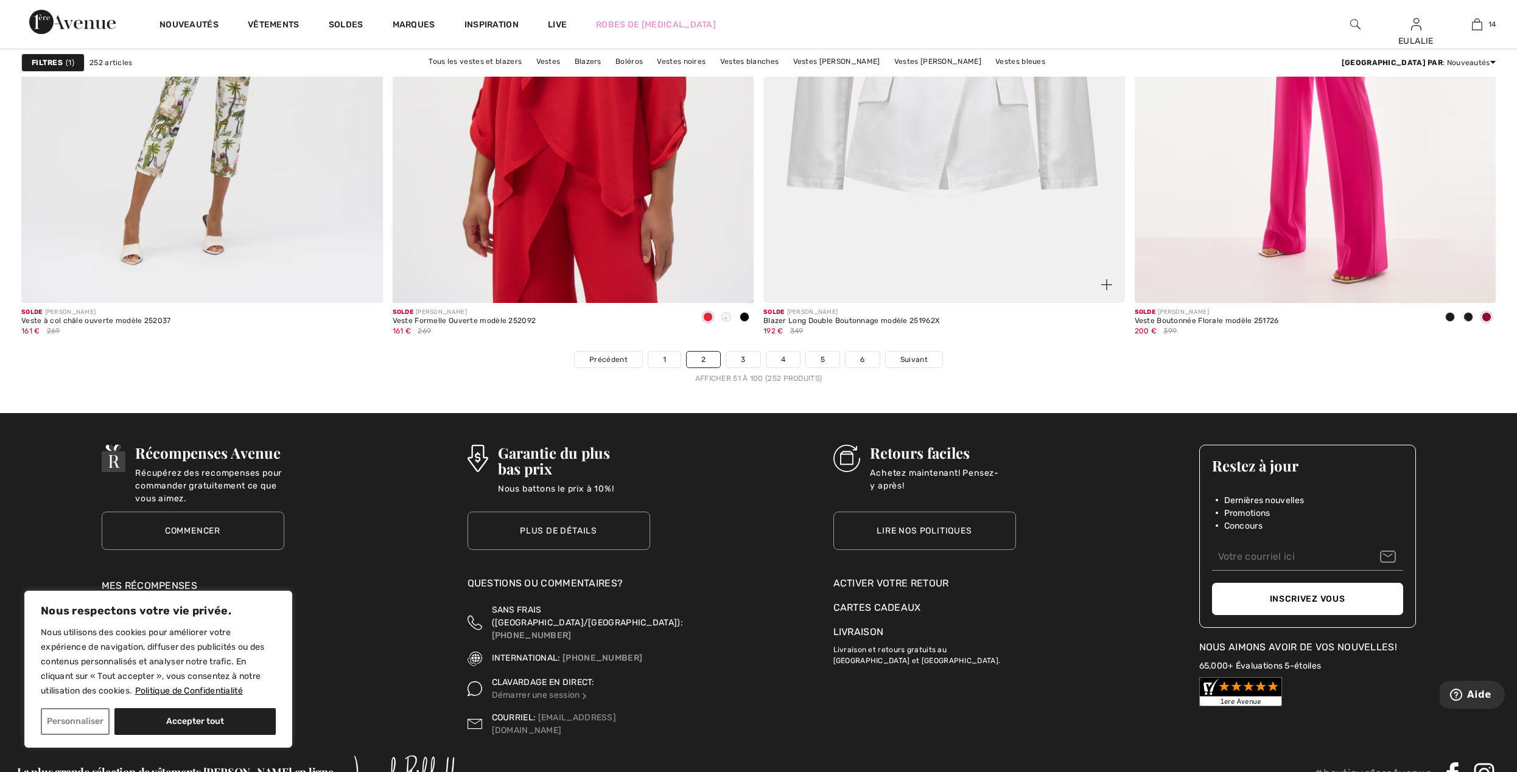
scroll to position [8956, 0]
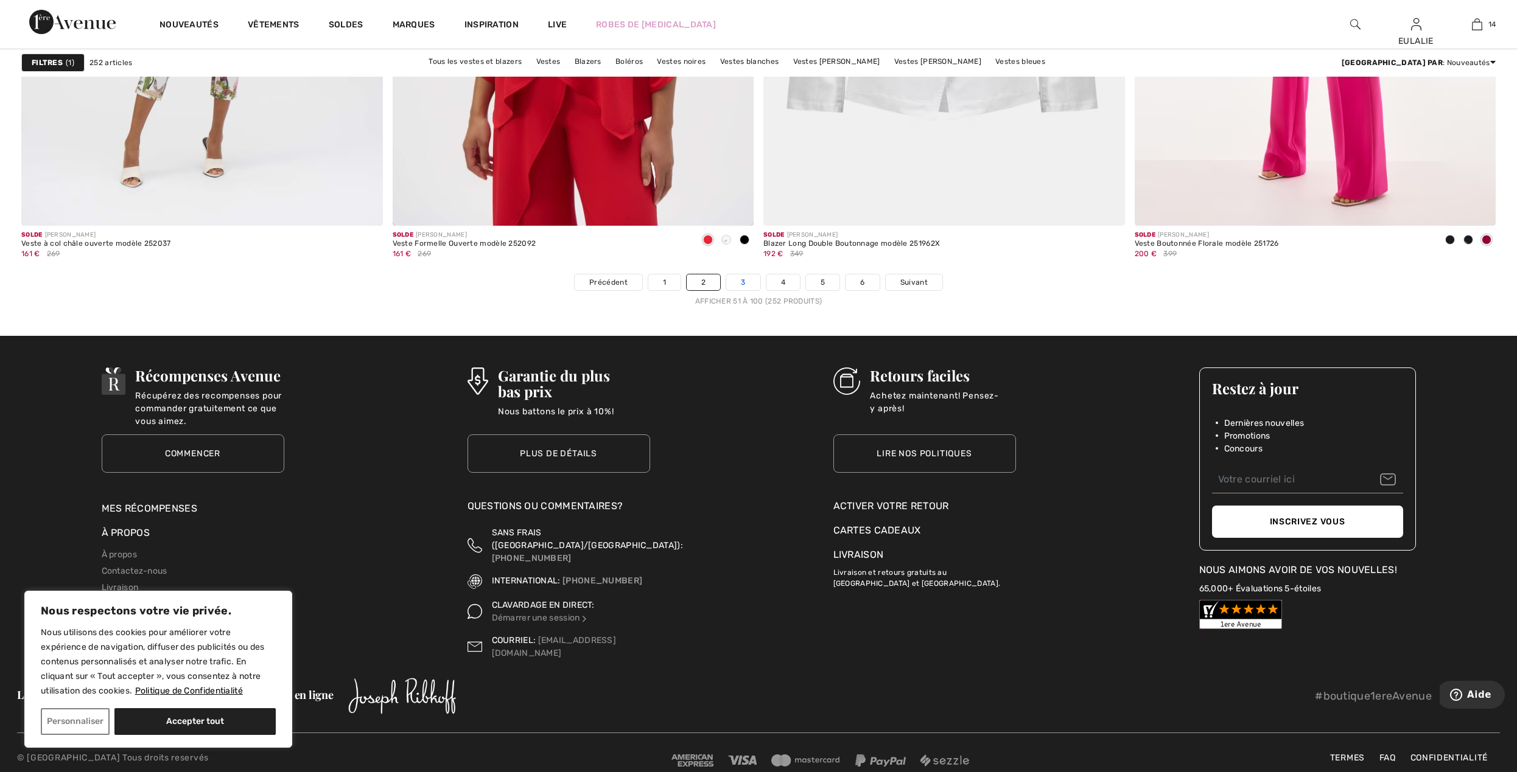
click at [738, 278] on link "3" at bounding box center [742, 282] width 33 height 16
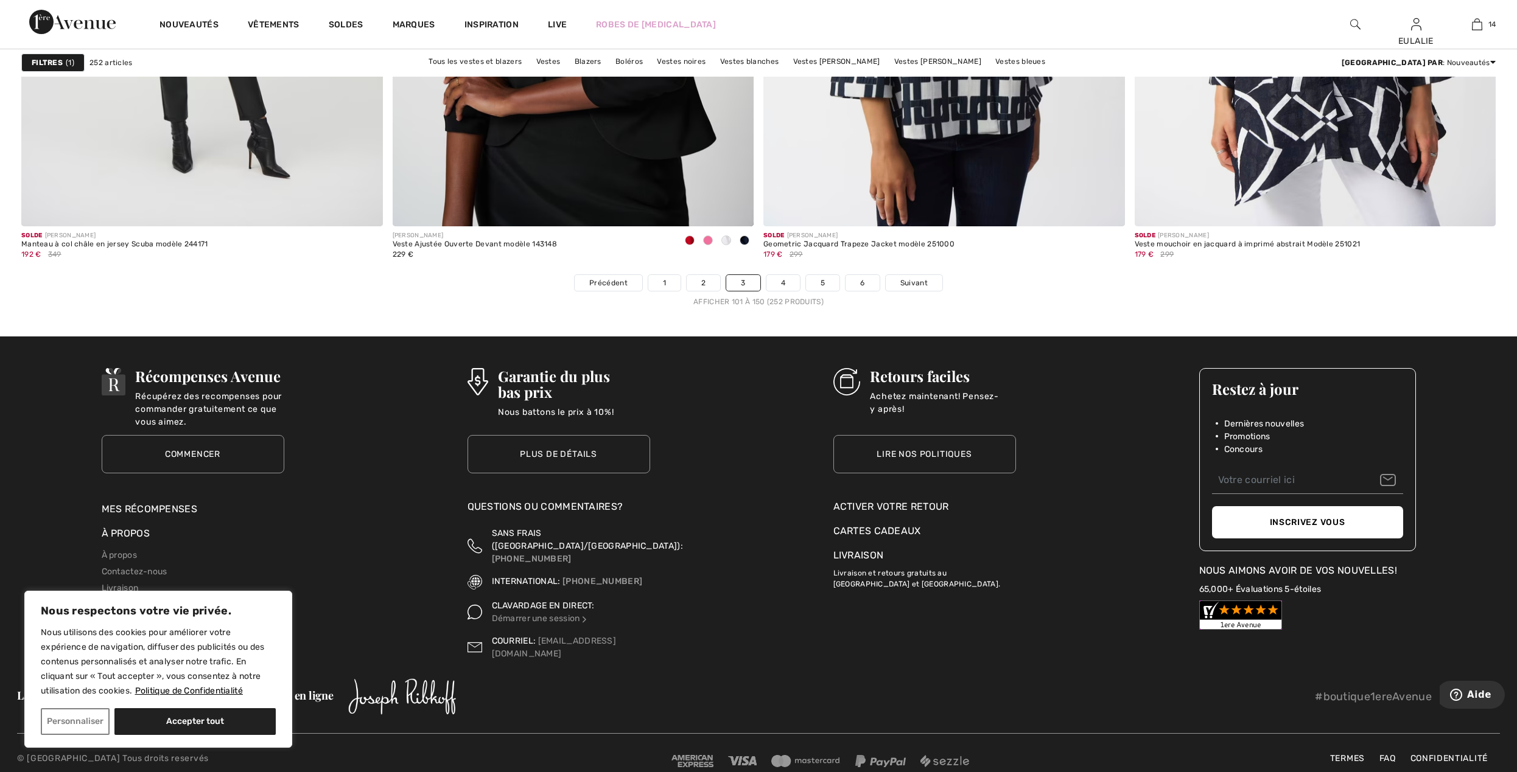
scroll to position [8956, 0]
click at [703, 281] on link "2" at bounding box center [702, 282] width 33 height 16
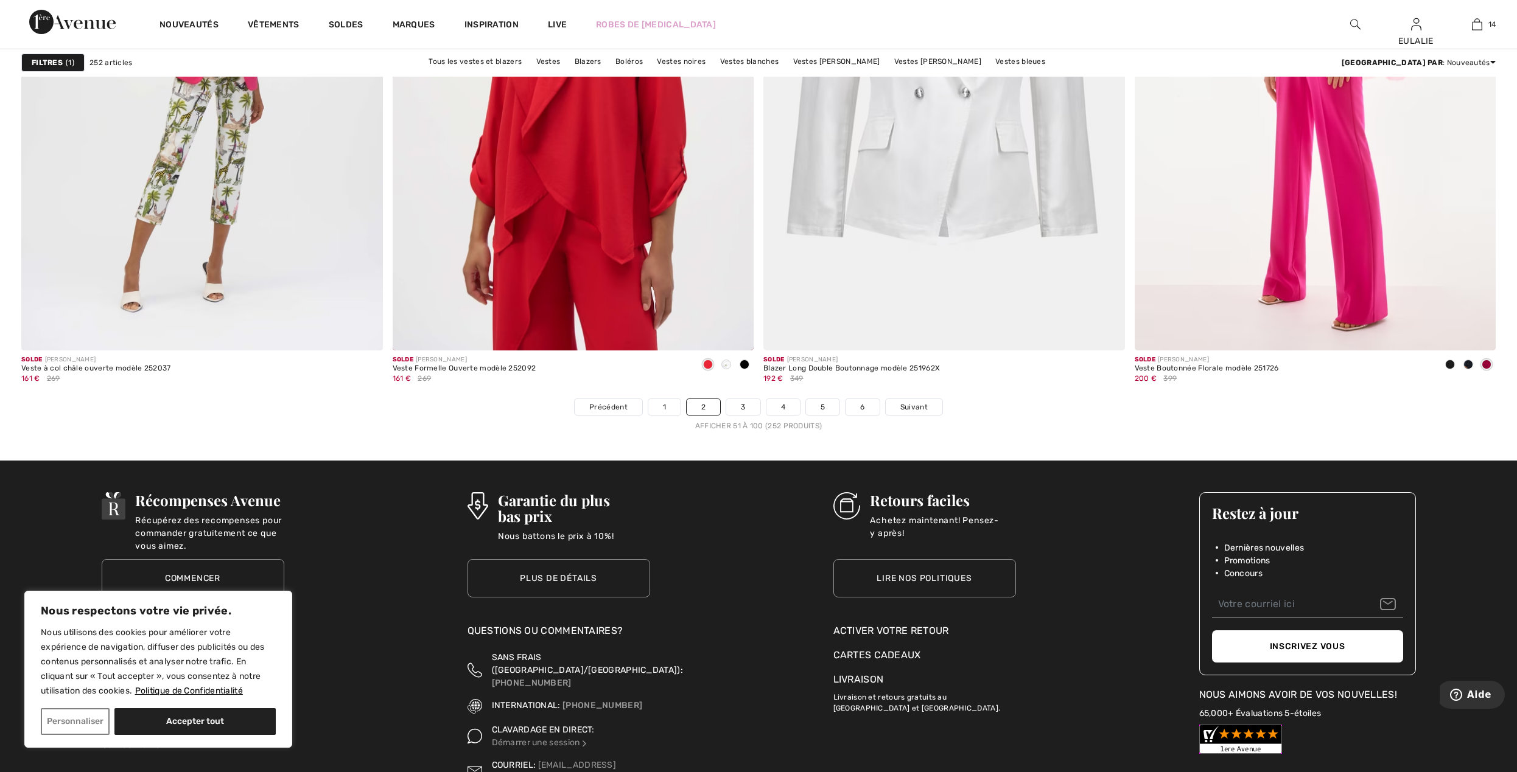
scroll to position [8956, 0]
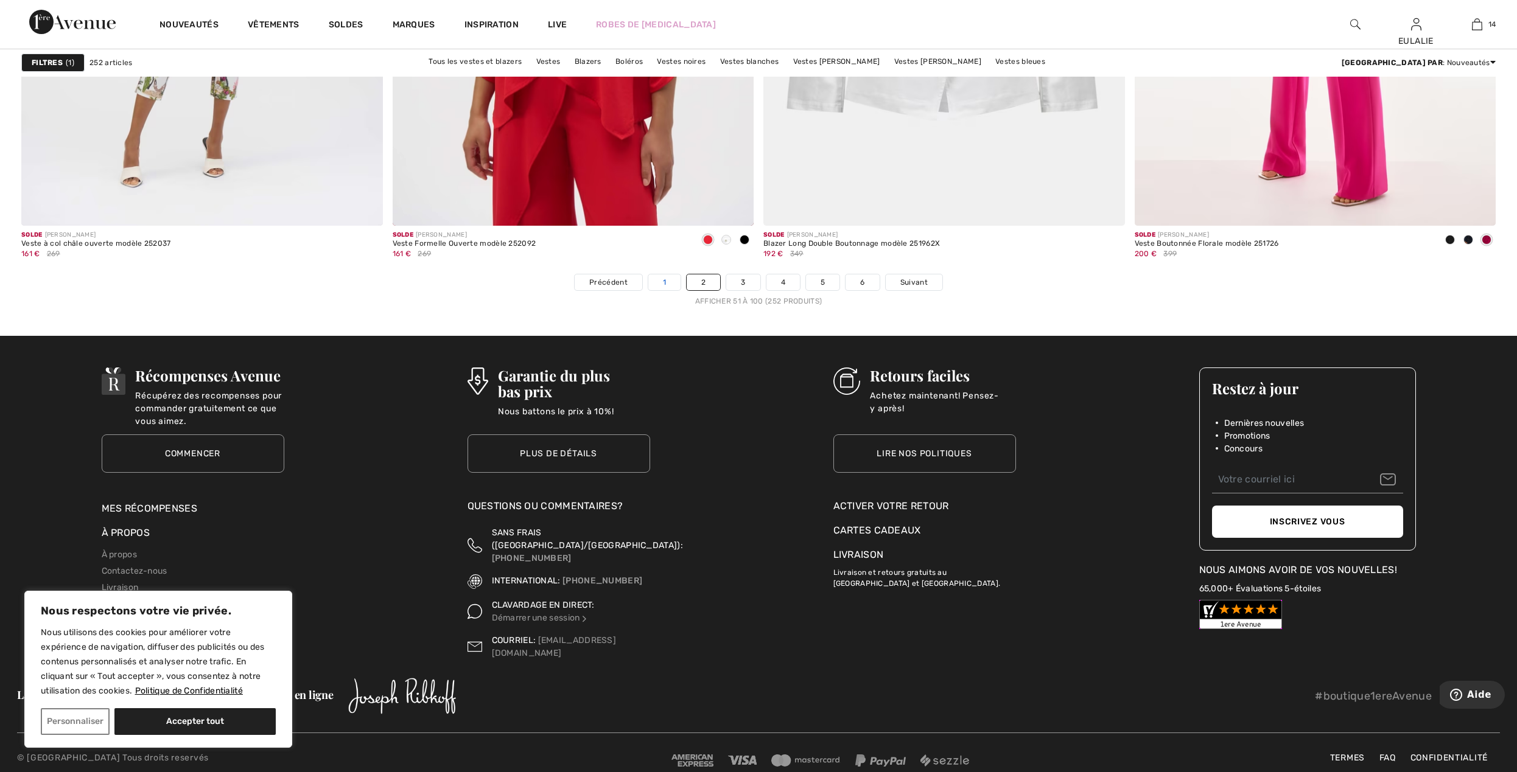
click at [660, 281] on link "1" at bounding box center [664, 282] width 32 height 16
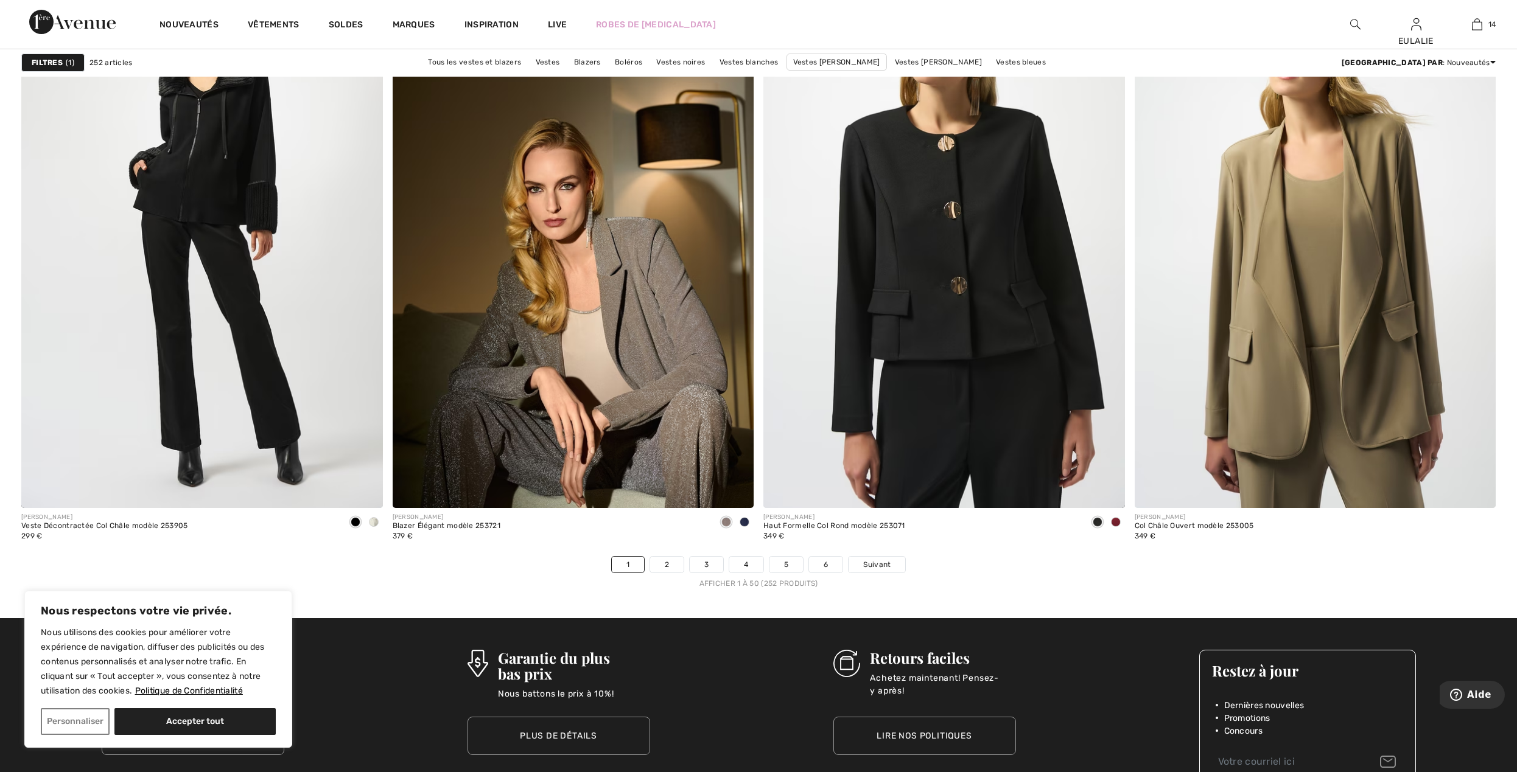
scroll to position [8550, 0]
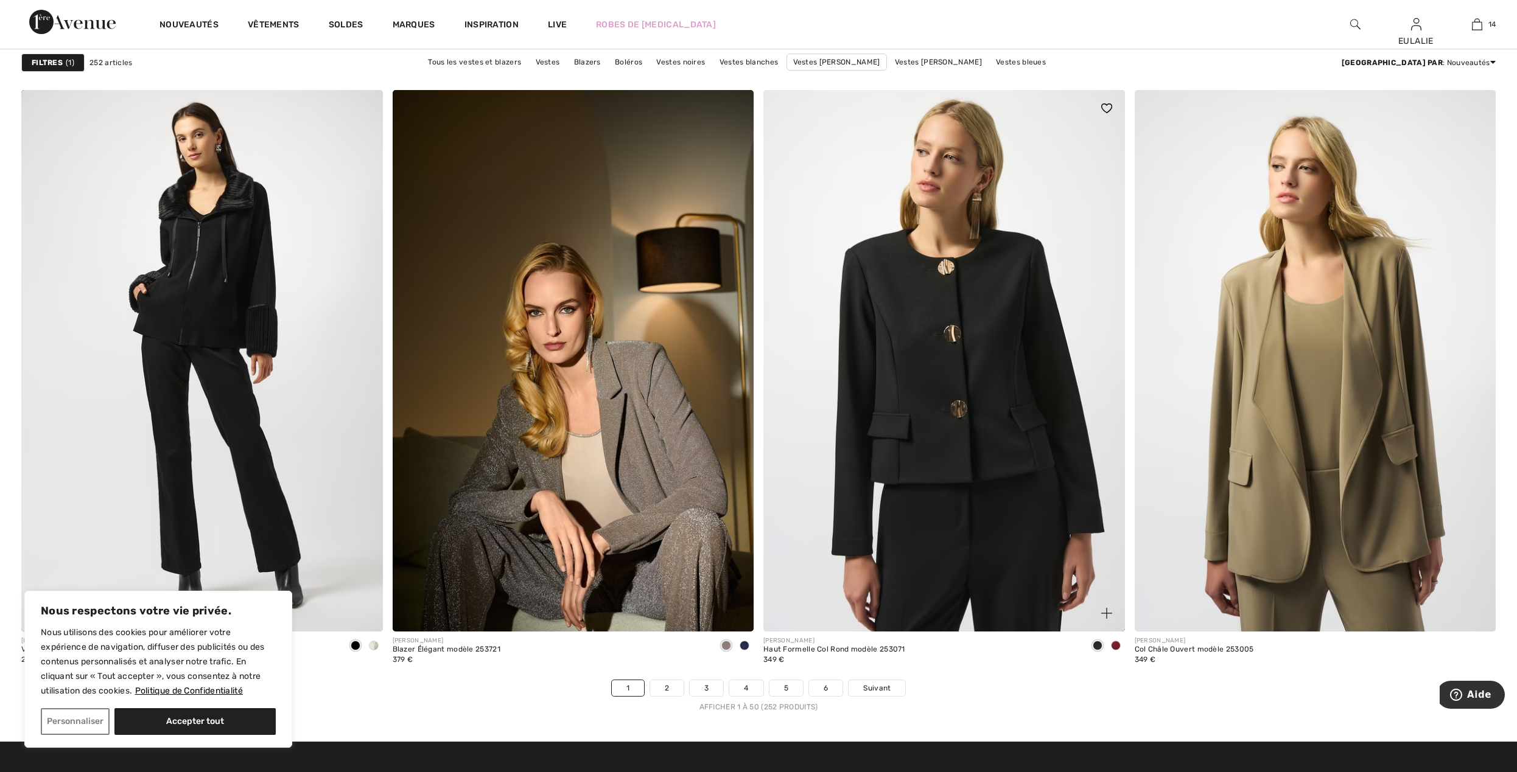
click at [1115, 646] on span at bounding box center [1116, 646] width 10 height 10
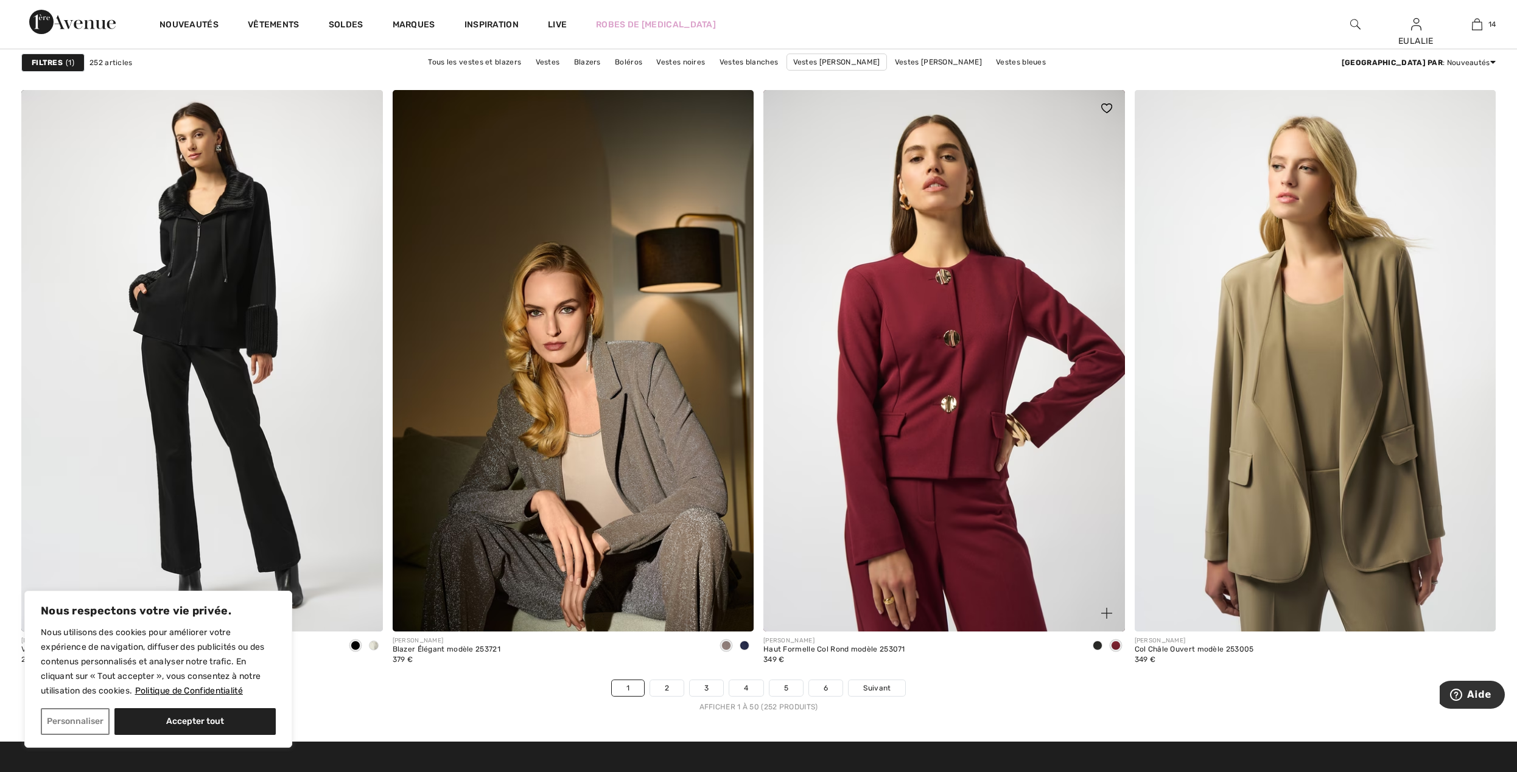
scroll to position [8469, 0]
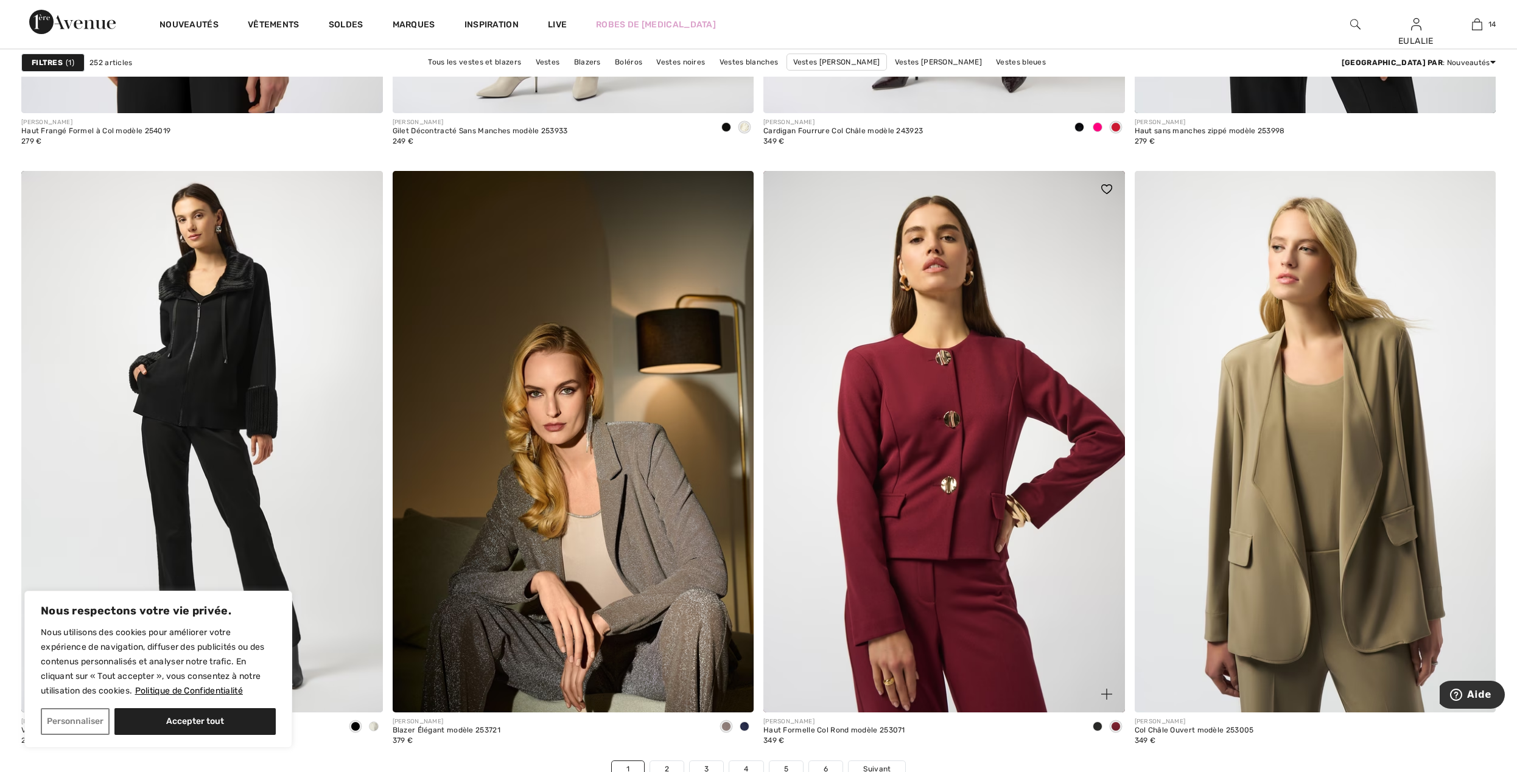
click at [1096, 728] on span at bounding box center [1097, 727] width 10 height 10
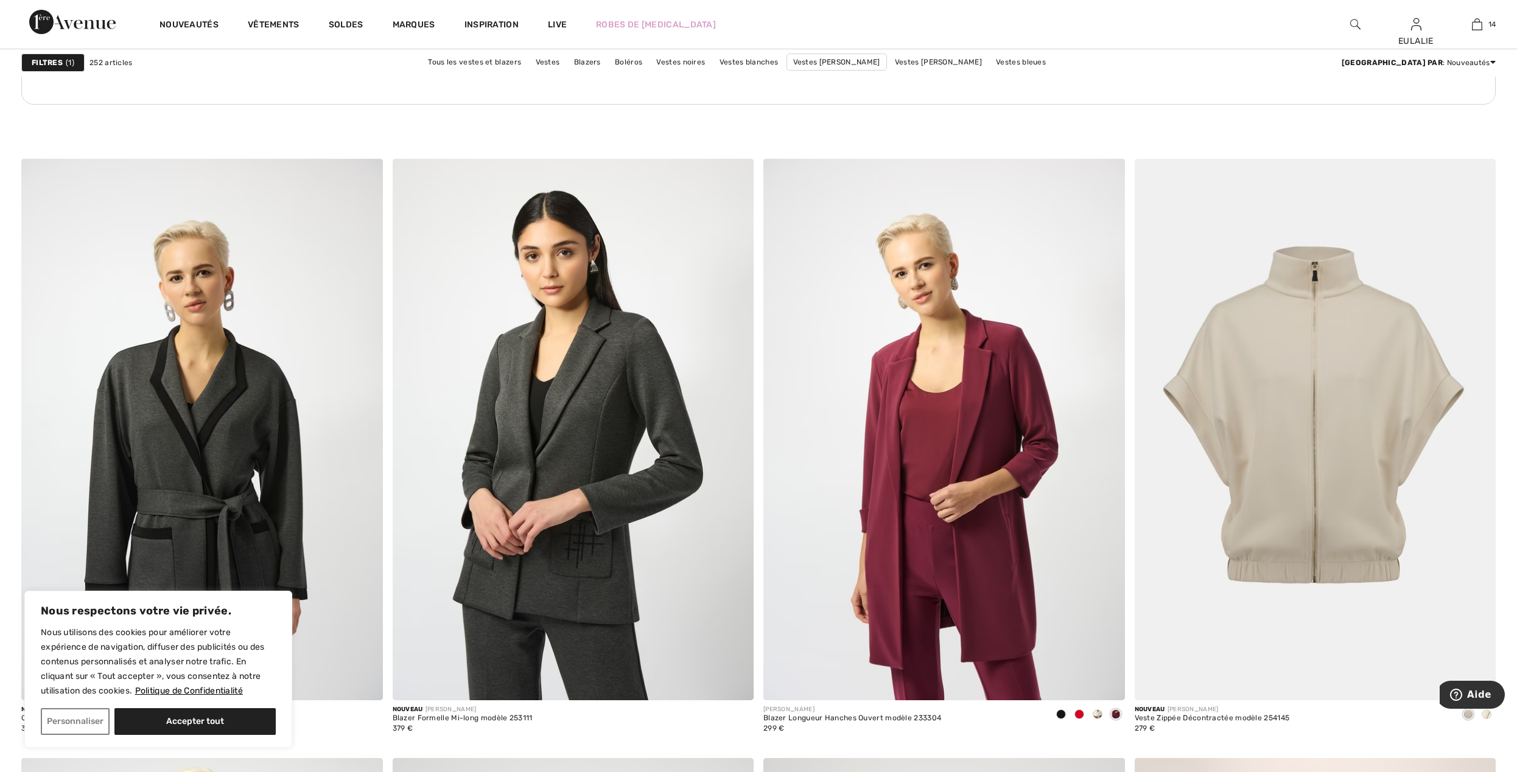
scroll to position [2678, 0]
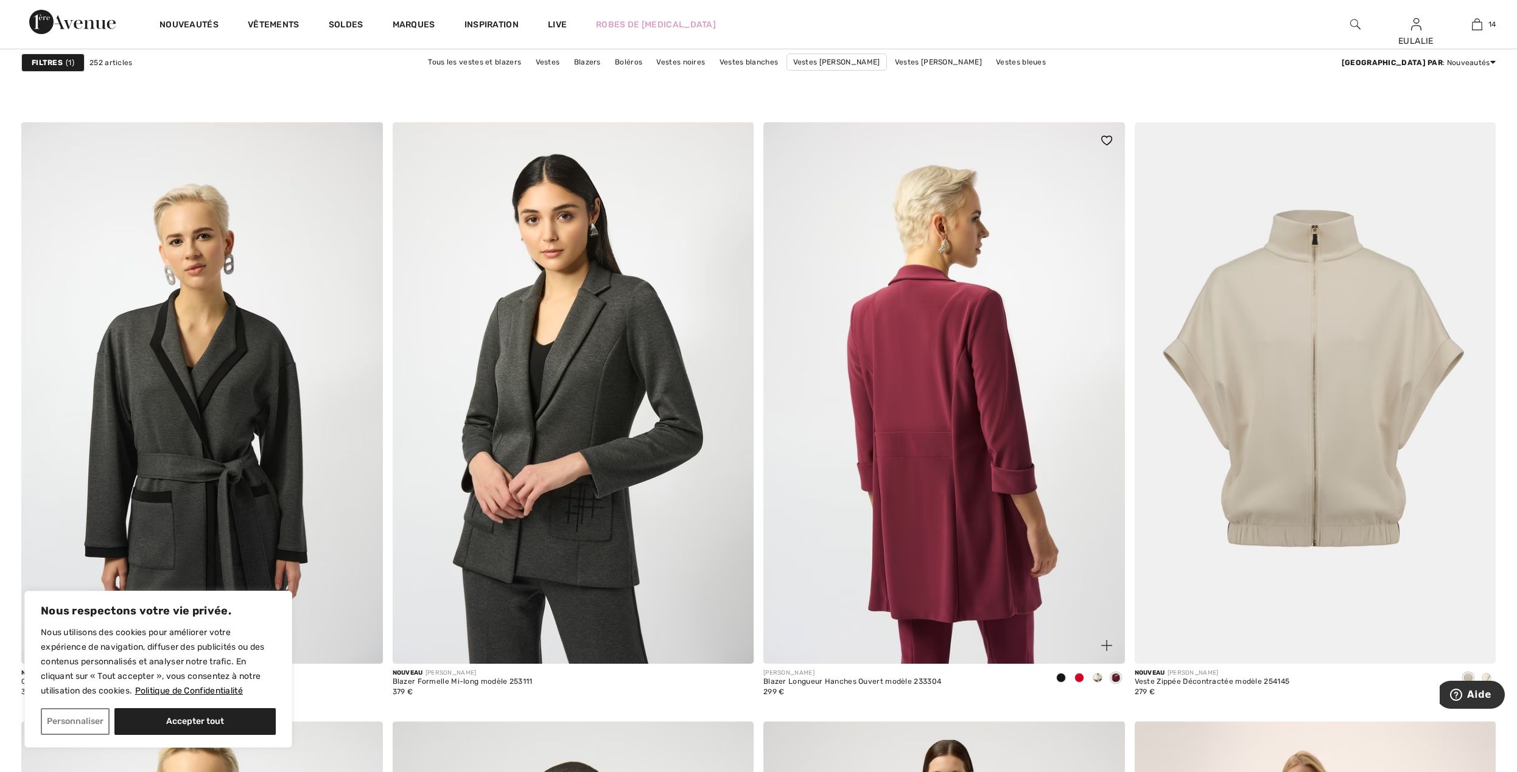
click at [969, 312] on img at bounding box center [943, 393] width 361 height 542
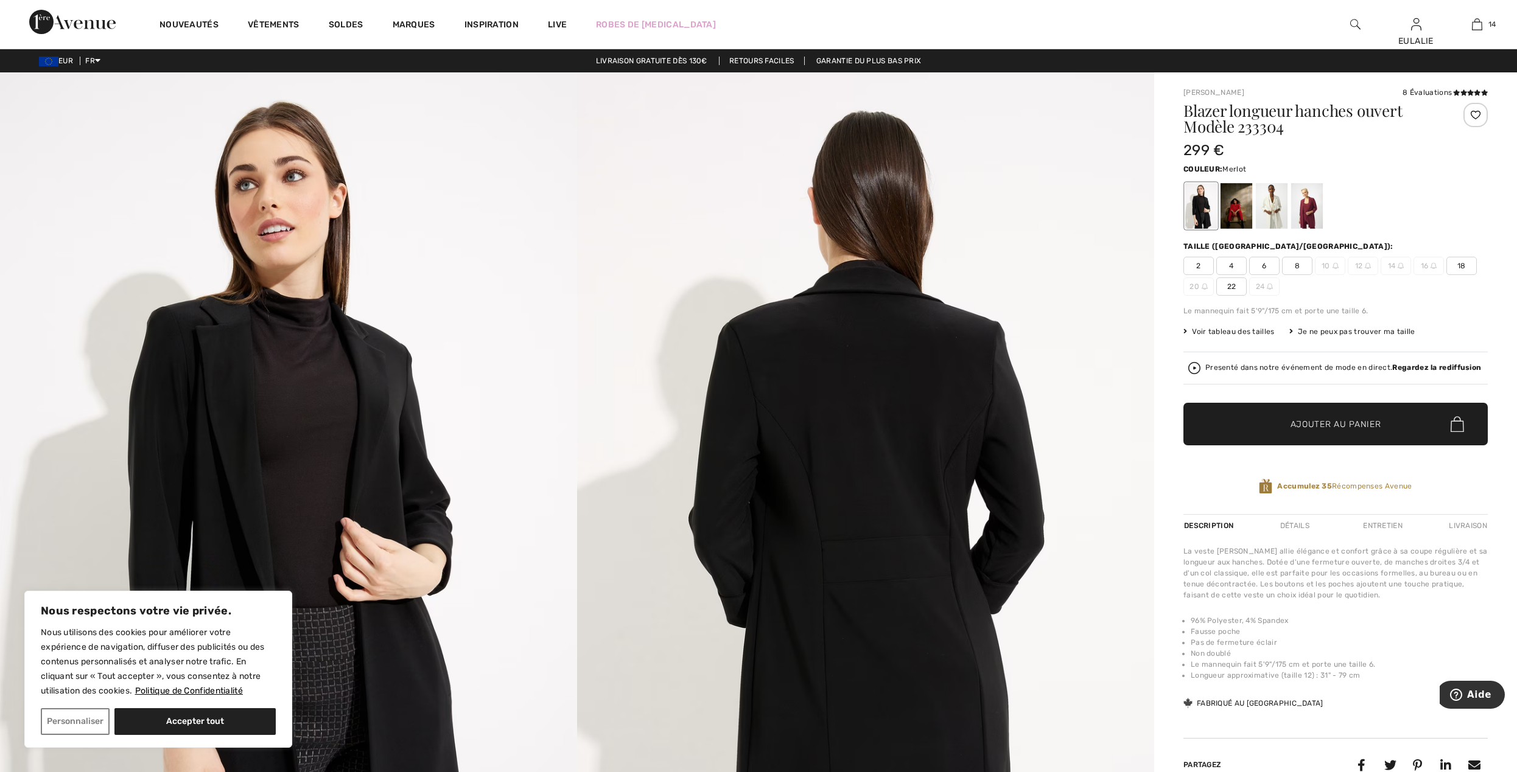
click at [1304, 201] on div at bounding box center [1307, 206] width 32 height 46
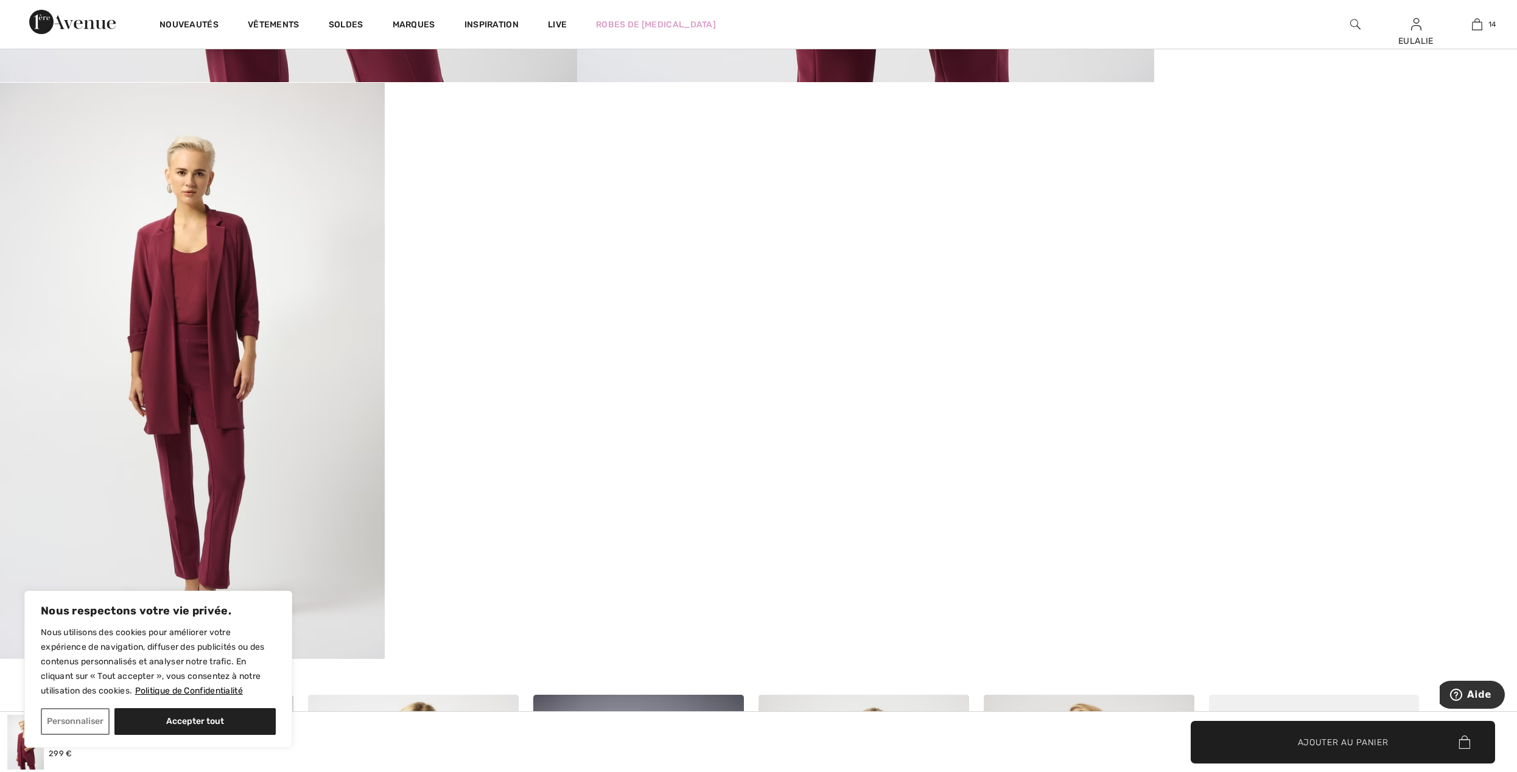
scroll to position [811, 0]
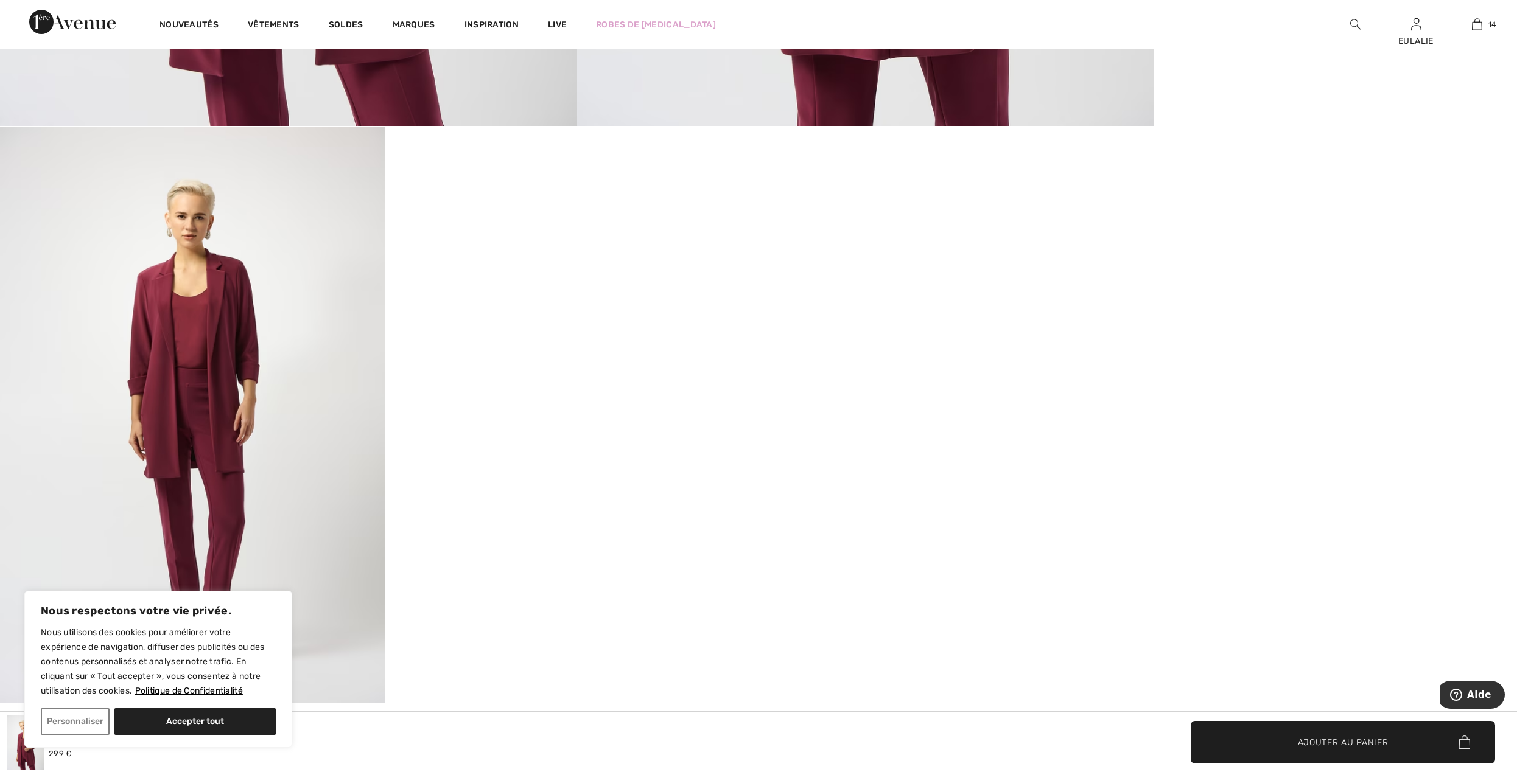
click at [560, 319] on video "Your browser does not support the video tag." at bounding box center [577, 223] width 385 height 192
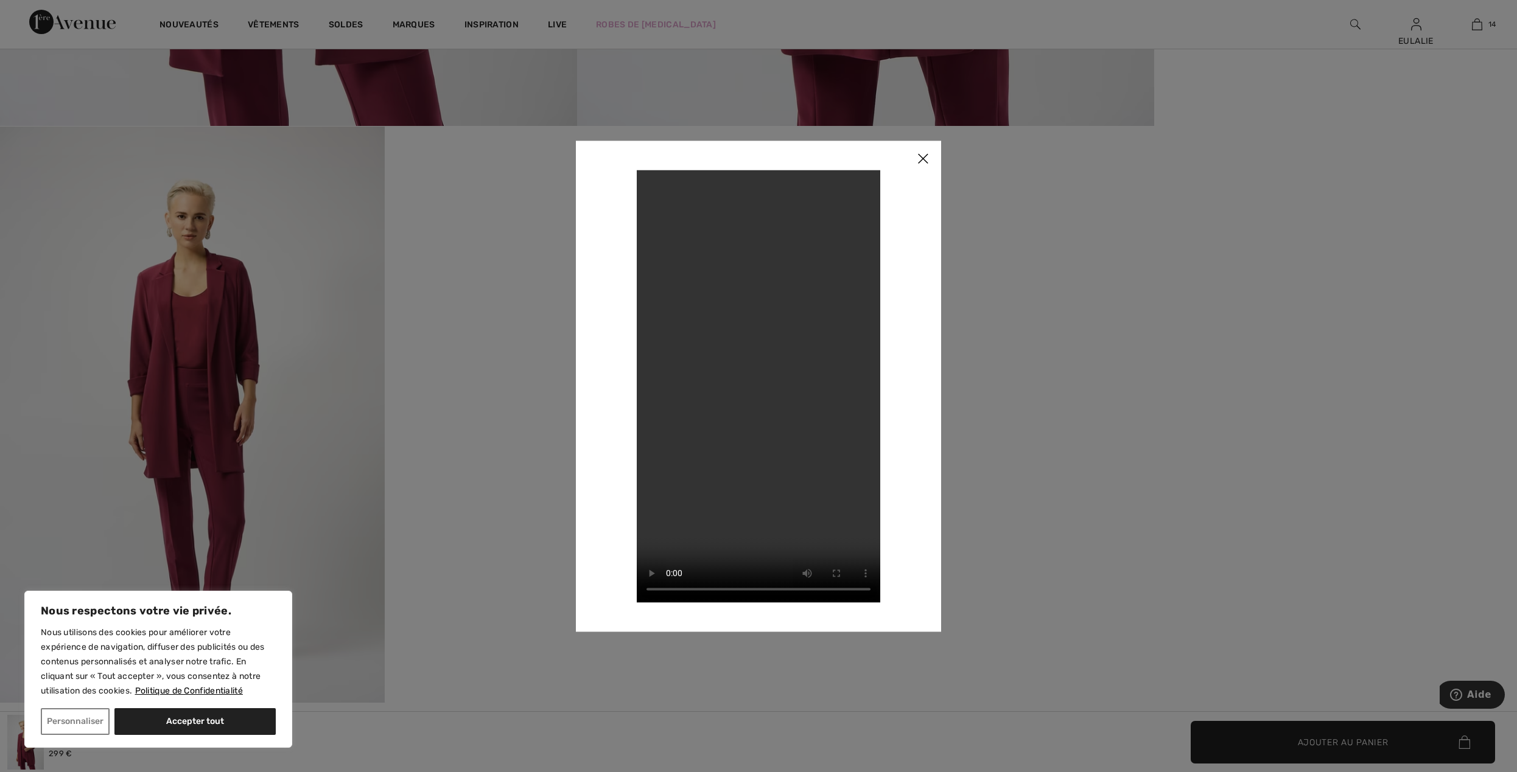
click at [930, 157] on img at bounding box center [922, 160] width 37 height 38
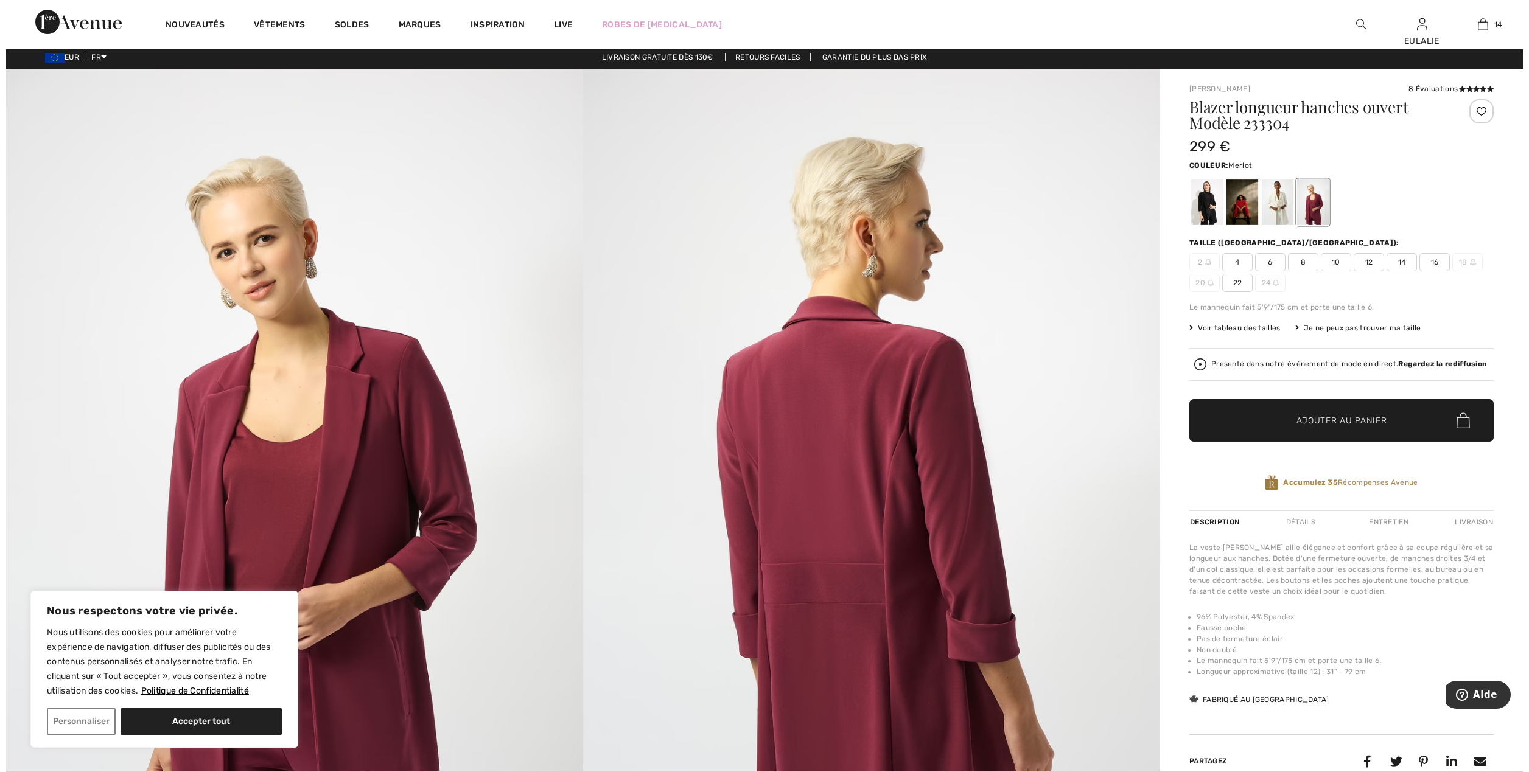
scroll to position [0, 0]
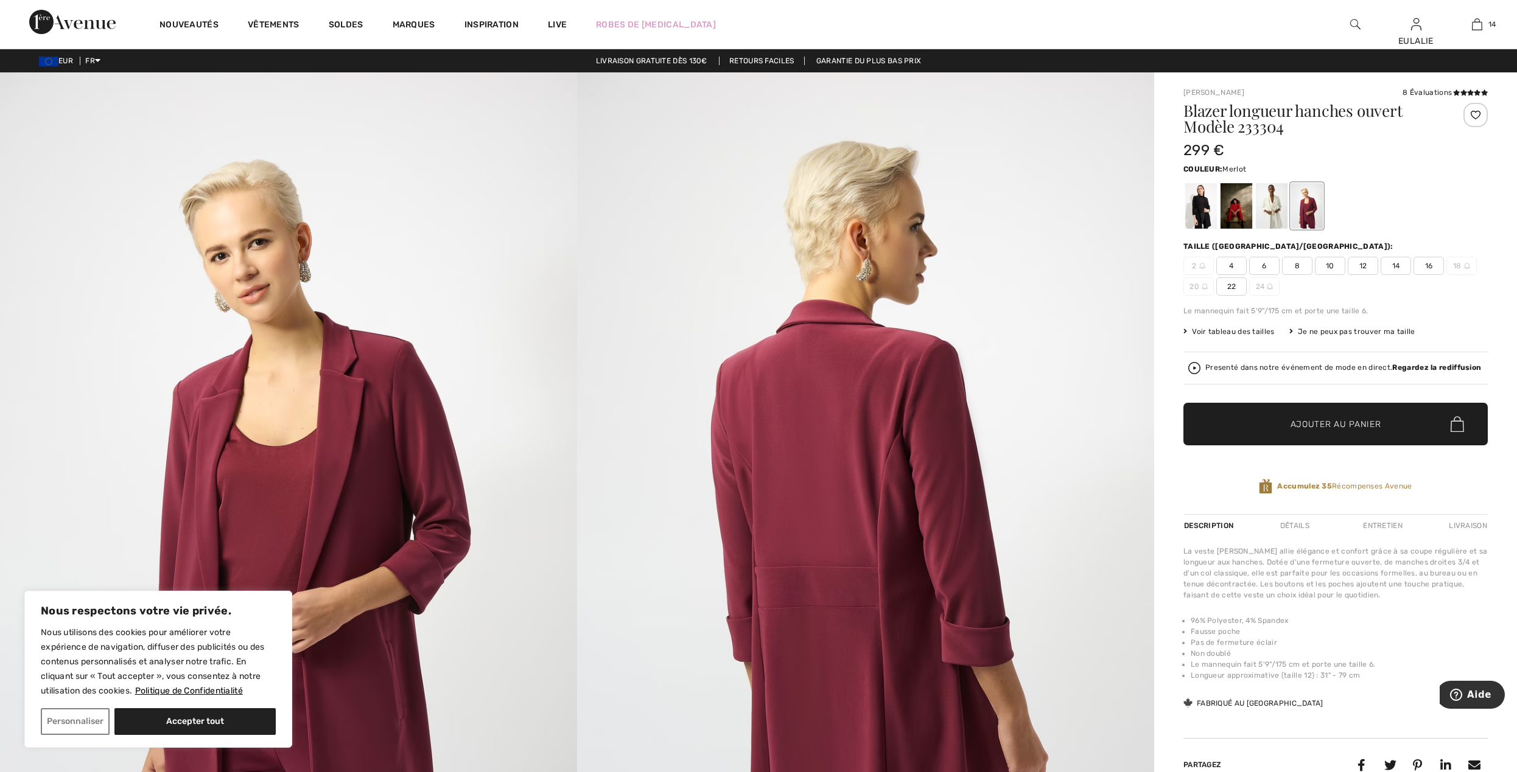
click at [380, 378] on img at bounding box center [288, 504] width 577 height 865
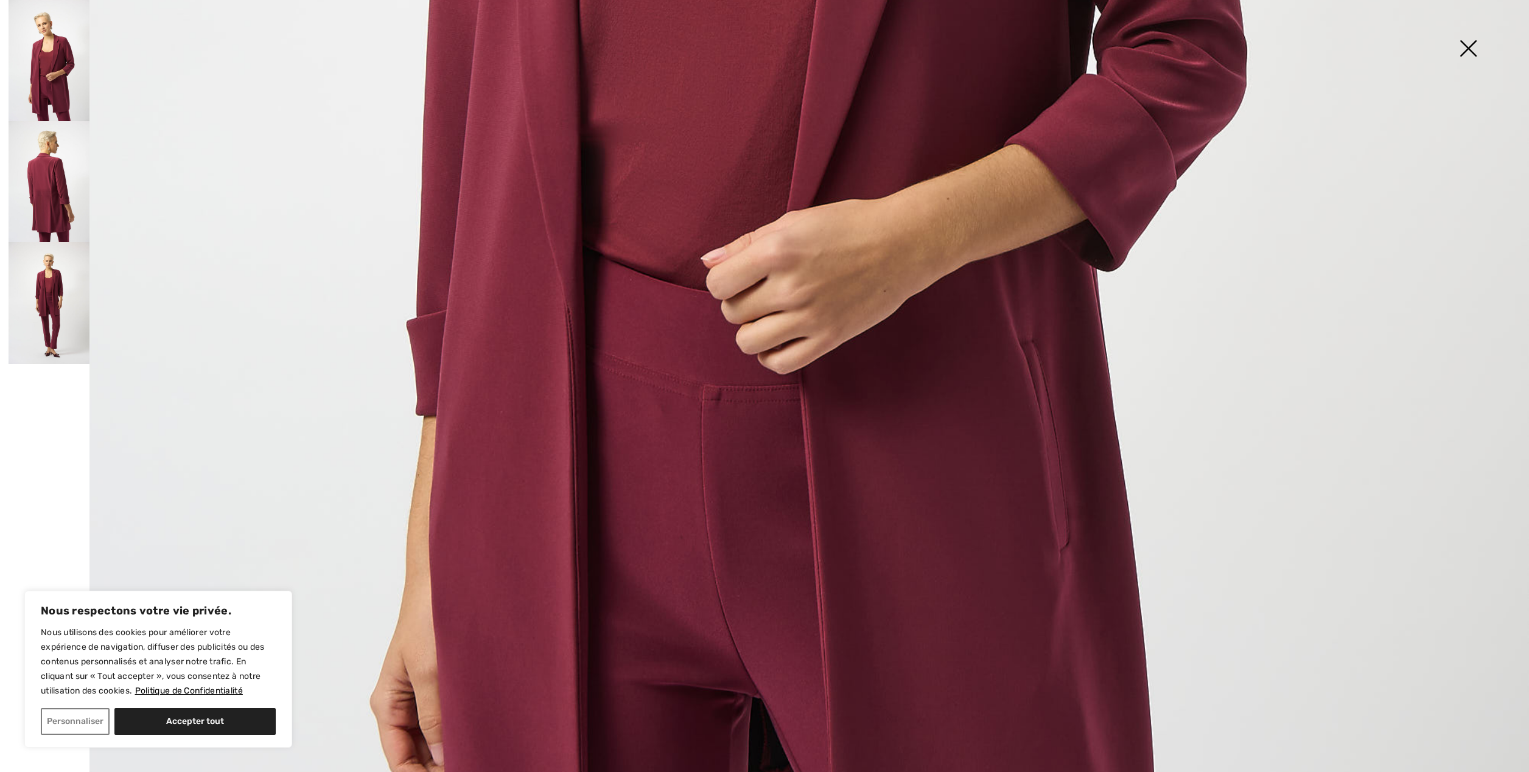
scroll to position [1136, 0]
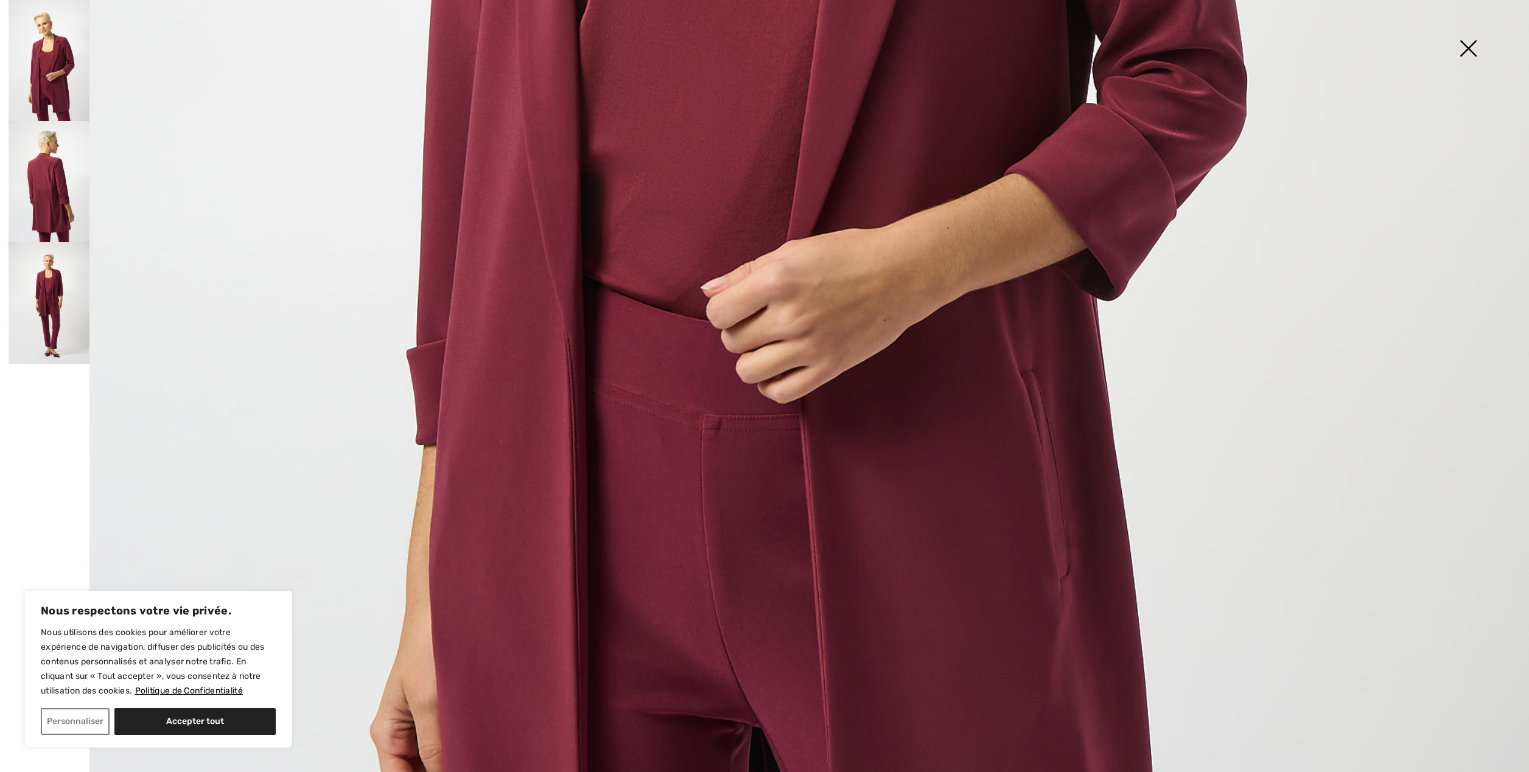
click at [50, 184] on img at bounding box center [49, 181] width 81 height 121
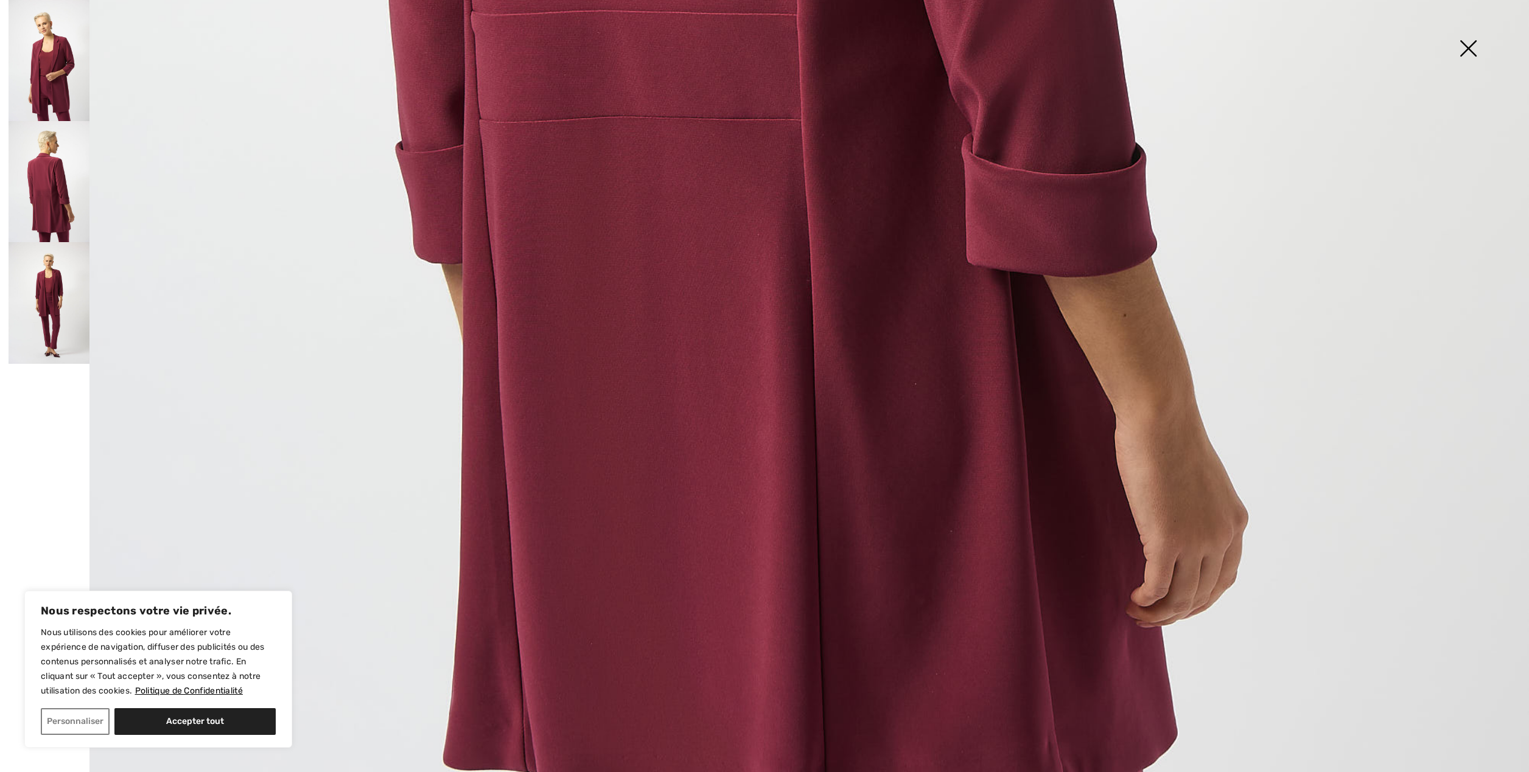
scroll to position [1500, 0]
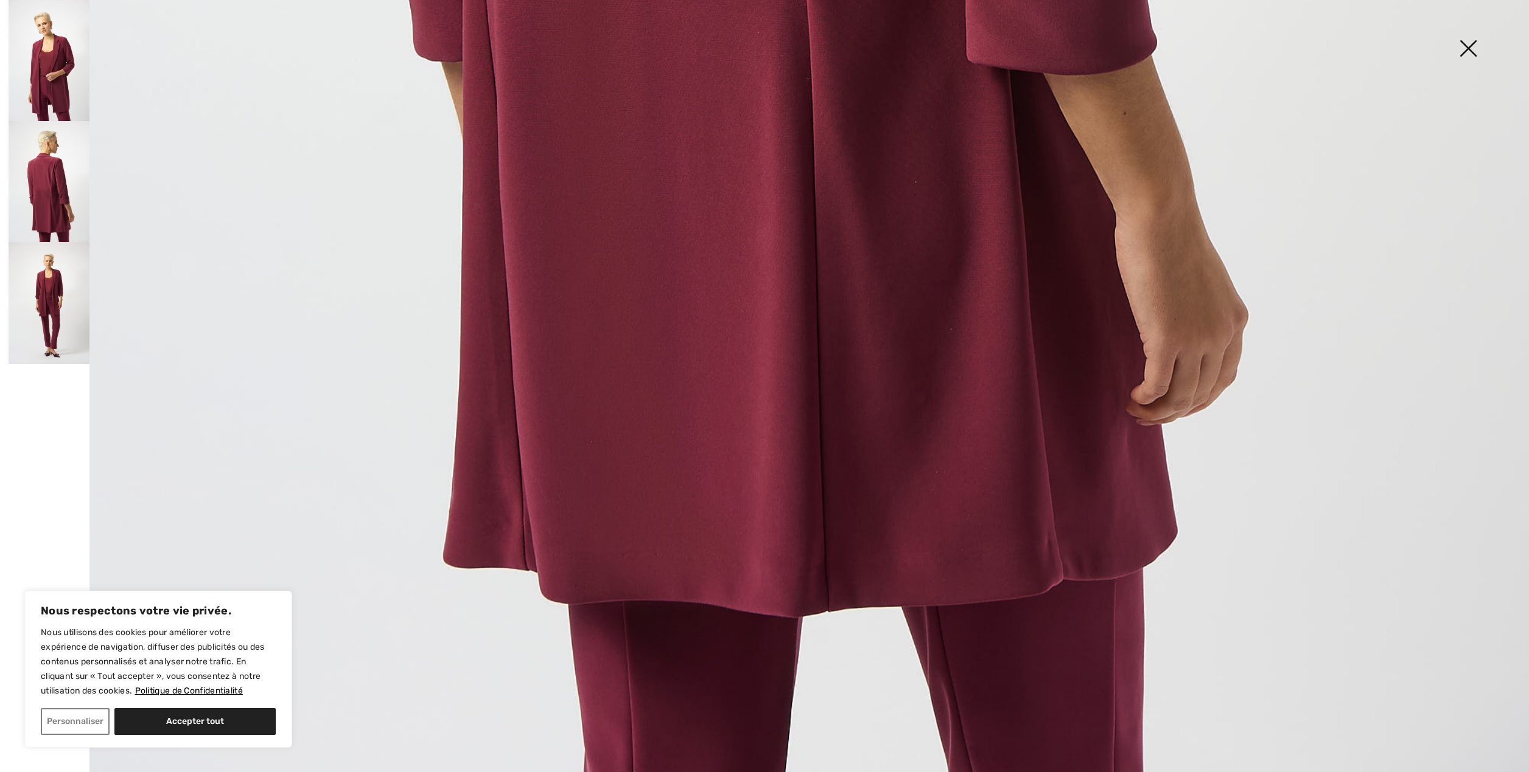
click at [61, 293] on img at bounding box center [49, 302] width 81 height 121
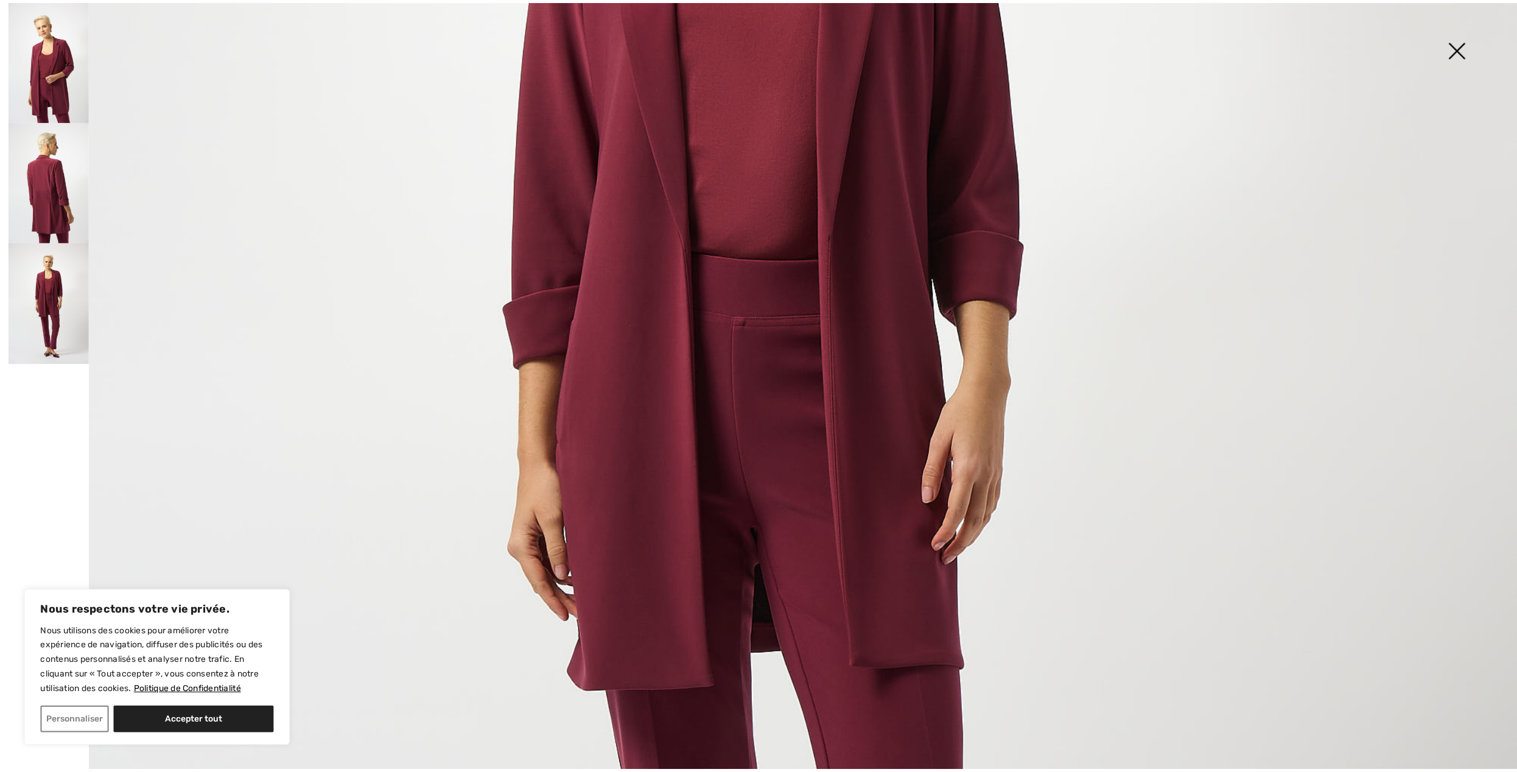
scroll to position [851, 0]
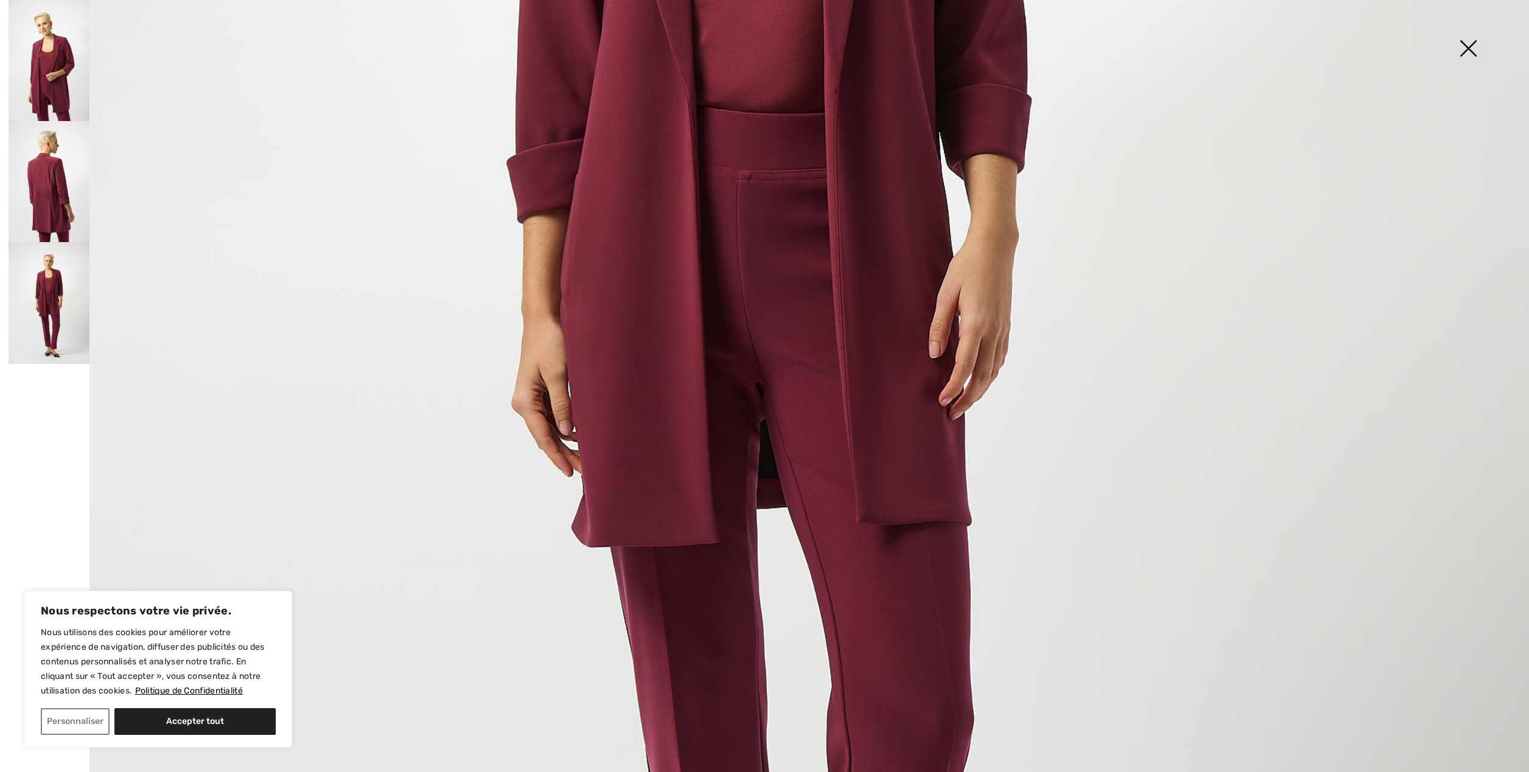
click at [1467, 40] on img at bounding box center [1467, 49] width 61 height 63
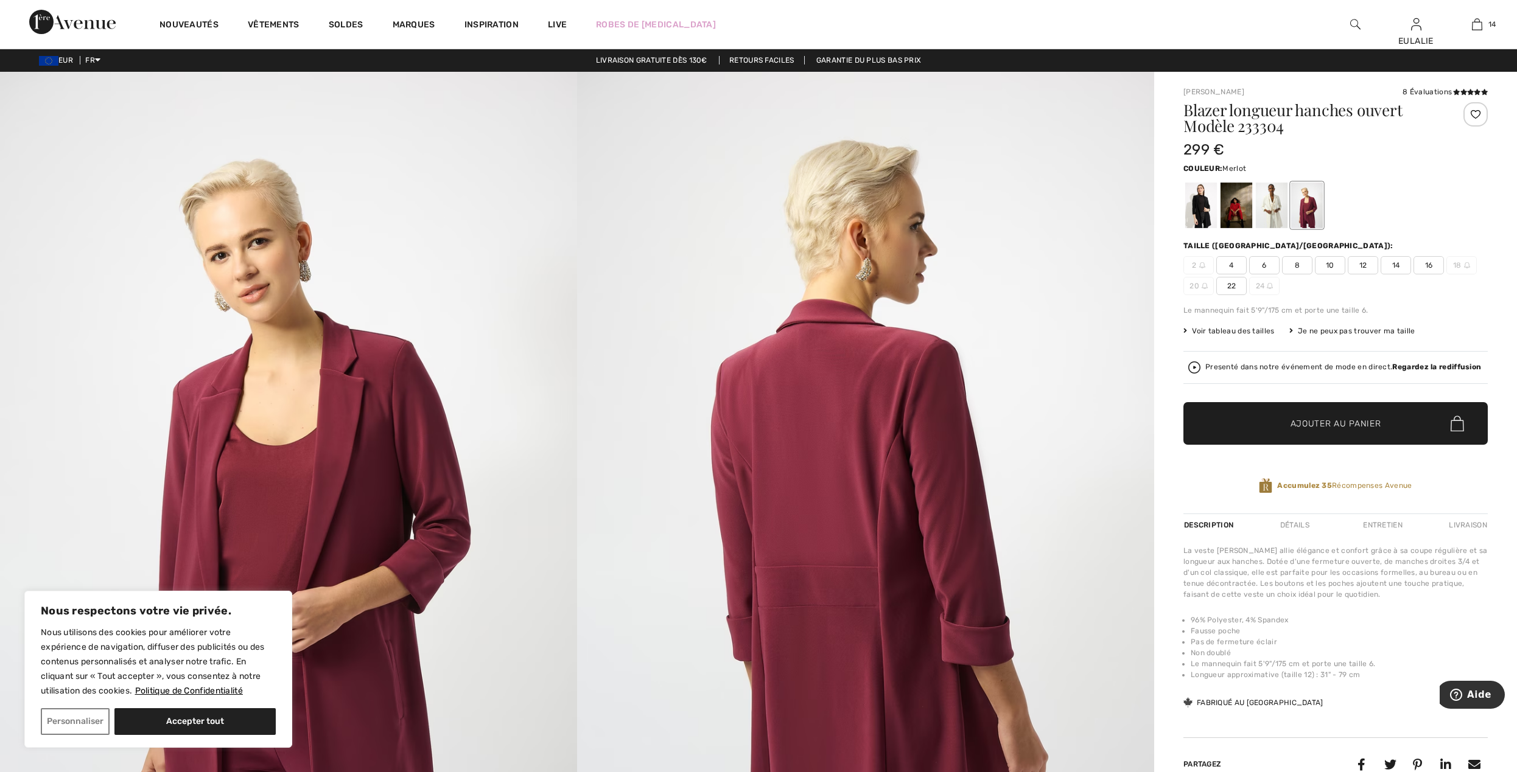
scroll to position [0, 0]
click at [1396, 264] on span "14" at bounding box center [1395, 266] width 30 height 18
click at [1330, 420] on span "Ajouter au panier" at bounding box center [1335, 424] width 91 height 13
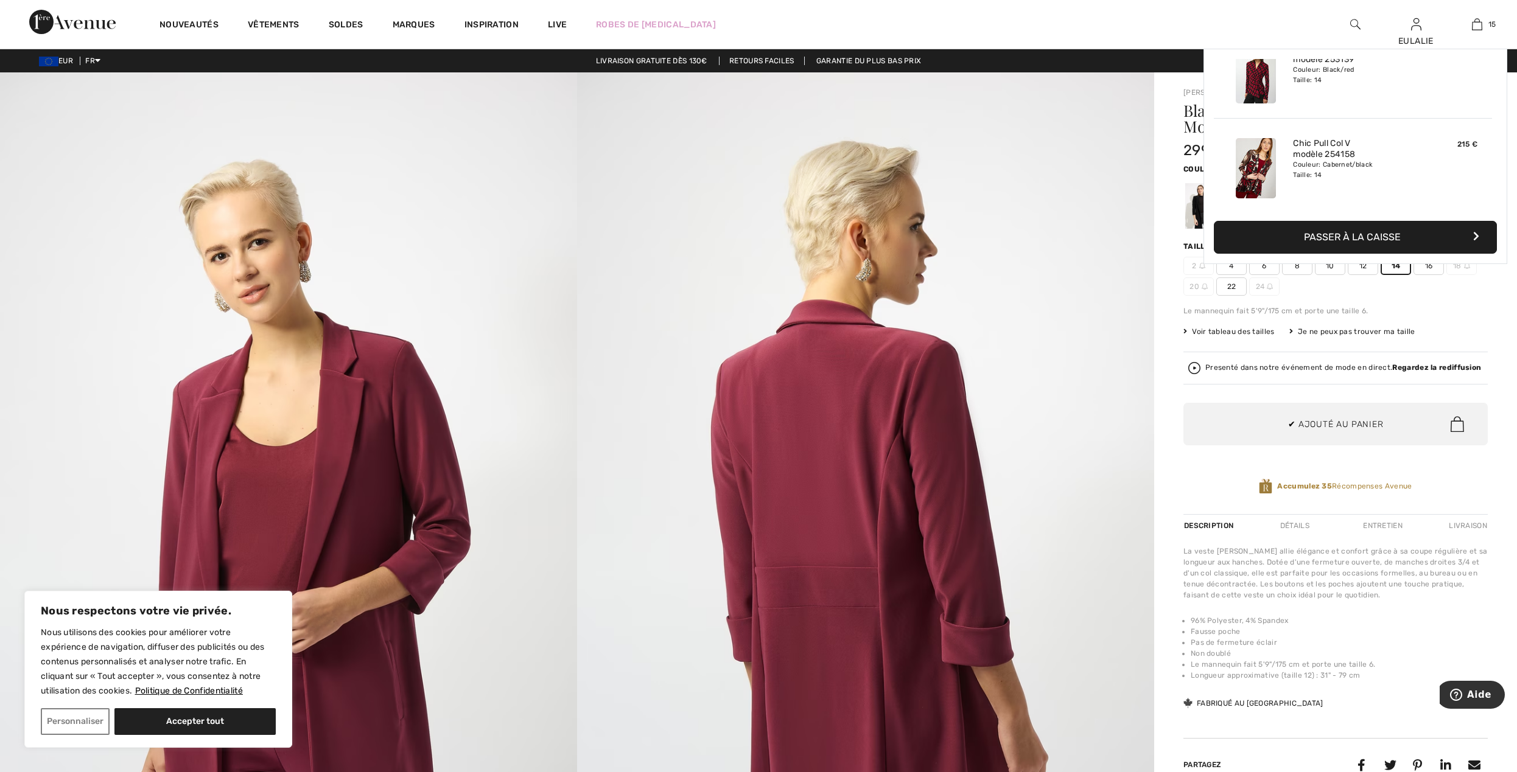
scroll to position [1274, 0]
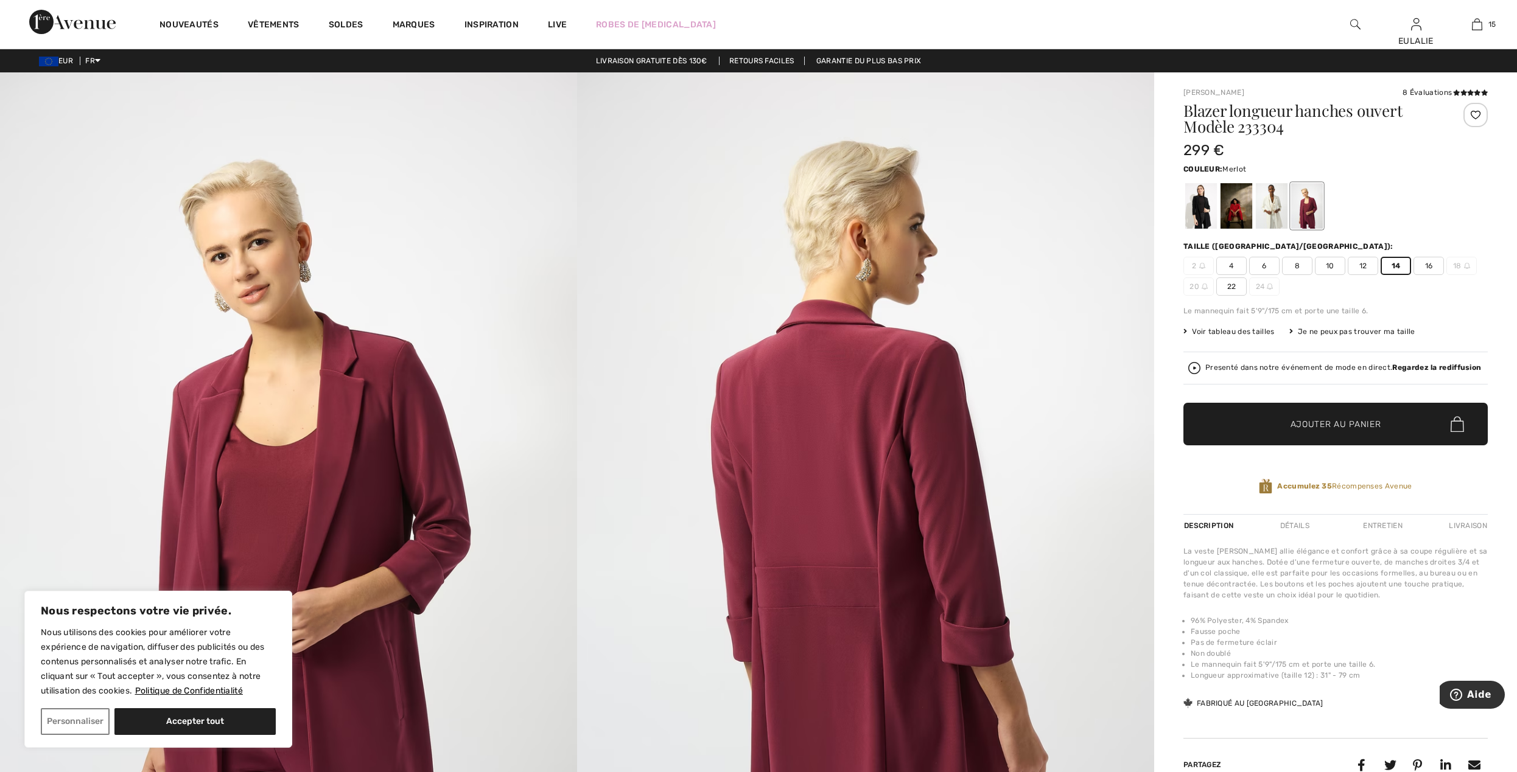
click at [1476, 115] on div at bounding box center [1475, 115] width 24 height 24
click at [1273, 210] on div at bounding box center [1271, 206] width 32 height 46
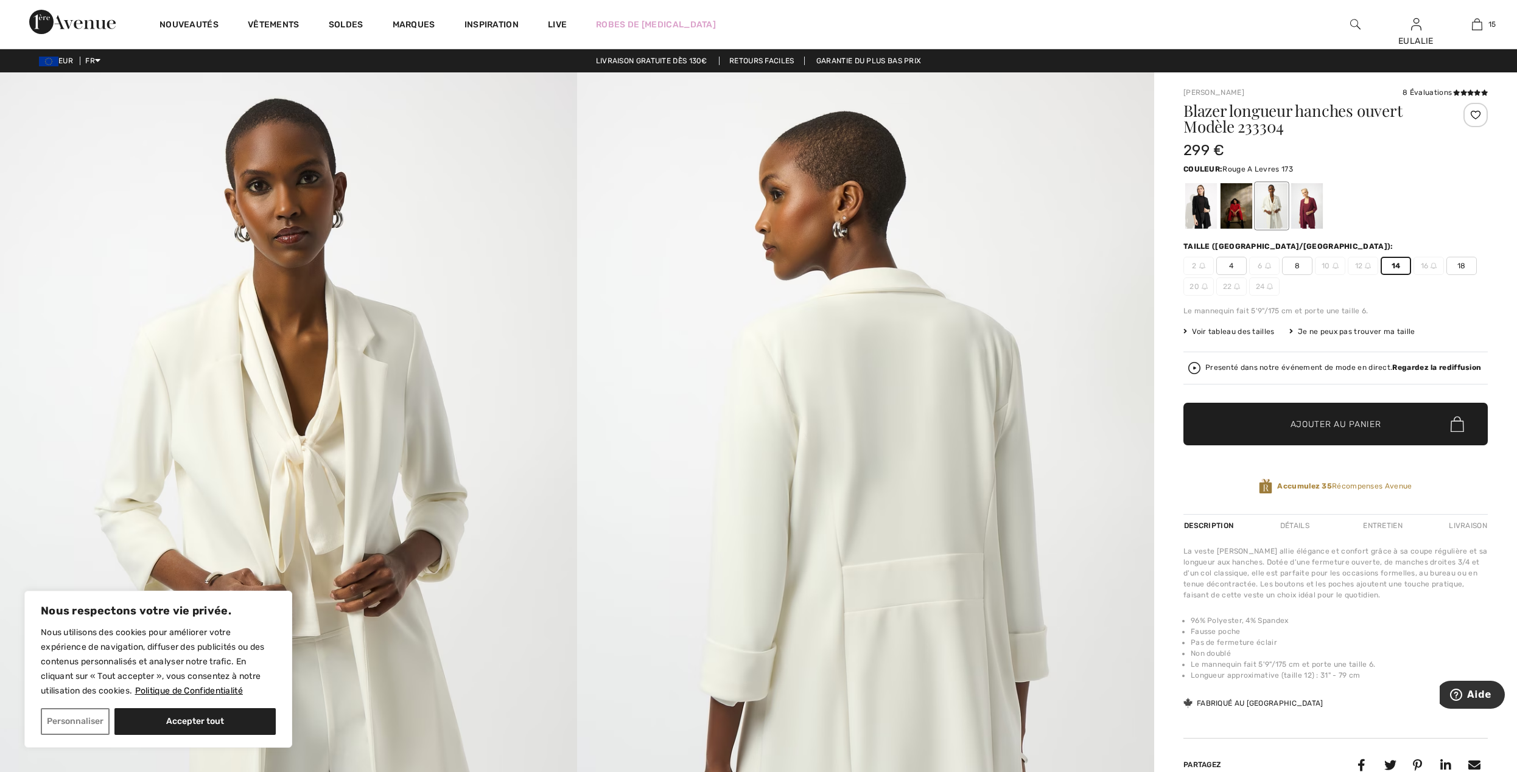
click at [1237, 212] on div at bounding box center [1236, 206] width 32 height 46
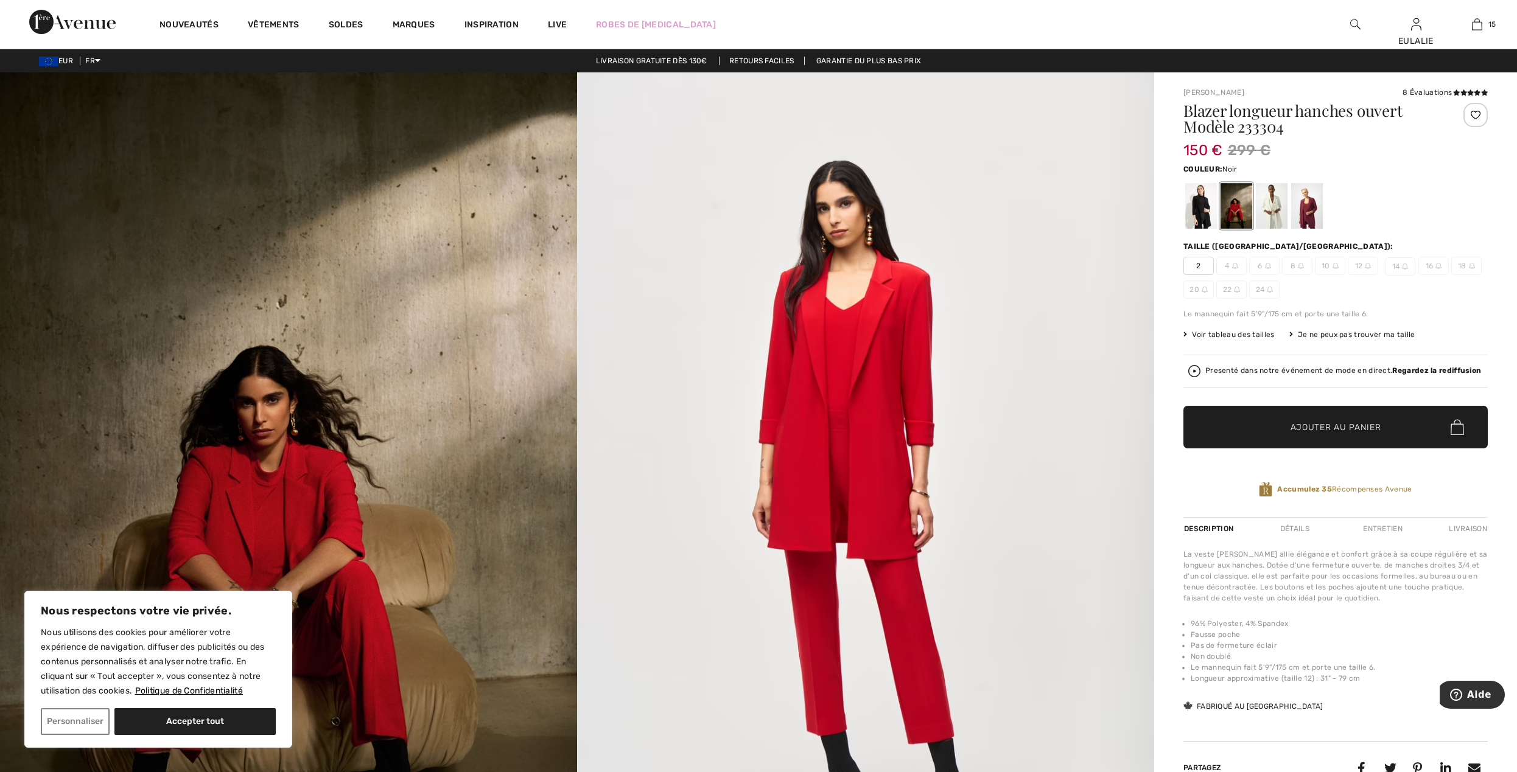
click at [1201, 208] on div at bounding box center [1201, 206] width 32 height 46
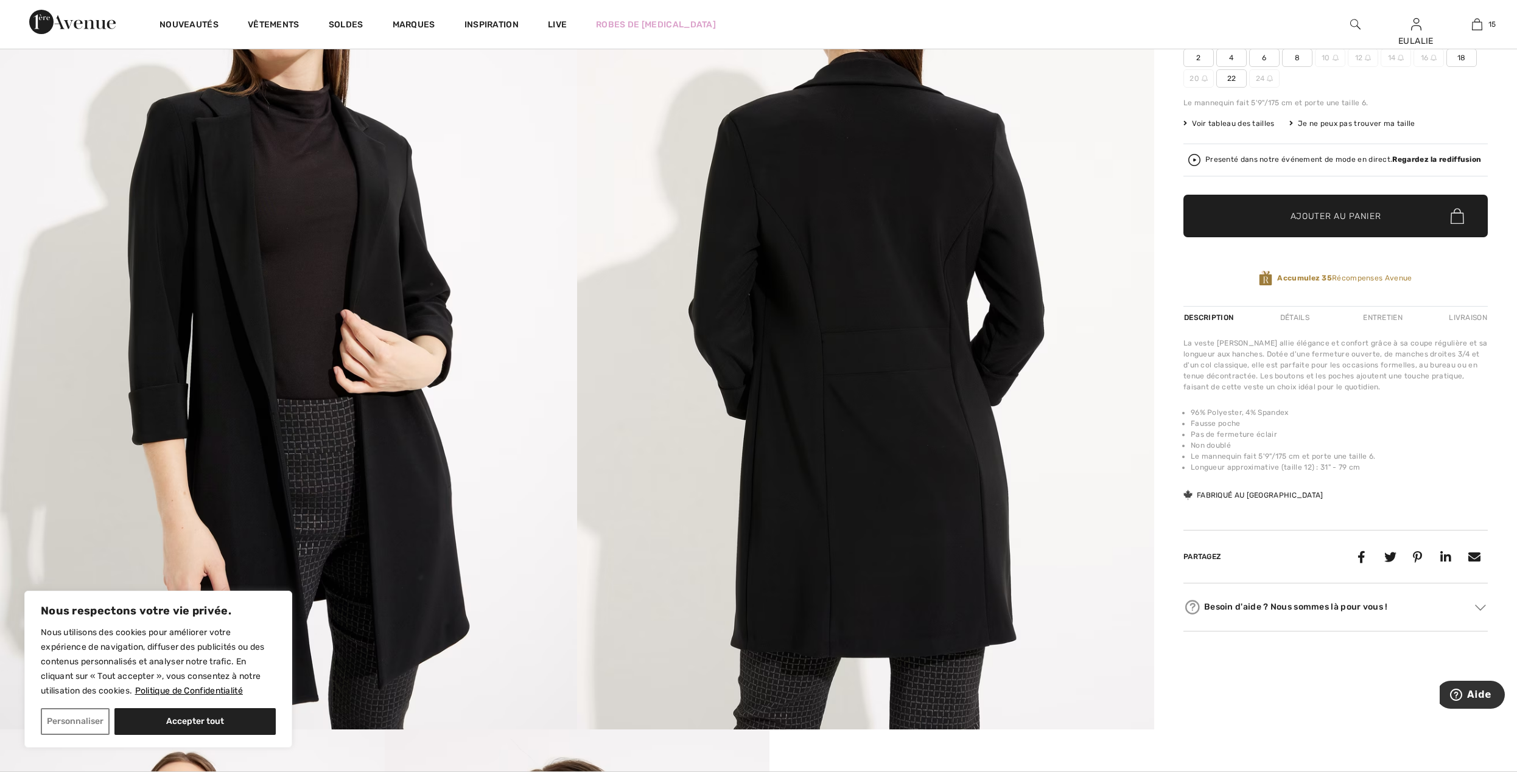
scroll to position [0, 0]
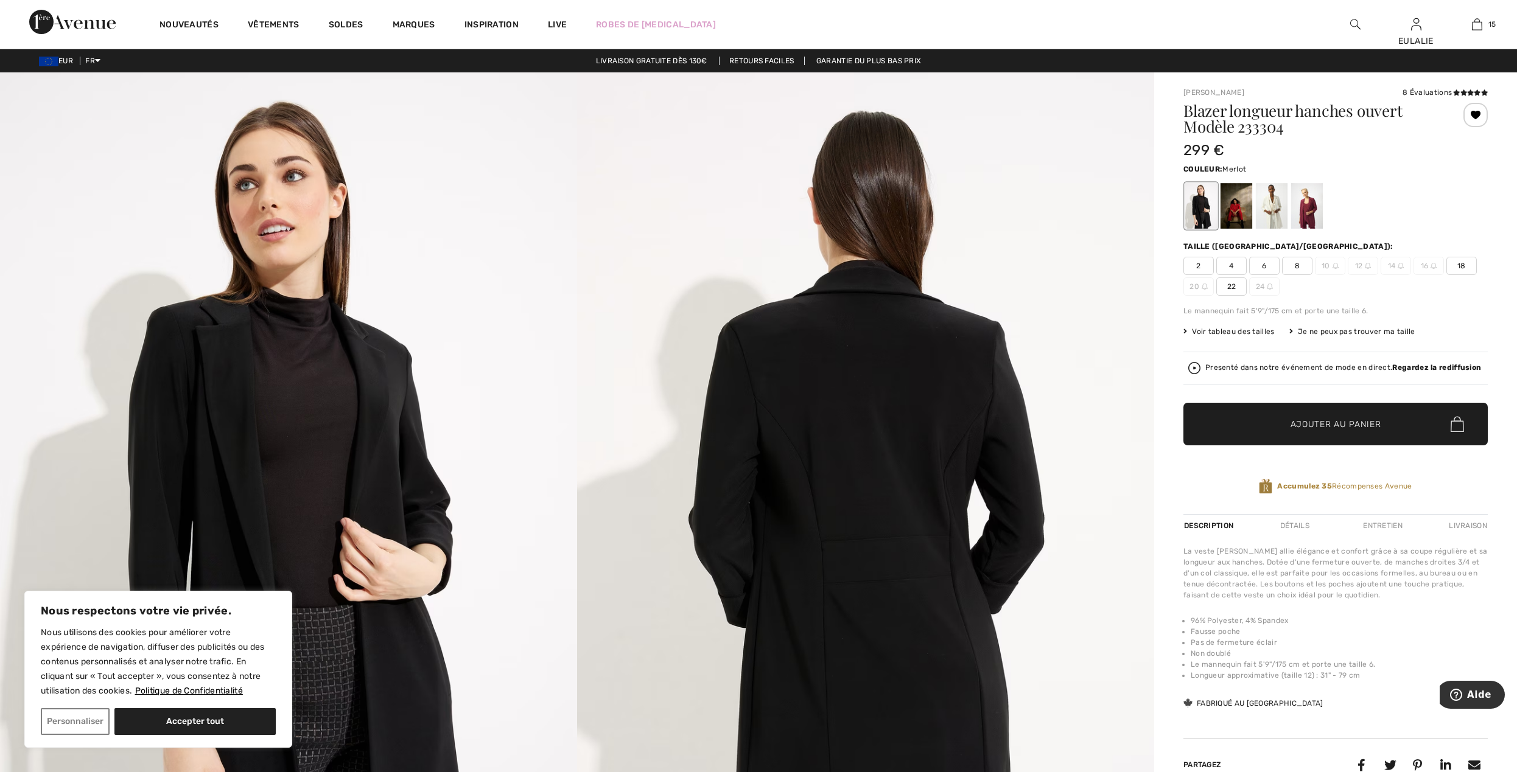
click at [1310, 206] on div at bounding box center [1307, 206] width 32 height 46
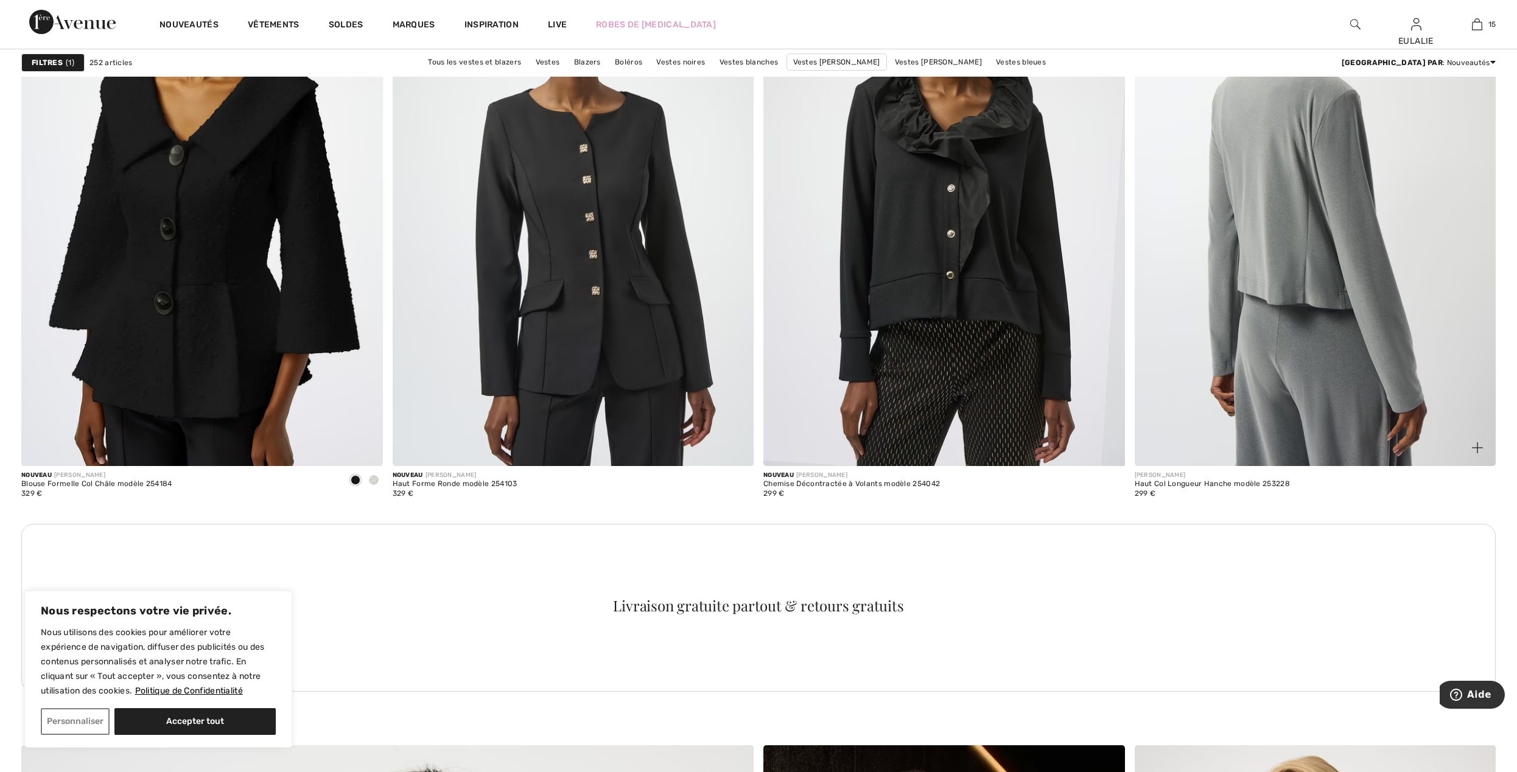
scroll to position [3976, 0]
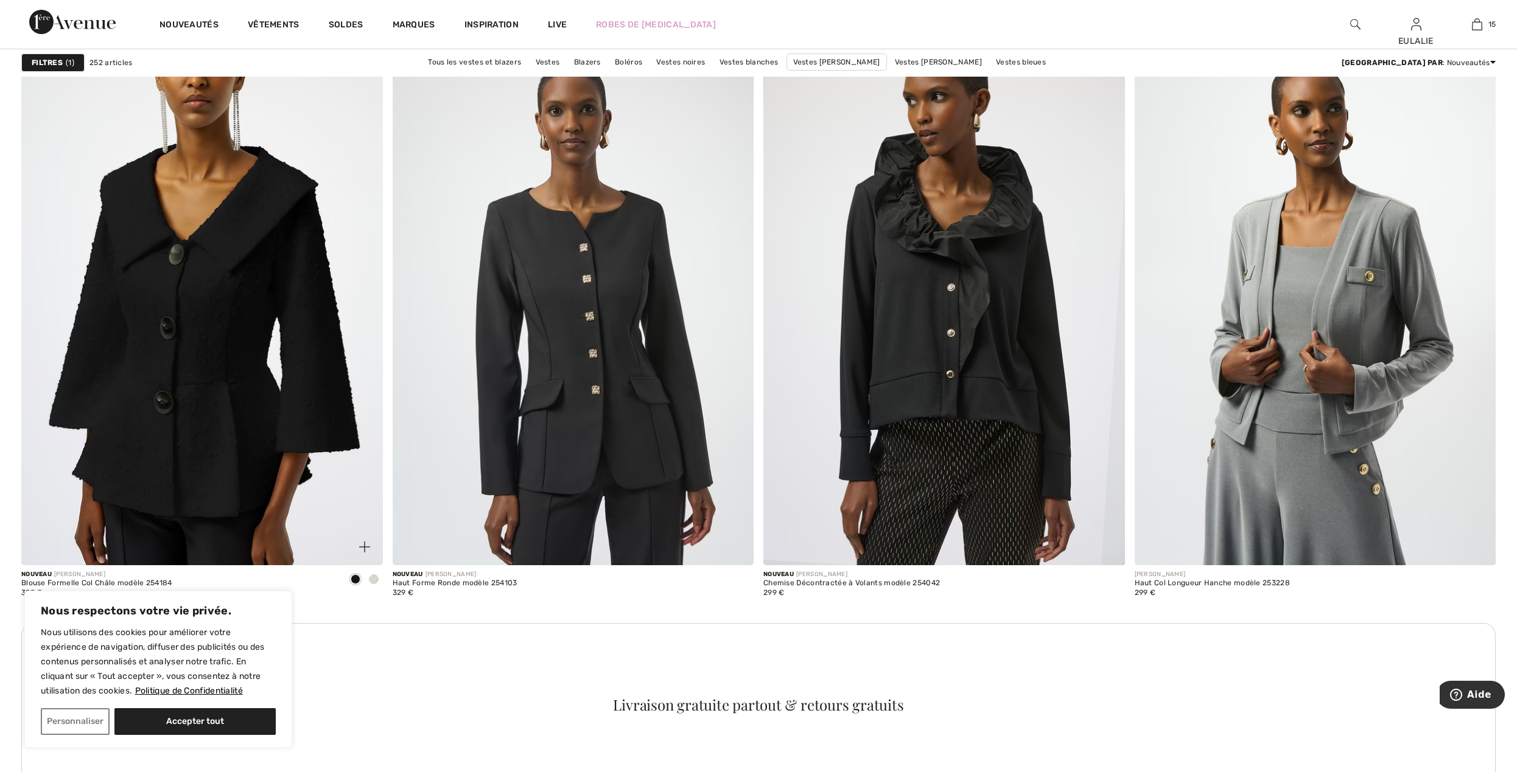
click at [375, 579] on span at bounding box center [374, 579] width 10 height 10
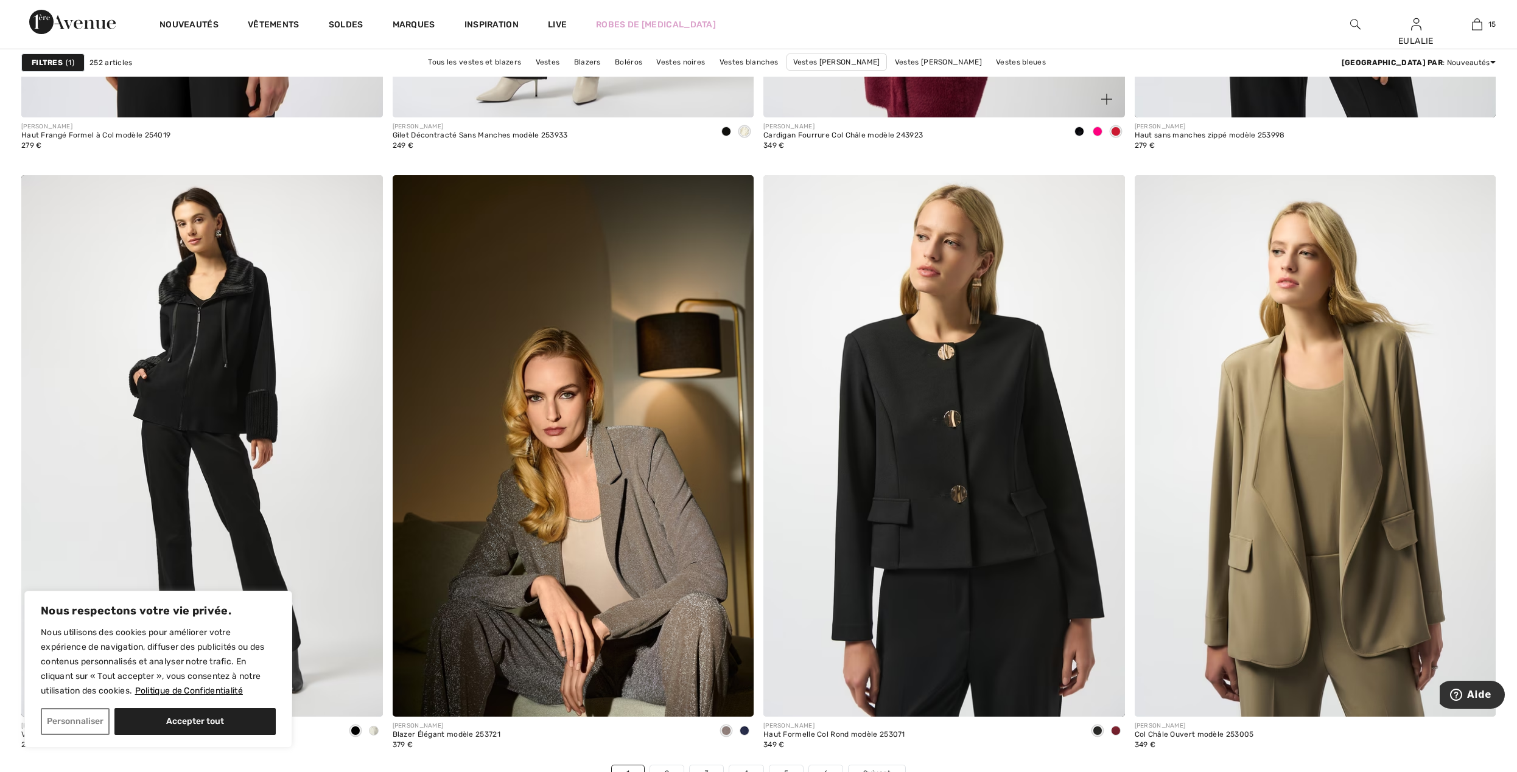
scroll to position [8601, 0]
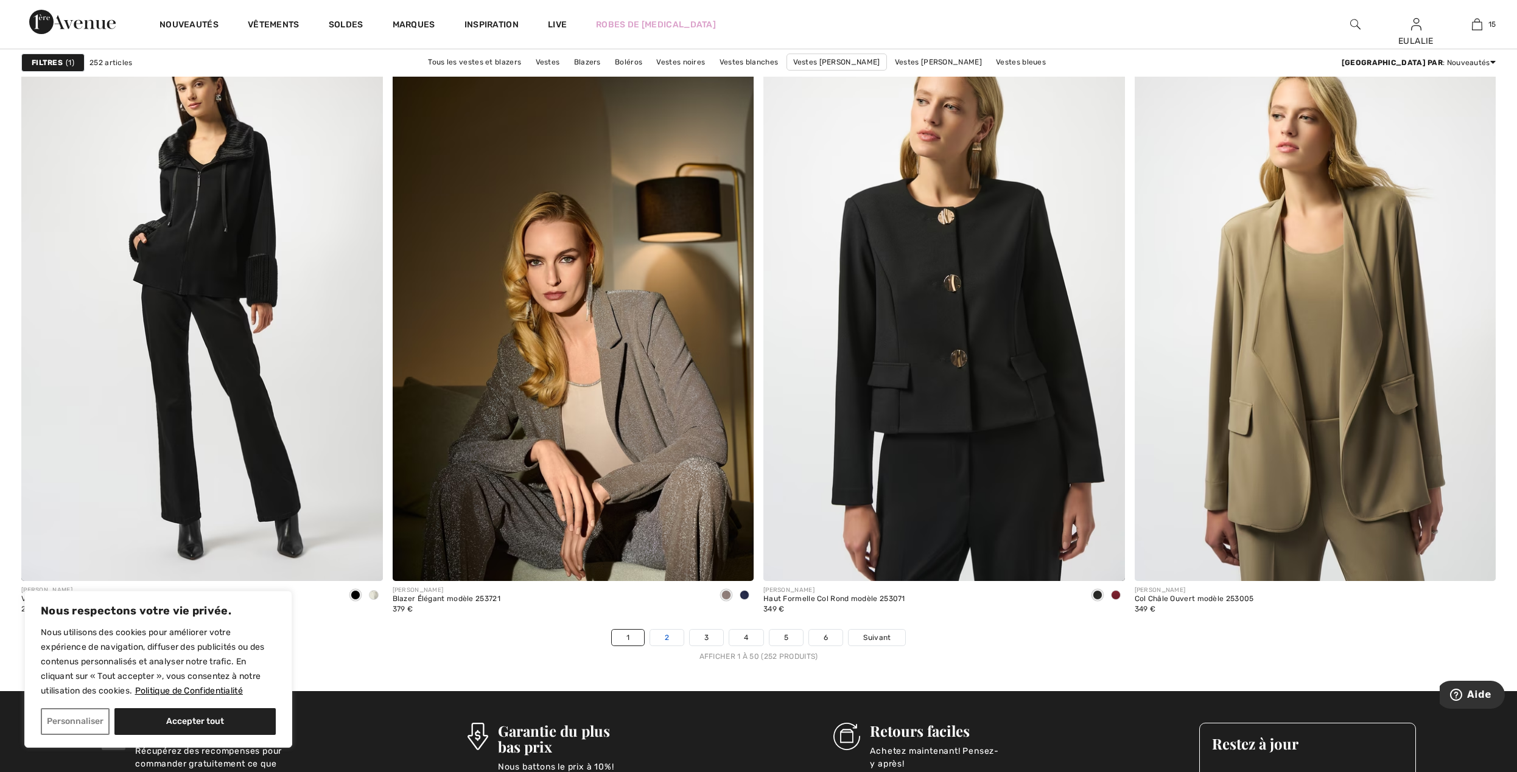
click at [668, 635] on link "2" at bounding box center [666, 638] width 33 height 16
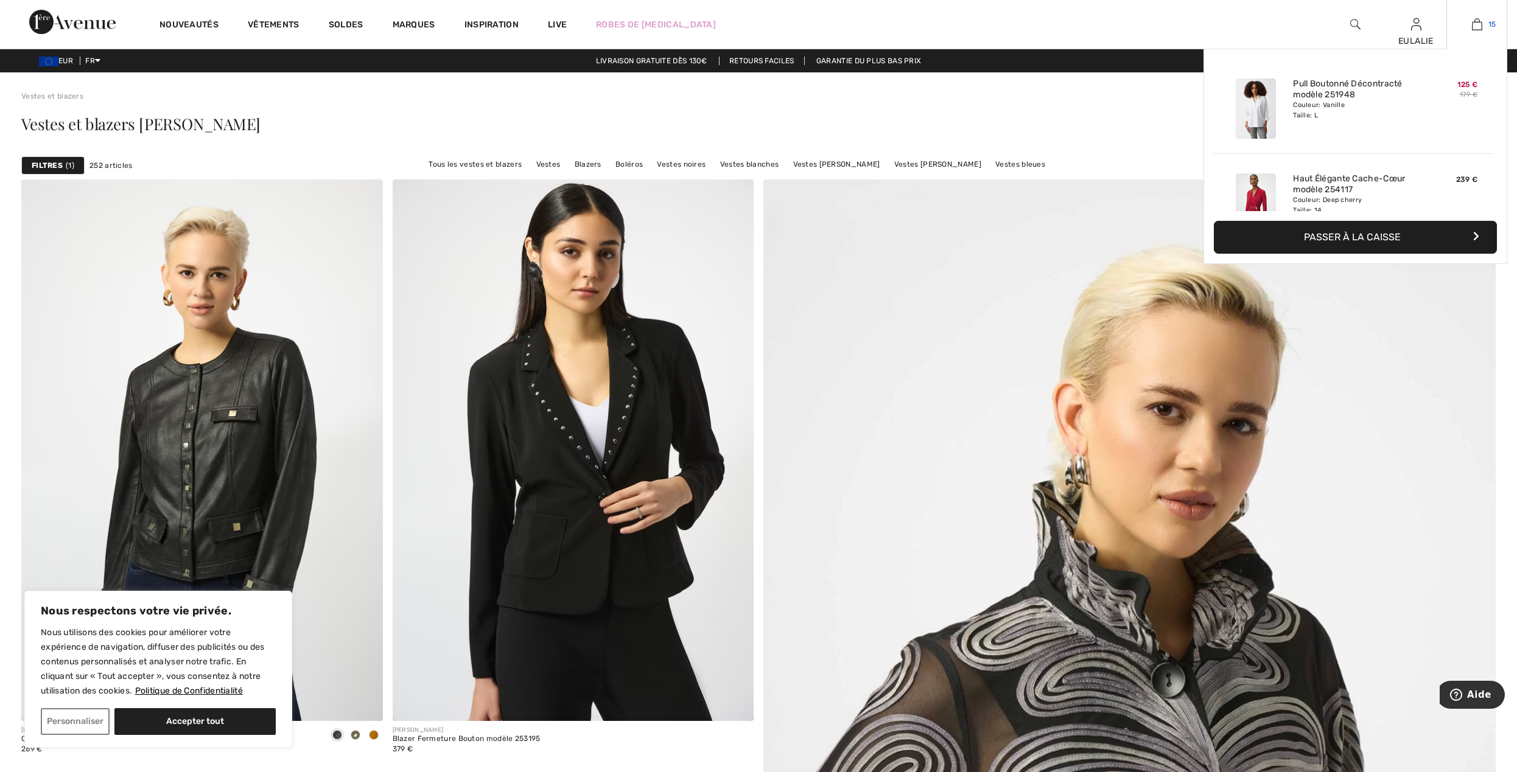
click at [1476, 24] on img at bounding box center [1477, 24] width 10 height 15
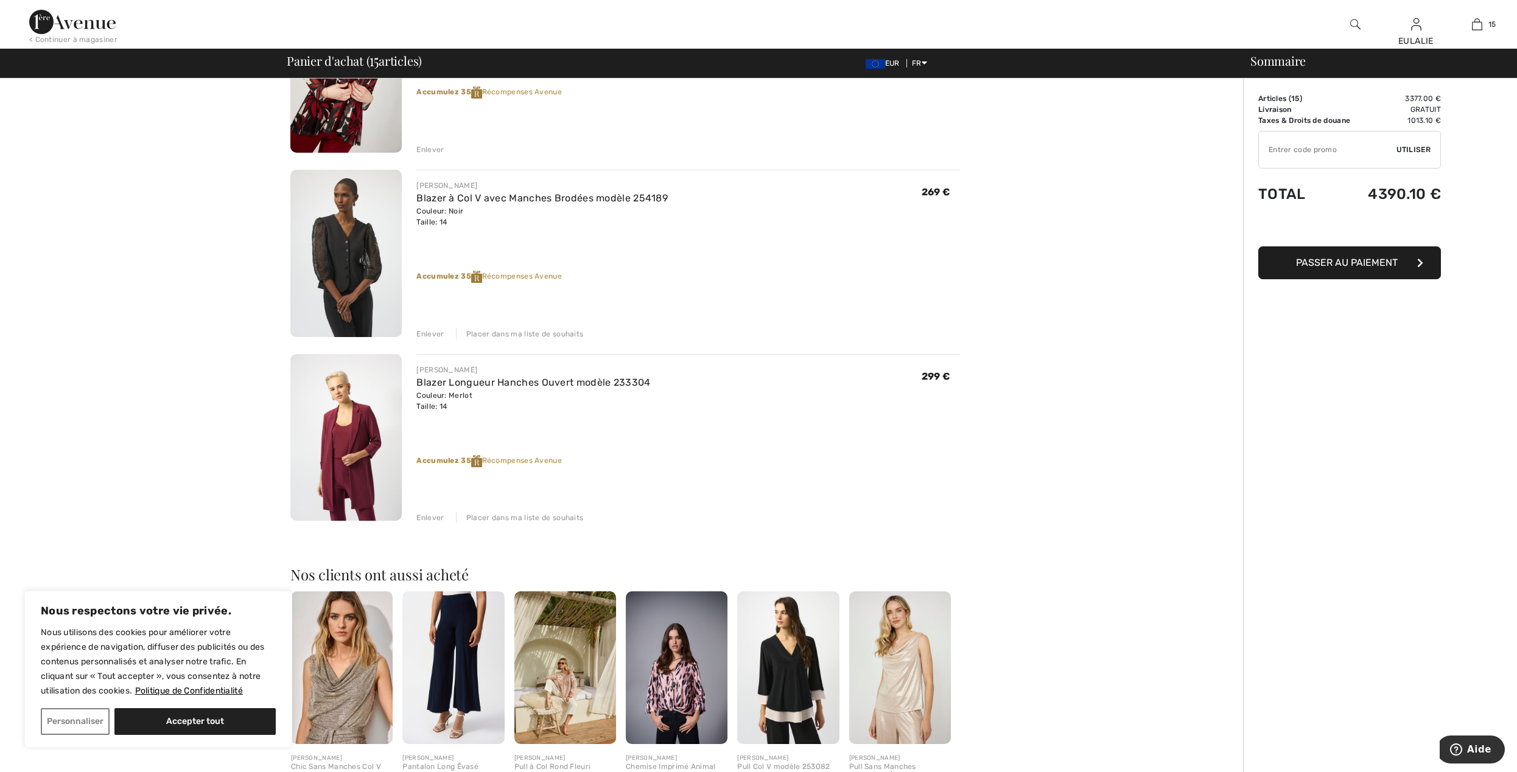
scroll to position [2440, 0]
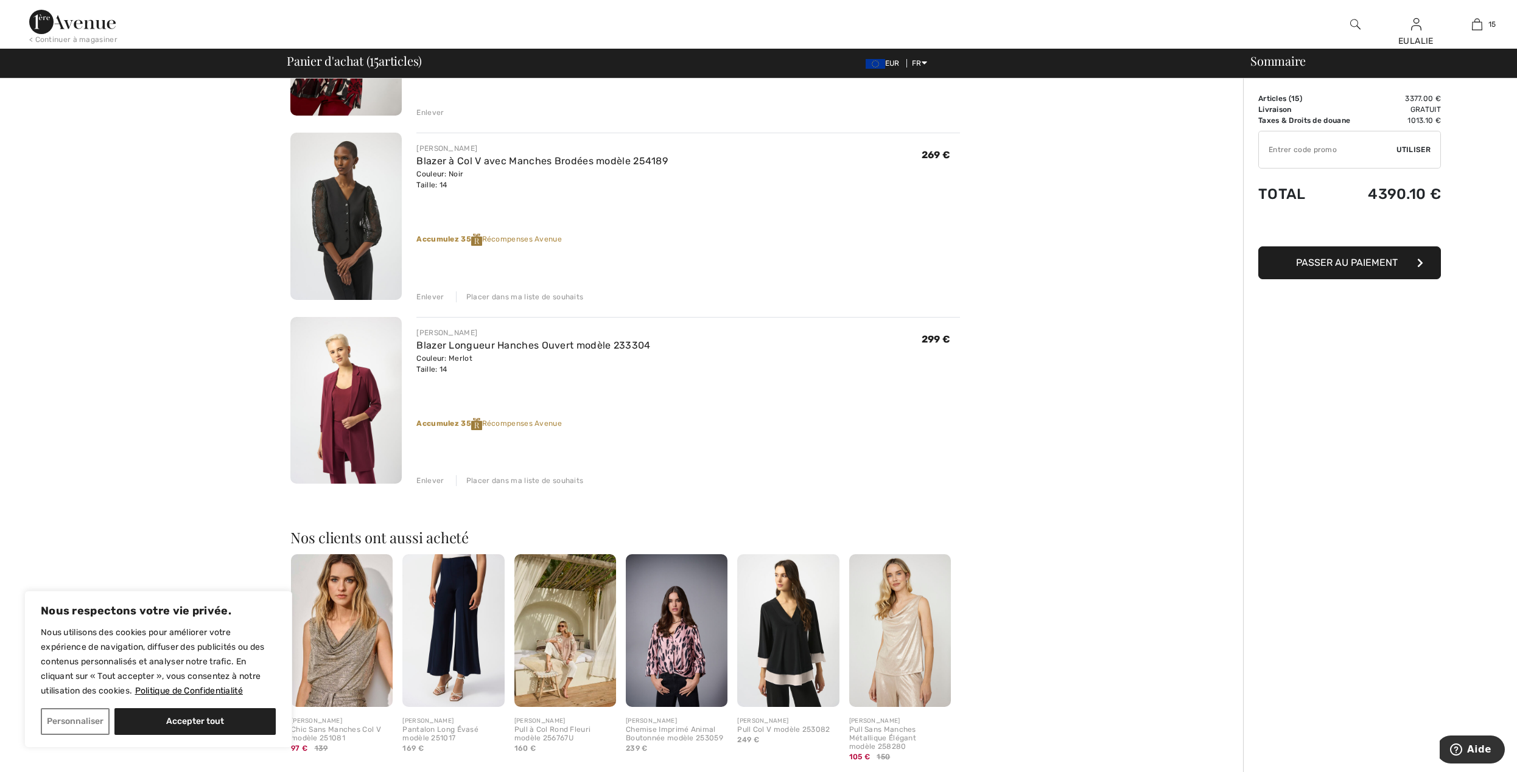
click at [349, 393] on img at bounding box center [345, 400] width 111 height 167
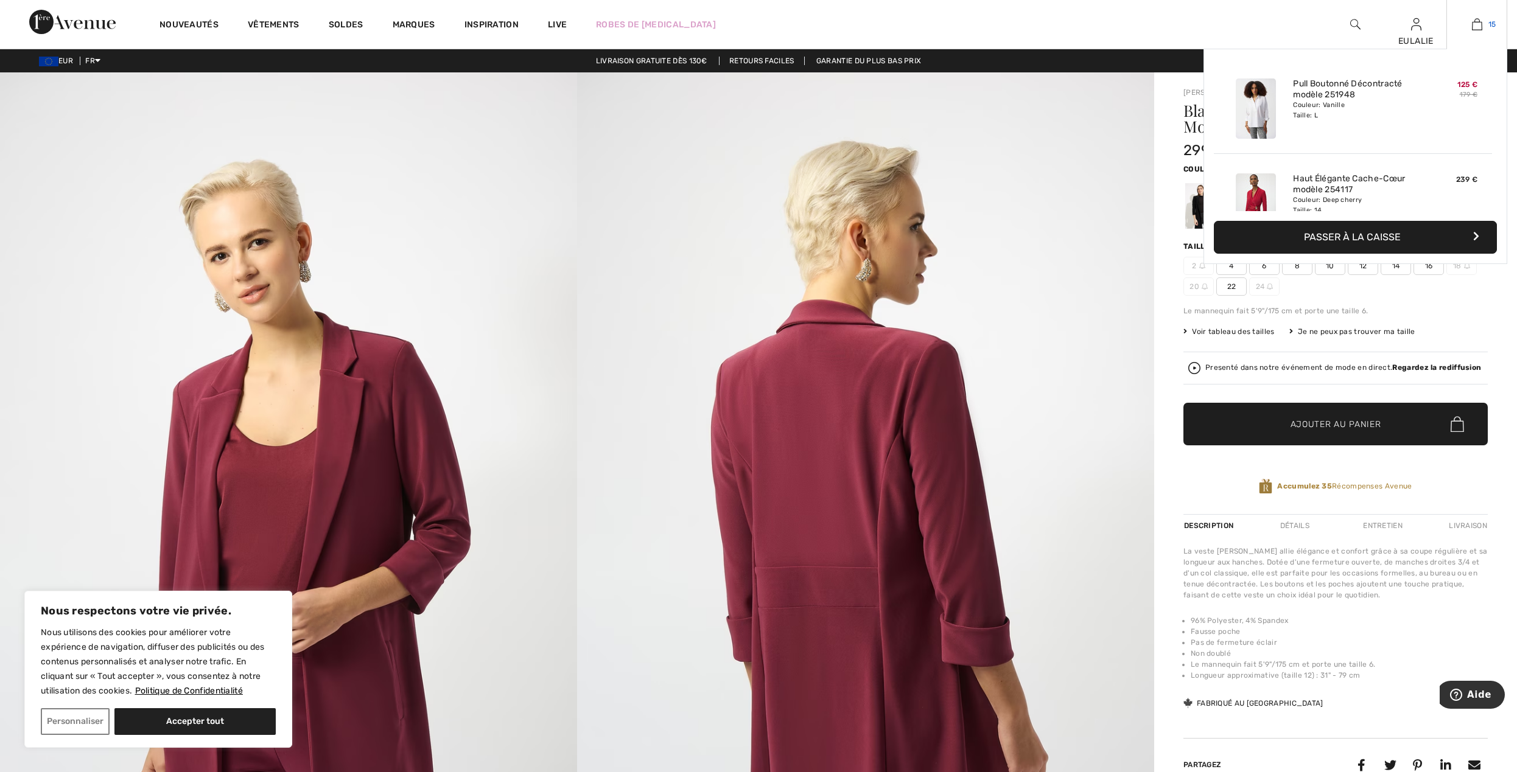
click at [1476, 25] on img at bounding box center [1477, 24] width 10 height 15
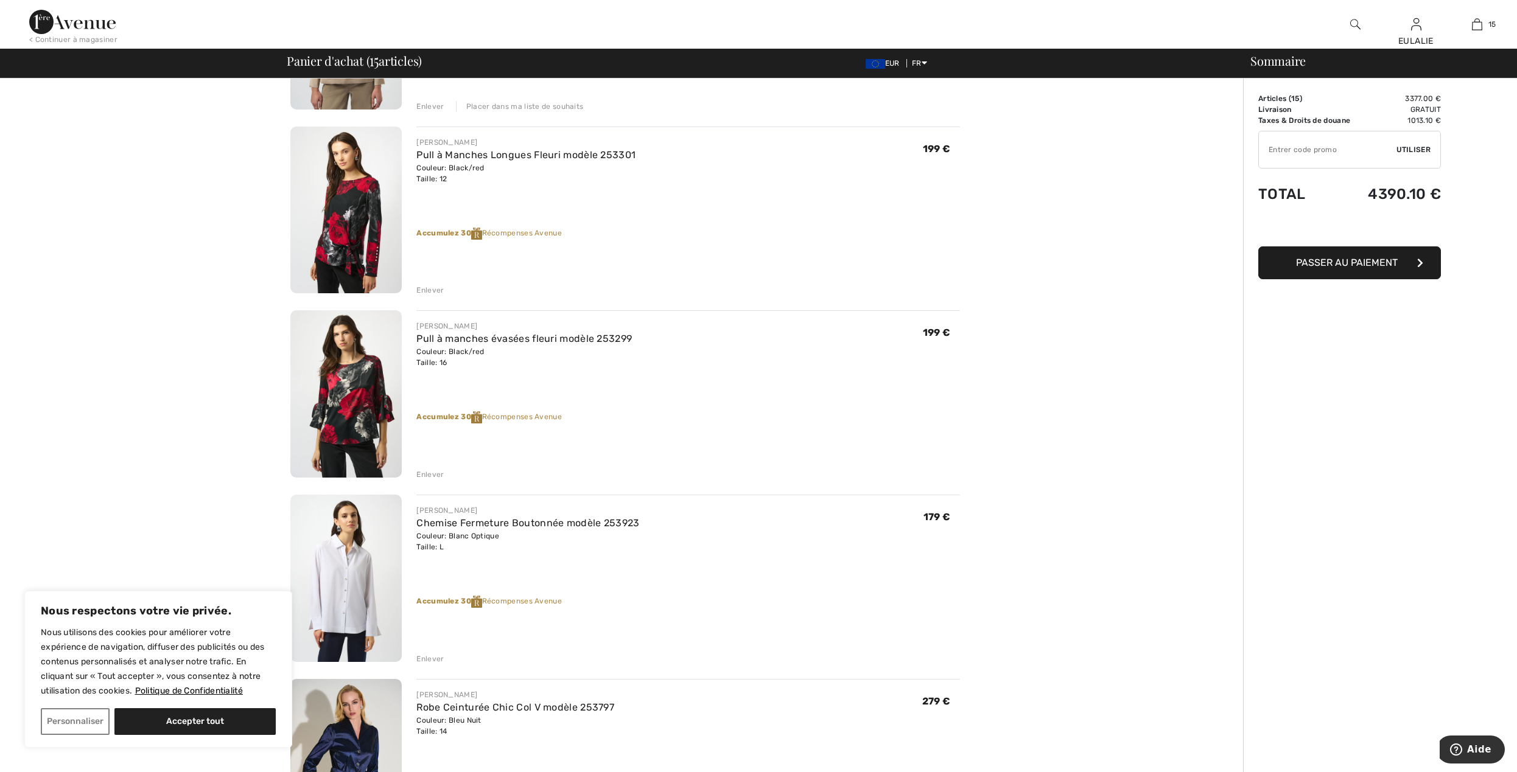
scroll to position [1379, 0]
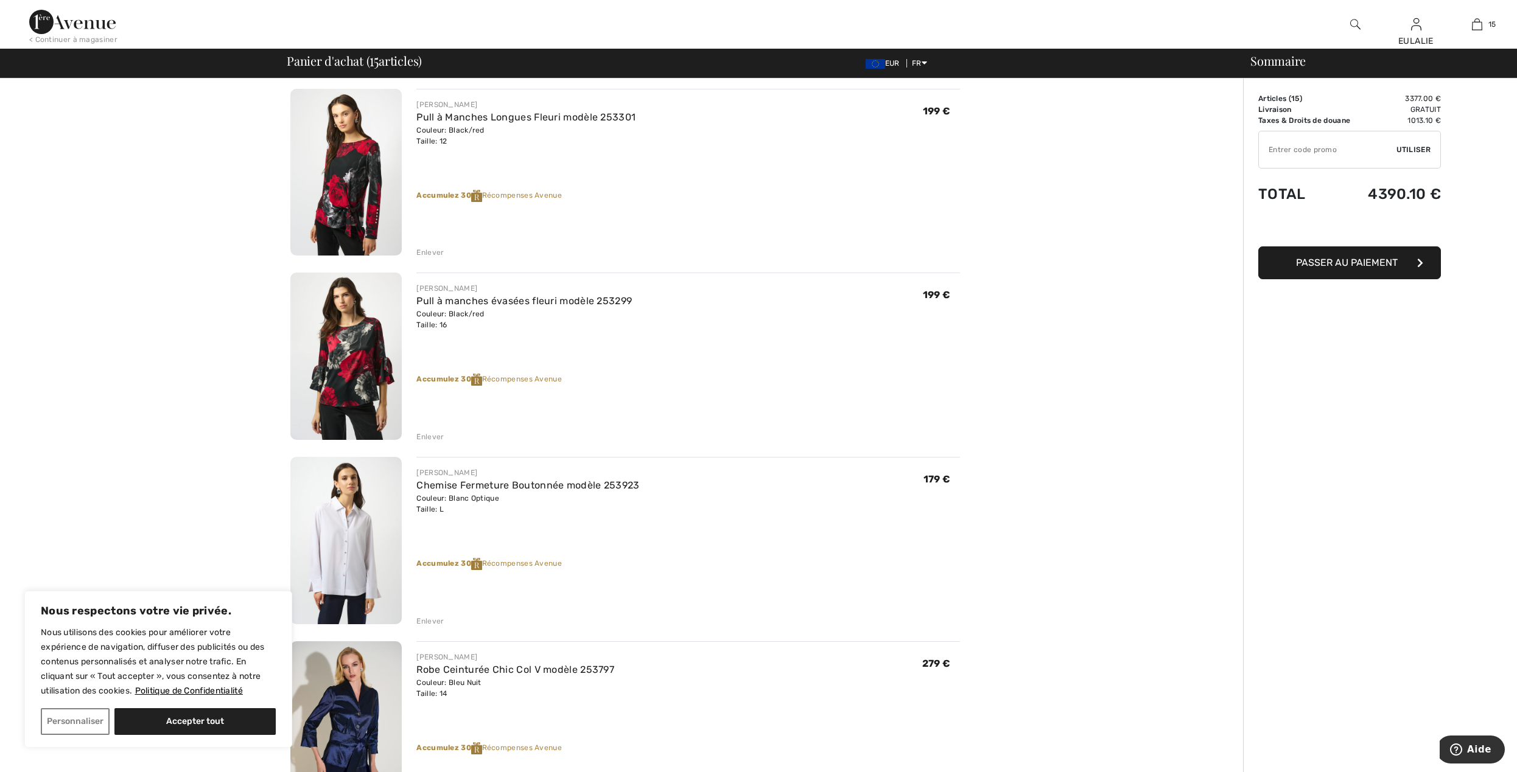
click at [431, 433] on div "Enlever" at bounding box center [429, 436] width 27 height 11
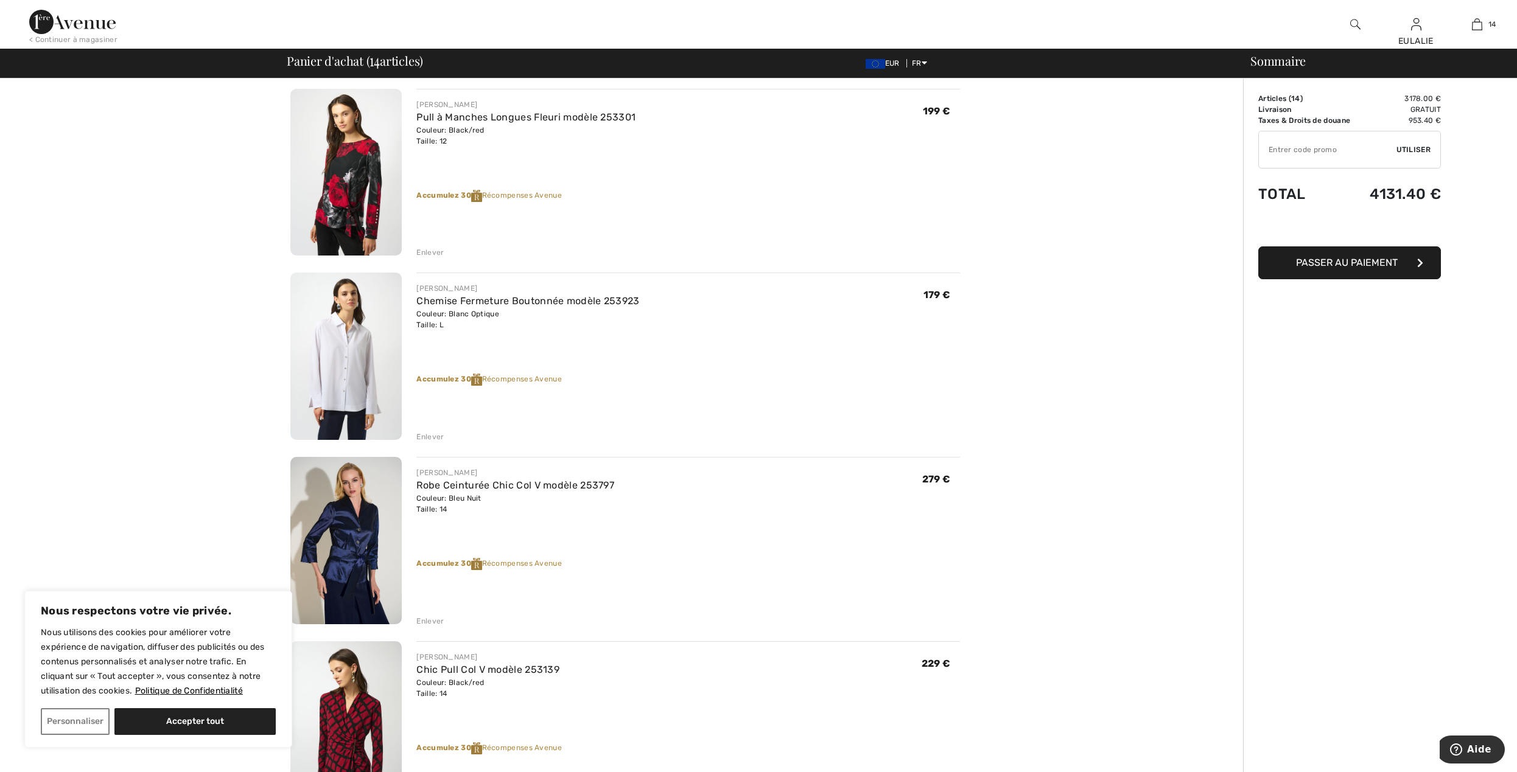
click at [429, 252] on div "Enlever" at bounding box center [429, 252] width 27 height 11
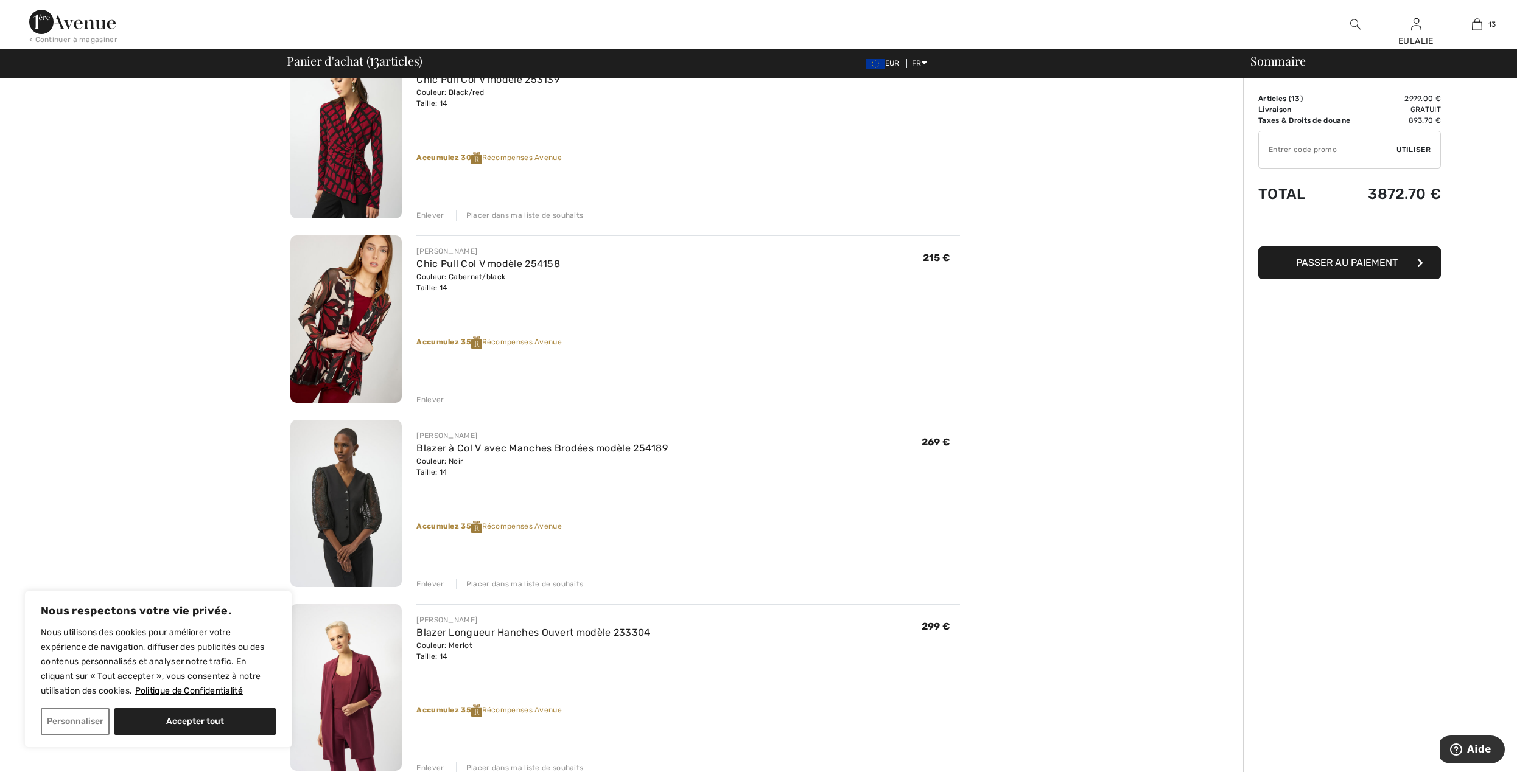
scroll to position [2109, 0]
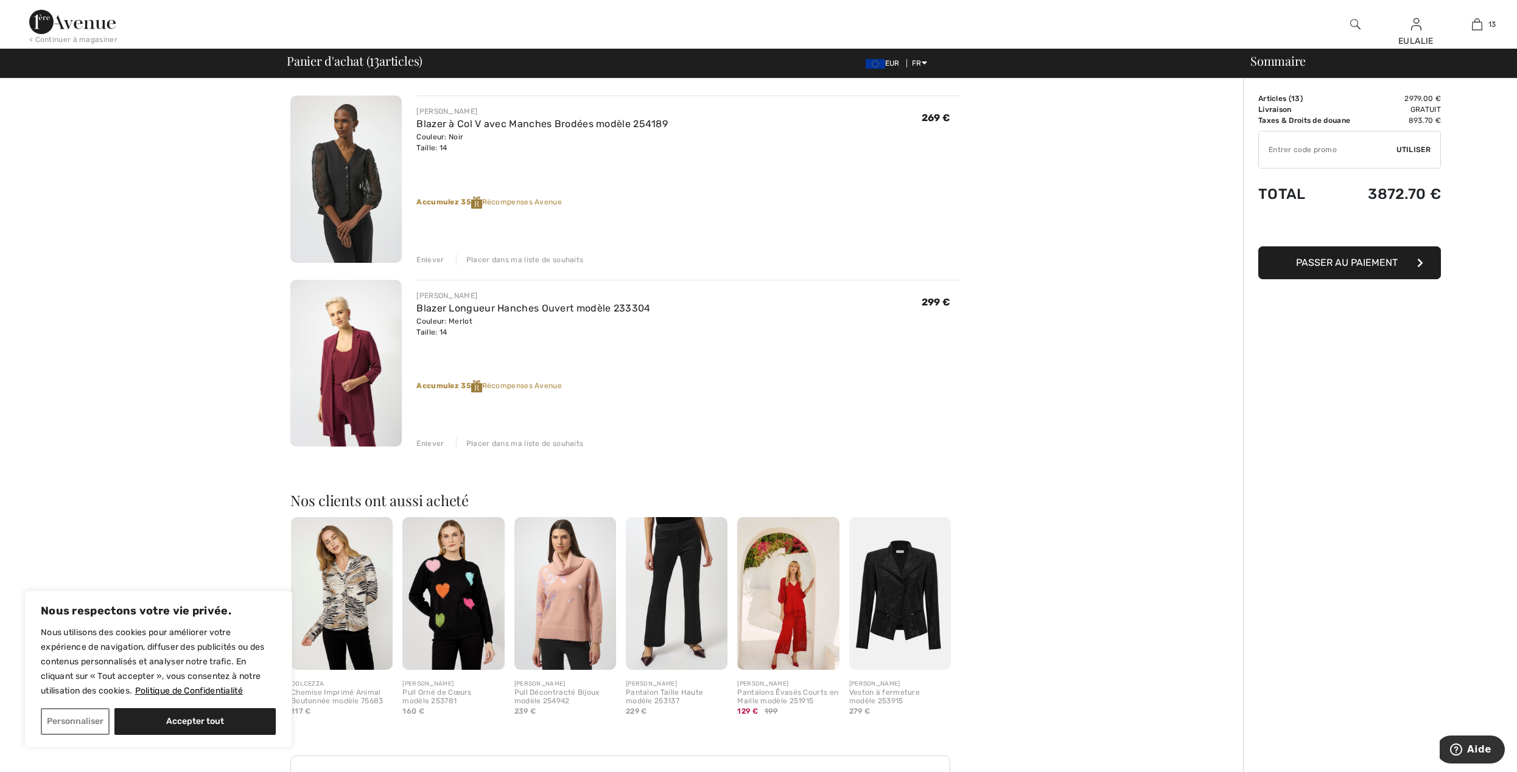
click at [339, 364] on img at bounding box center [345, 363] width 111 height 167
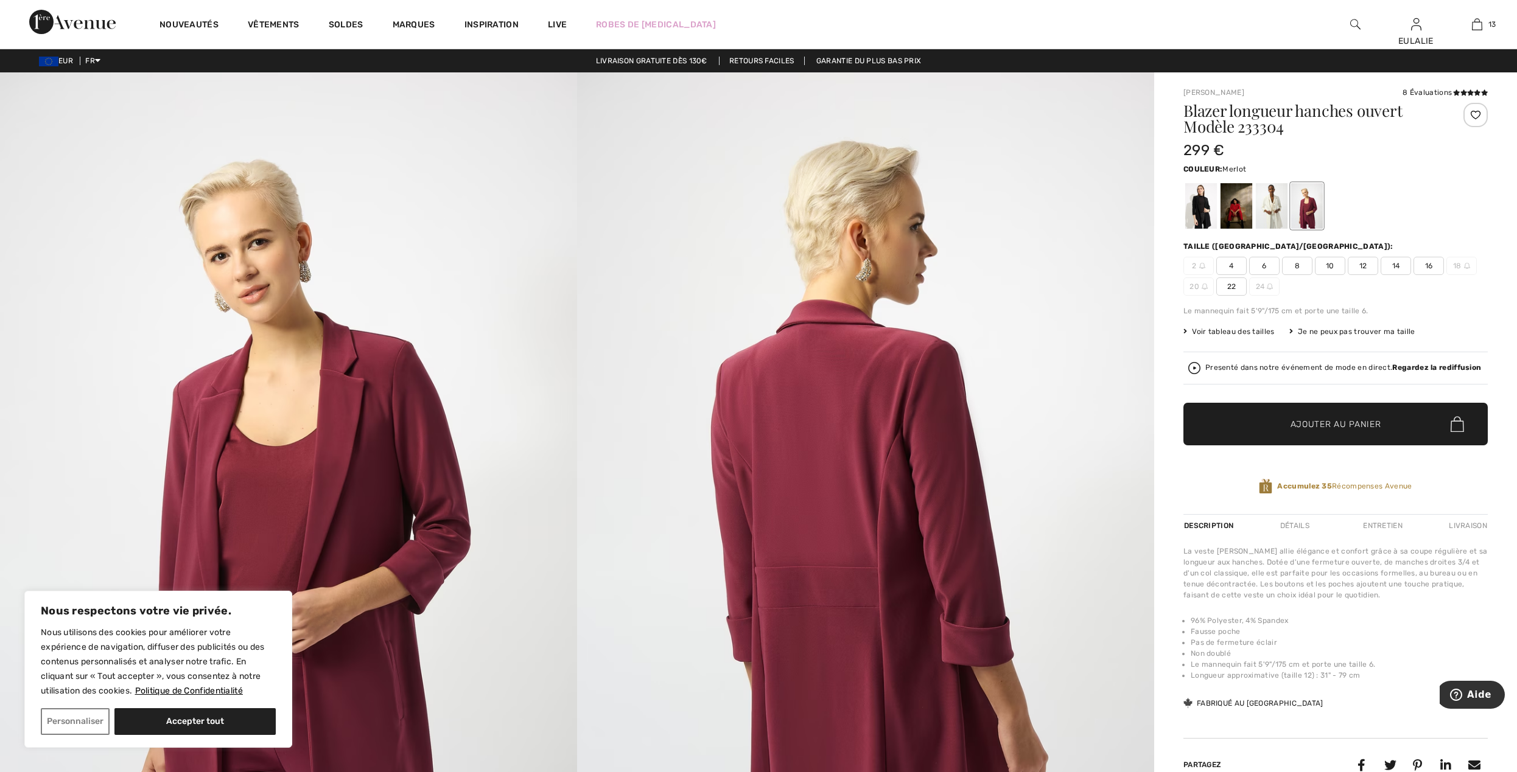
click at [1476, 117] on div at bounding box center [1475, 115] width 24 height 24
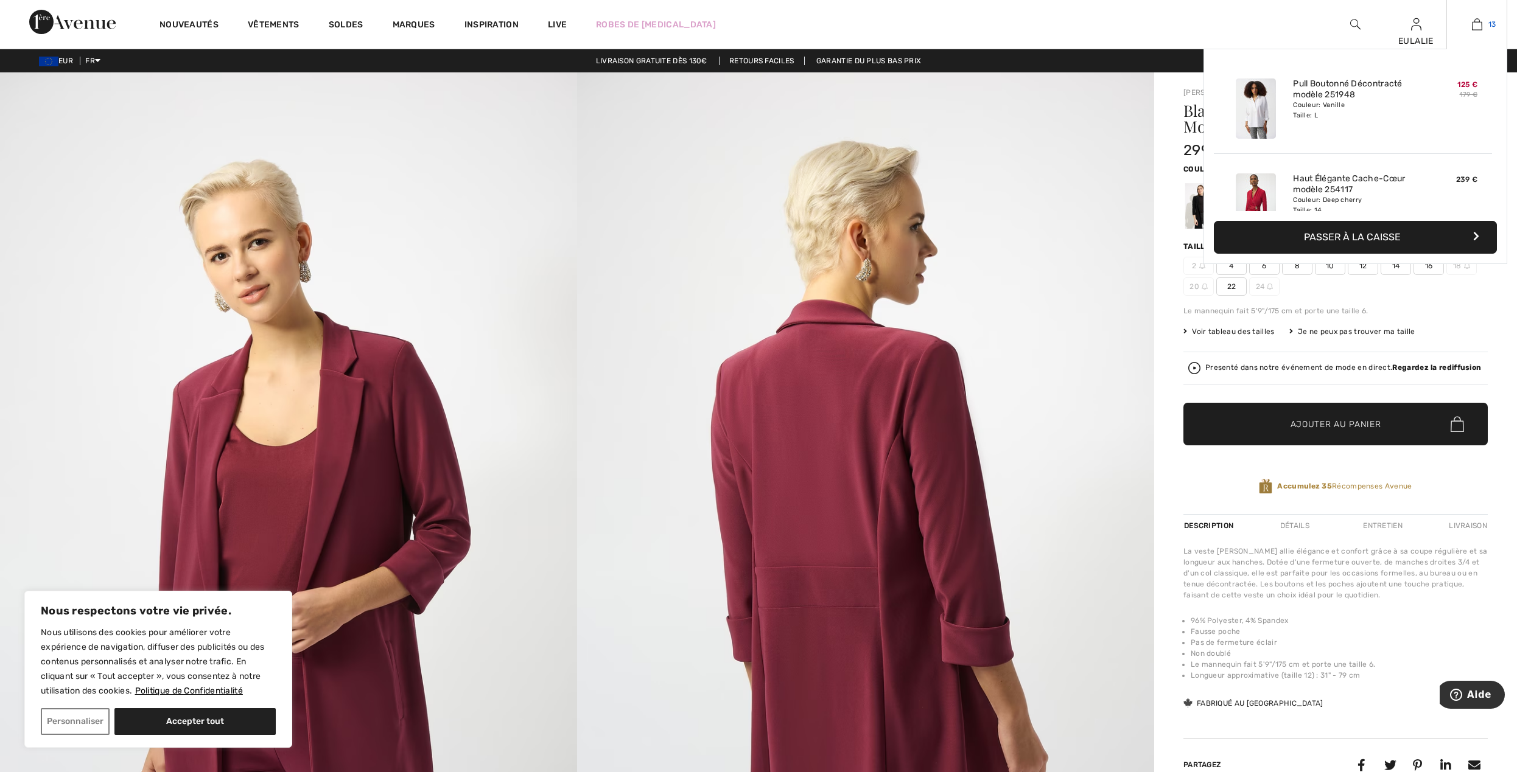
click at [1478, 25] on img at bounding box center [1477, 24] width 10 height 15
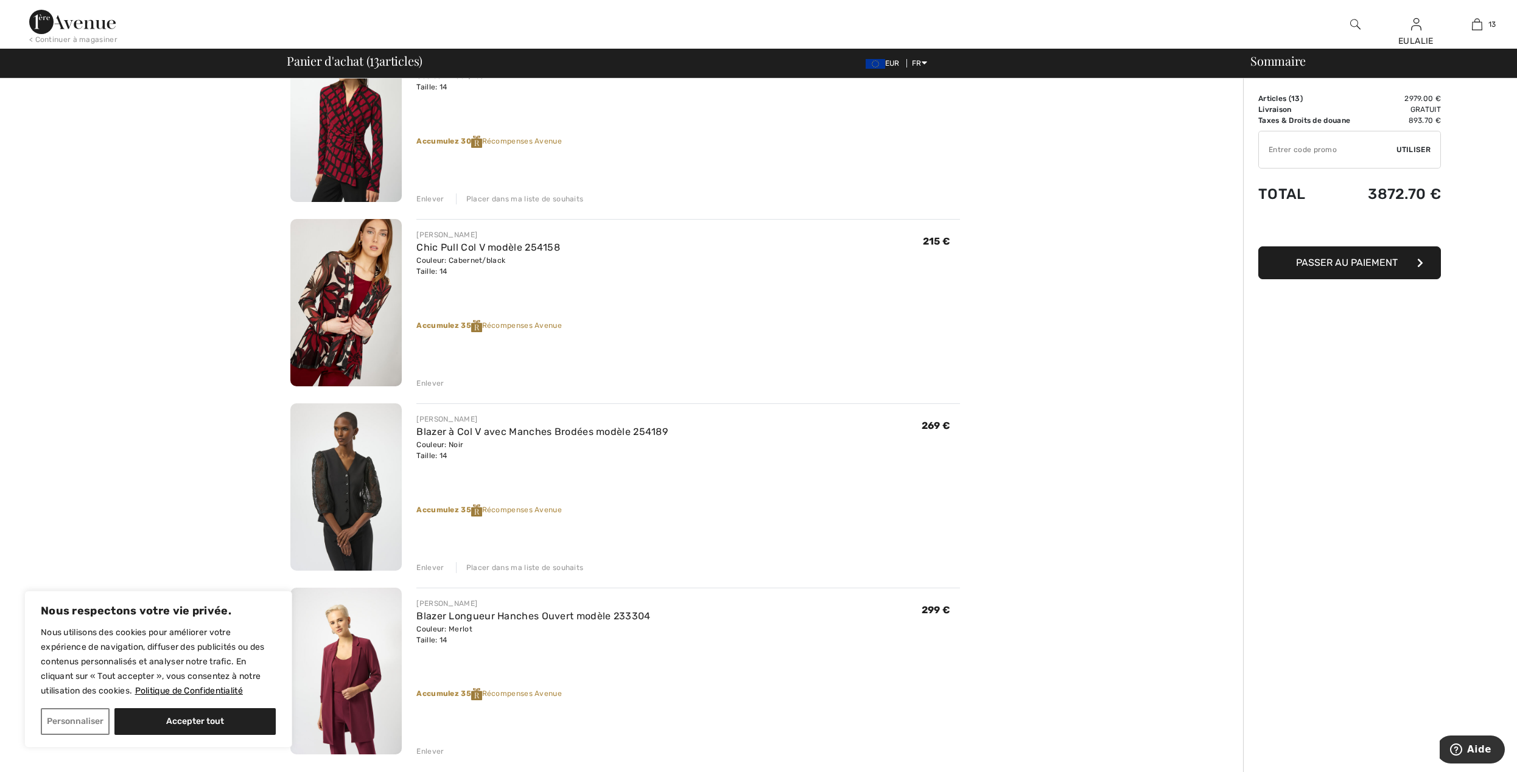
scroll to position [1866, 0]
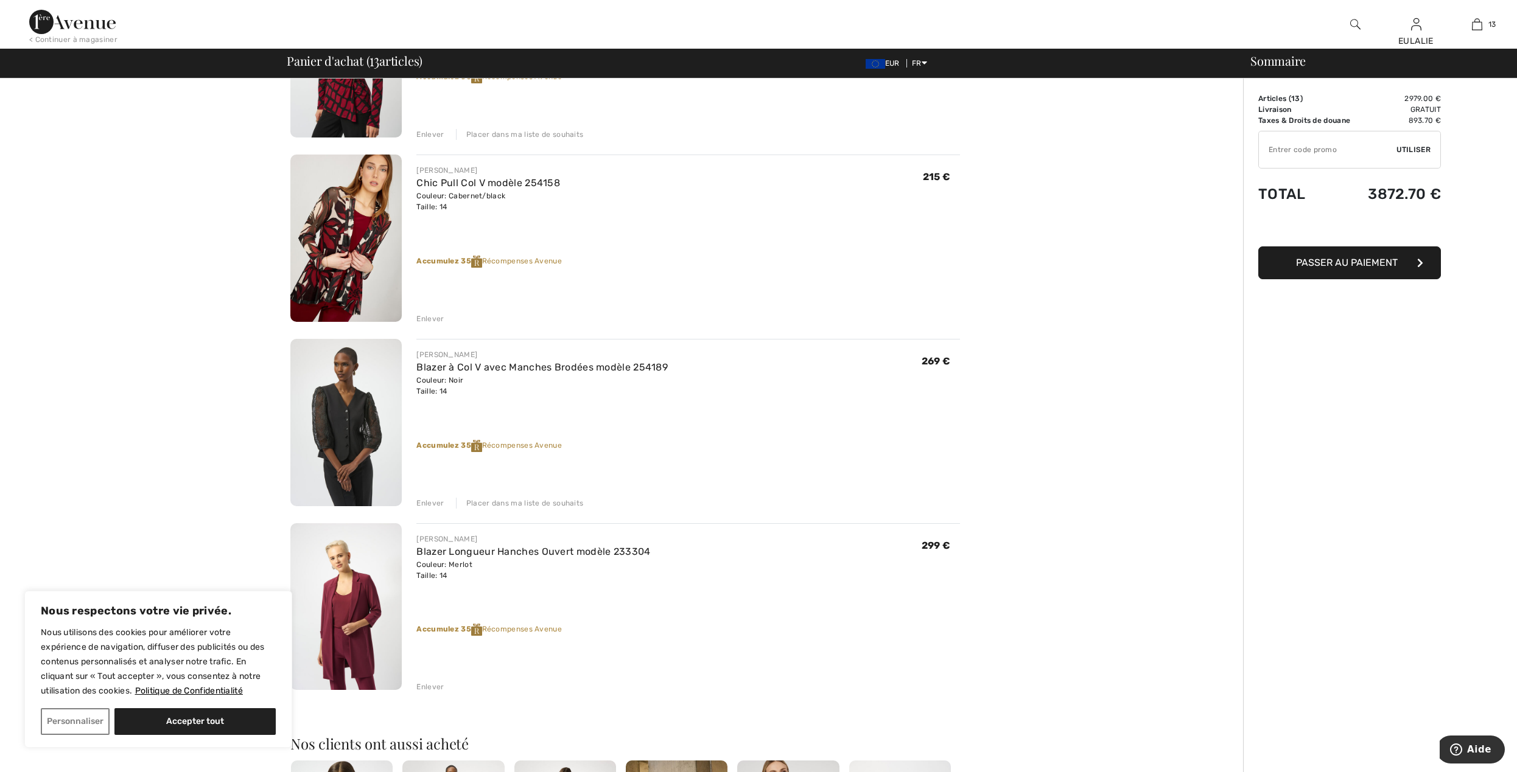
click at [506, 500] on div "Placer dans ma liste de souhaits" at bounding box center [520, 503] width 128 height 11
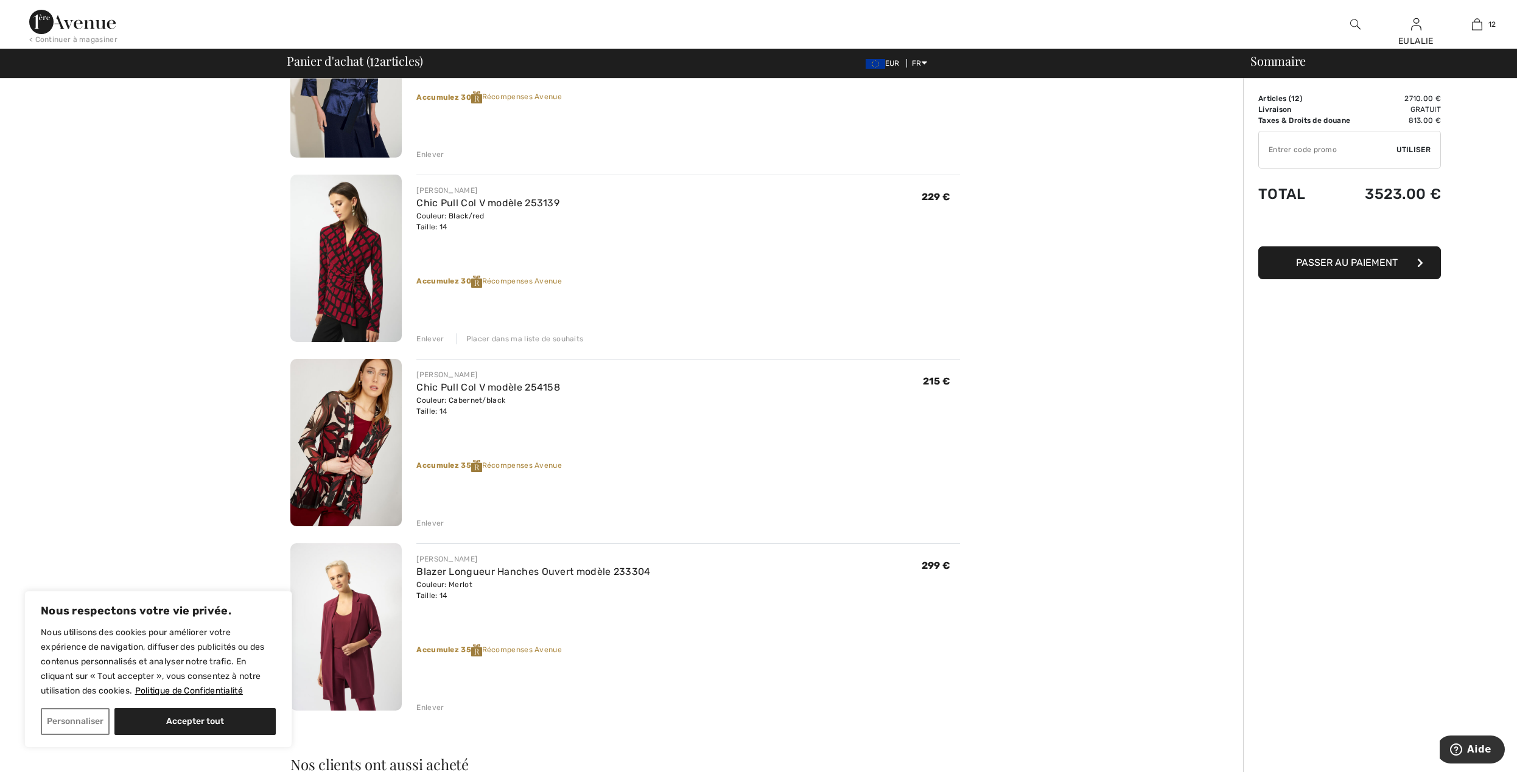
scroll to position [1622, 0]
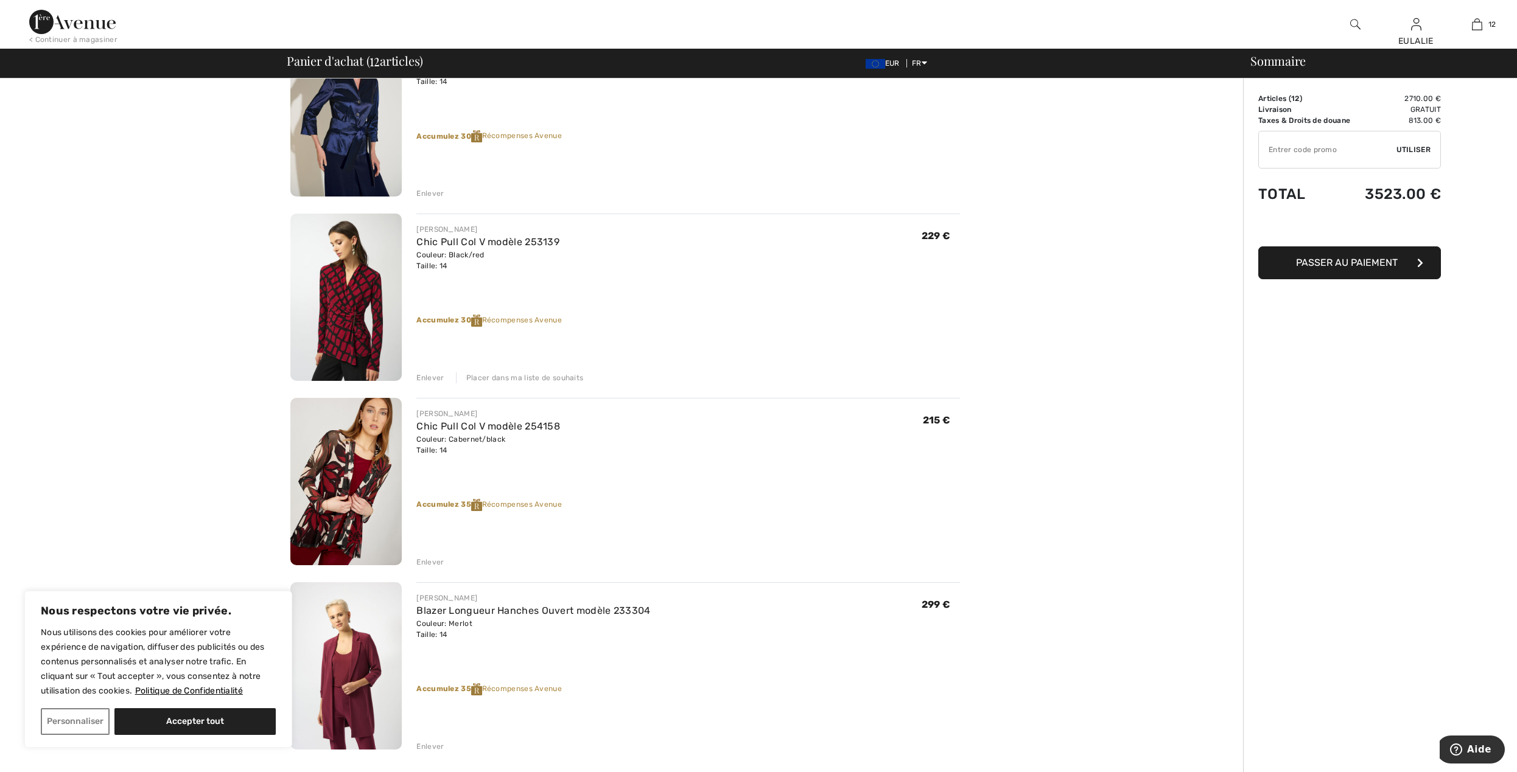
click at [430, 562] on div "Enlever" at bounding box center [429, 562] width 27 height 11
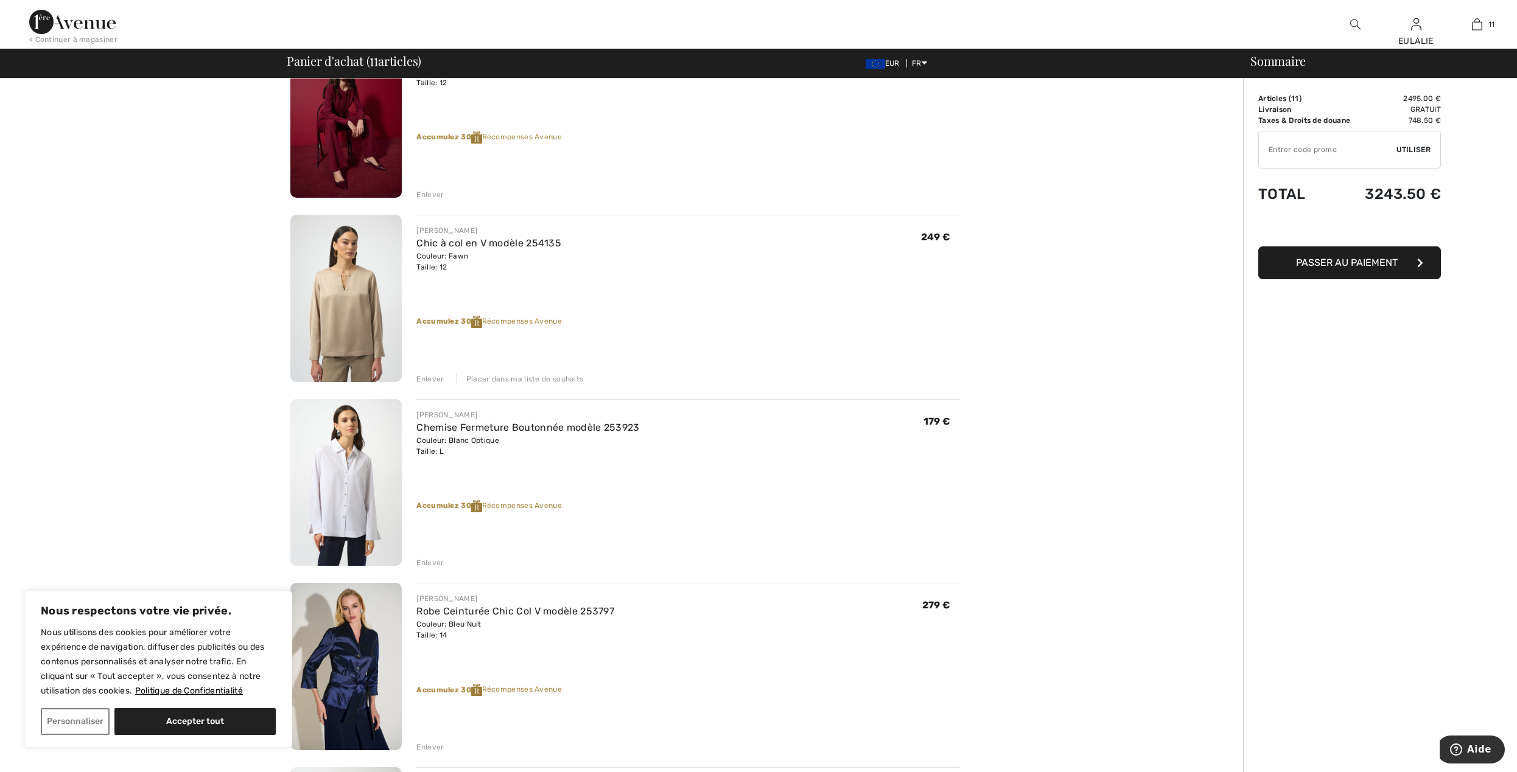
scroll to position [1055, 0]
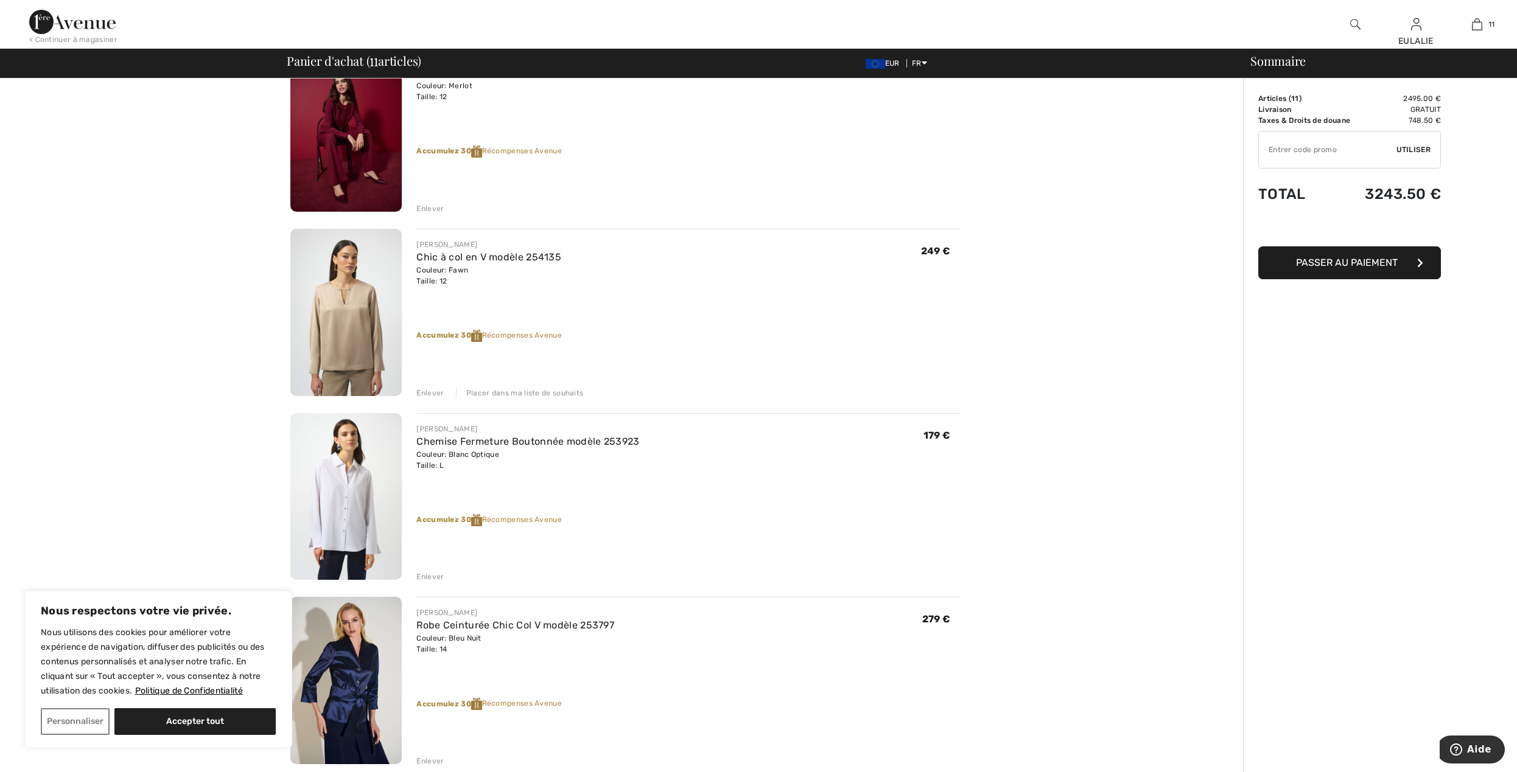
click at [428, 576] on div "Enlever" at bounding box center [429, 576] width 27 height 11
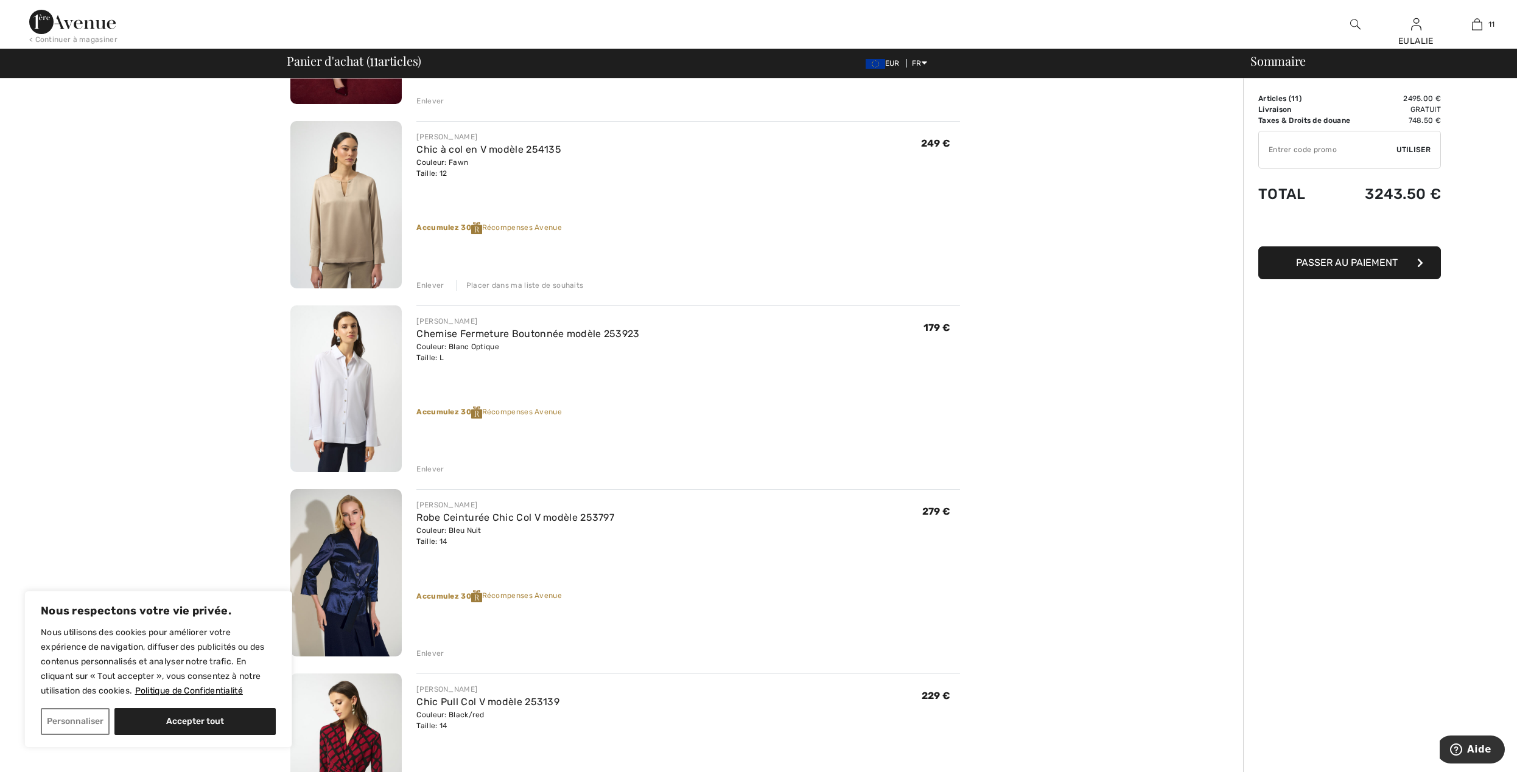
scroll to position [1136, 0]
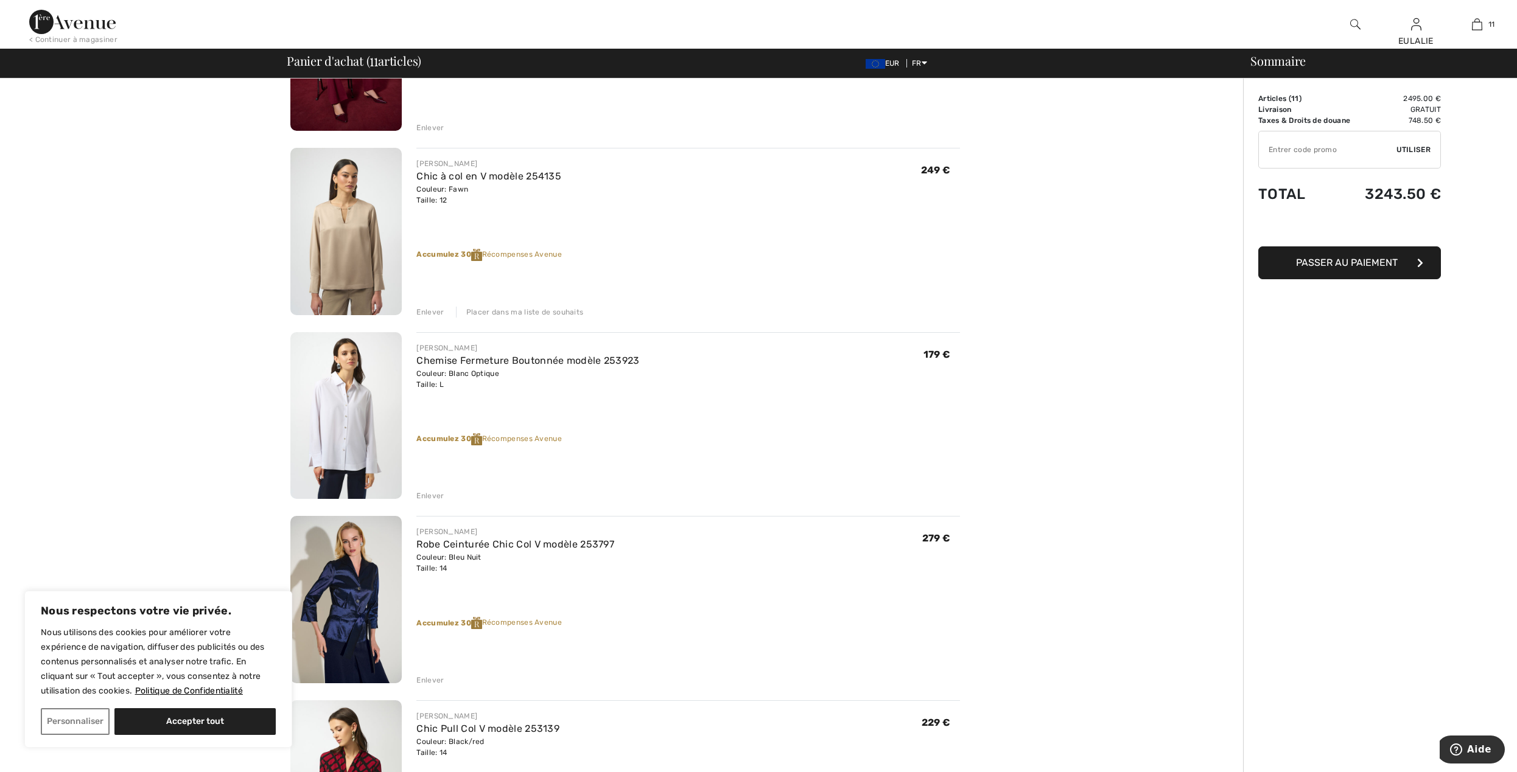
click at [343, 385] on img at bounding box center [345, 415] width 111 height 167
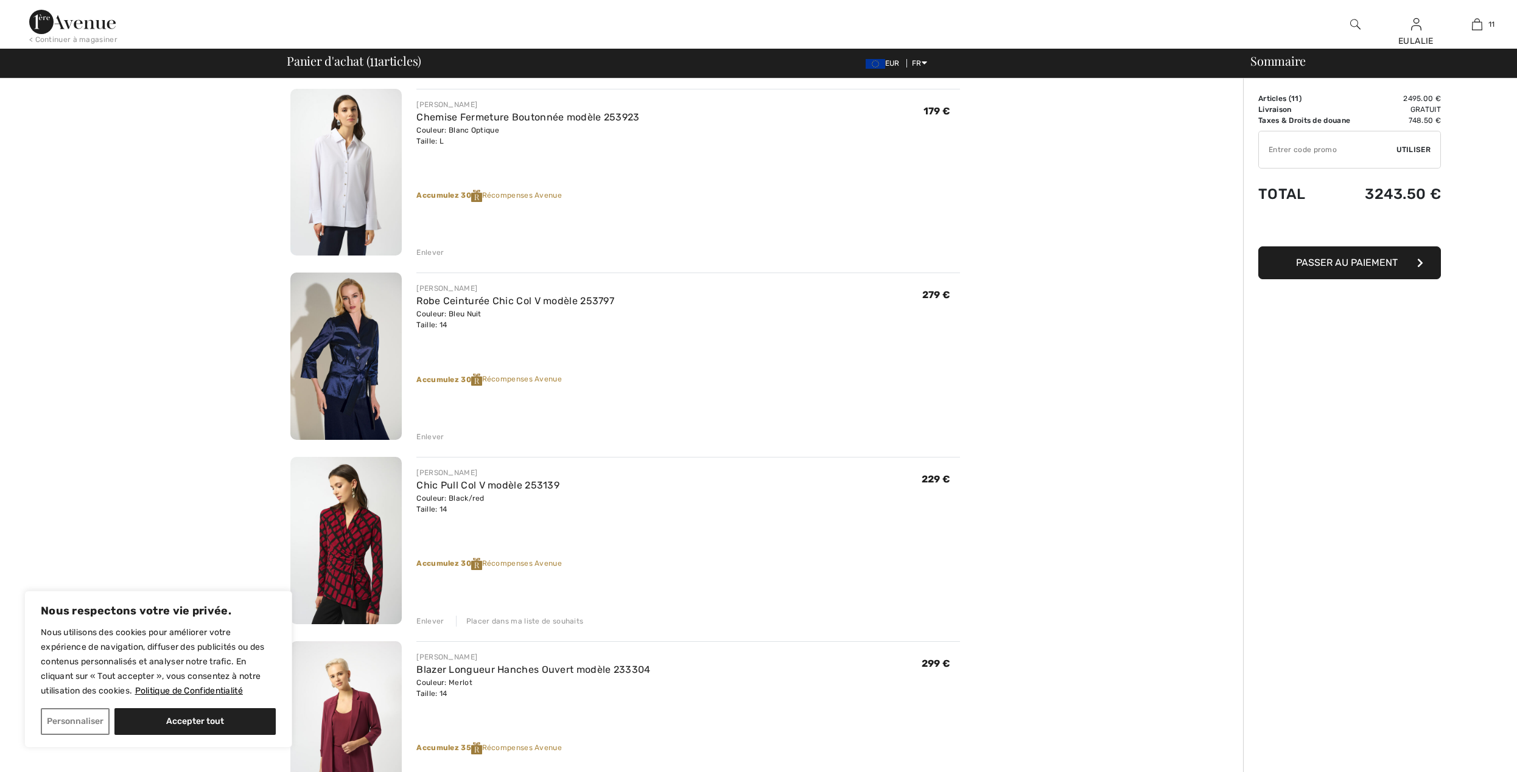
click at [422, 252] on div "Enlever" at bounding box center [429, 252] width 27 height 11
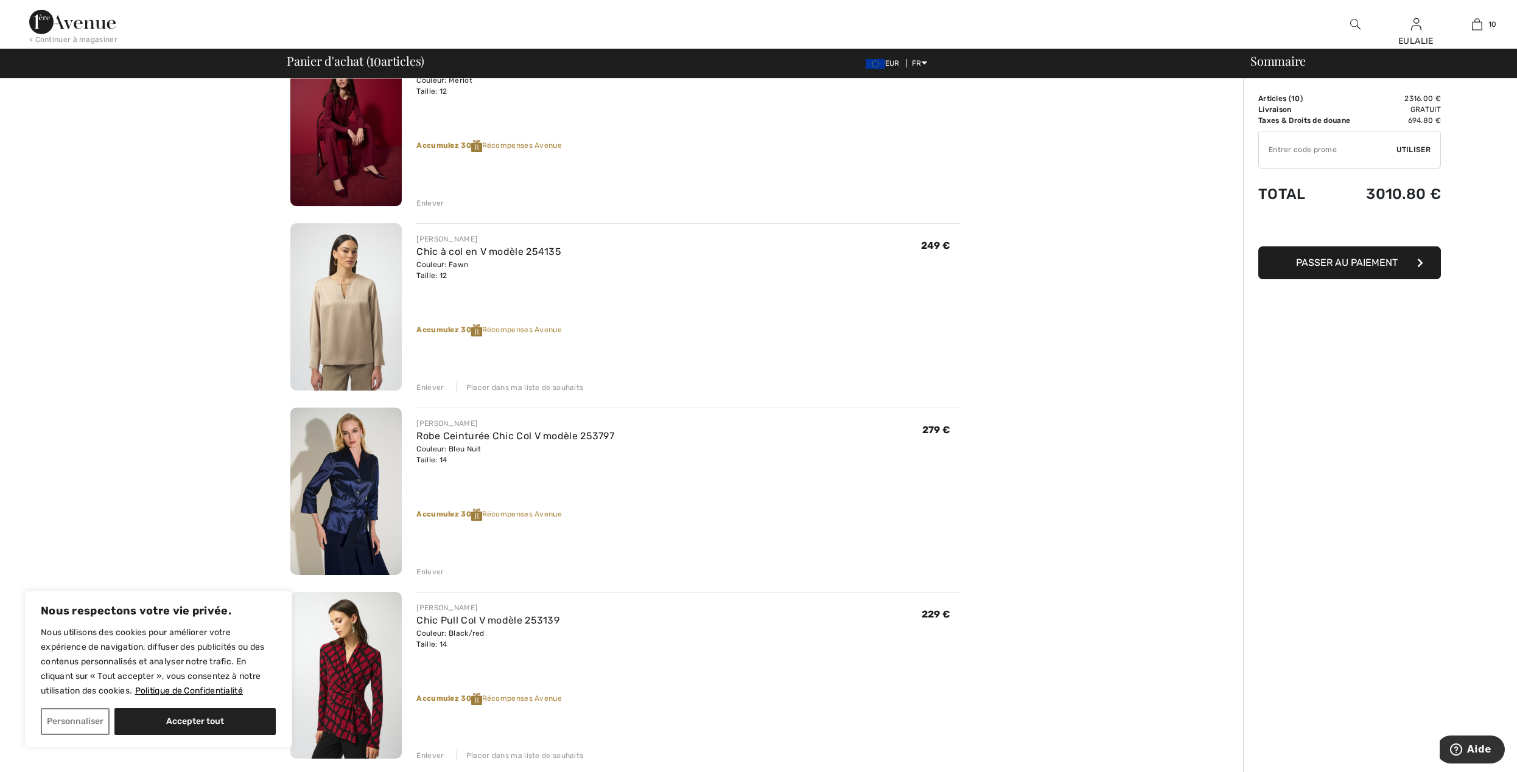
scroll to position [1031, 0]
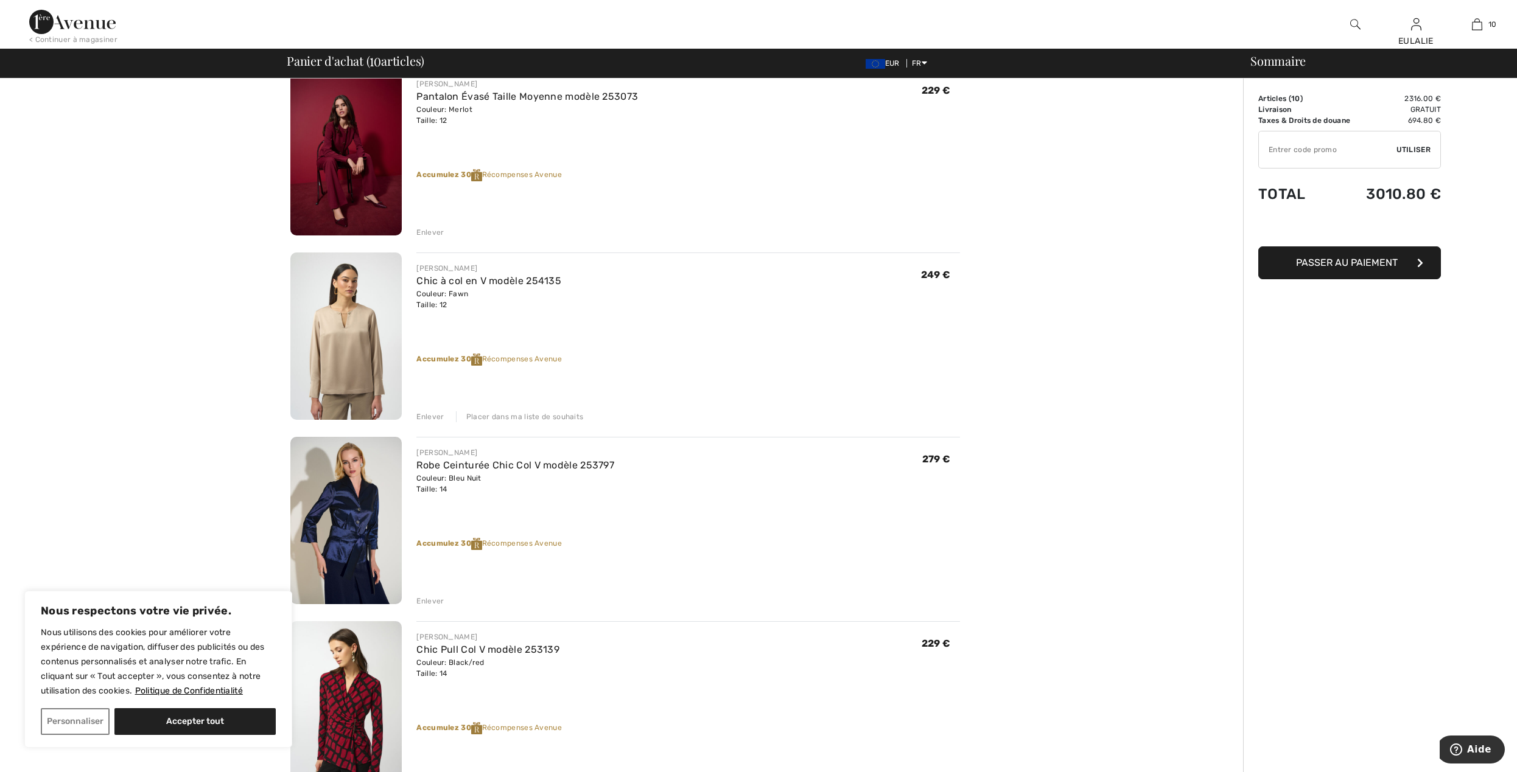
click at [431, 600] on div "Enlever" at bounding box center [429, 601] width 27 height 11
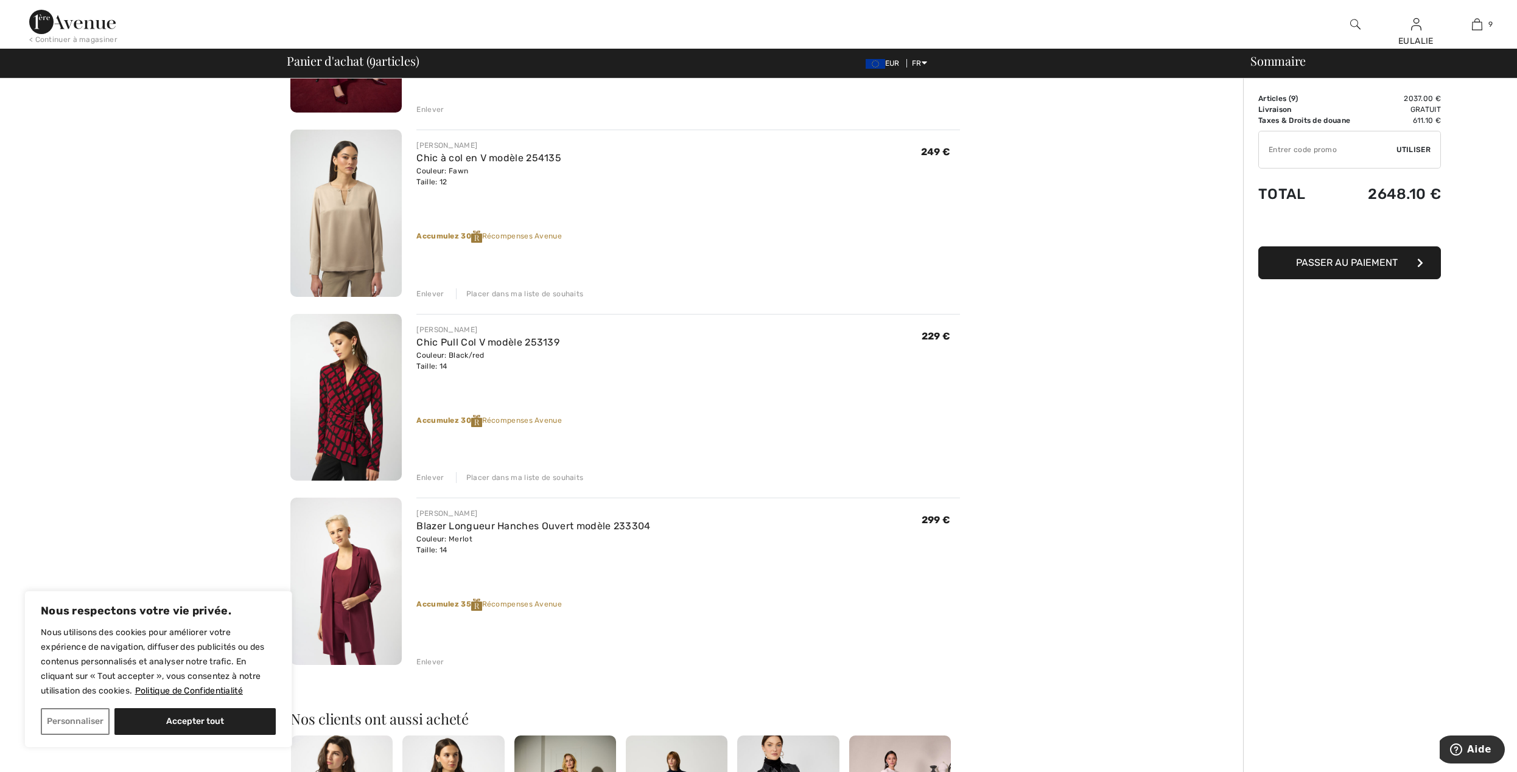
scroll to position [1136, 0]
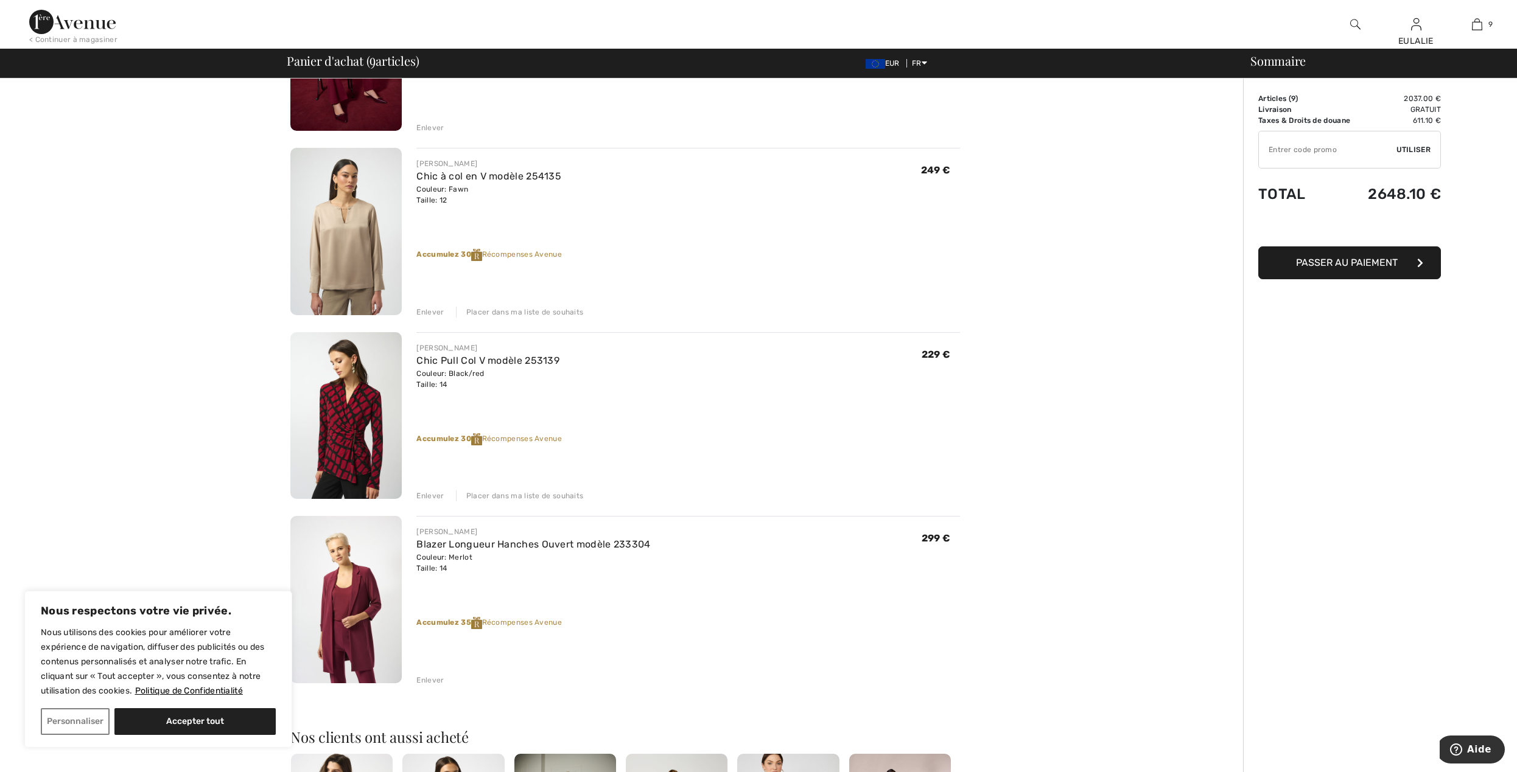
click at [343, 405] on img at bounding box center [345, 415] width 111 height 167
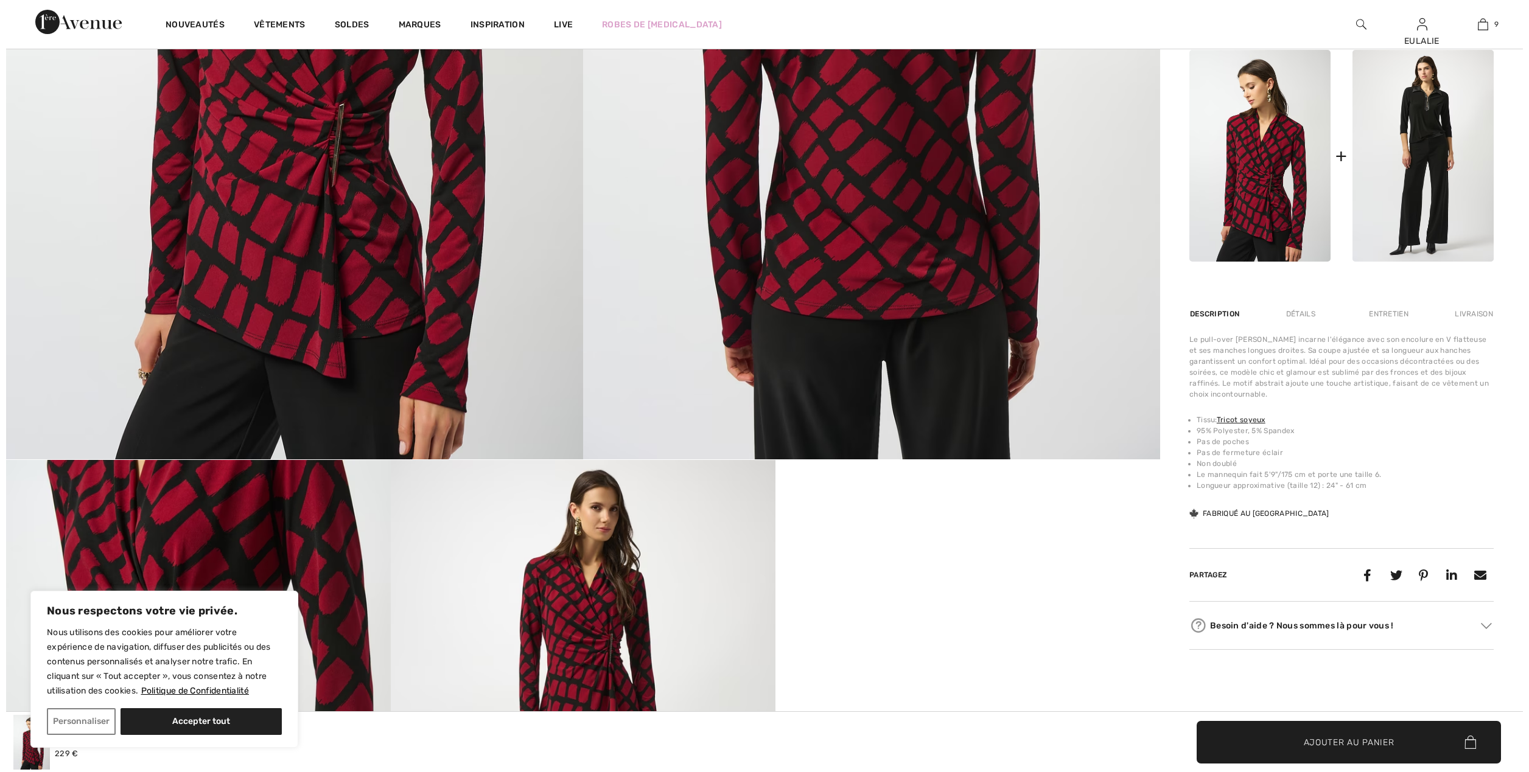
scroll to position [324, 0]
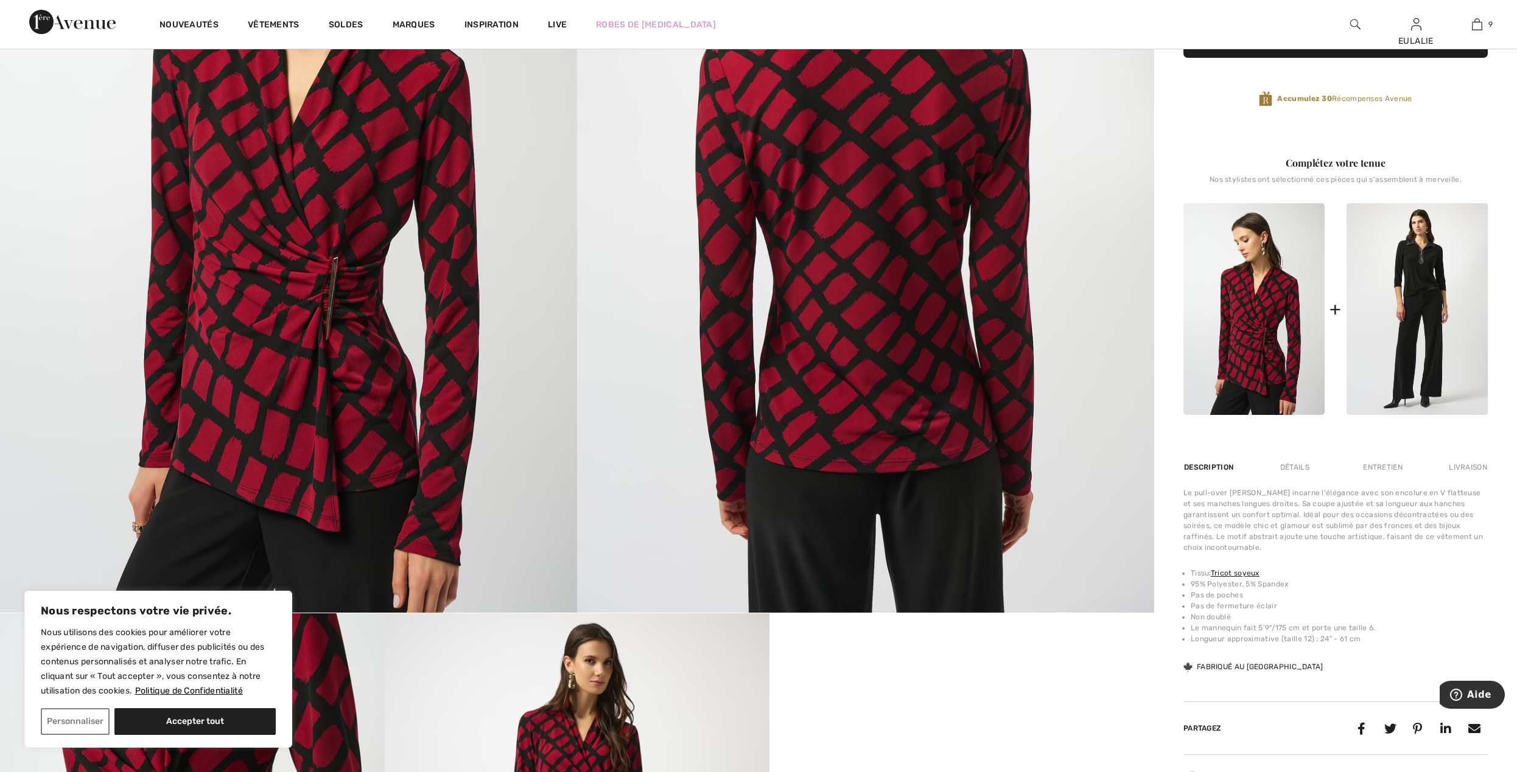
click at [315, 159] on img at bounding box center [288, 180] width 577 height 865
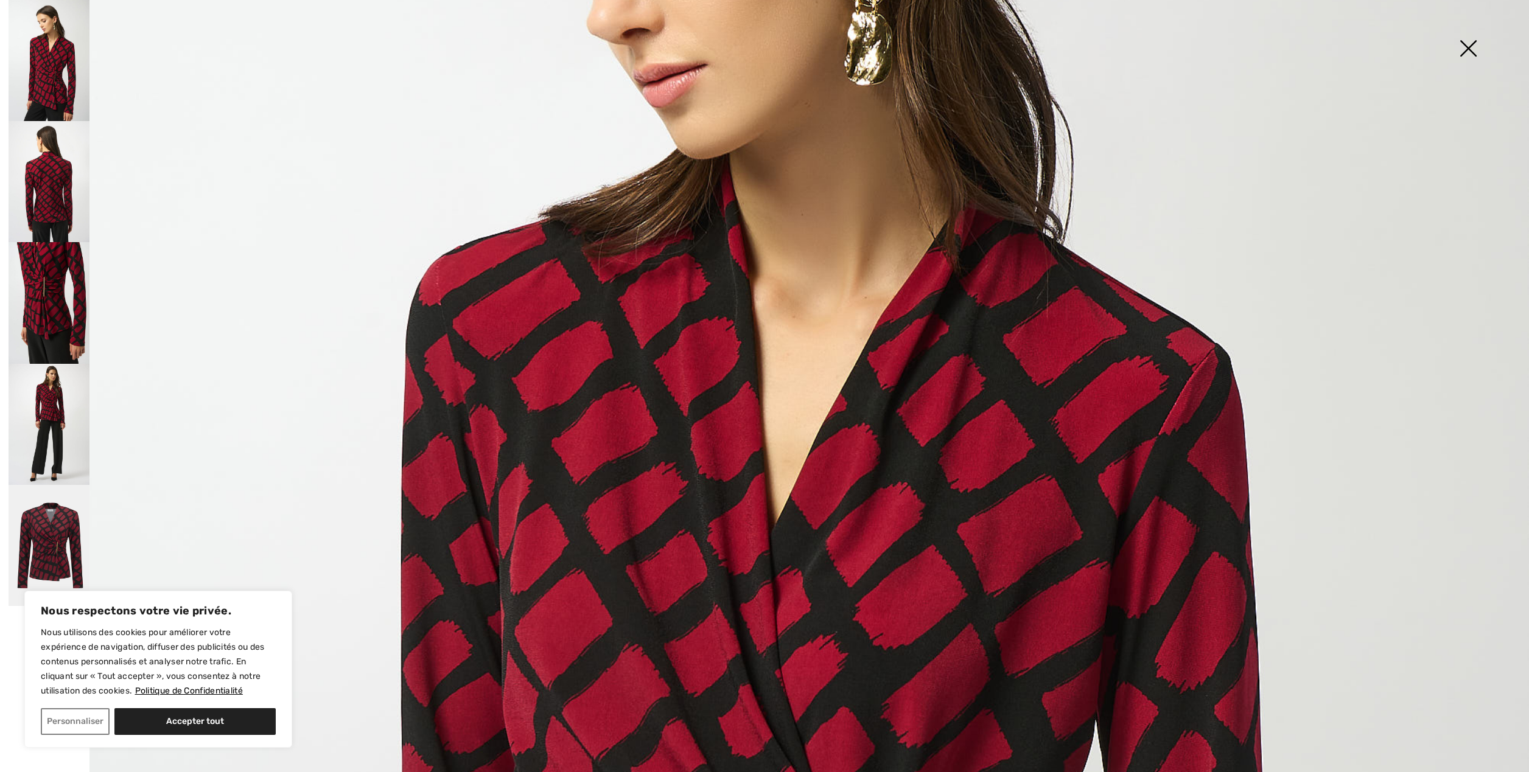
scroll to position [649, 0]
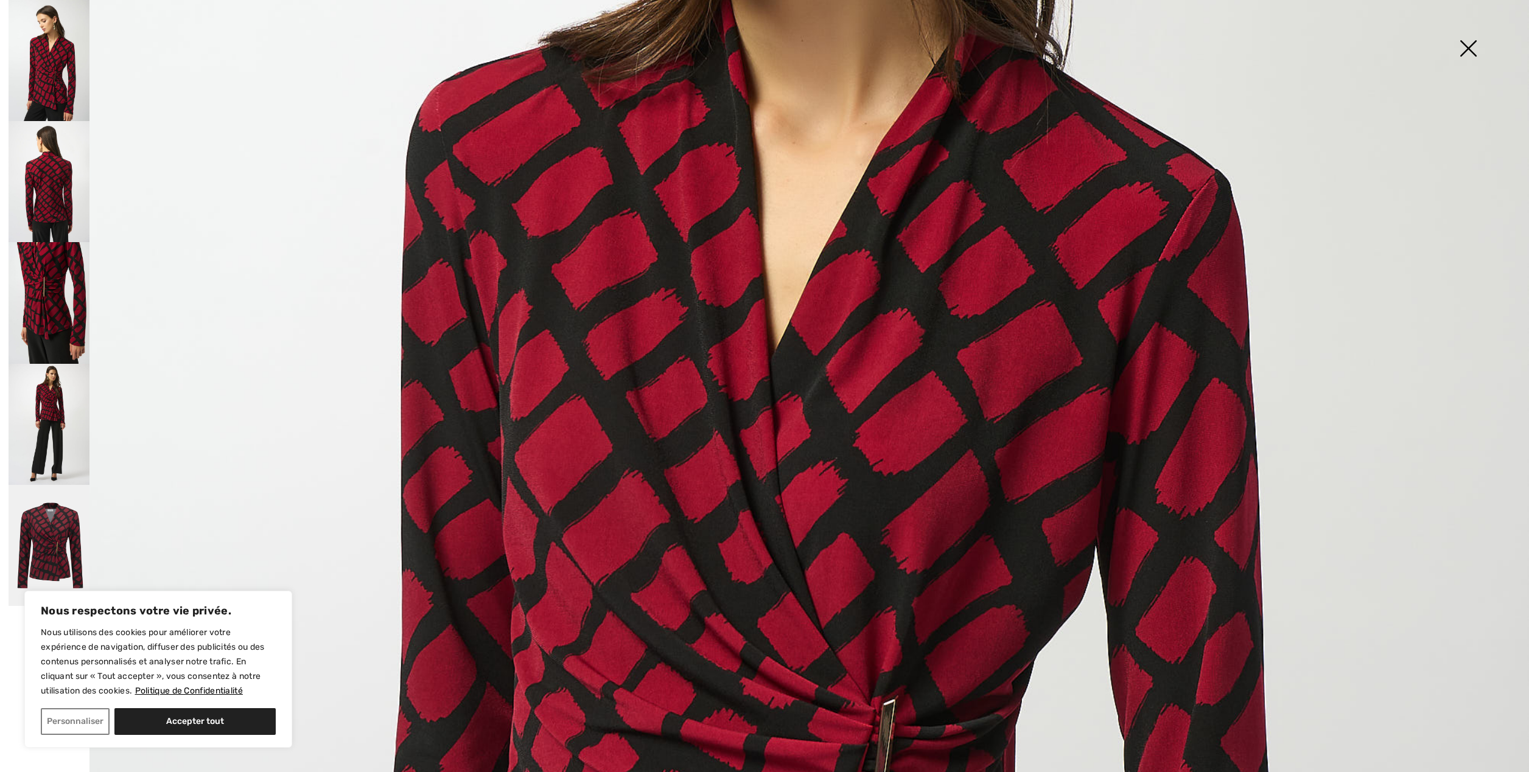
click at [27, 284] on img at bounding box center [49, 302] width 81 height 121
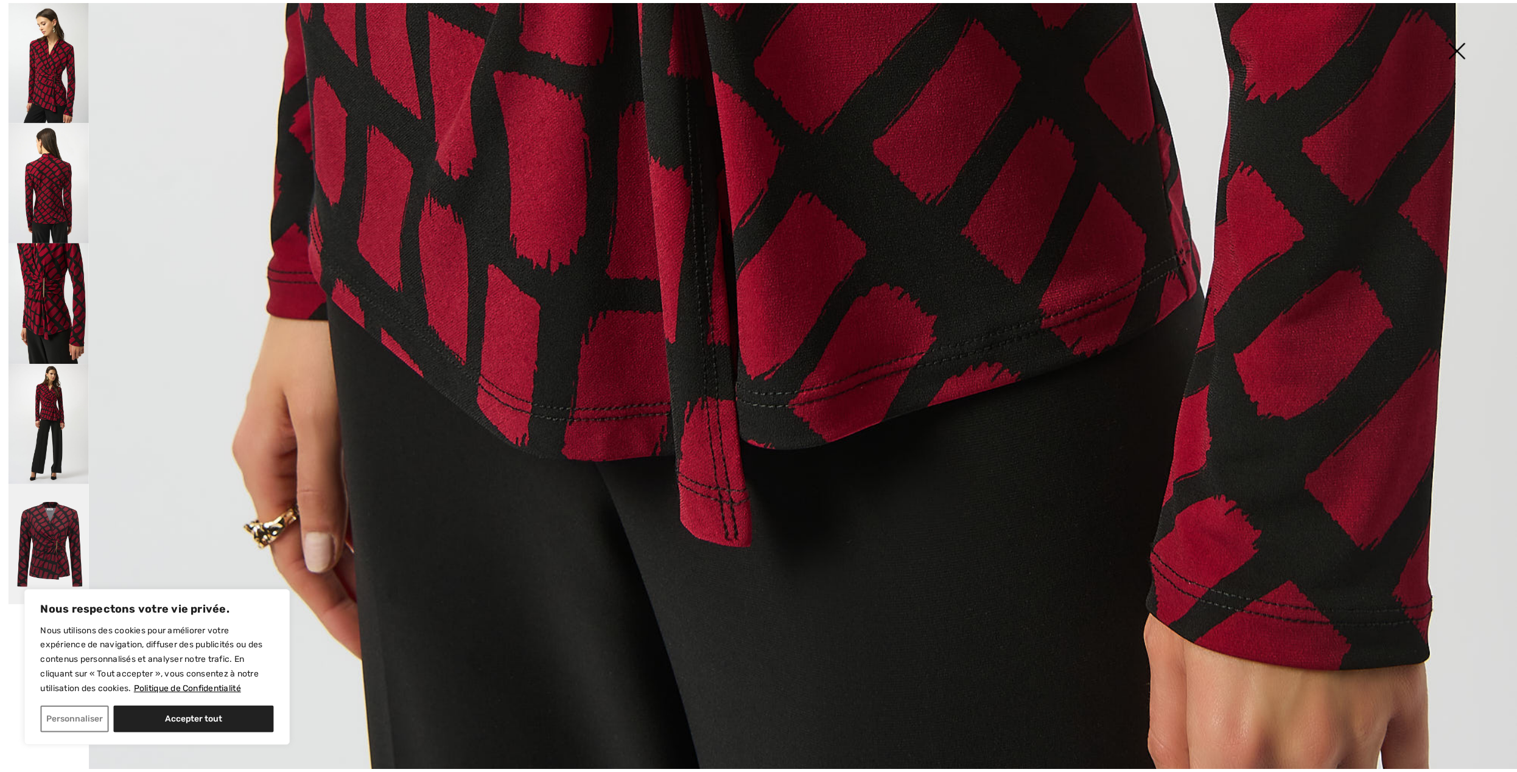
scroll to position [1461, 0]
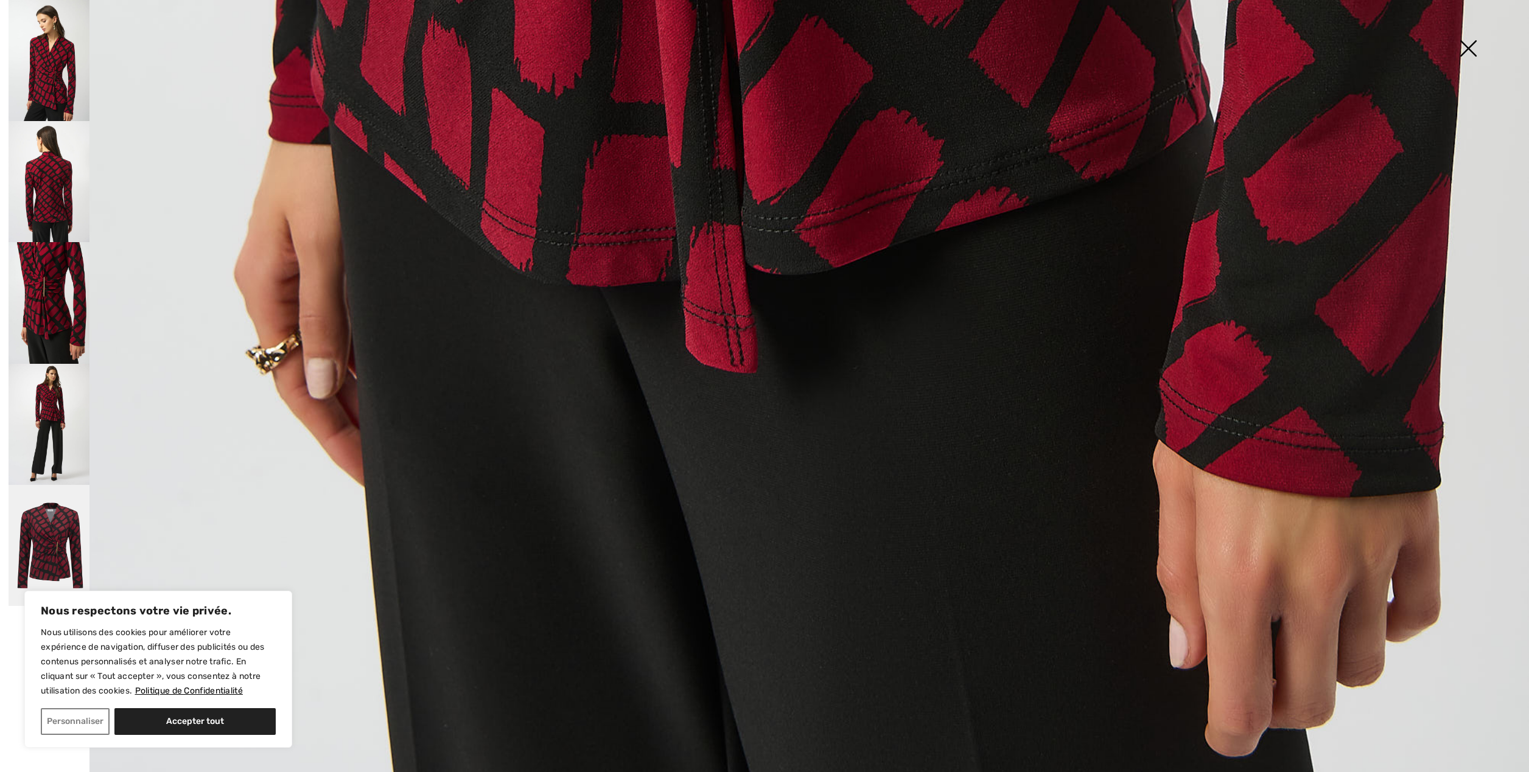
click at [1474, 39] on img at bounding box center [1467, 49] width 61 height 63
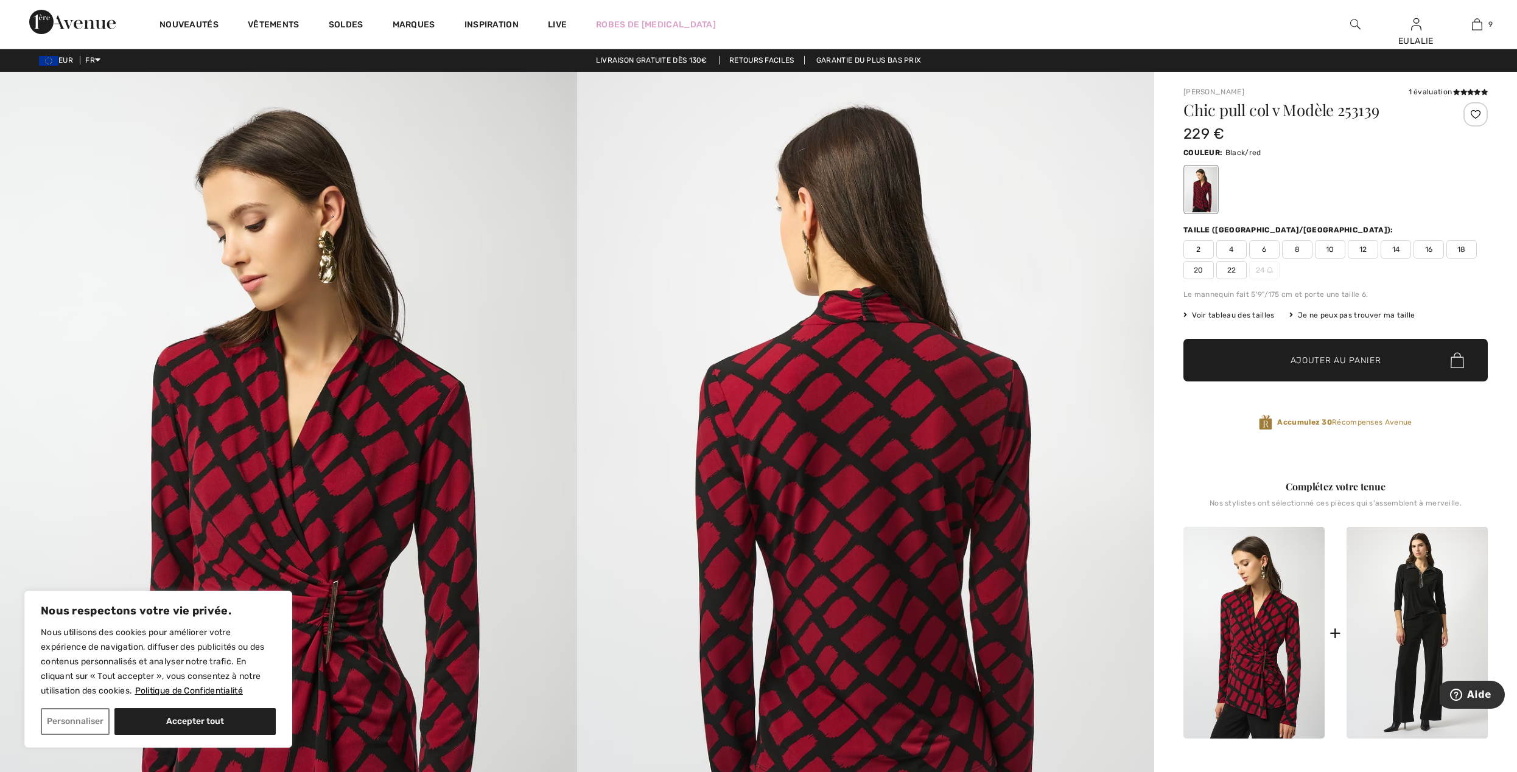
scroll to position [0, 0]
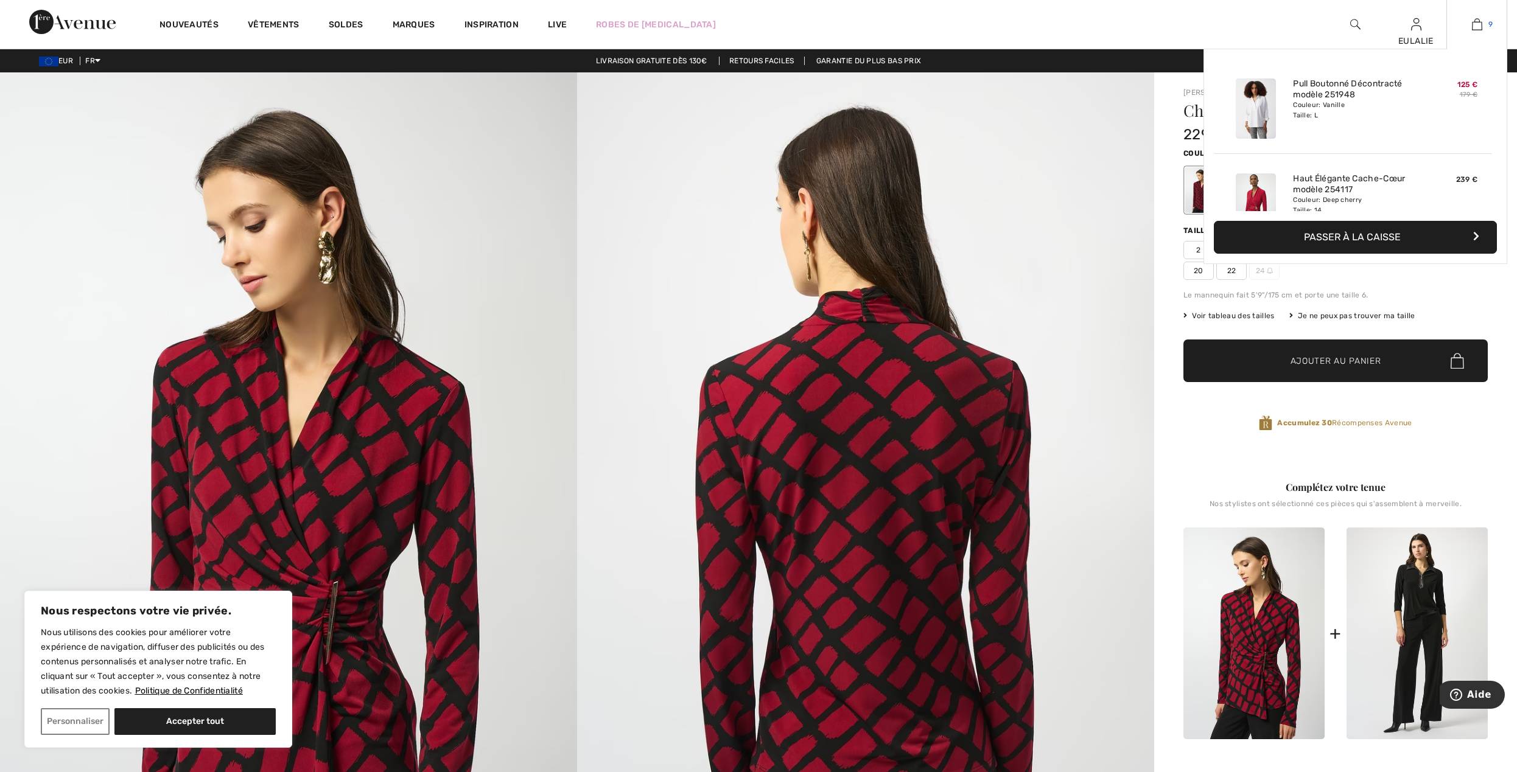
click at [1476, 23] on img at bounding box center [1477, 24] width 10 height 15
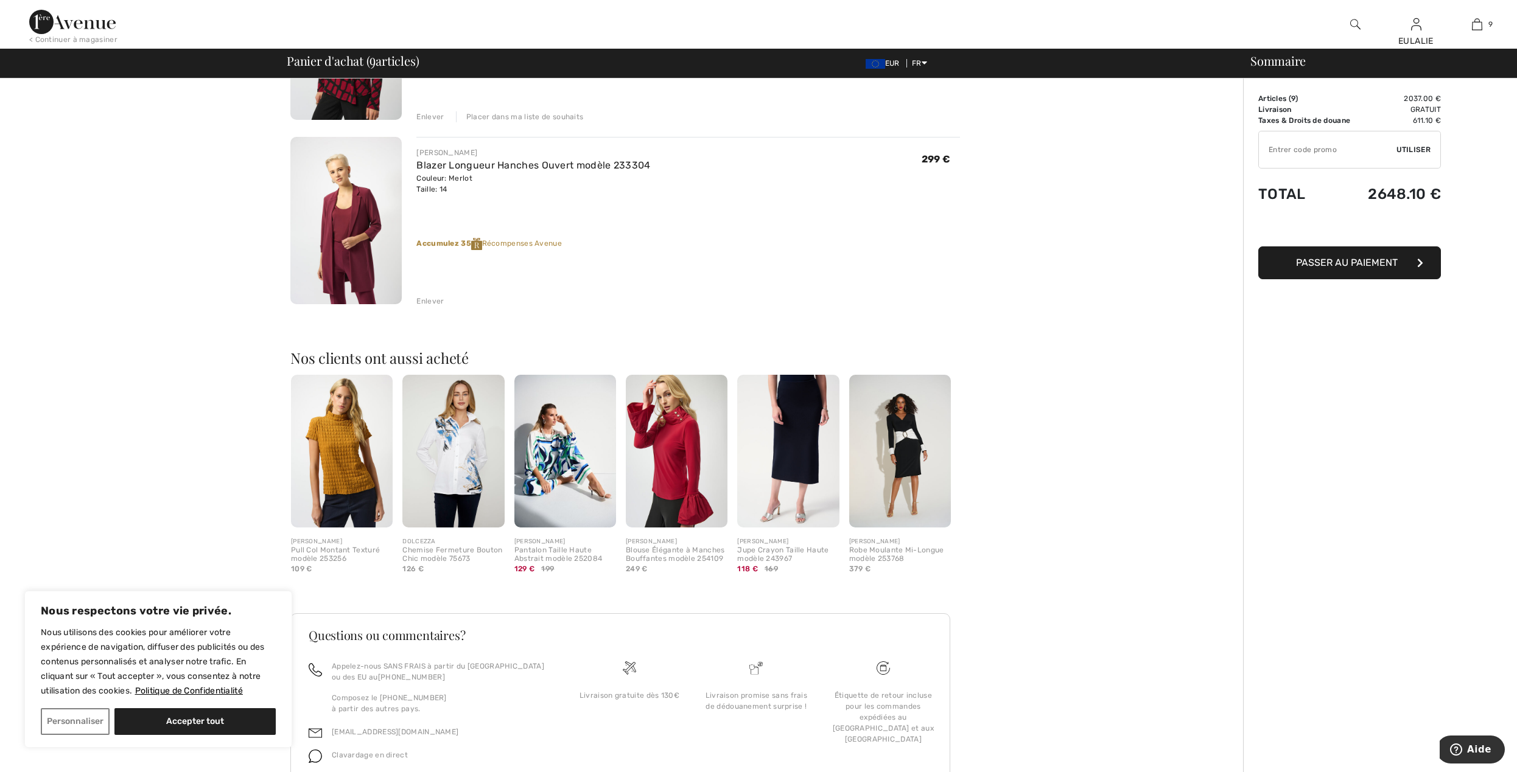
scroll to position [1487, 0]
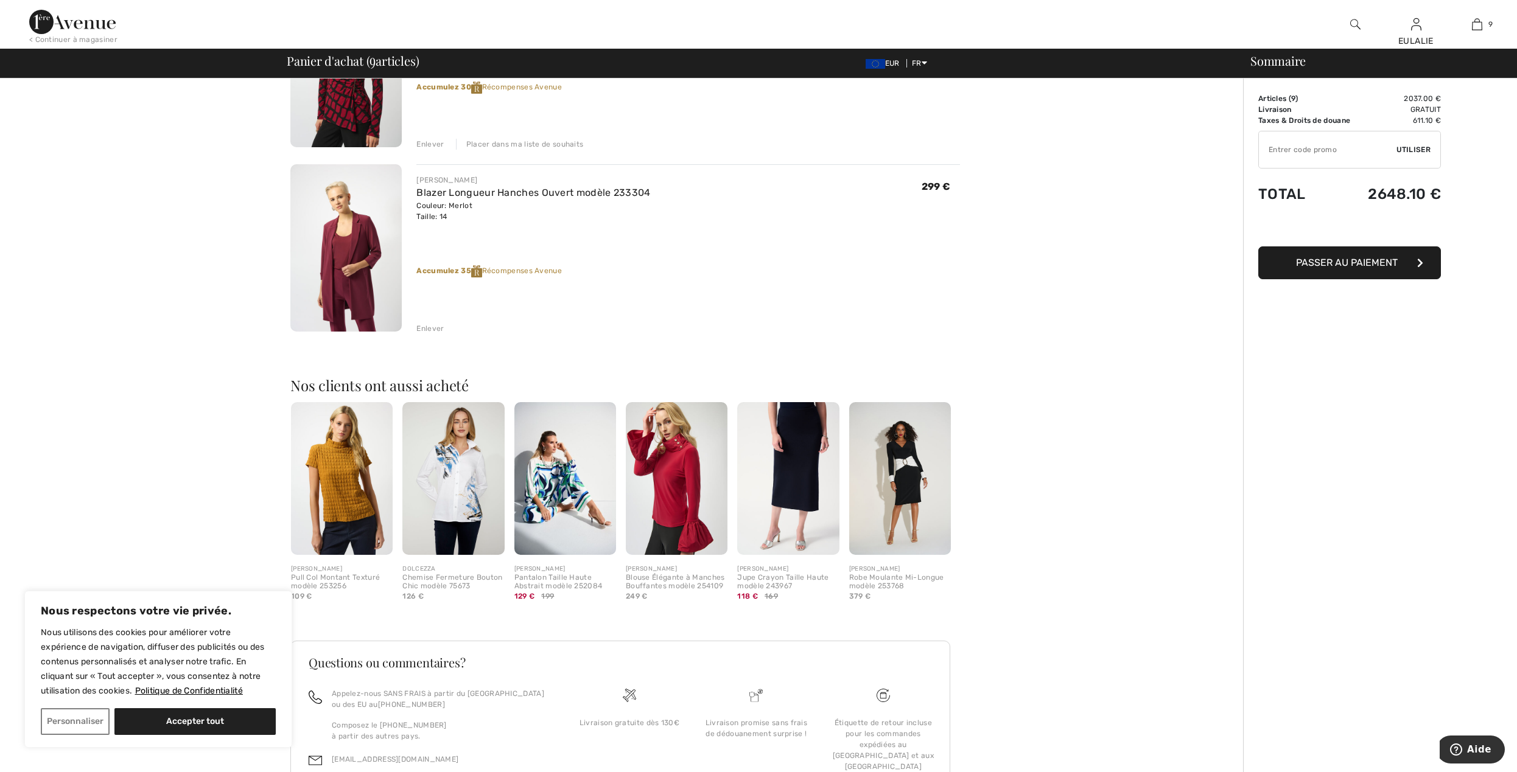
click at [675, 461] on img at bounding box center [677, 478] width 102 height 153
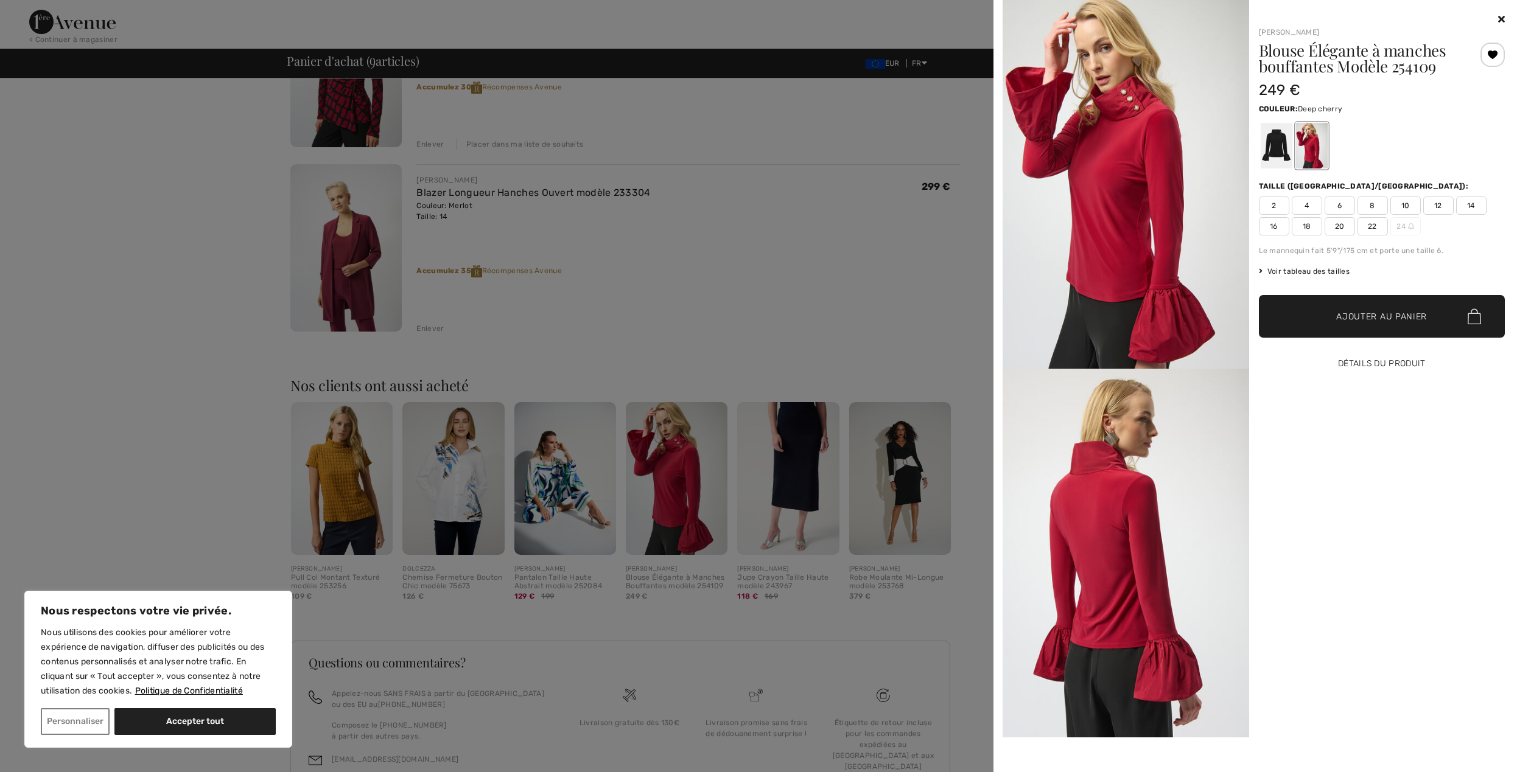
click at [1377, 361] on button "Détails du produit" at bounding box center [1382, 364] width 246 height 43
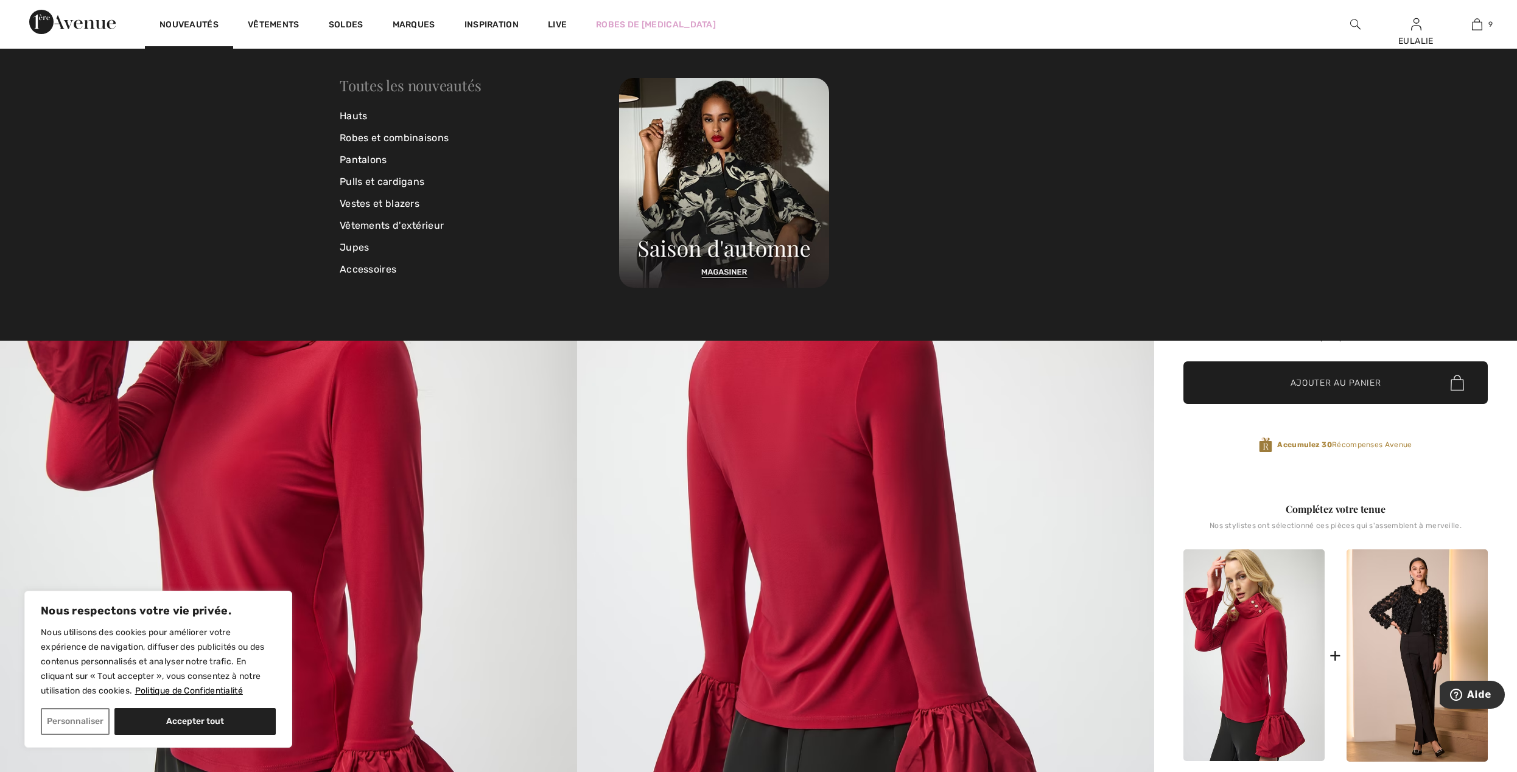
click at [370, 85] on link "Toutes les nouveautés" at bounding box center [410, 84] width 141 height 19
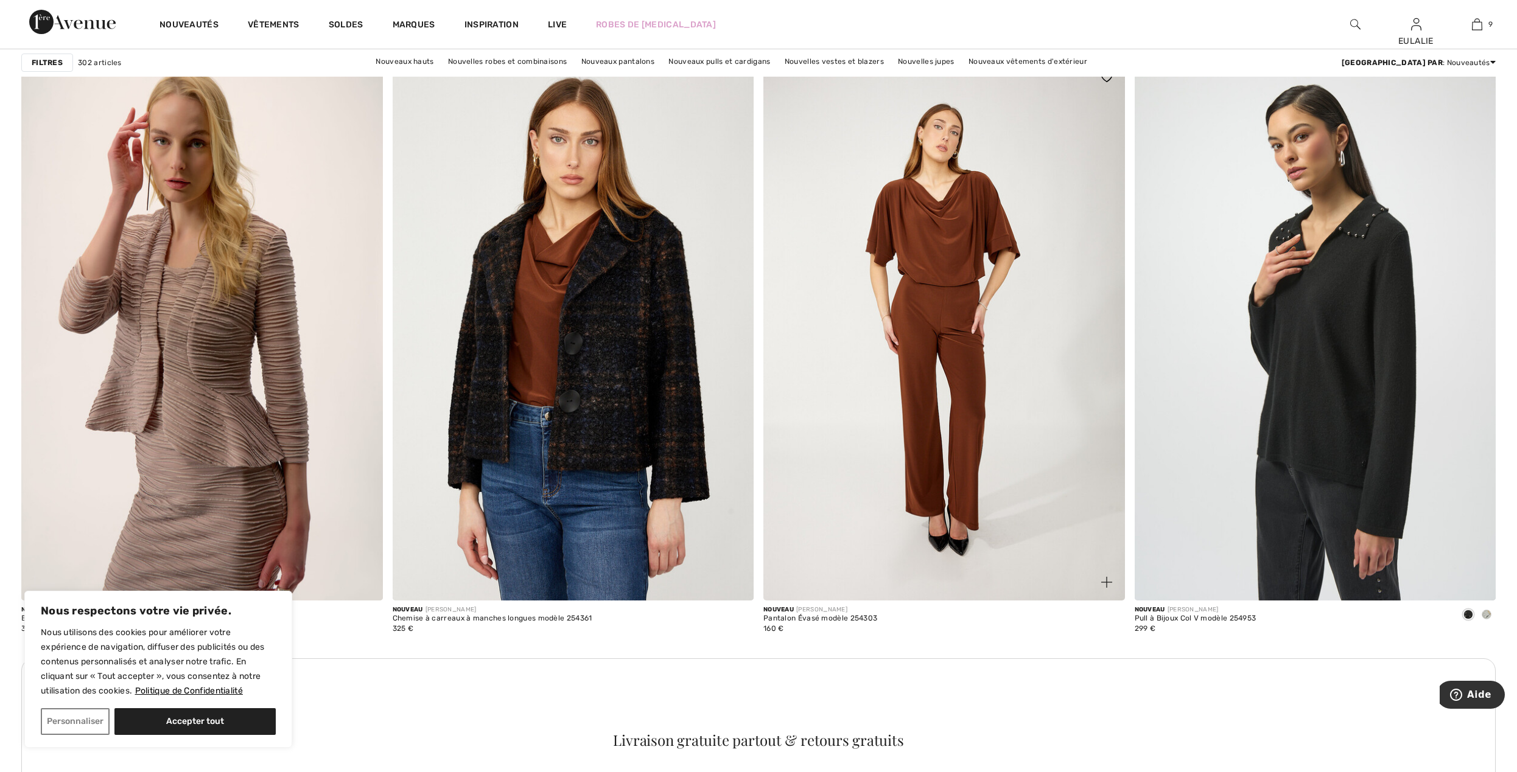
scroll to position [2028, 0]
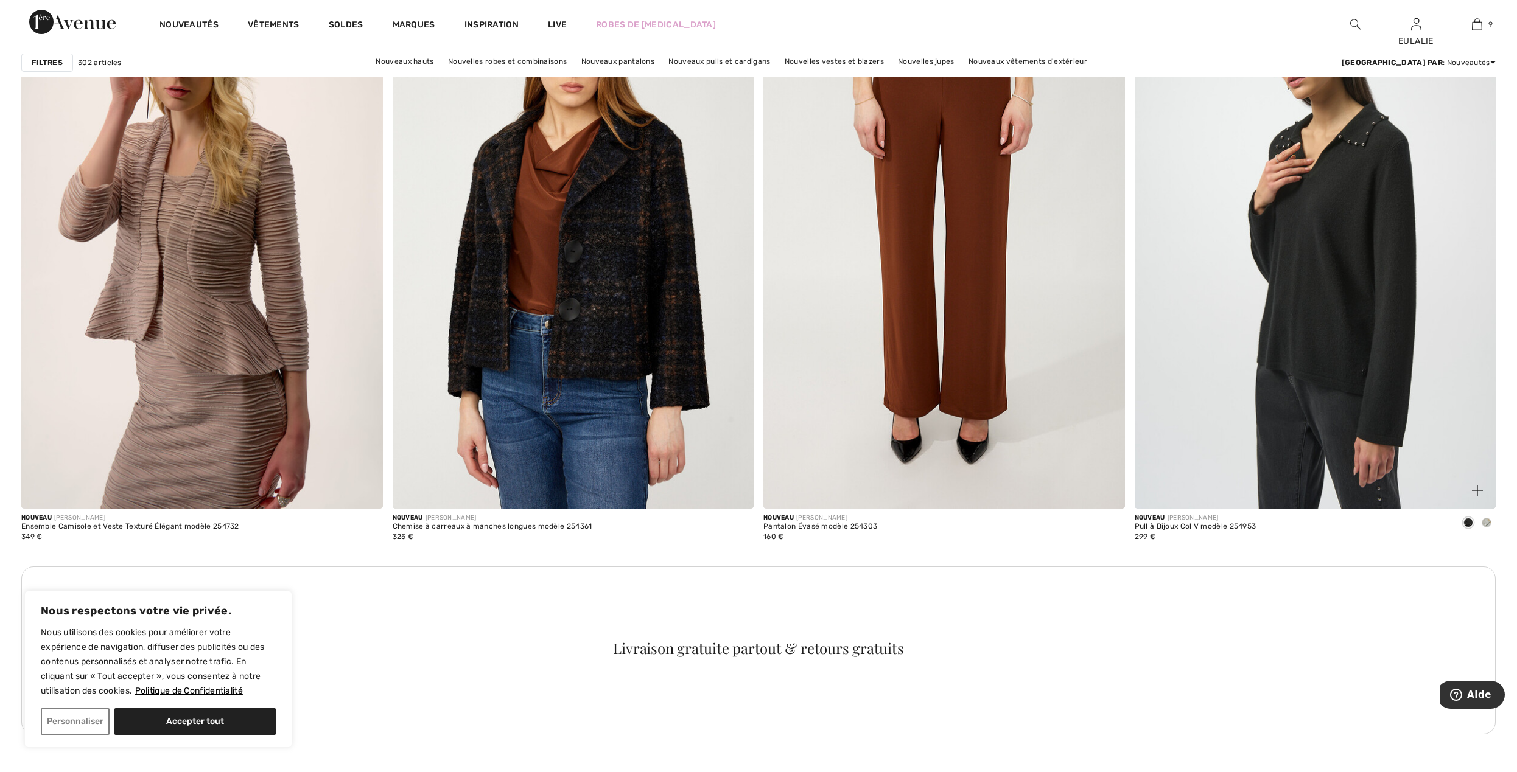
click at [1485, 522] on span at bounding box center [1486, 523] width 10 height 10
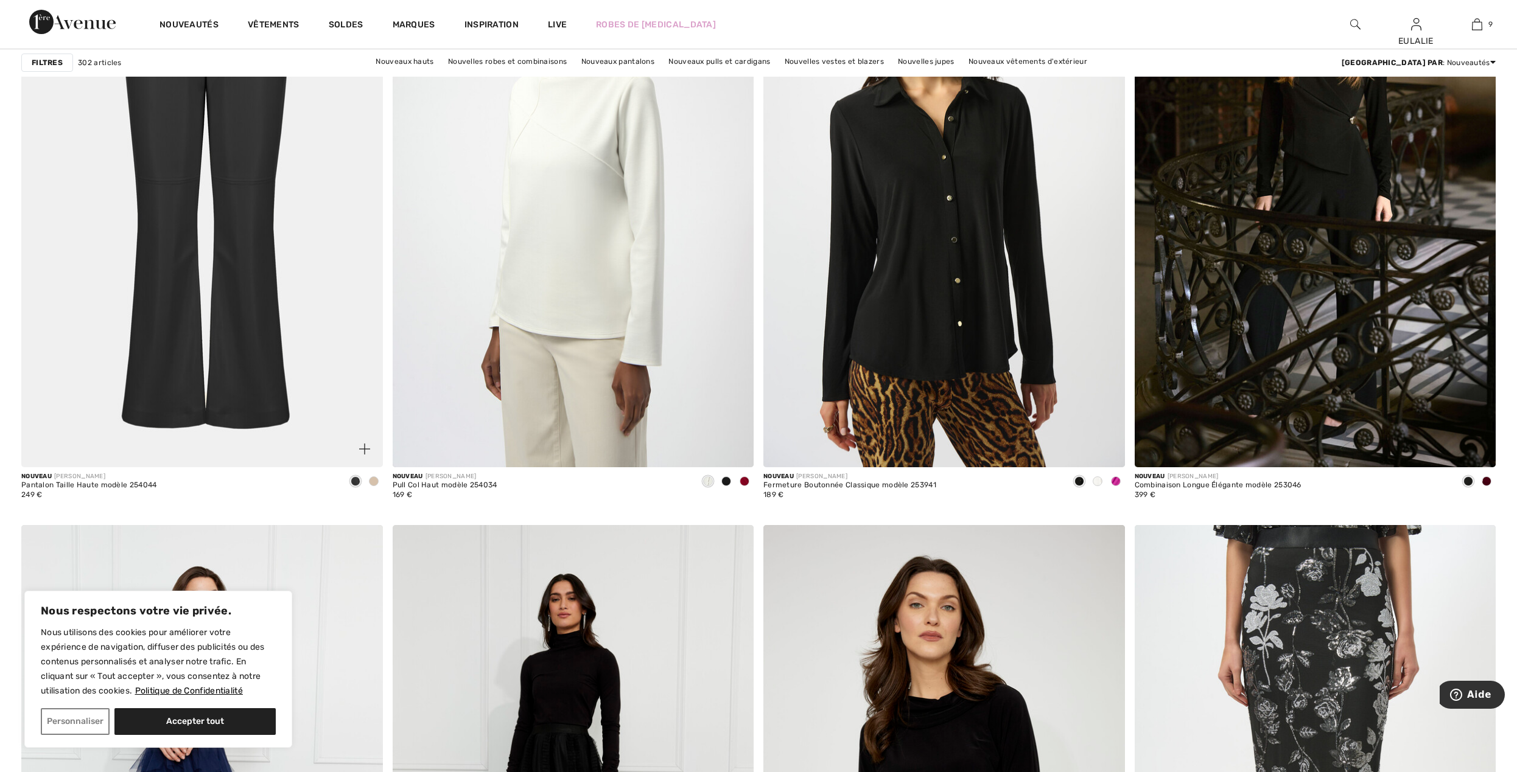
scroll to position [7568, 0]
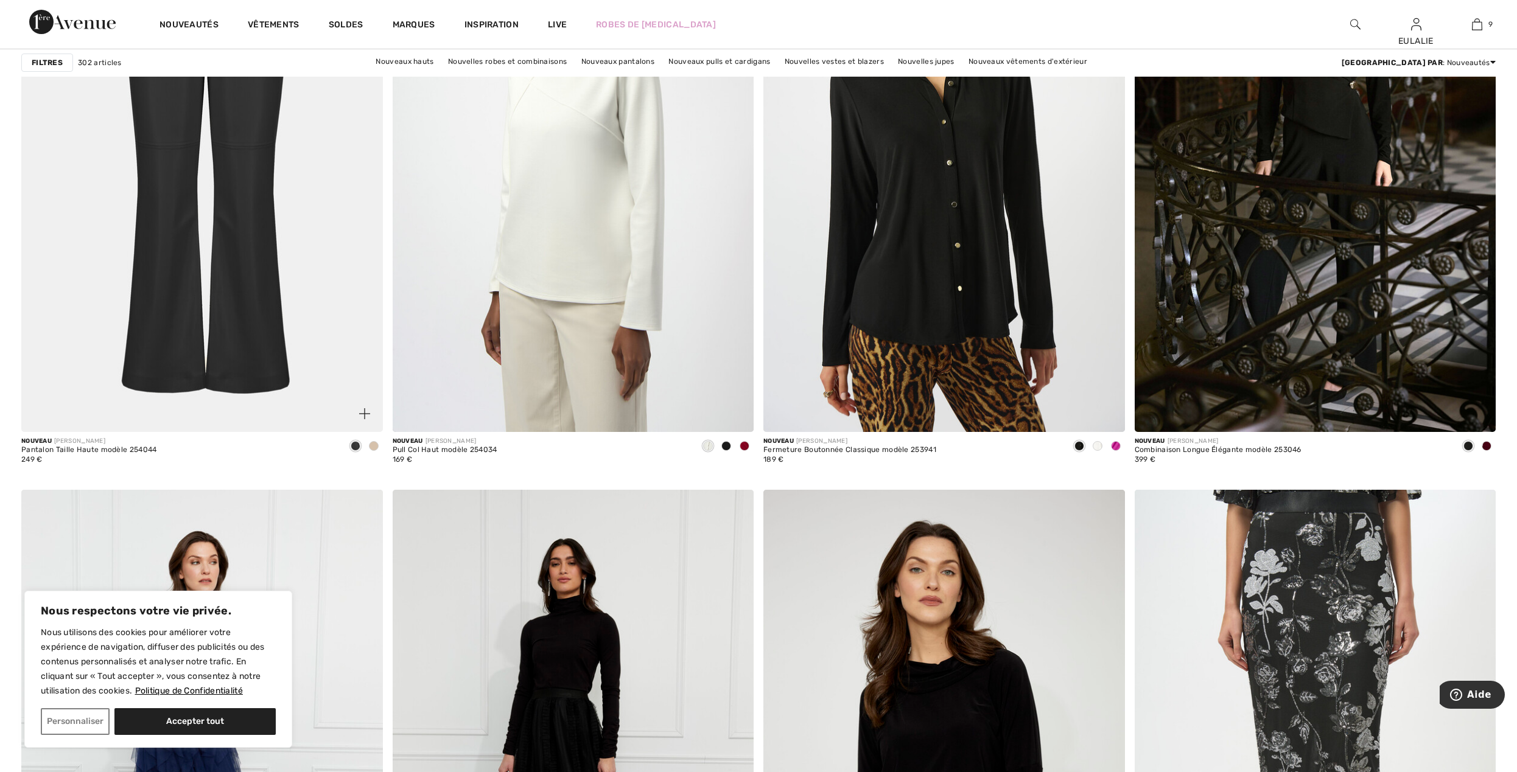
click at [372, 442] on span at bounding box center [374, 446] width 10 height 10
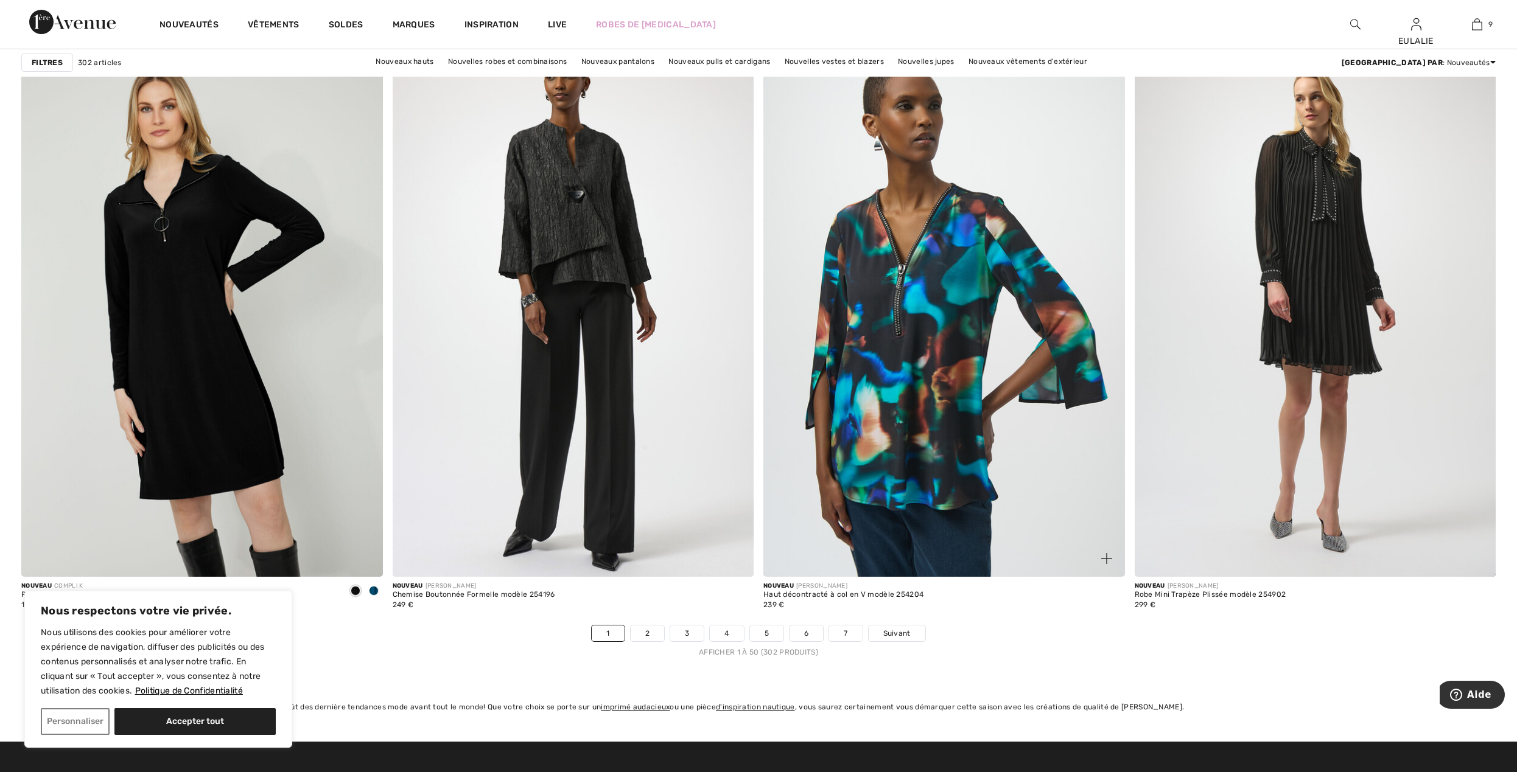
scroll to position [8623, 0]
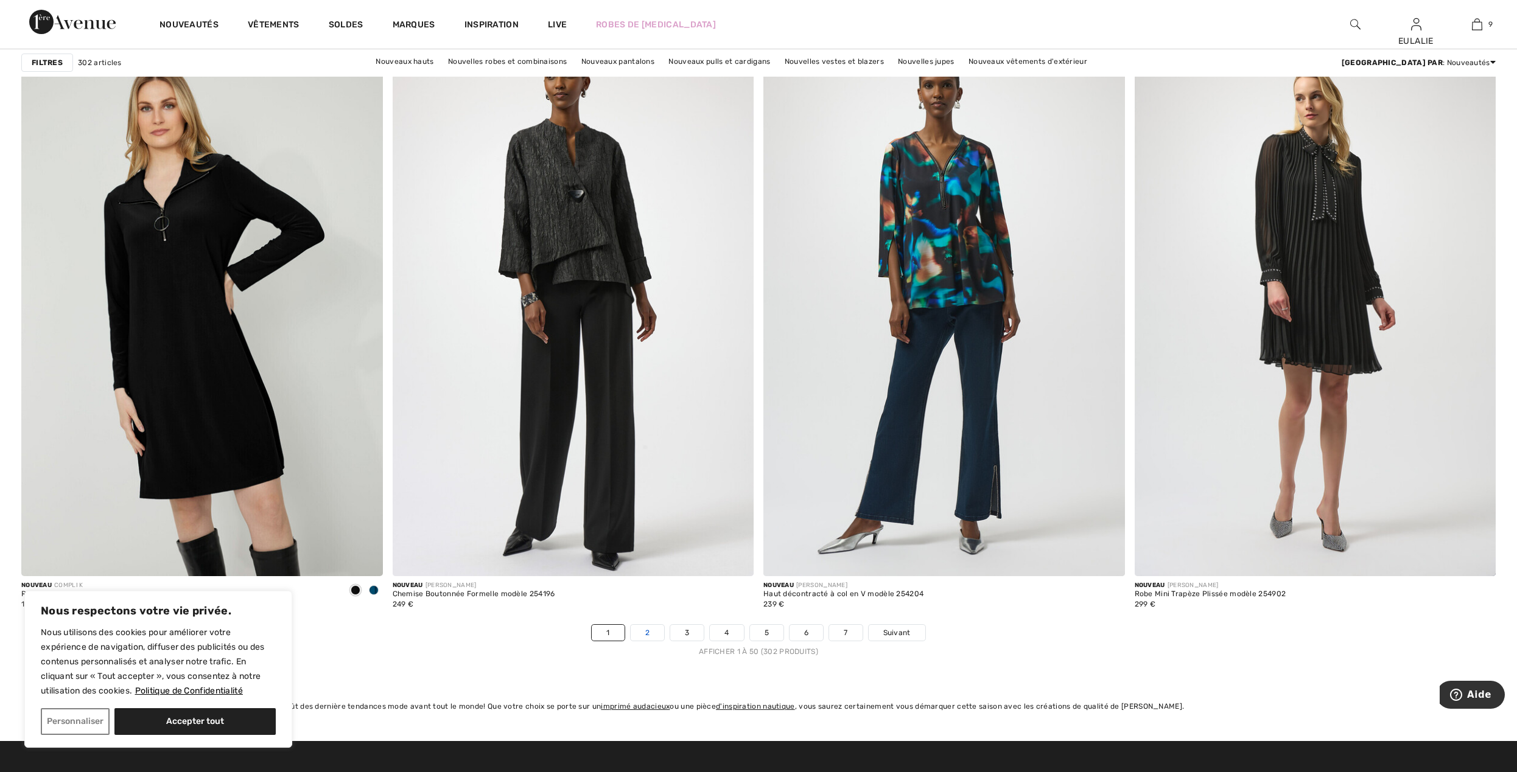
click at [646, 629] on link "2" at bounding box center [646, 633] width 33 height 16
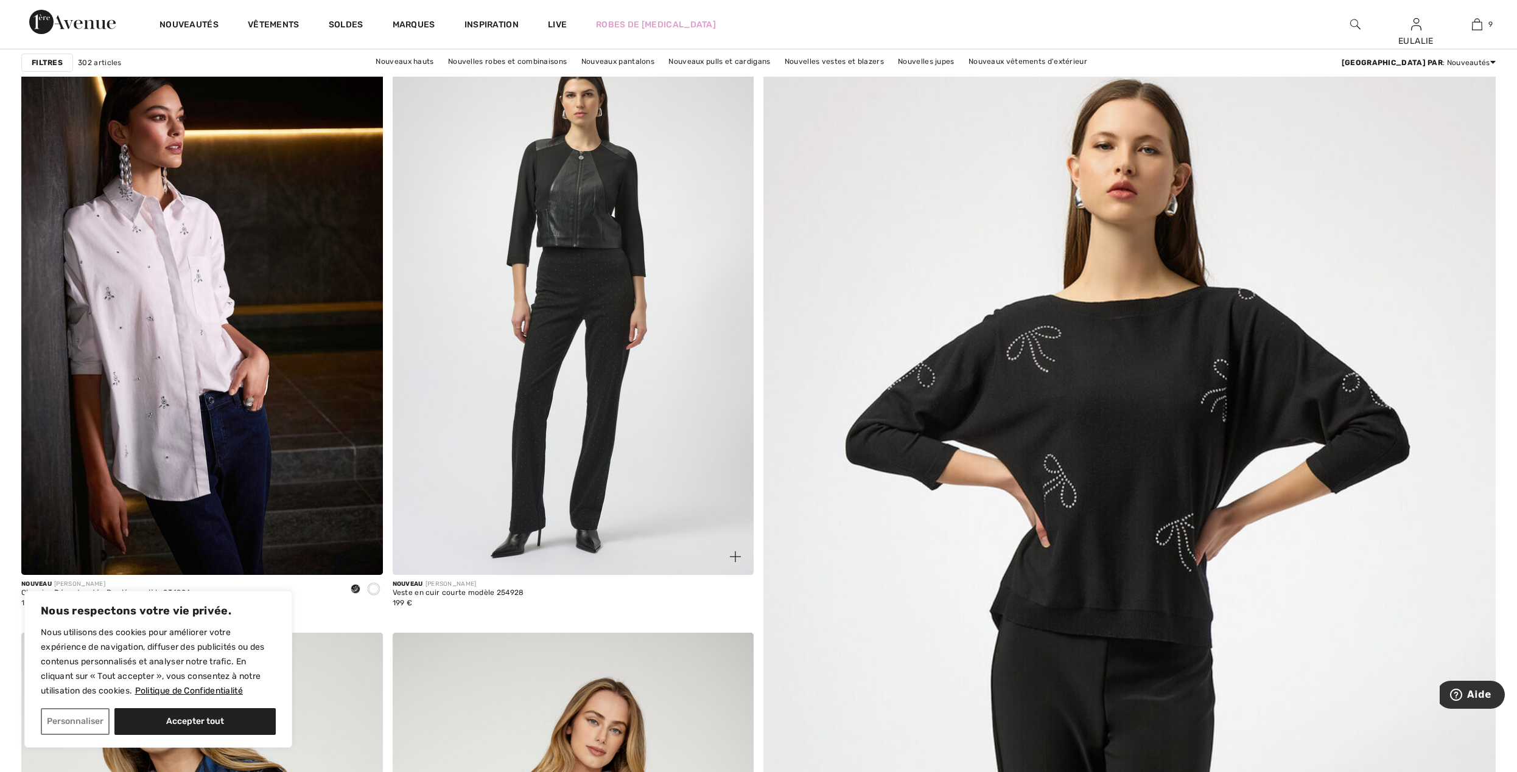
scroll to position [162, 0]
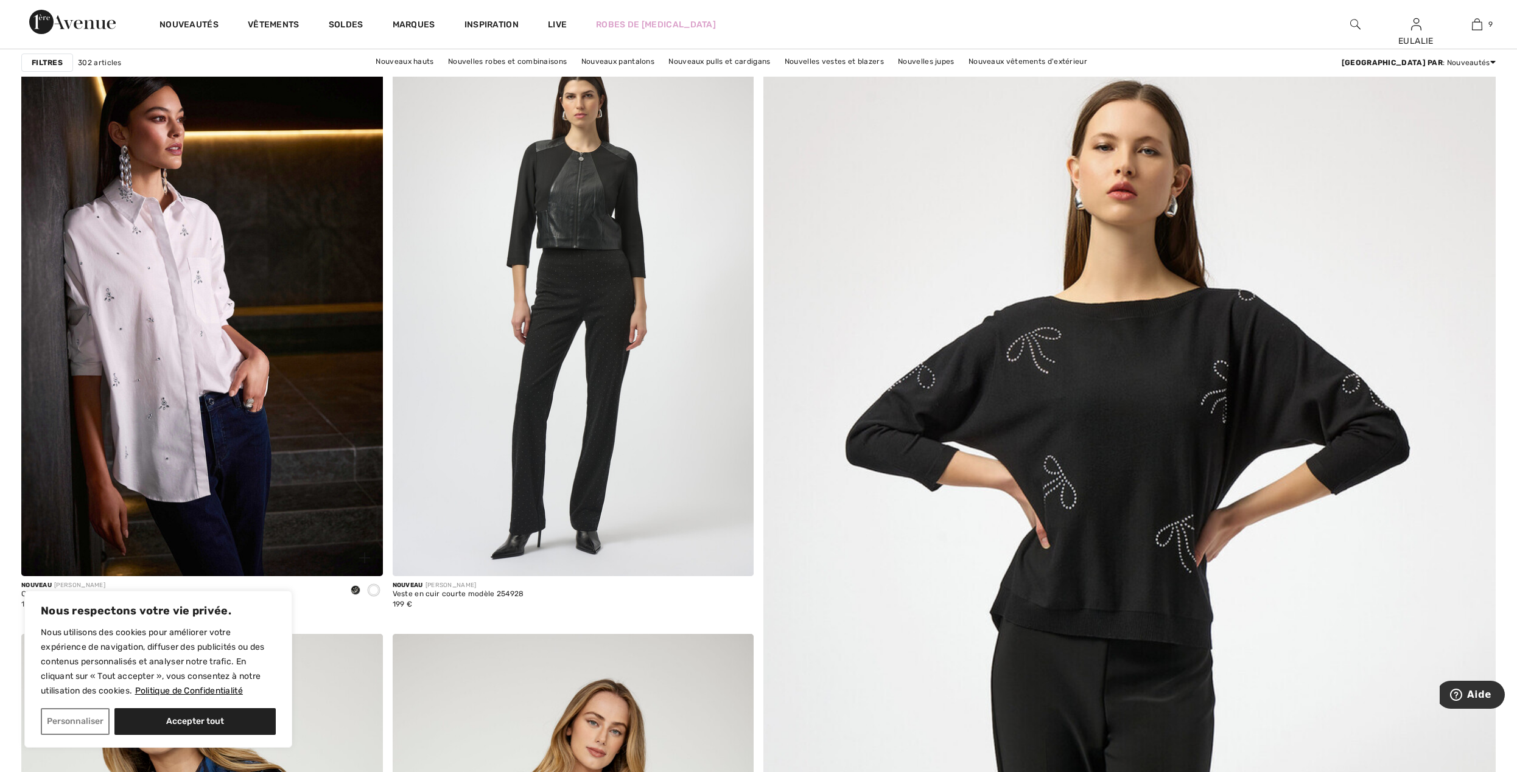
click at [354, 588] on span at bounding box center [356, 590] width 10 height 10
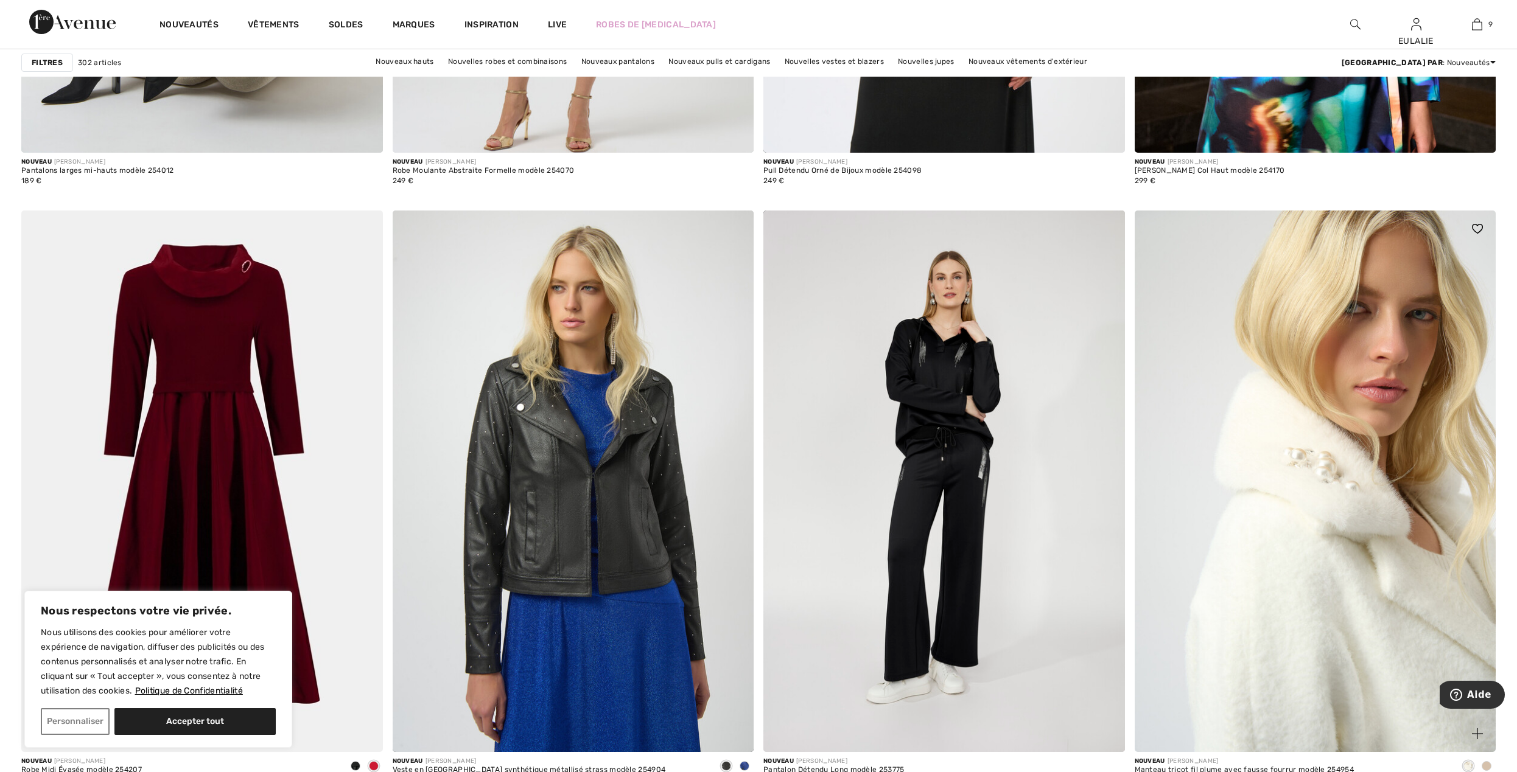
scroll to position [1947, 0]
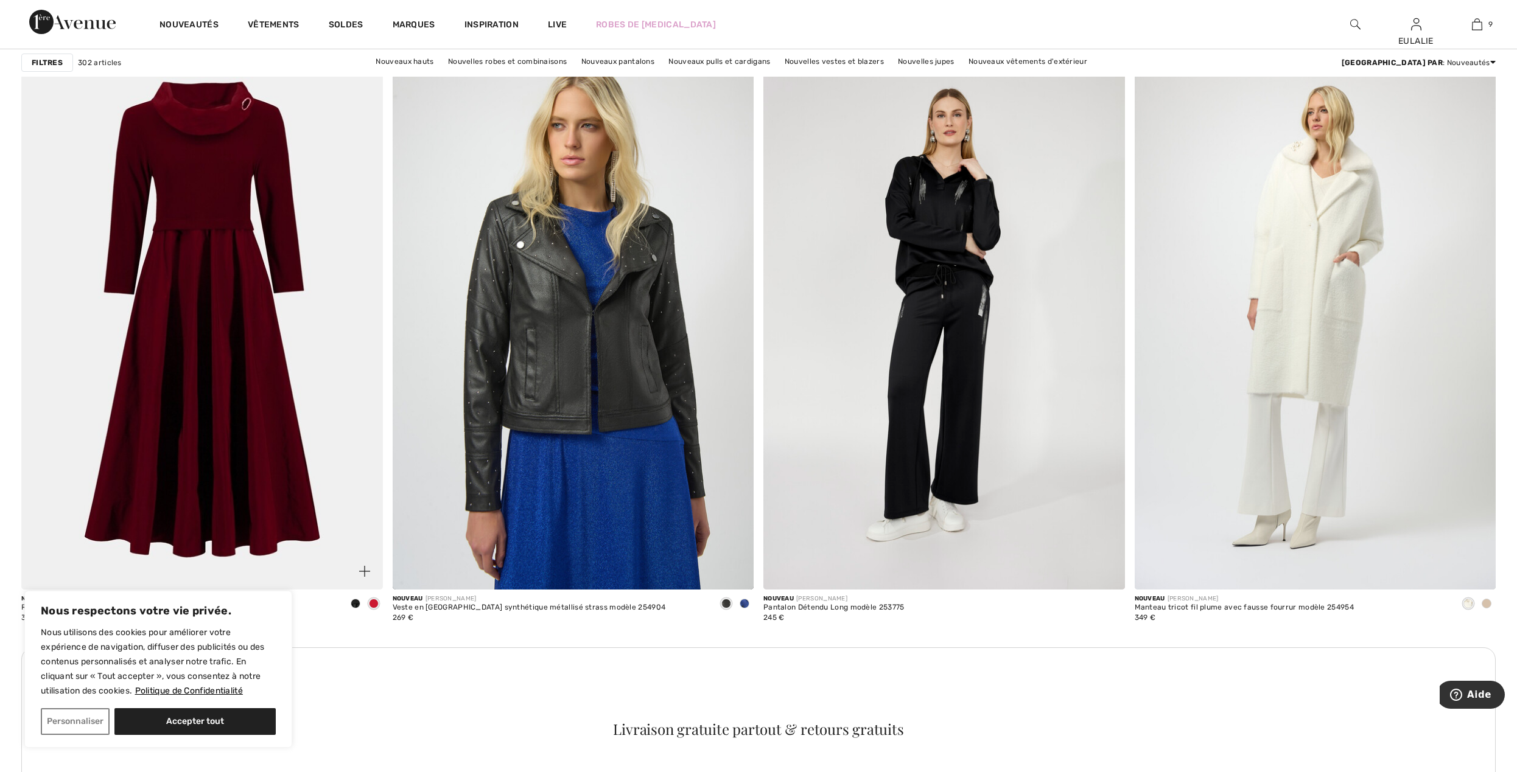
click at [357, 605] on span at bounding box center [356, 604] width 10 height 10
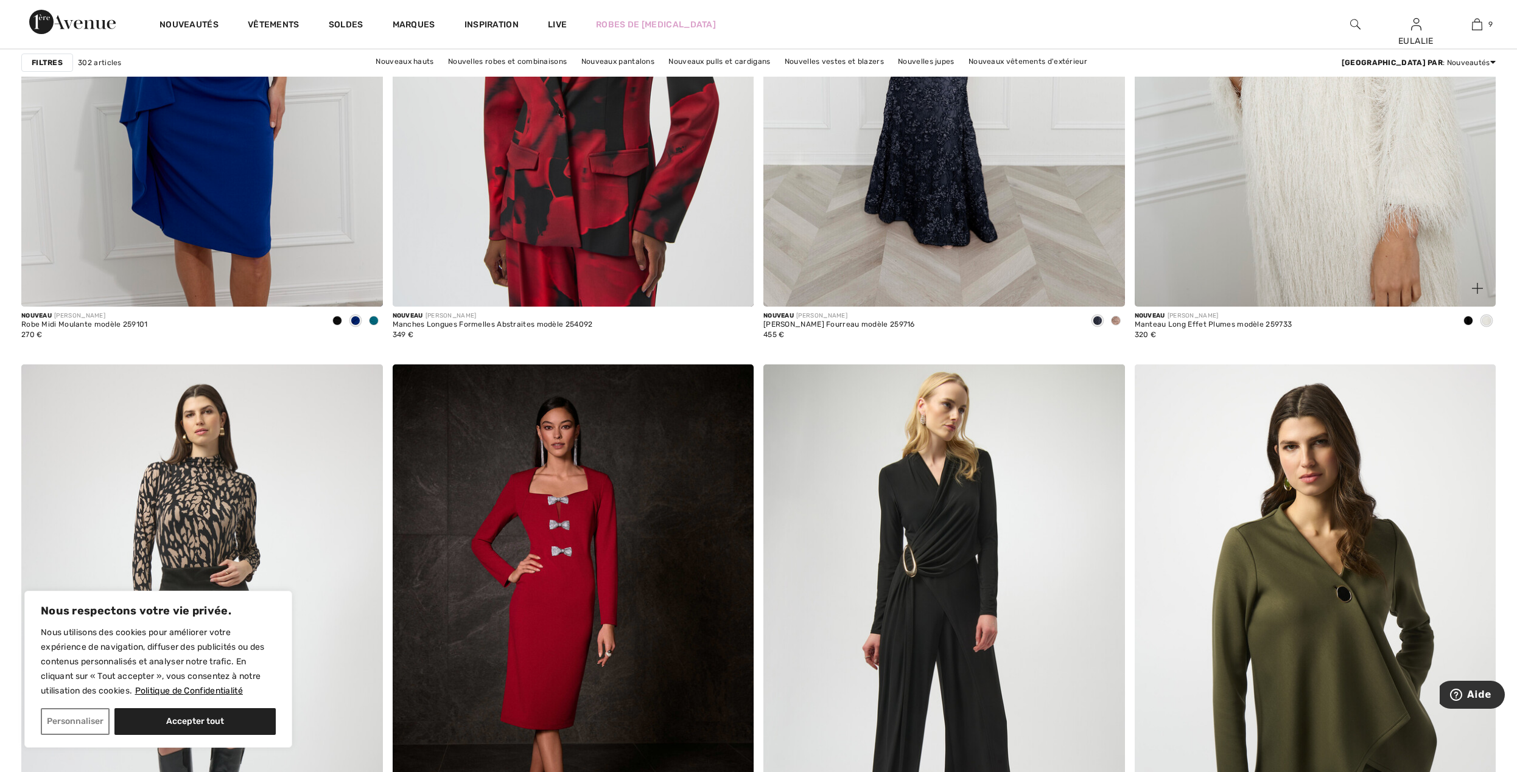
scroll to position [3895, 0]
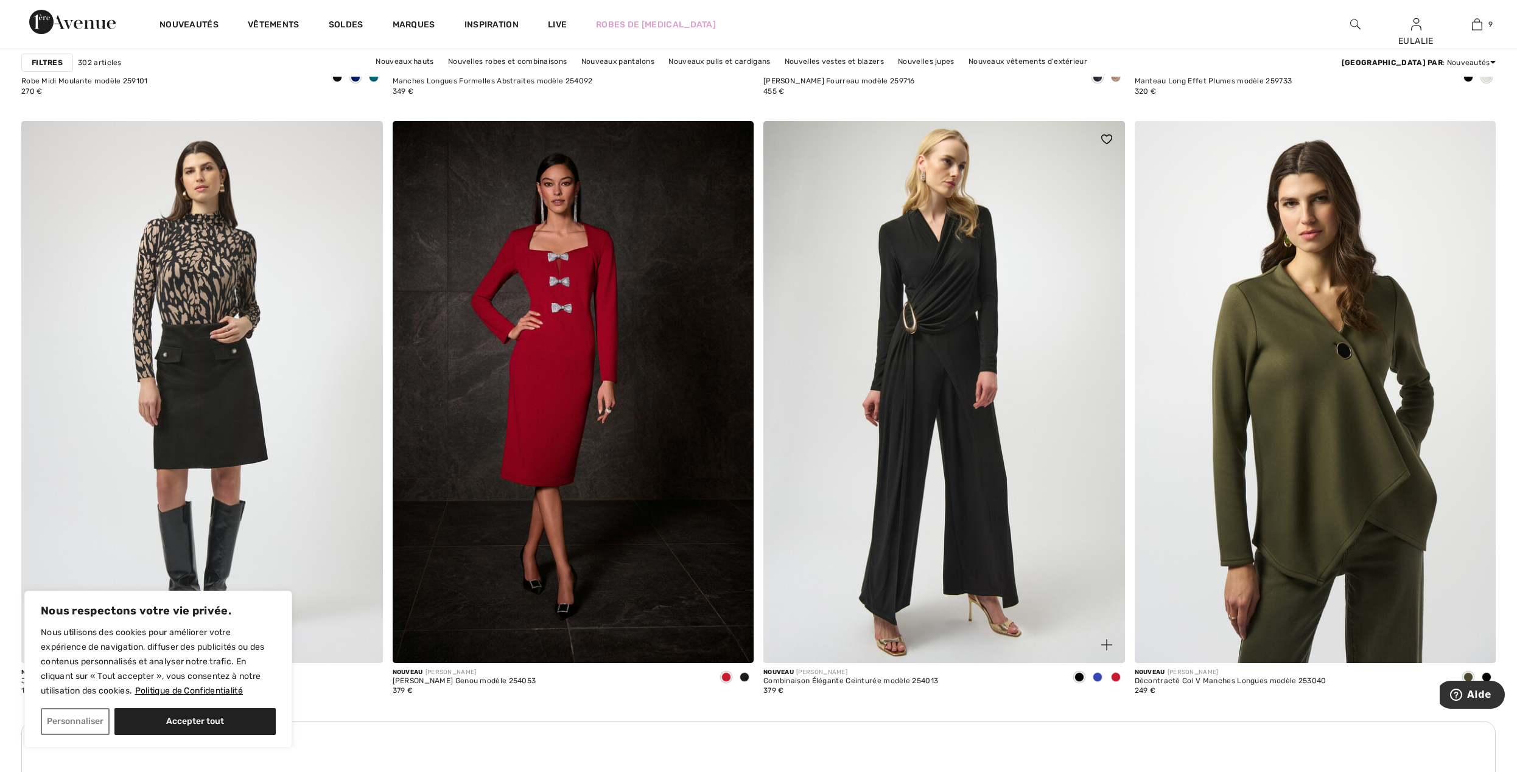
click at [1115, 676] on span at bounding box center [1116, 677] width 10 height 10
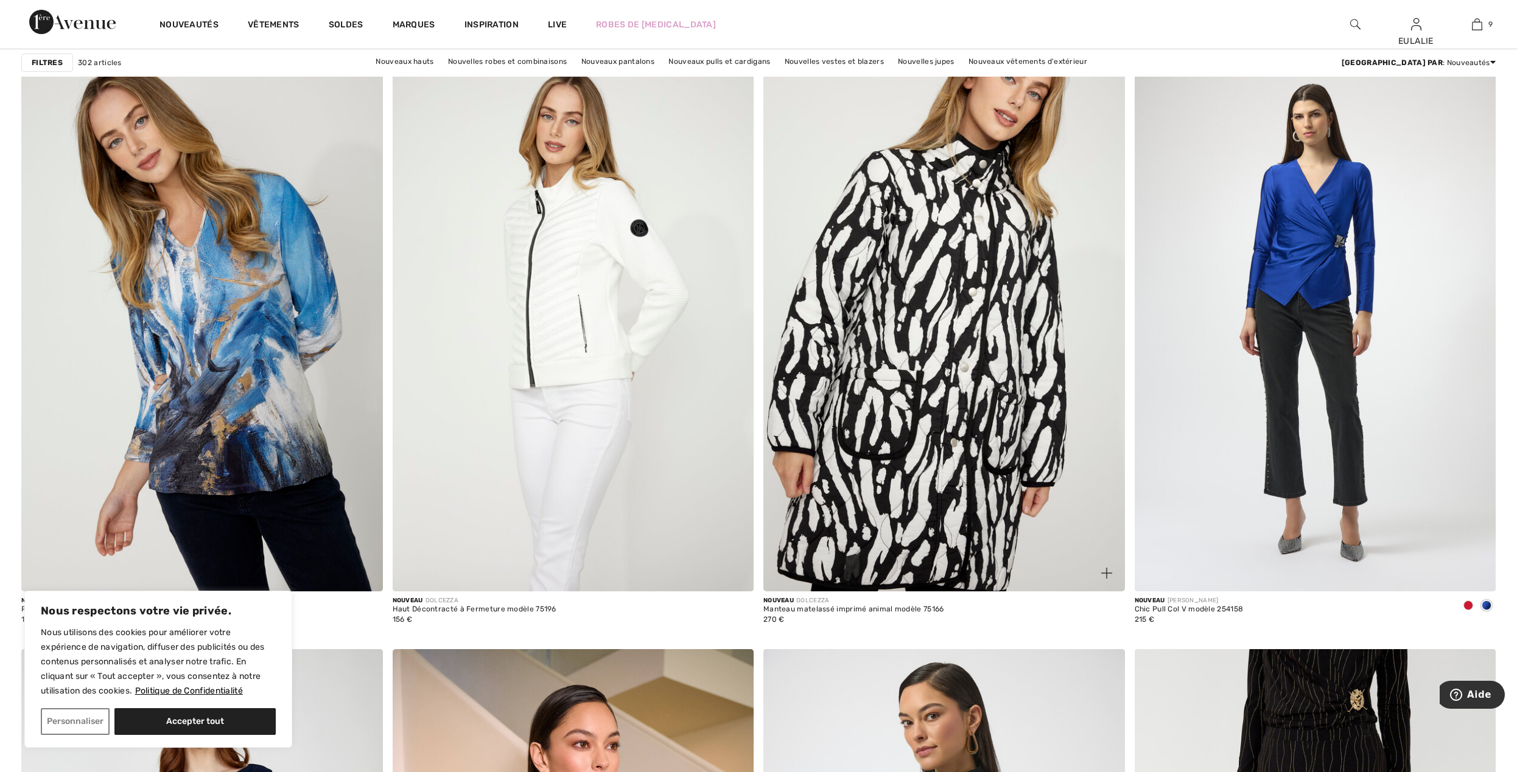
scroll to position [5923, 0]
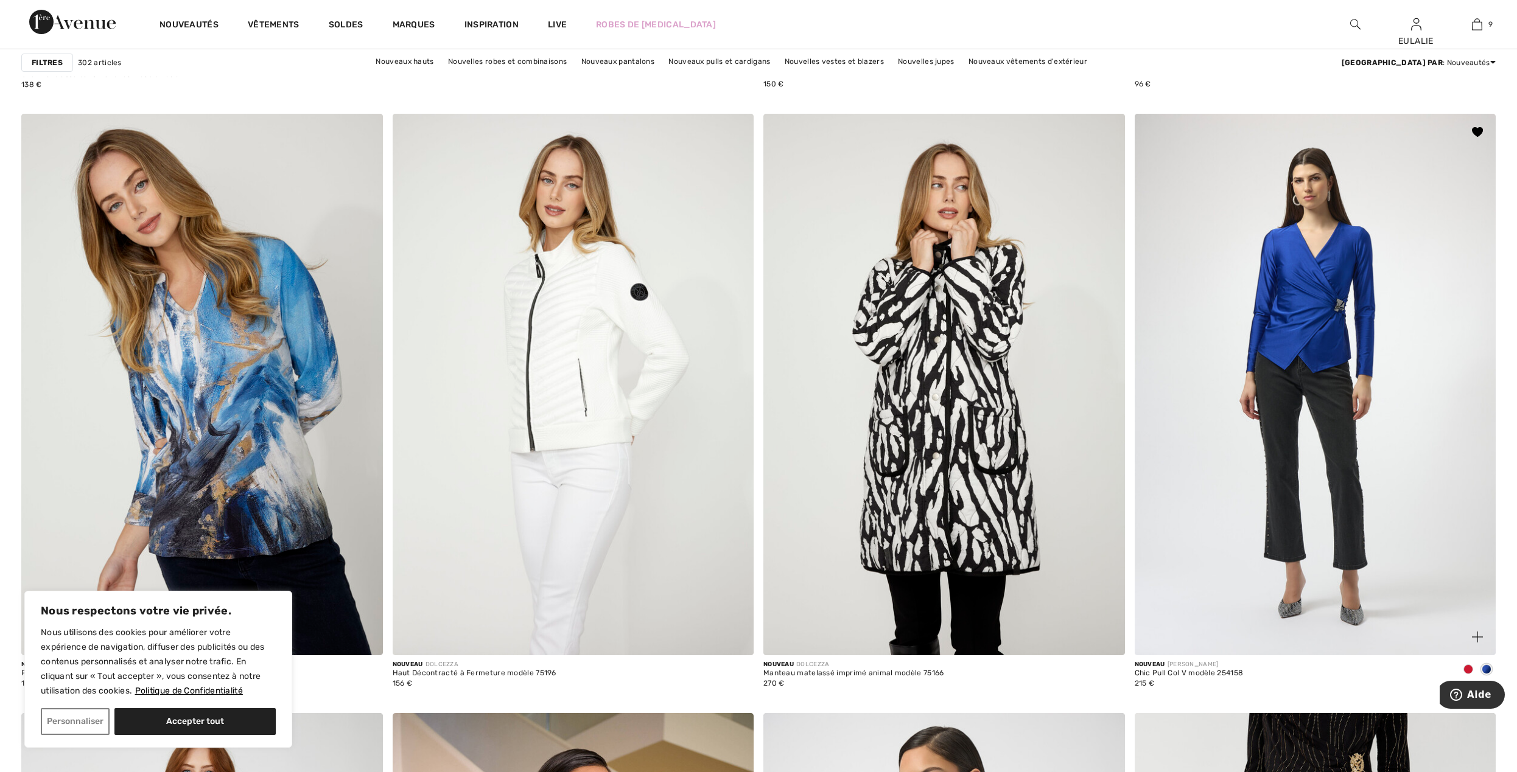
click at [1464, 669] on span at bounding box center [1468, 670] width 10 height 10
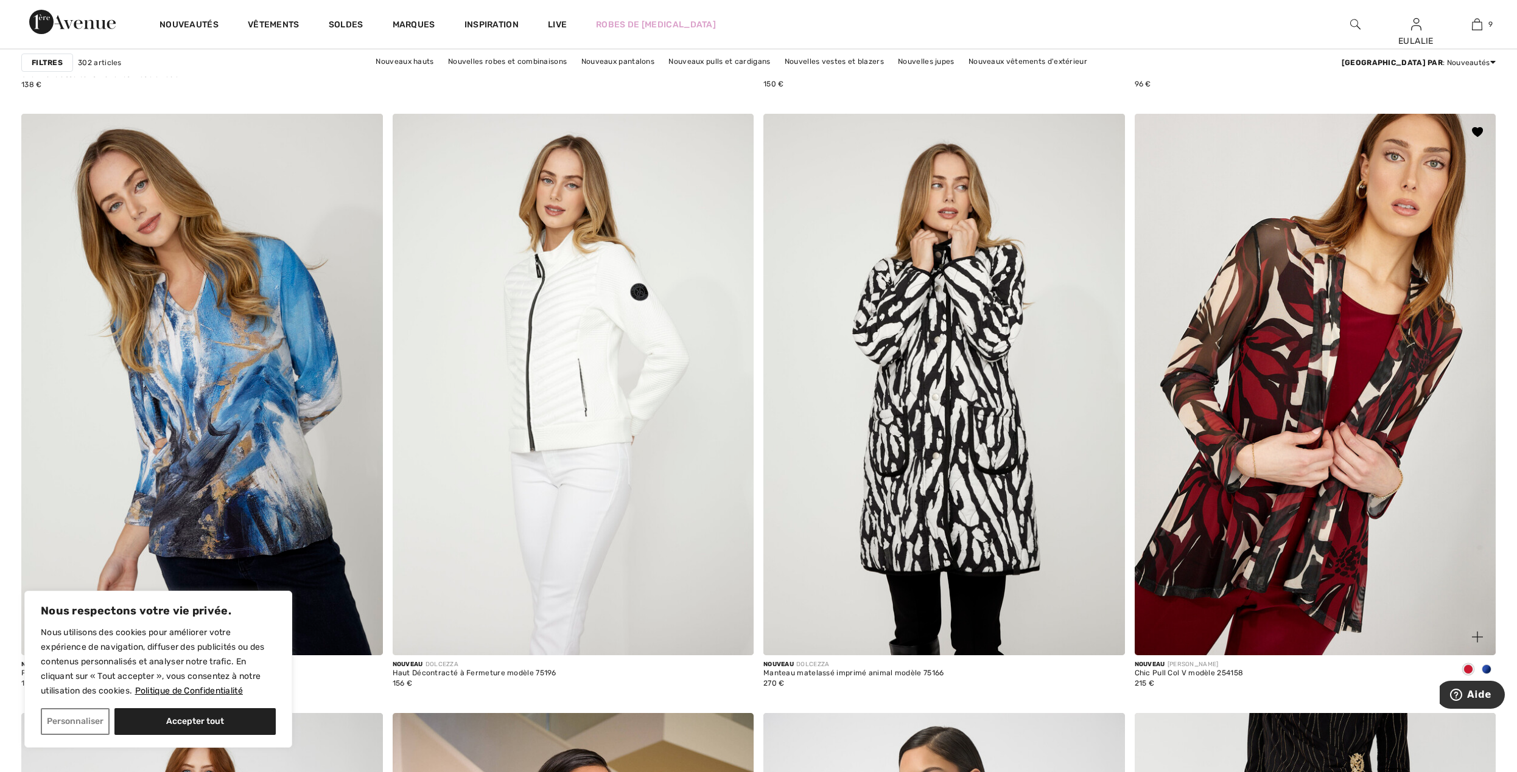
click at [1486, 672] on span at bounding box center [1486, 670] width 10 height 10
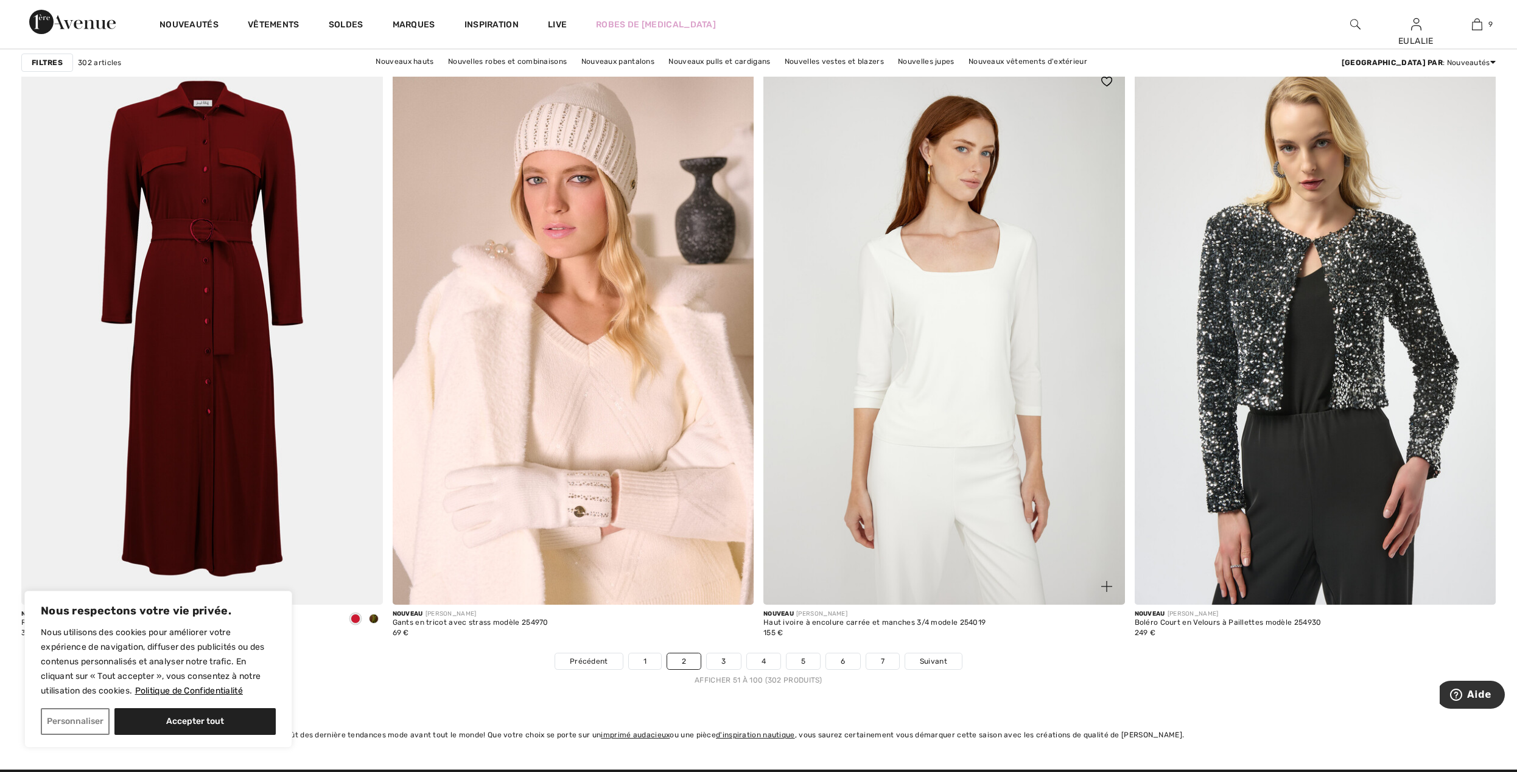
scroll to position [8601, 0]
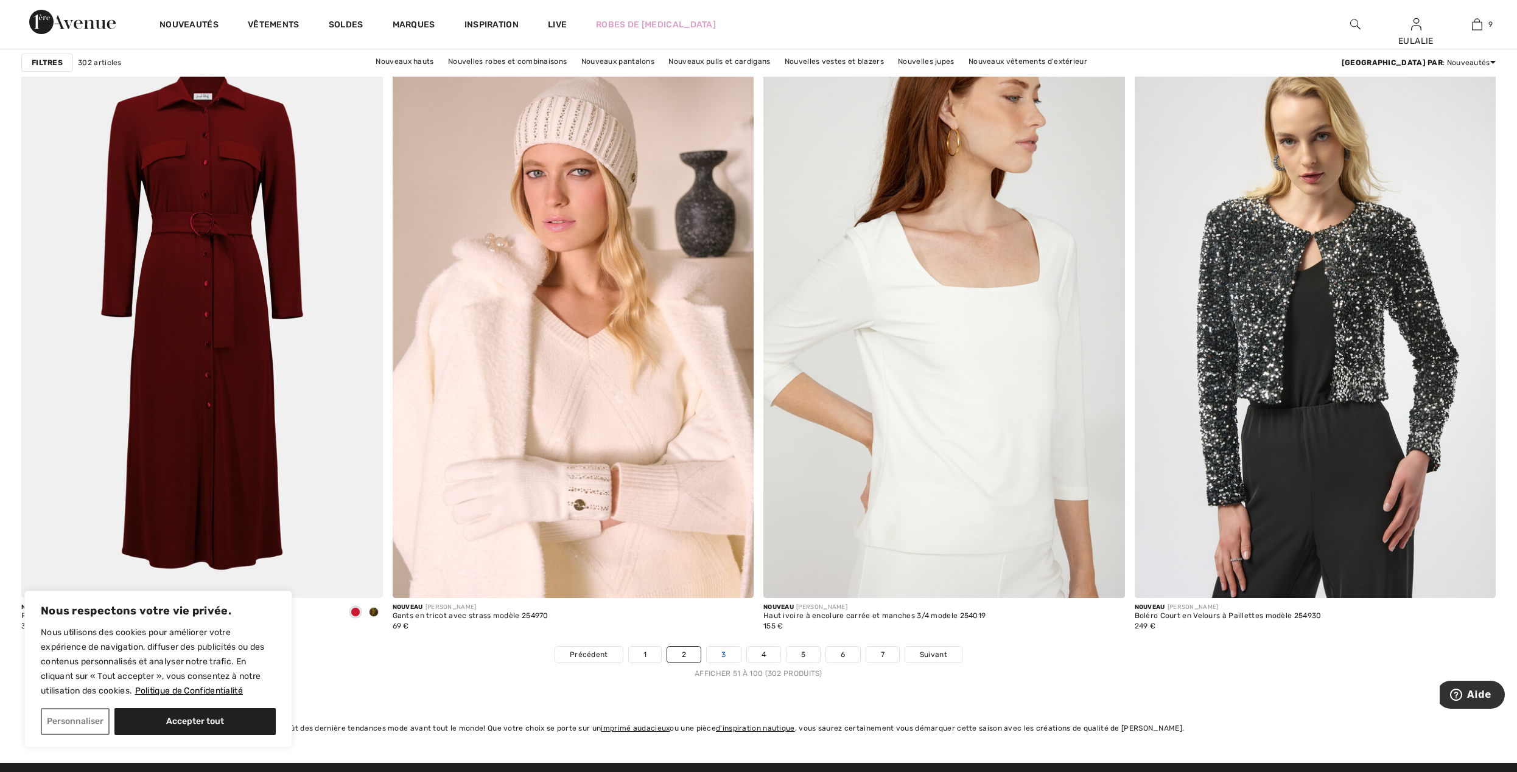
click at [724, 654] on link "3" at bounding box center [723, 655] width 33 height 16
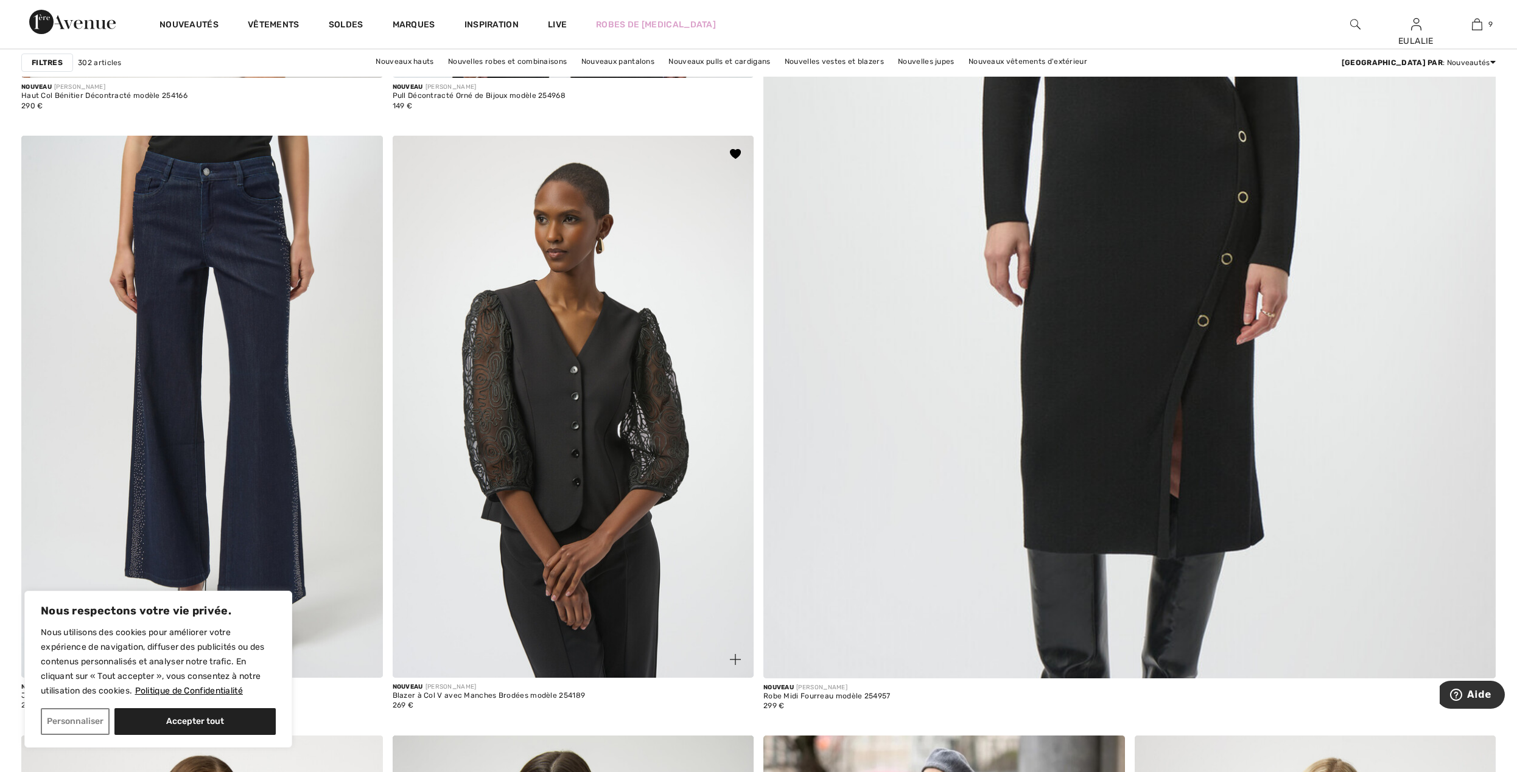
scroll to position [649, 0]
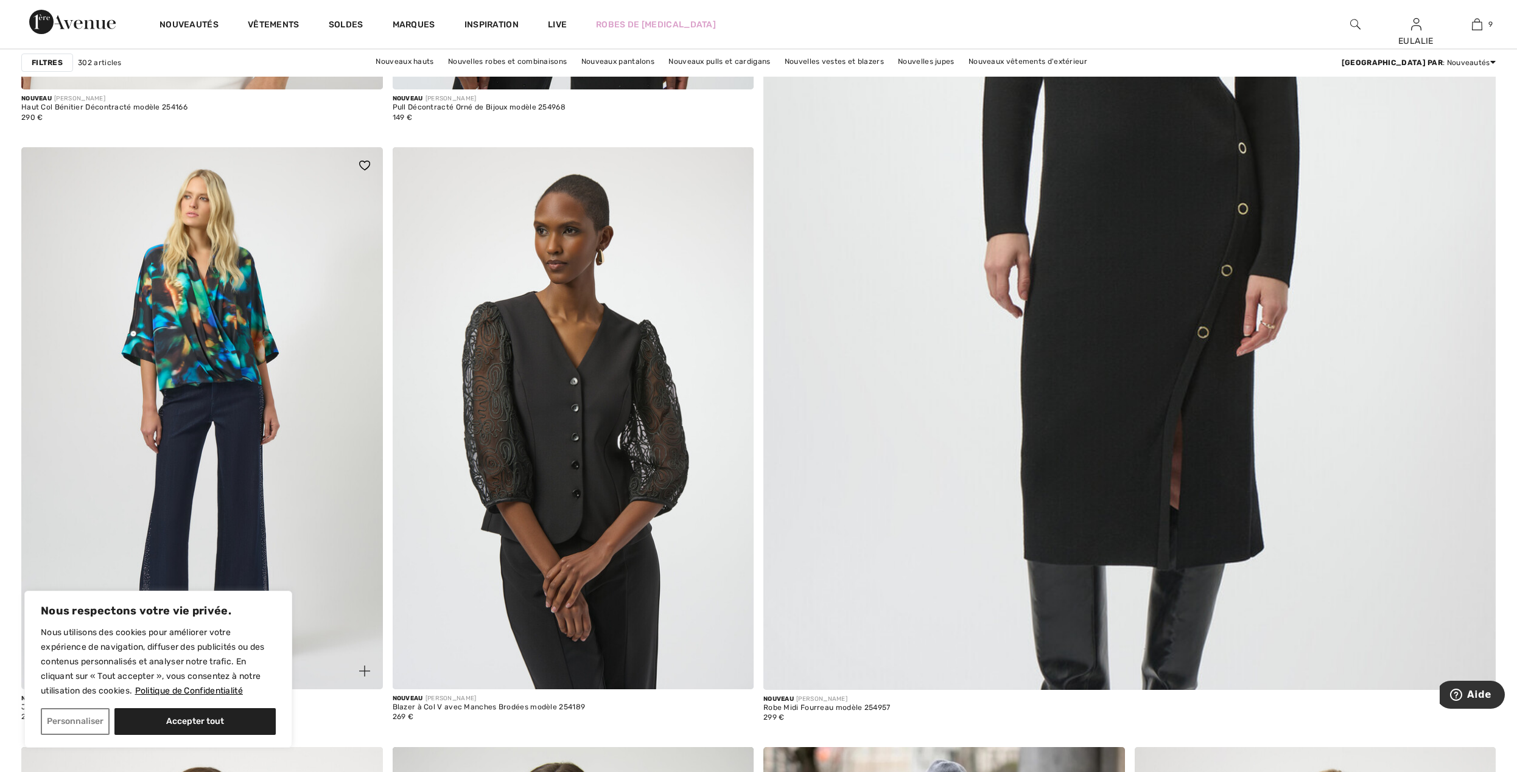
click at [252, 348] on img at bounding box center [201, 418] width 361 height 542
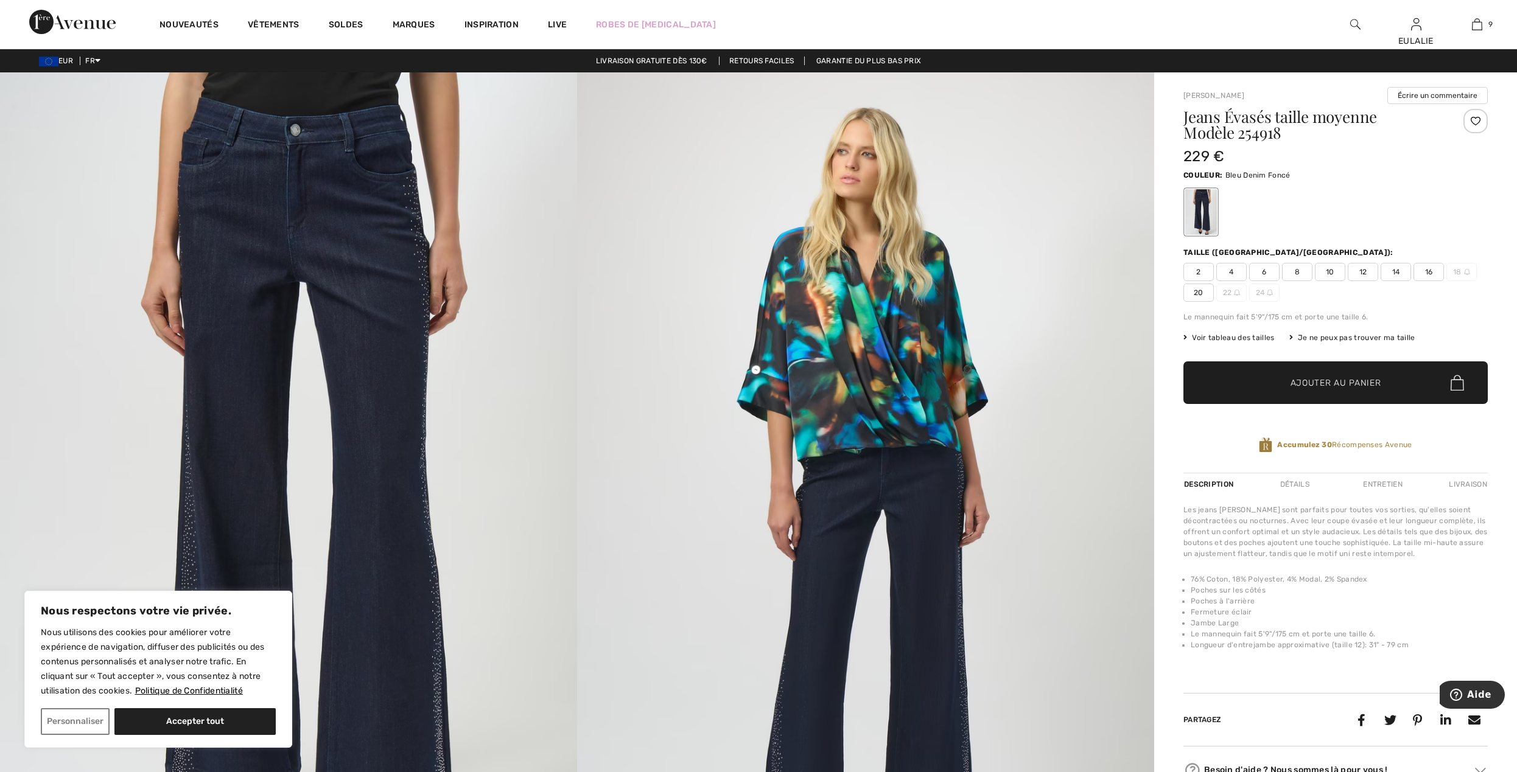
click at [249, 120] on img at bounding box center [288, 504] width 577 height 865
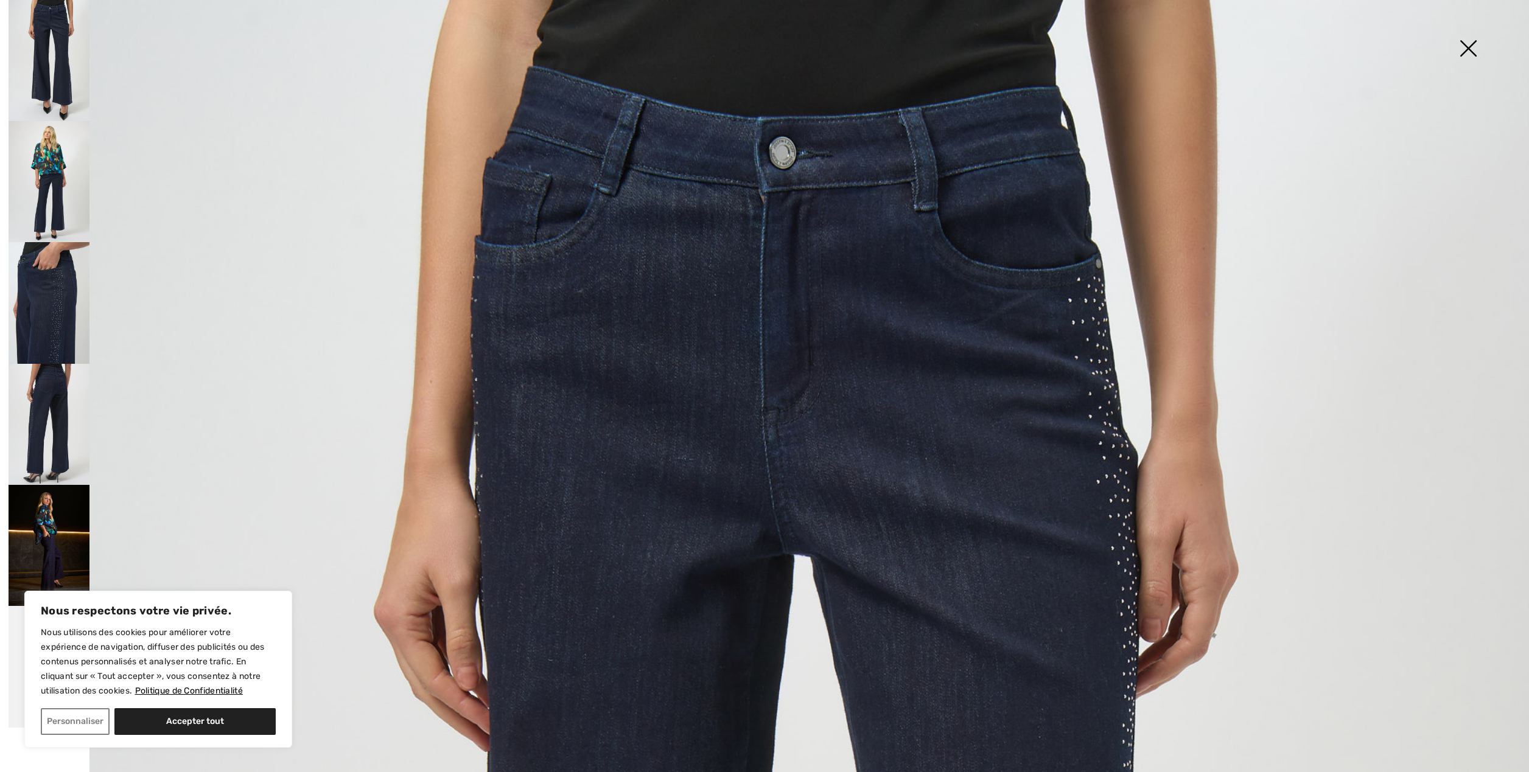
click at [49, 298] on img at bounding box center [49, 302] width 81 height 121
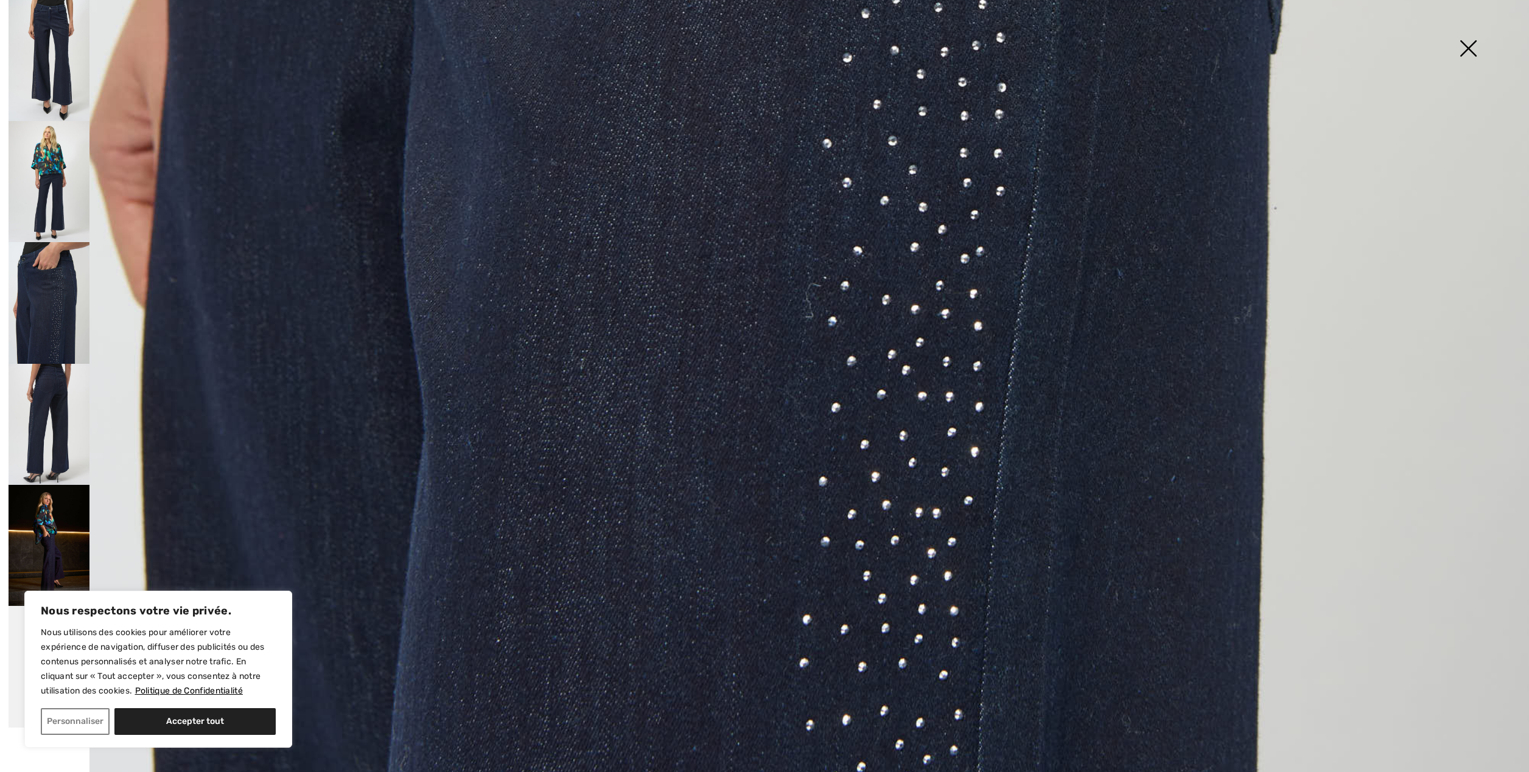
scroll to position [1500, 0]
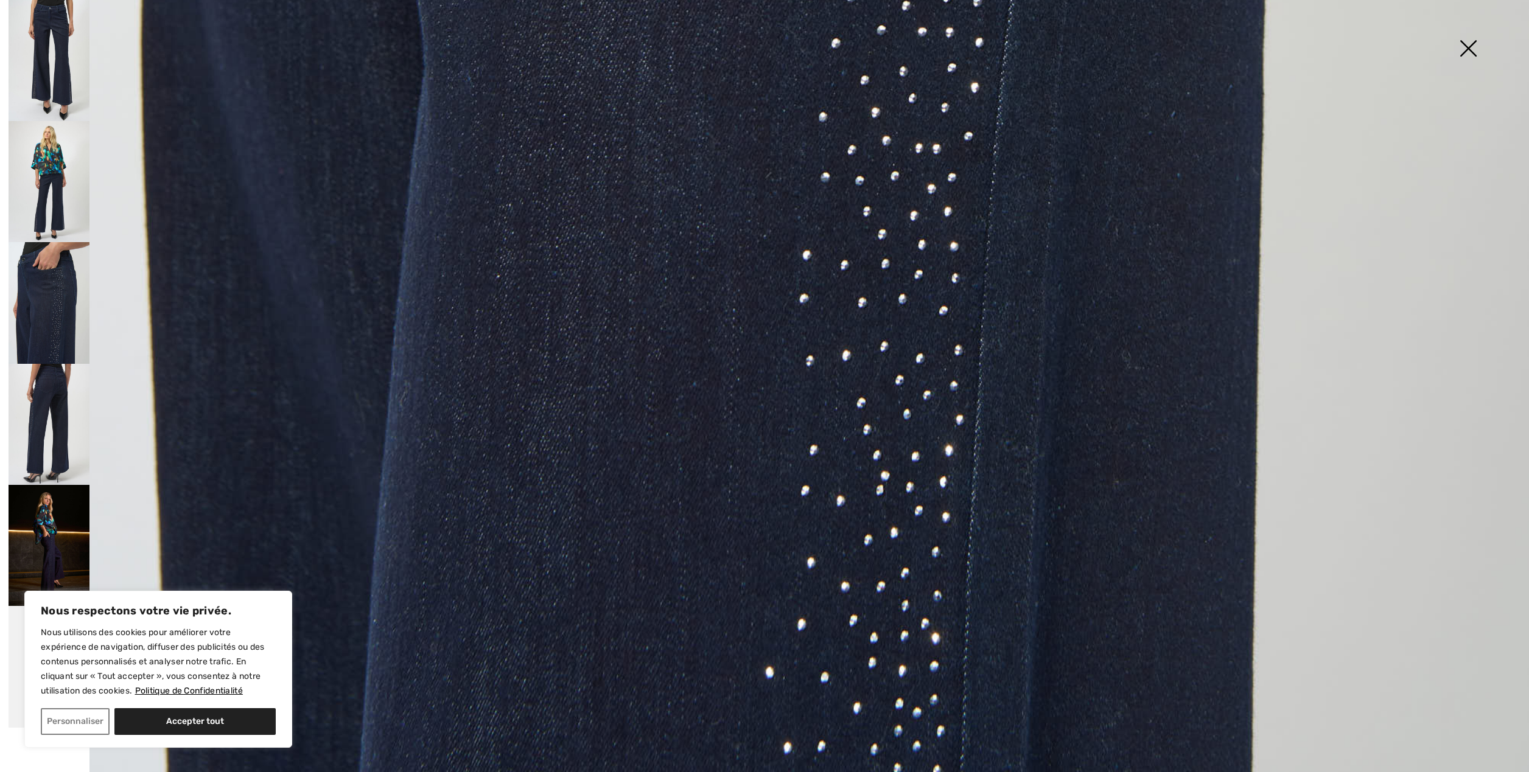
click at [57, 387] on img at bounding box center [49, 424] width 81 height 121
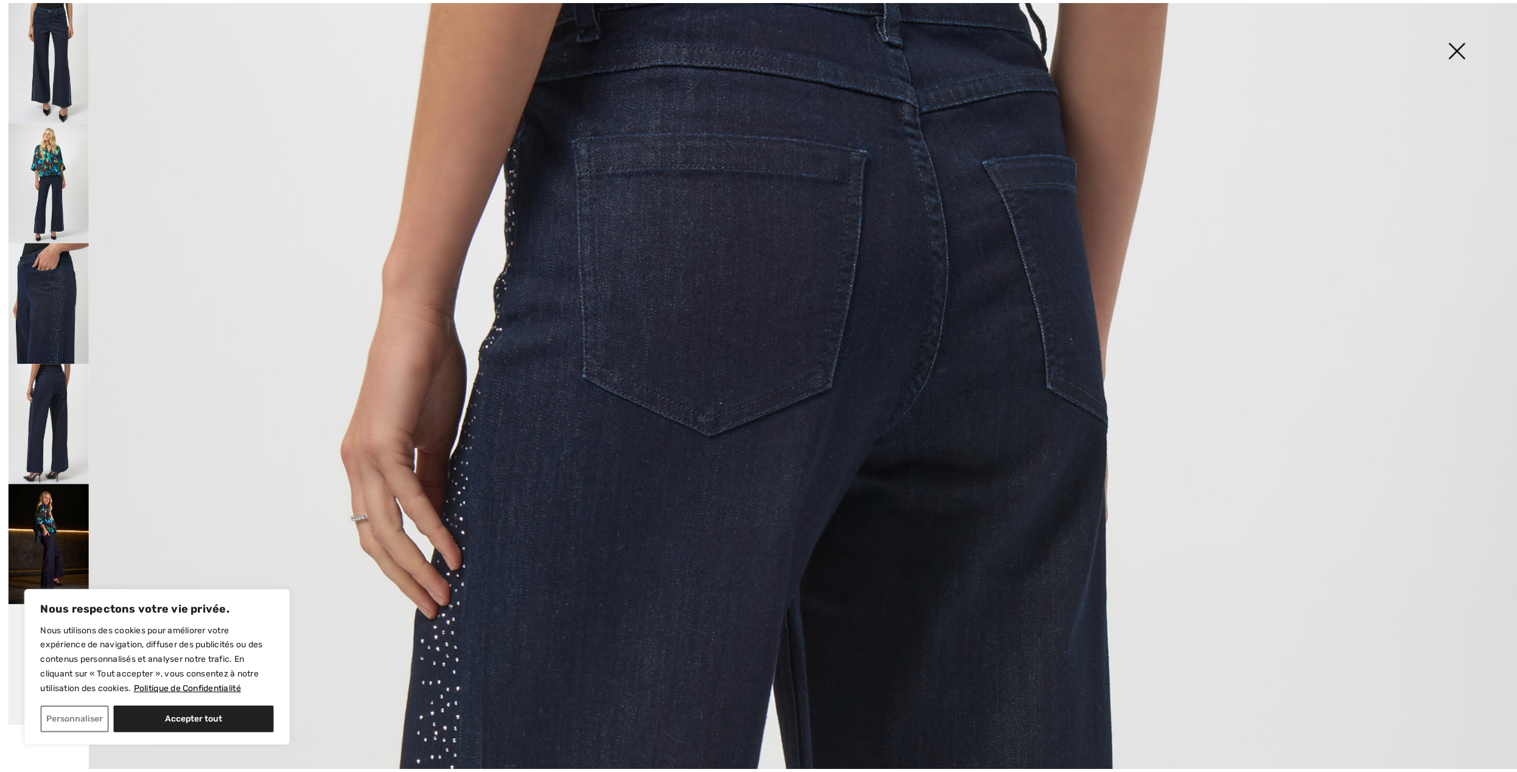
scroll to position [0, 0]
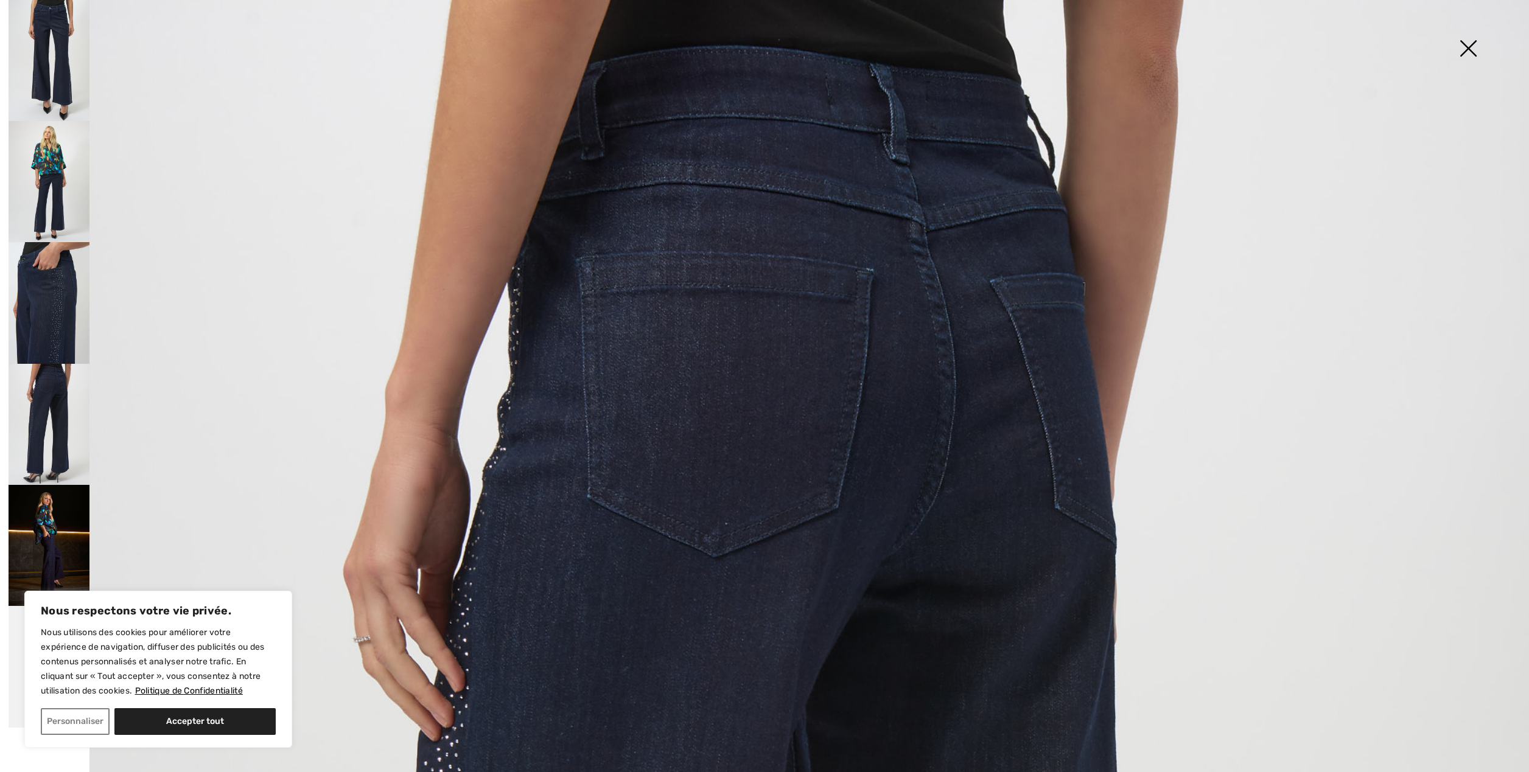
click at [1467, 43] on img at bounding box center [1467, 49] width 61 height 63
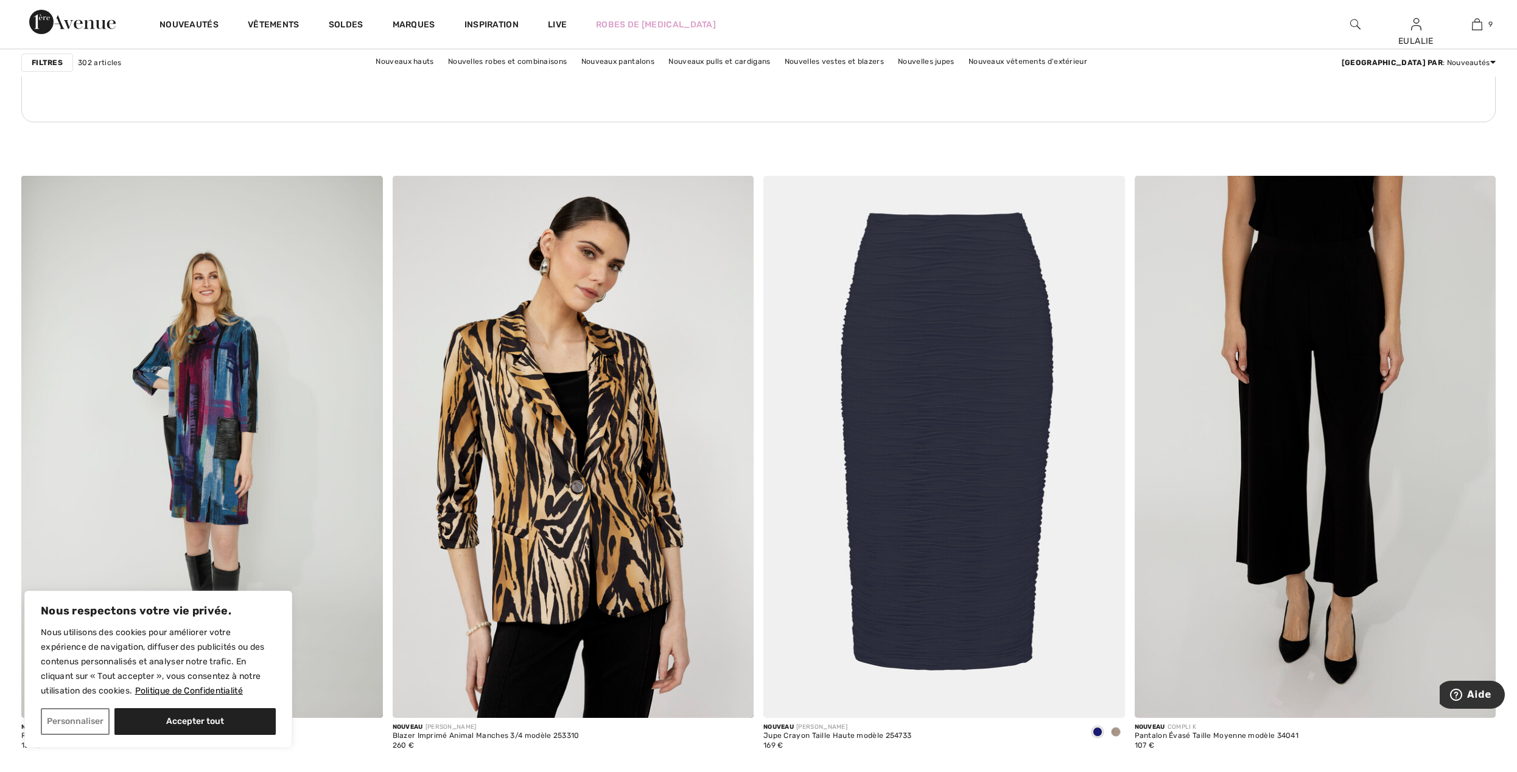
scroll to position [7359, 0]
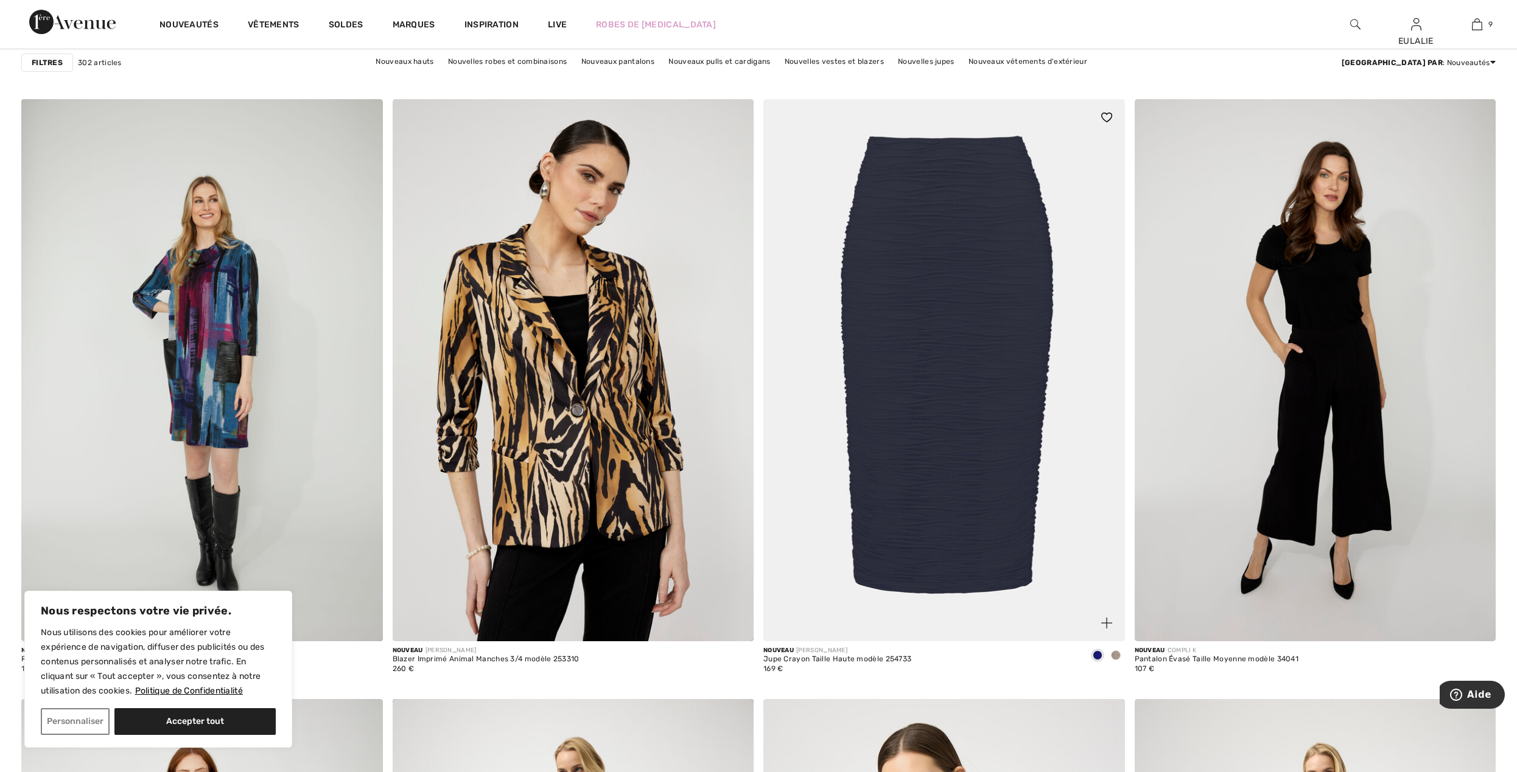
click at [1117, 656] on span at bounding box center [1116, 656] width 10 height 10
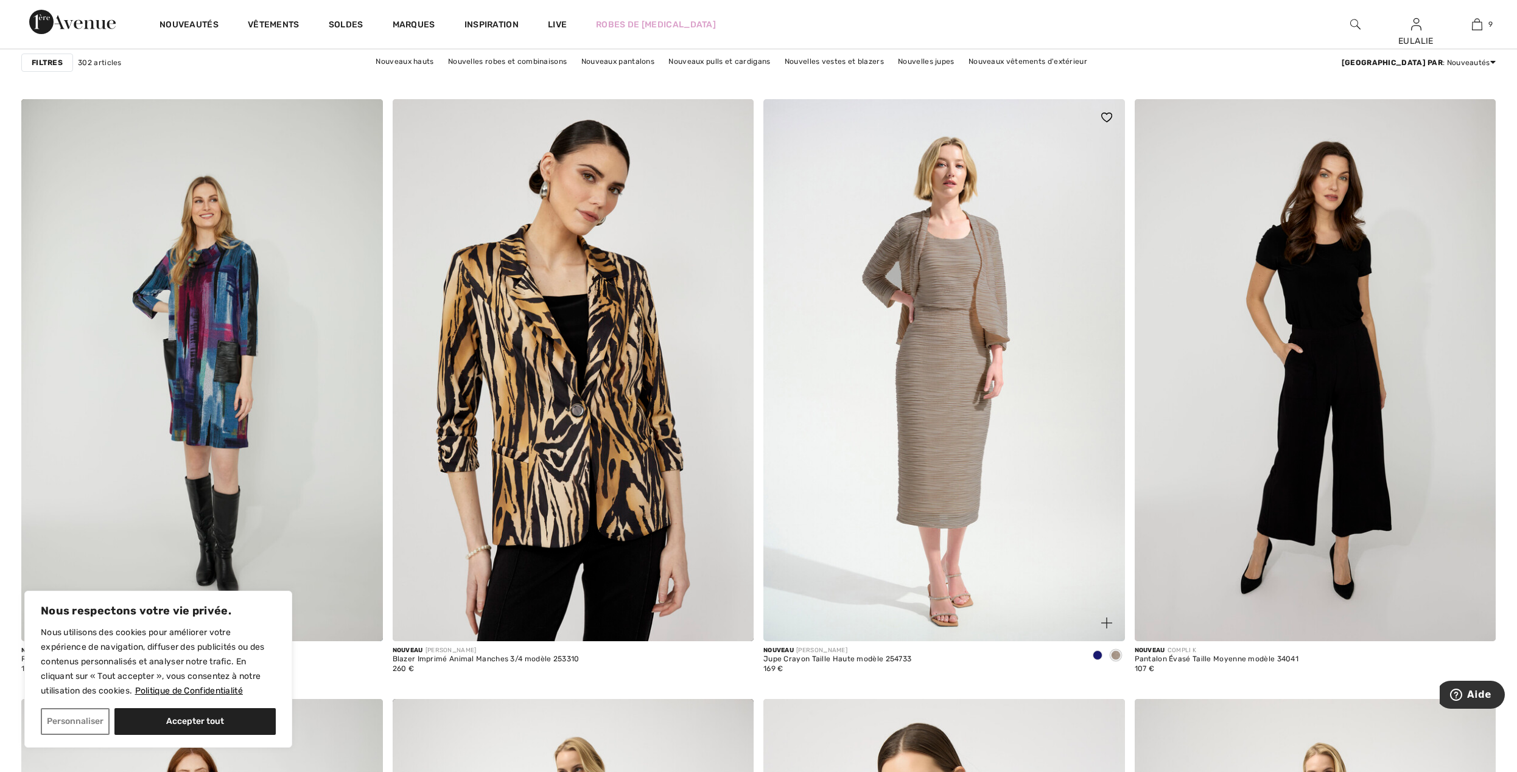
click at [1096, 657] on span at bounding box center [1097, 656] width 10 height 10
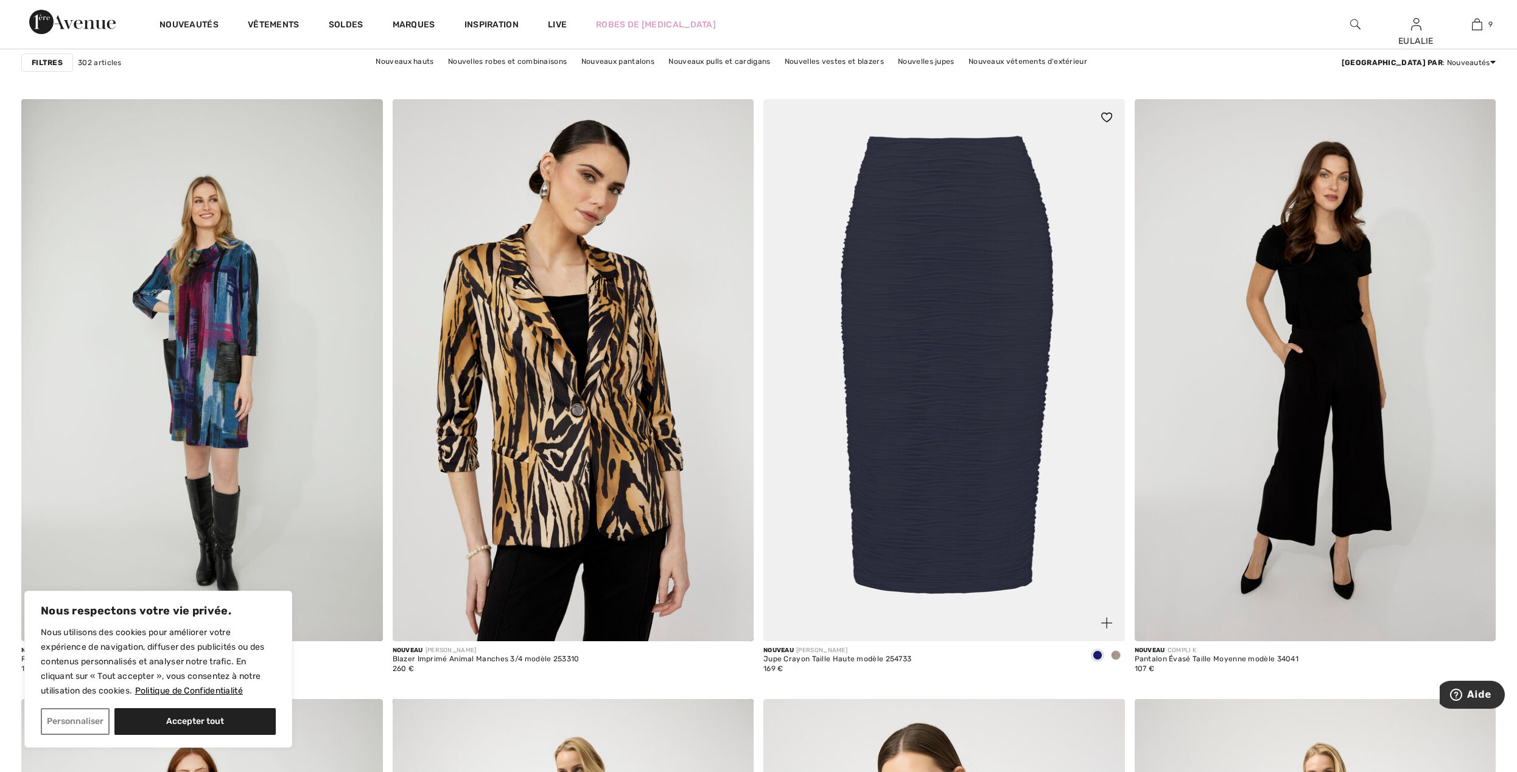
click at [933, 203] on img at bounding box center [943, 370] width 361 height 542
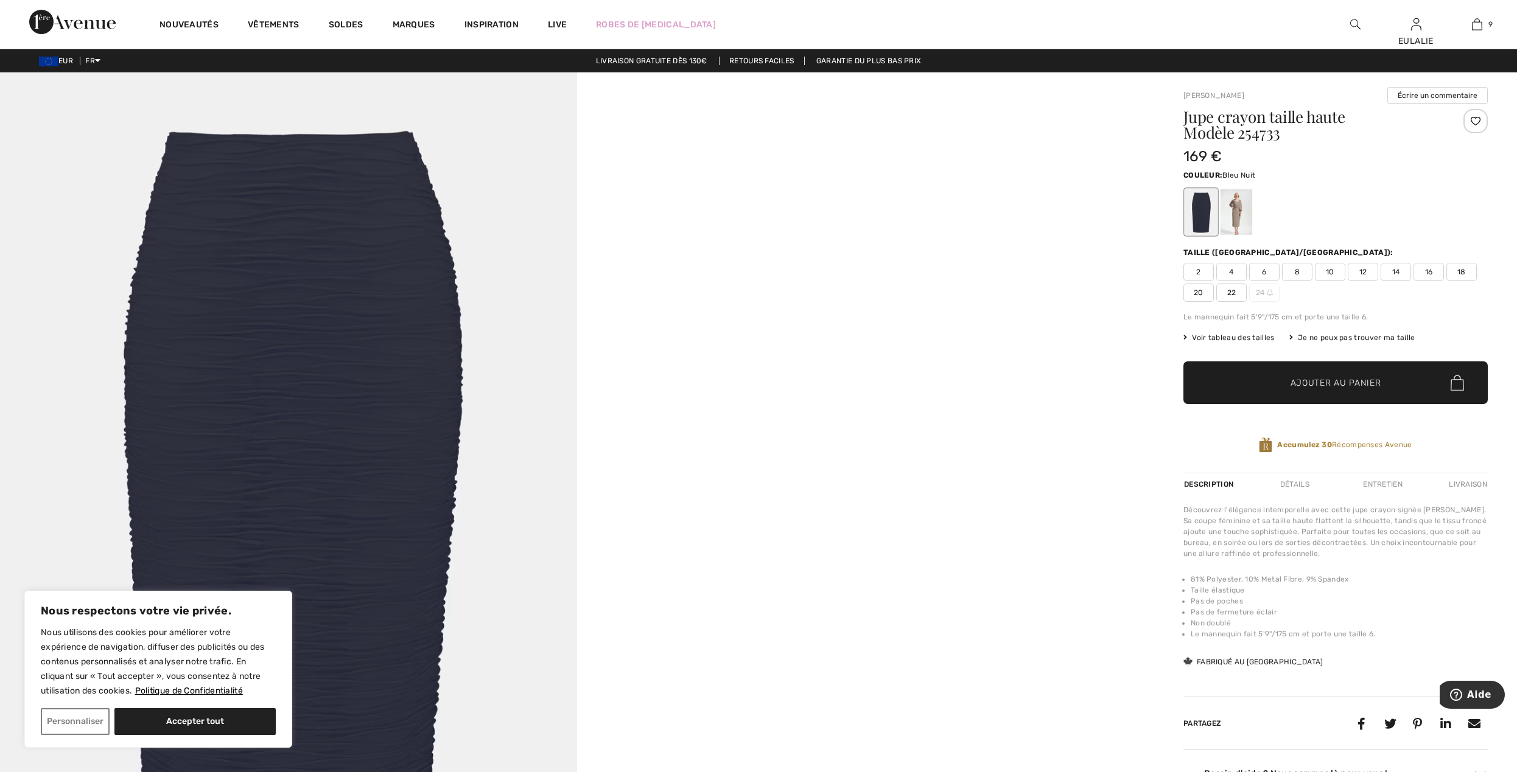
click at [276, 212] on img at bounding box center [288, 504] width 577 height 865
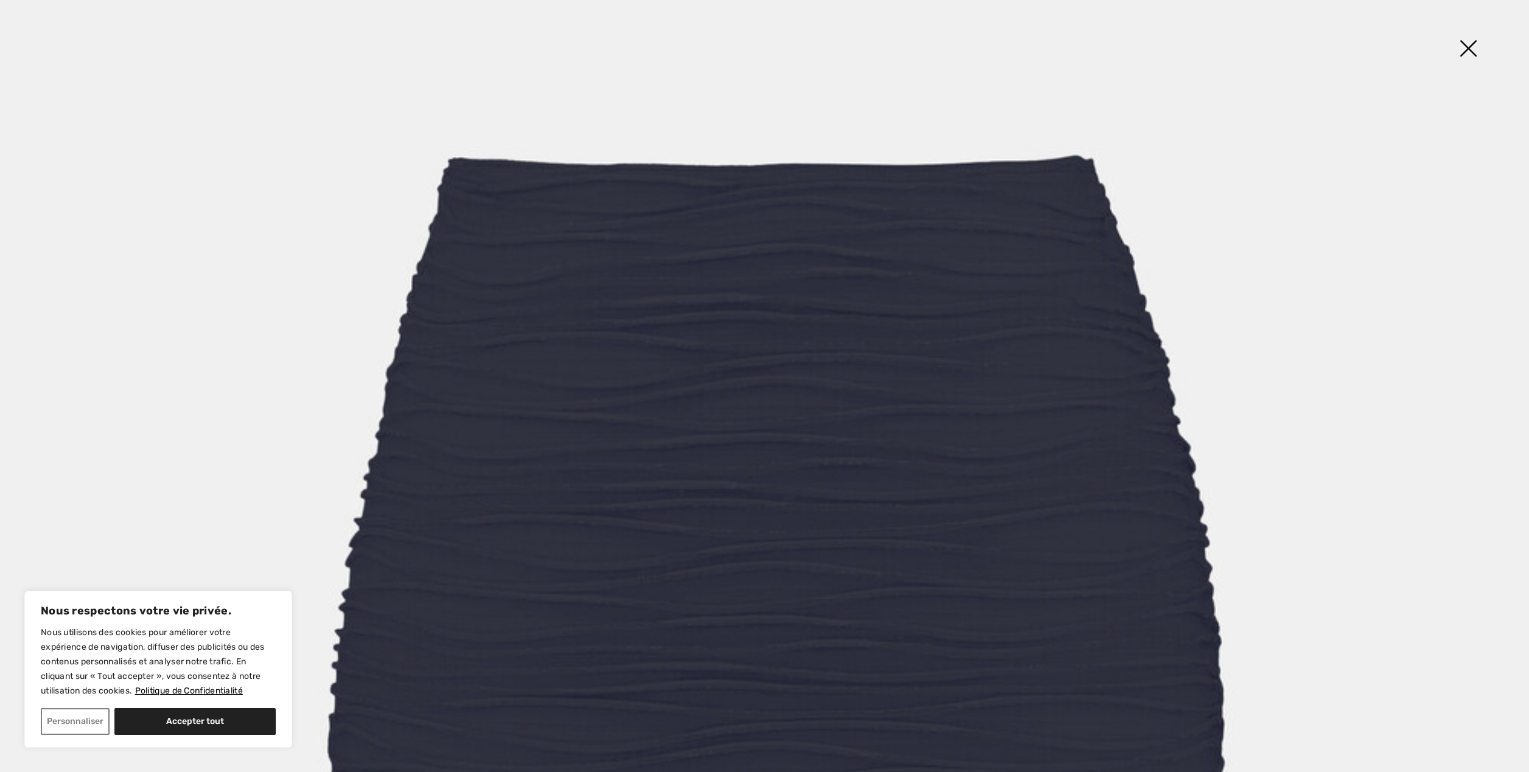
click at [1475, 43] on img at bounding box center [1467, 49] width 61 height 63
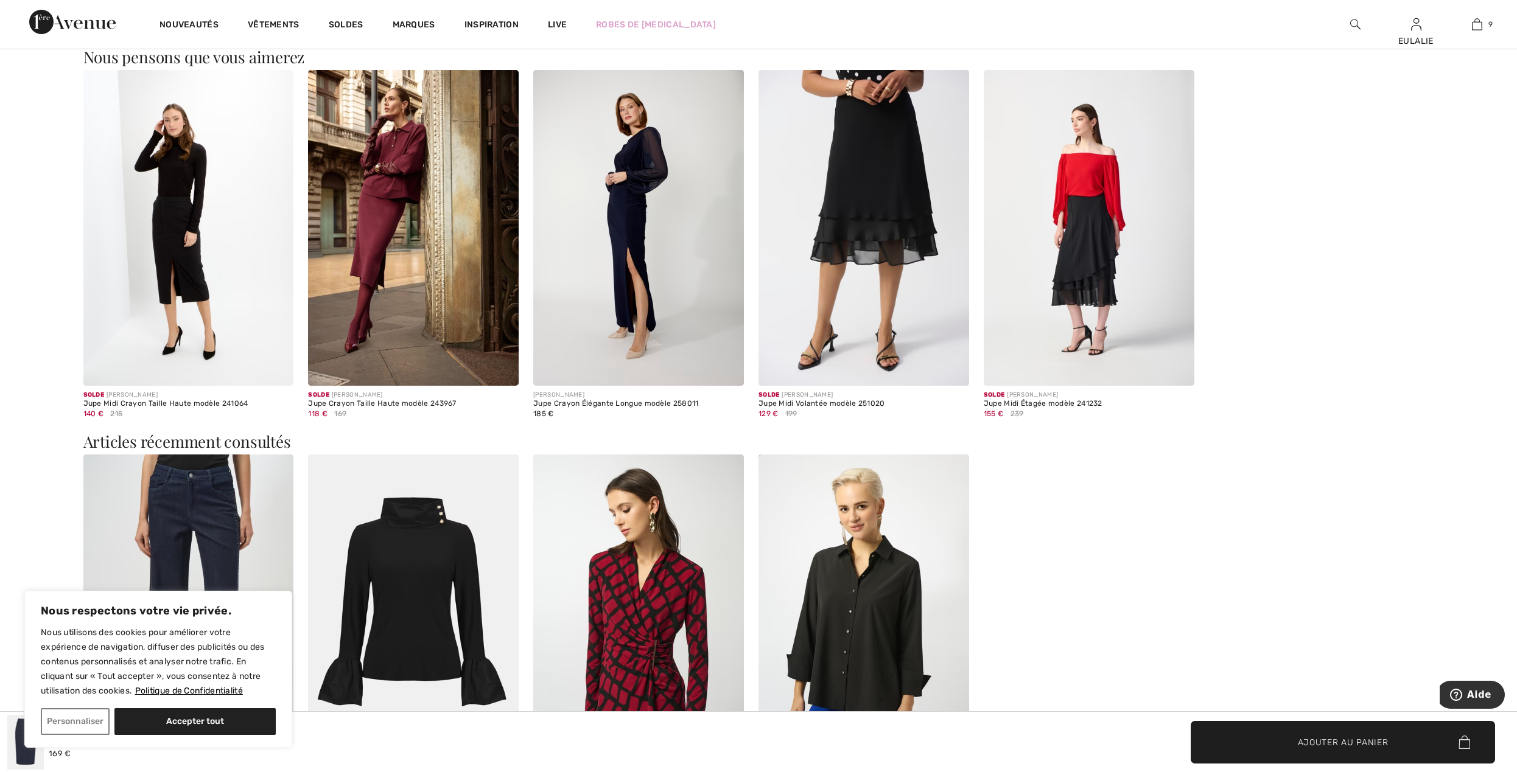
scroll to position [1055, 0]
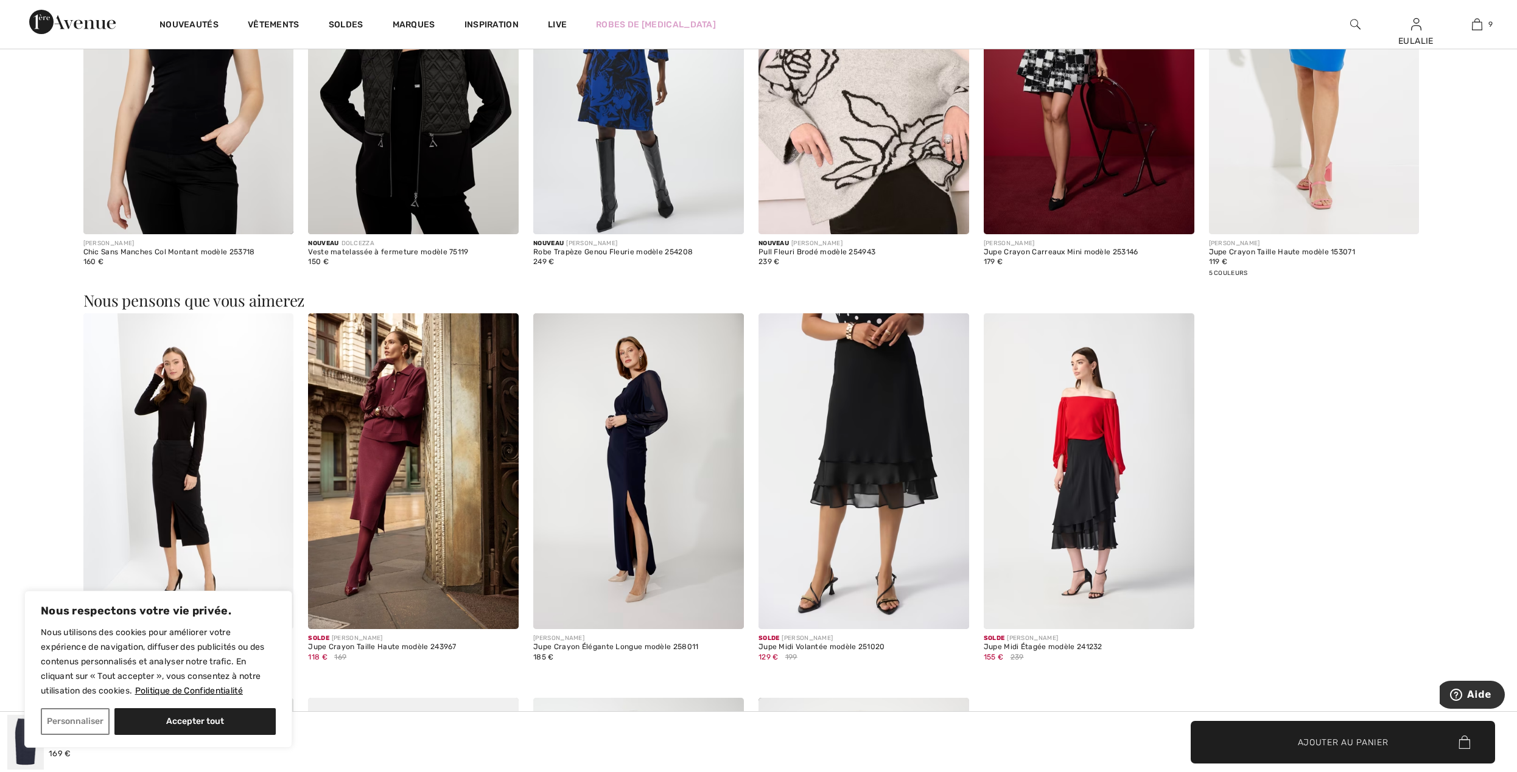
click at [1106, 312] on div "Nous pensons que vous aimerez" at bounding box center [758, 303] width 1350 height 21
